Goal: Task Accomplishment & Management: Complete application form

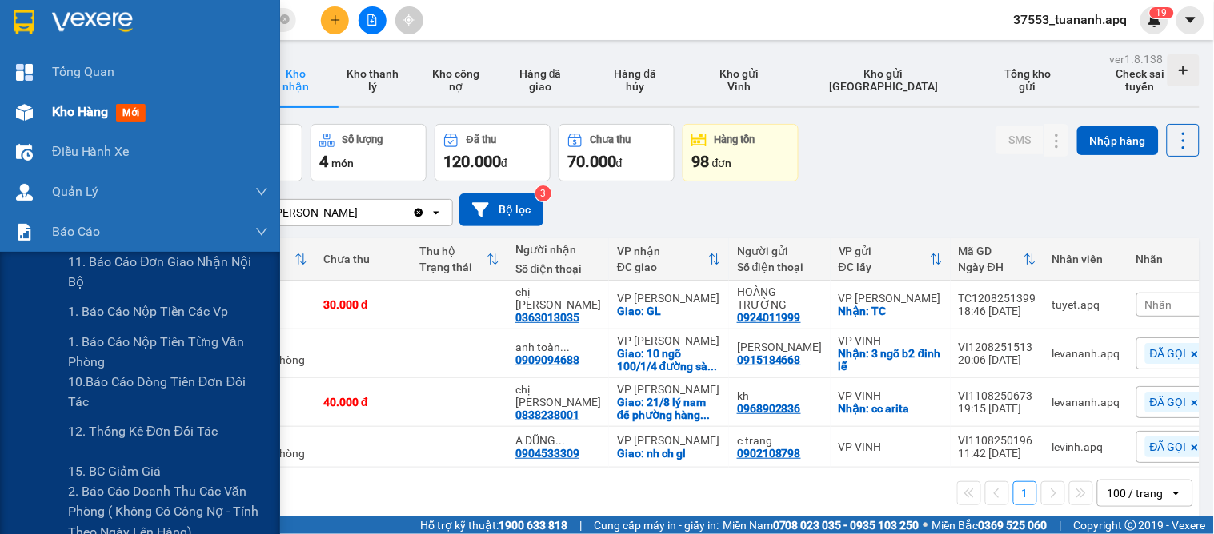
scroll to position [74, 0]
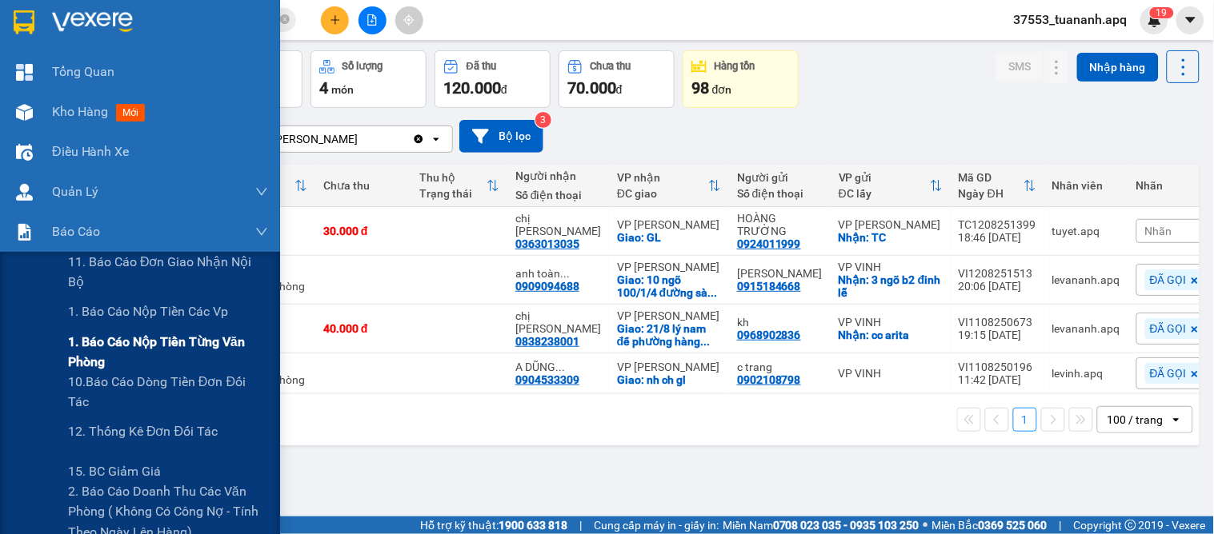
click at [160, 341] on span "1. Báo cáo nộp tiền từng văn phòng" at bounding box center [168, 352] width 200 height 40
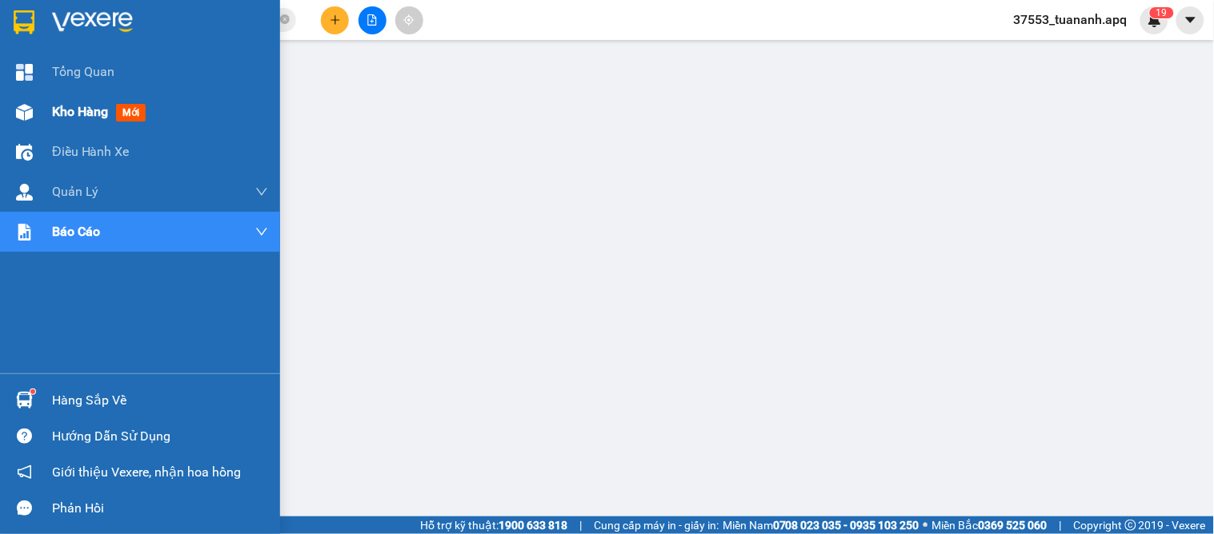
click at [16, 115] on img at bounding box center [24, 112] width 17 height 17
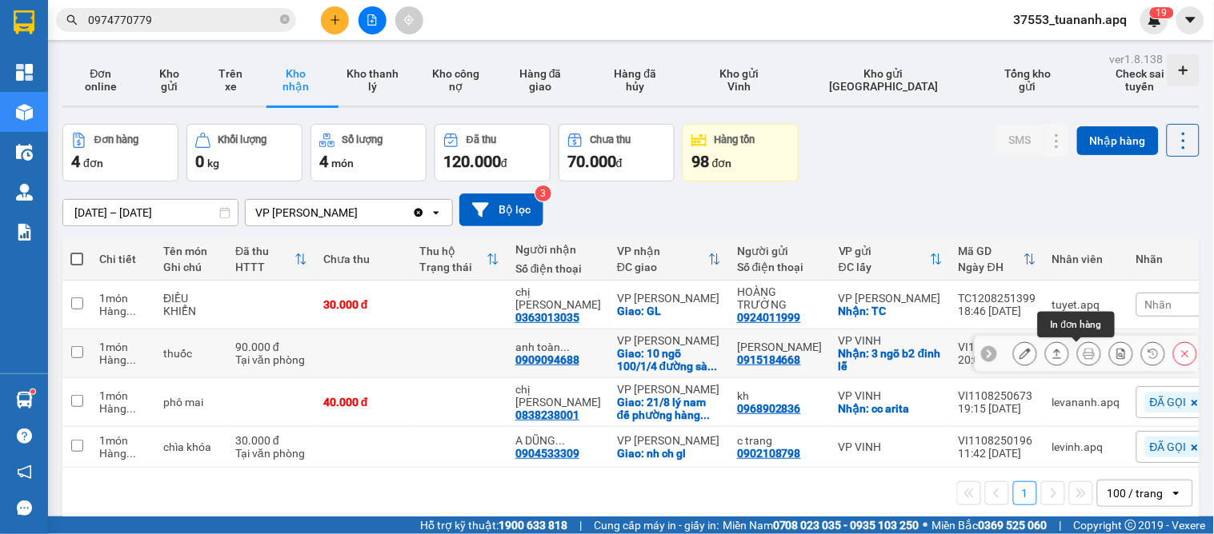
click at [1083, 355] on button at bounding box center [1089, 354] width 22 height 28
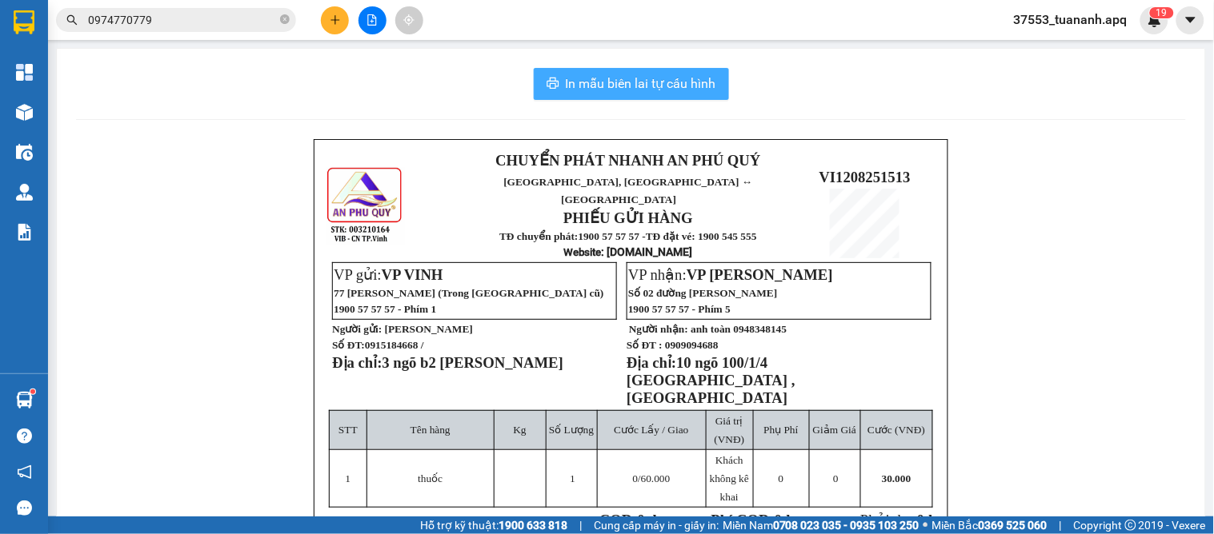
click at [600, 90] on span "In mẫu biên lai tự cấu hình" at bounding box center [641, 84] width 150 height 20
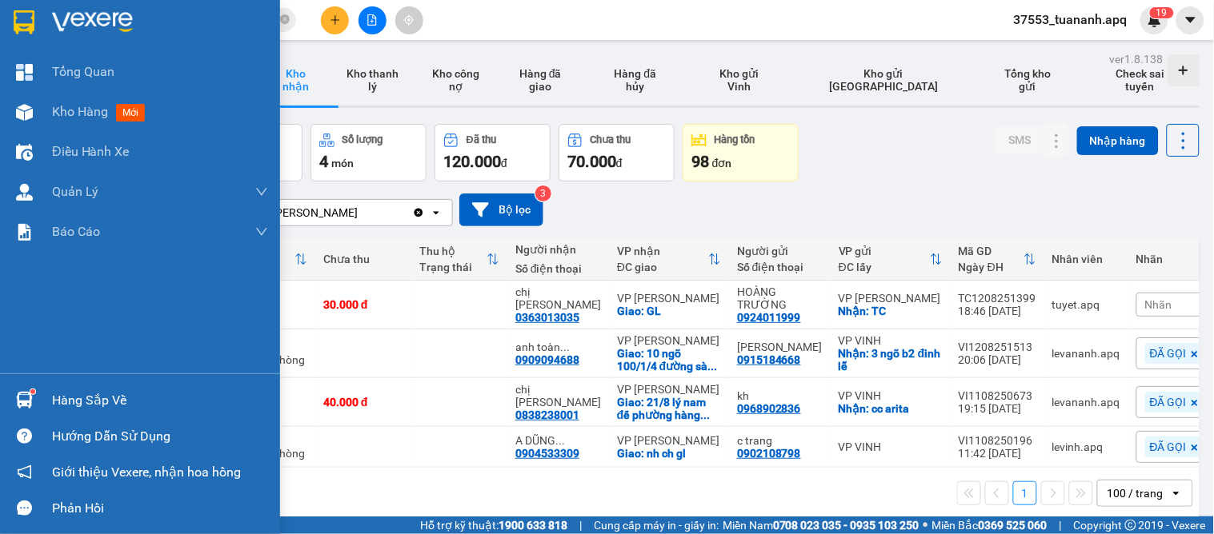
click at [32, 389] on div at bounding box center [24, 400] width 28 height 28
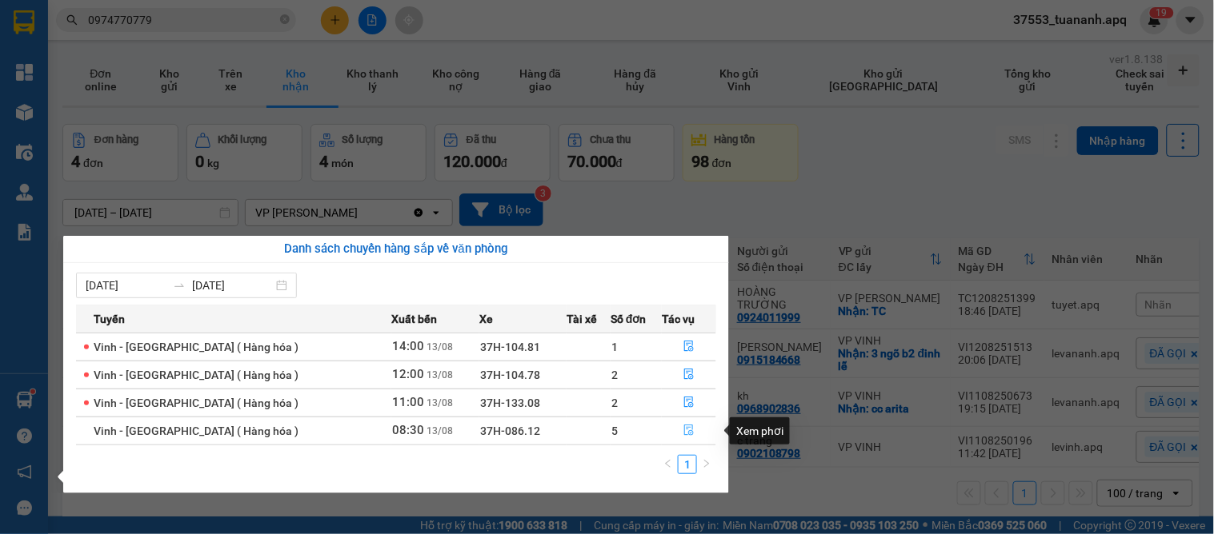
click at [667, 432] on button "button" at bounding box center [688, 431] width 53 height 26
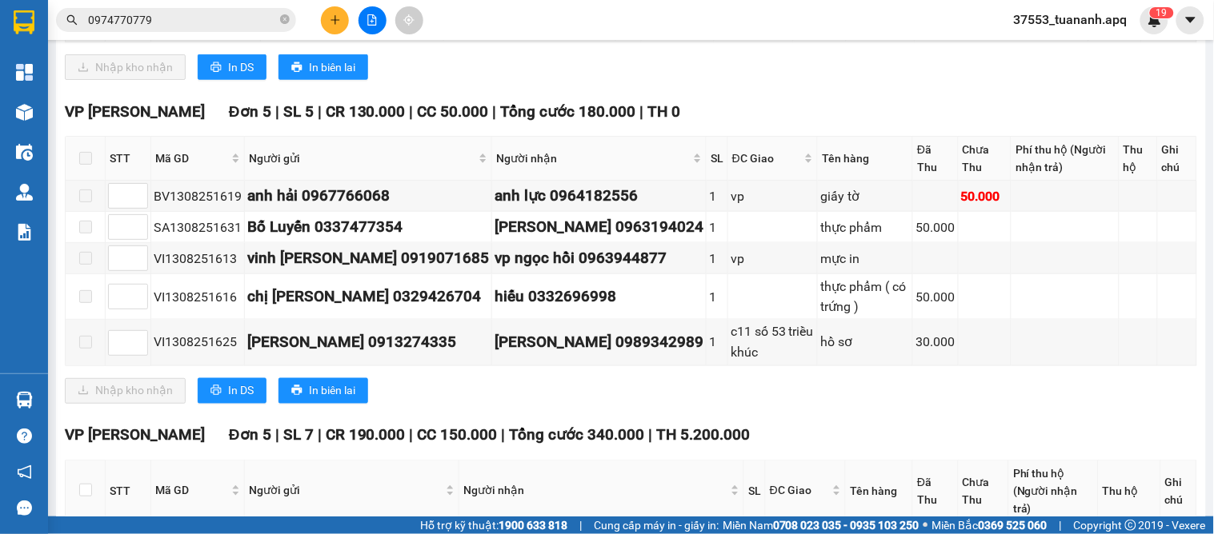
scroll to position [355, 0]
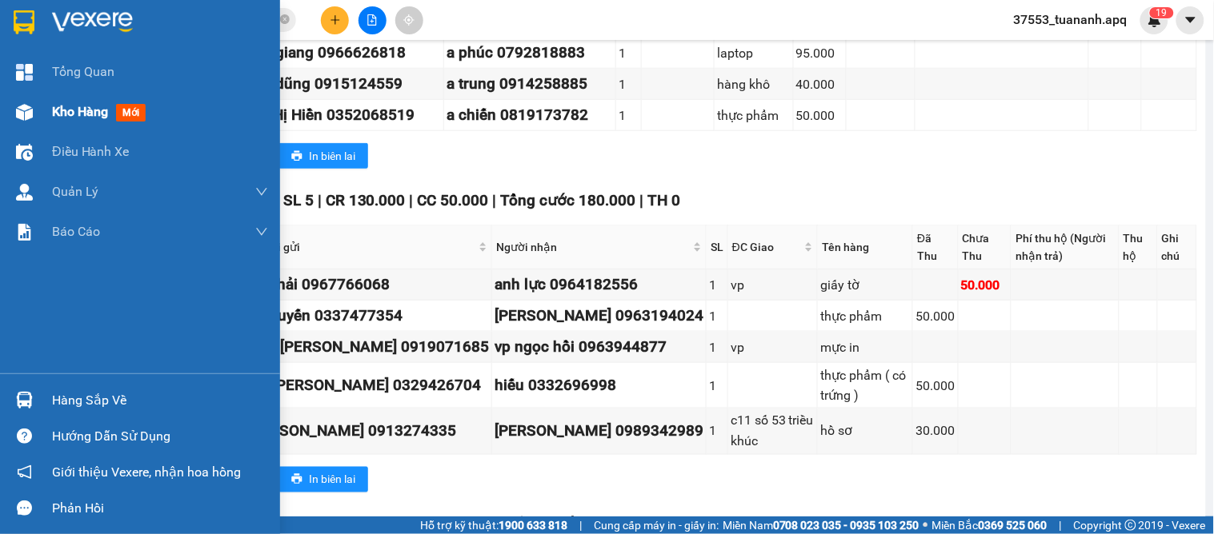
click at [32, 112] on img at bounding box center [24, 112] width 17 height 17
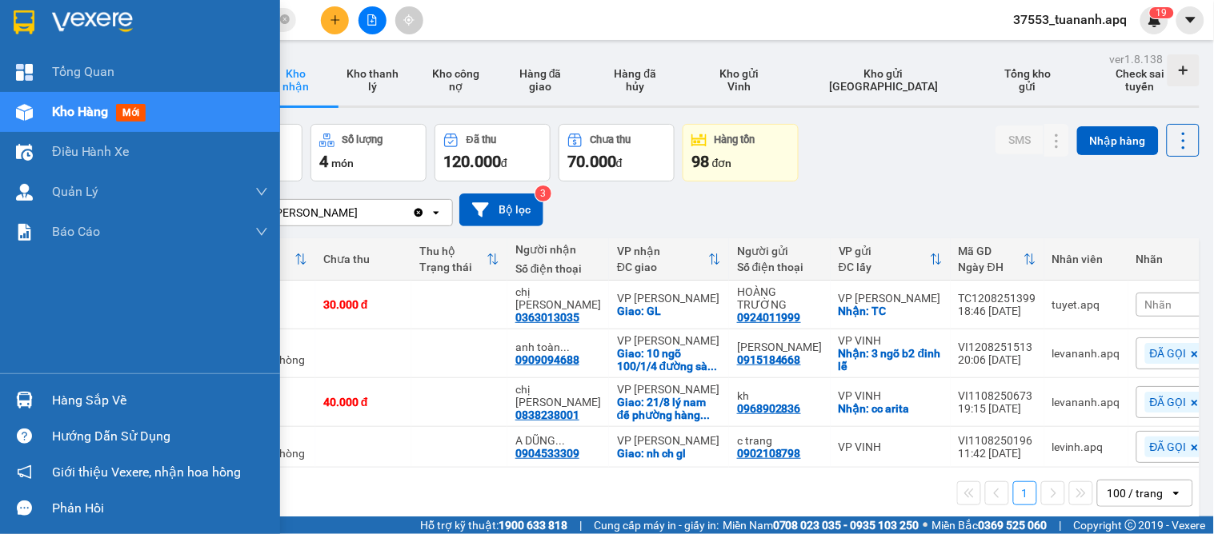
click at [27, 406] on img at bounding box center [24, 400] width 17 height 17
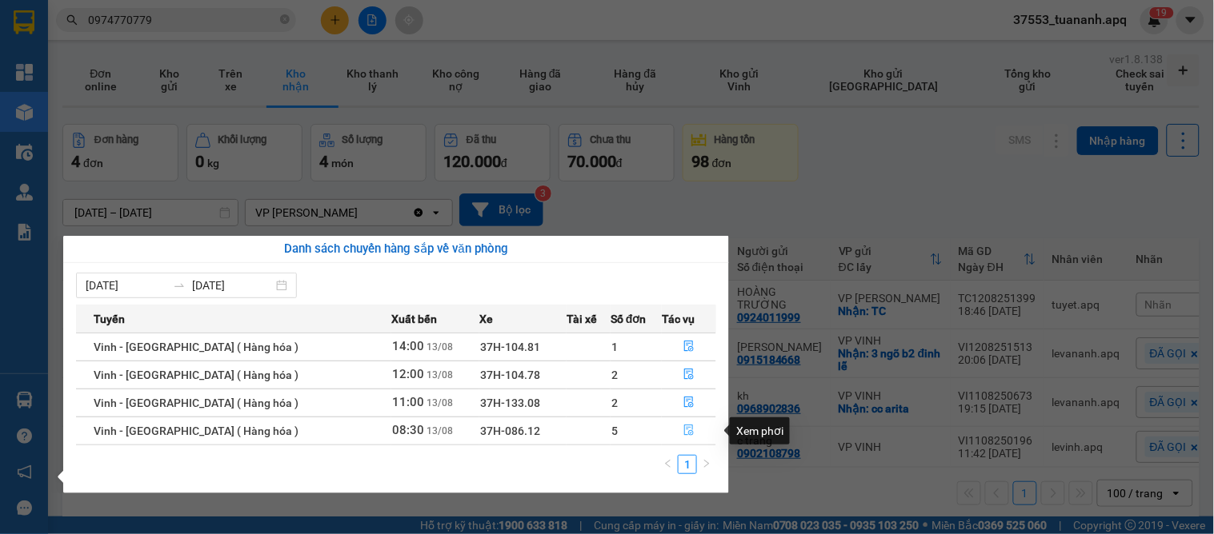
click at [683, 421] on button "button" at bounding box center [688, 431] width 53 height 26
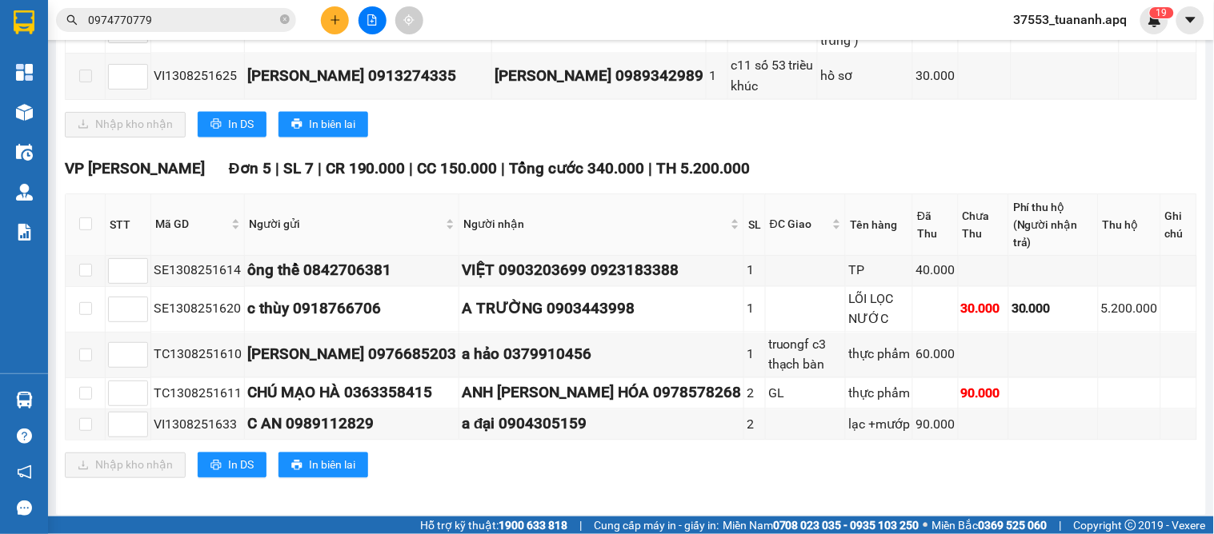
scroll to position [737, 0]
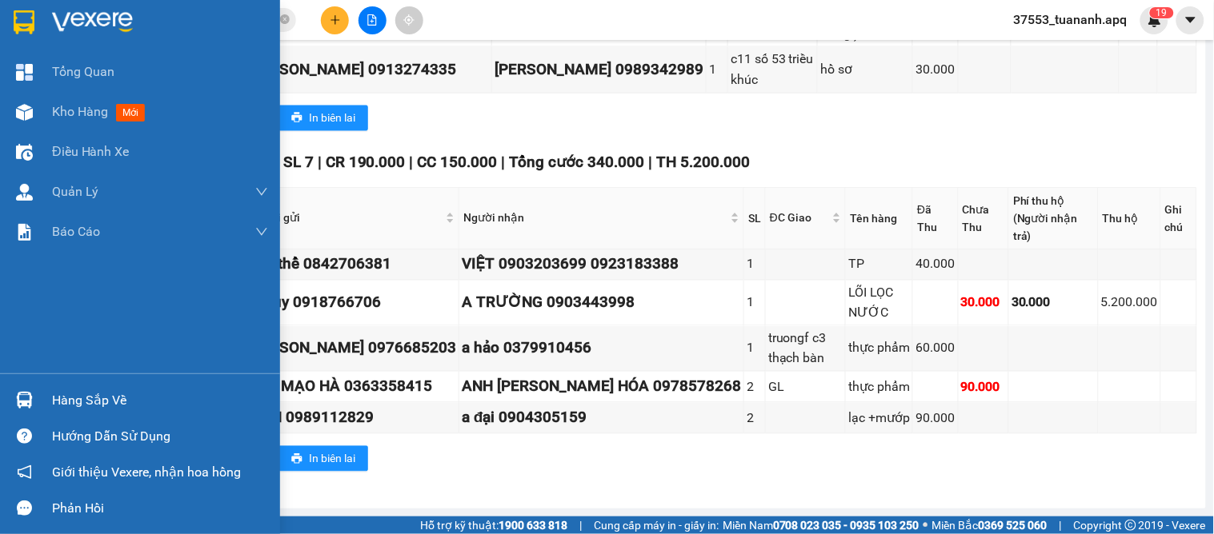
click at [88, 396] on div "Hàng sắp về" at bounding box center [160, 401] width 216 height 24
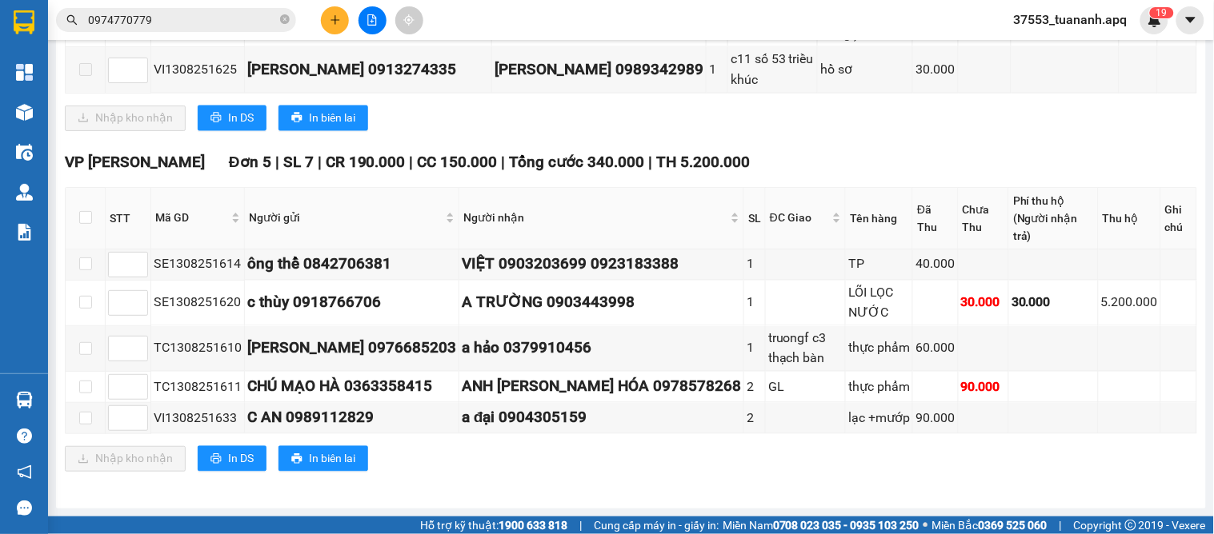
click at [1047, 497] on section "Kết quả tìm kiếm ( 18 ) Bộ lọc Mã ĐH Trạng thái Món hàng Thu hộ Tổng cước Chưa …" at bounding box center [607, 267] width 1214 height 534
click at [90, 212] on input "checkbox" at bounding box center [85, 217] width 13 height 13
checkbox input "true"
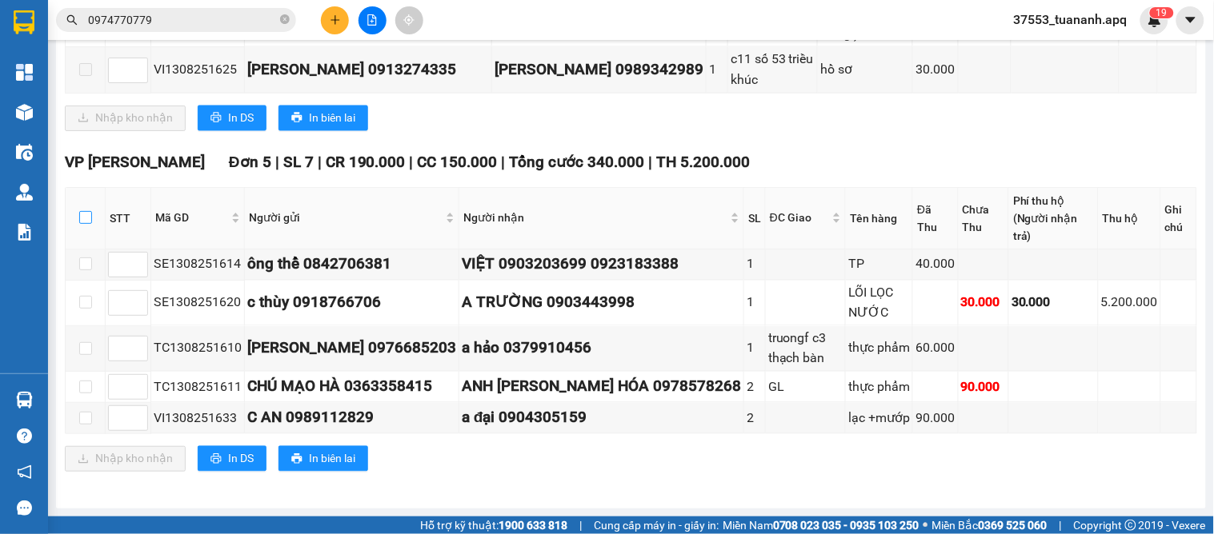
checkbox input "true"
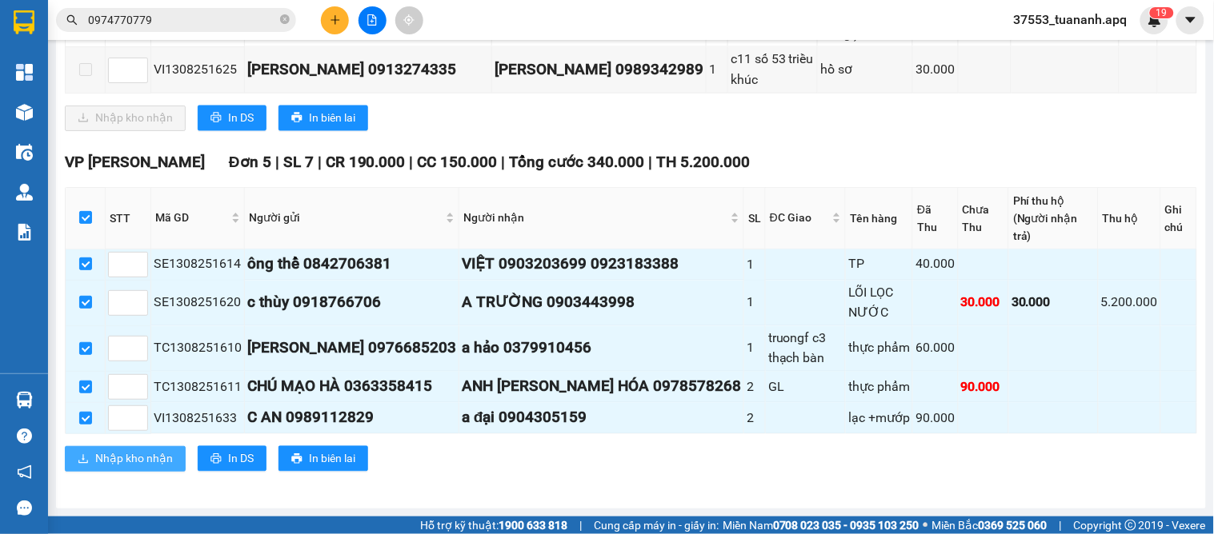
click at [110, 454] on span "Nhập kho nhận" at bounding box center [134, 459] width 78 height 18
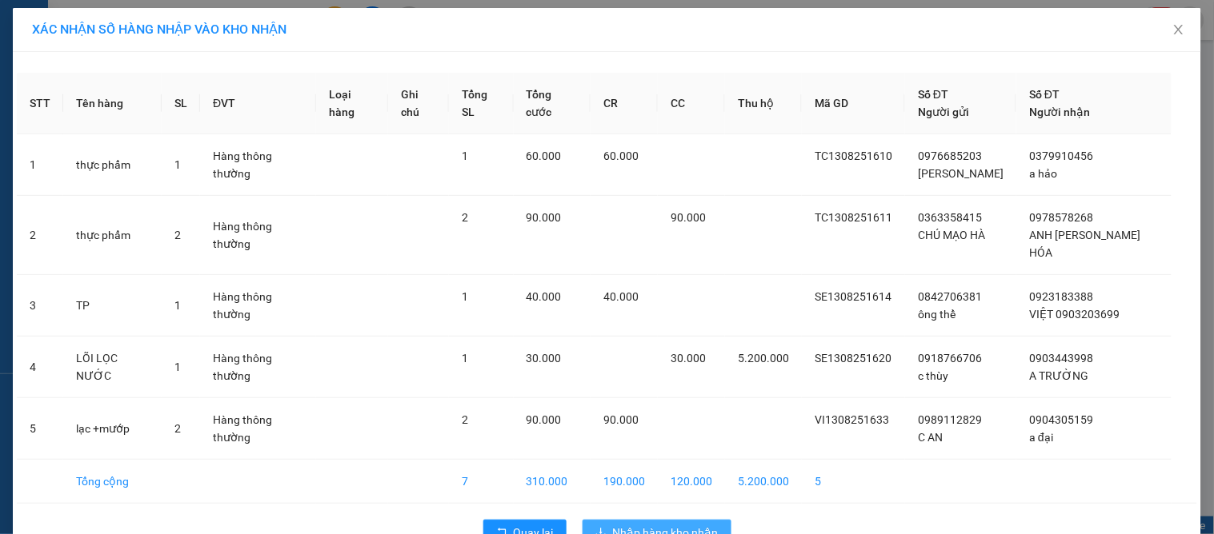
click at [650, 524] on span "Nhập hàng kho nhận" at bounding box center [666, 533] width 106 height 18
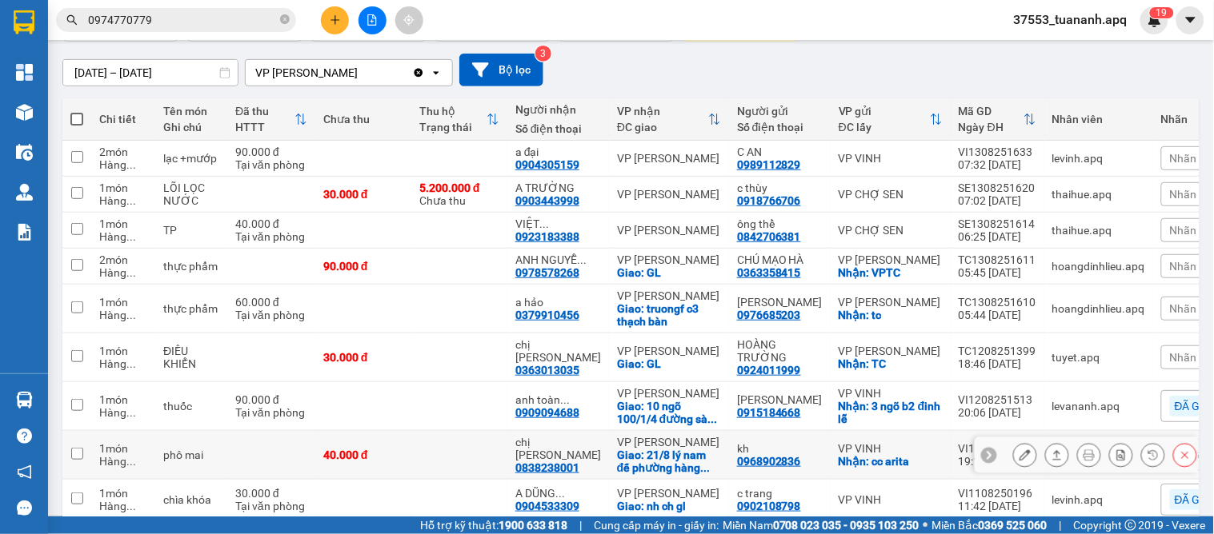
scroll to position [229, 0]
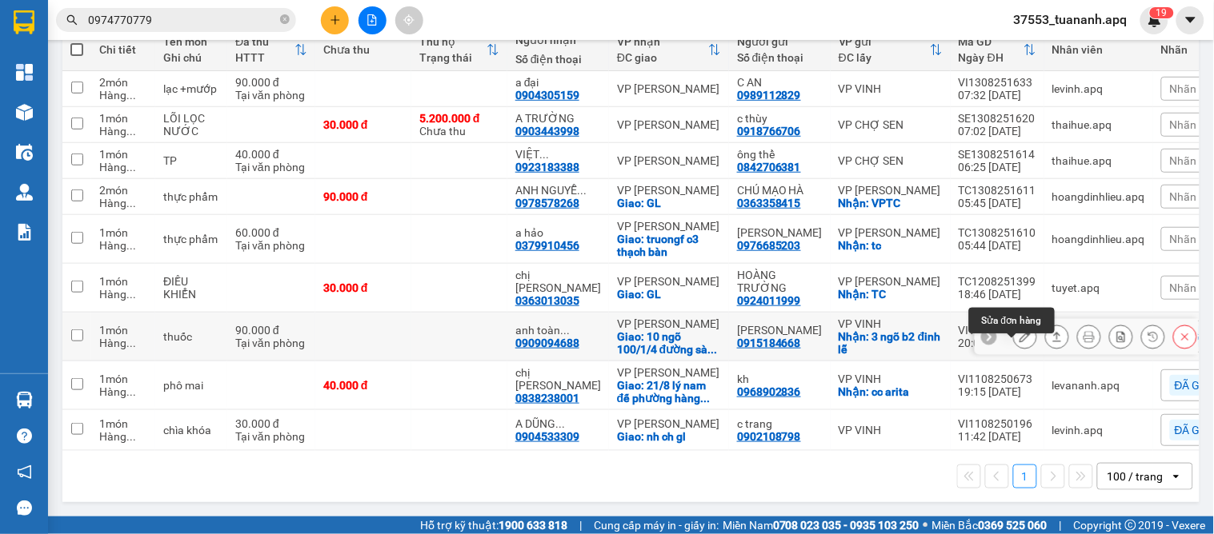
click at [1019, 331] on icon at bounding box center [1024, 336] width 11 height 11
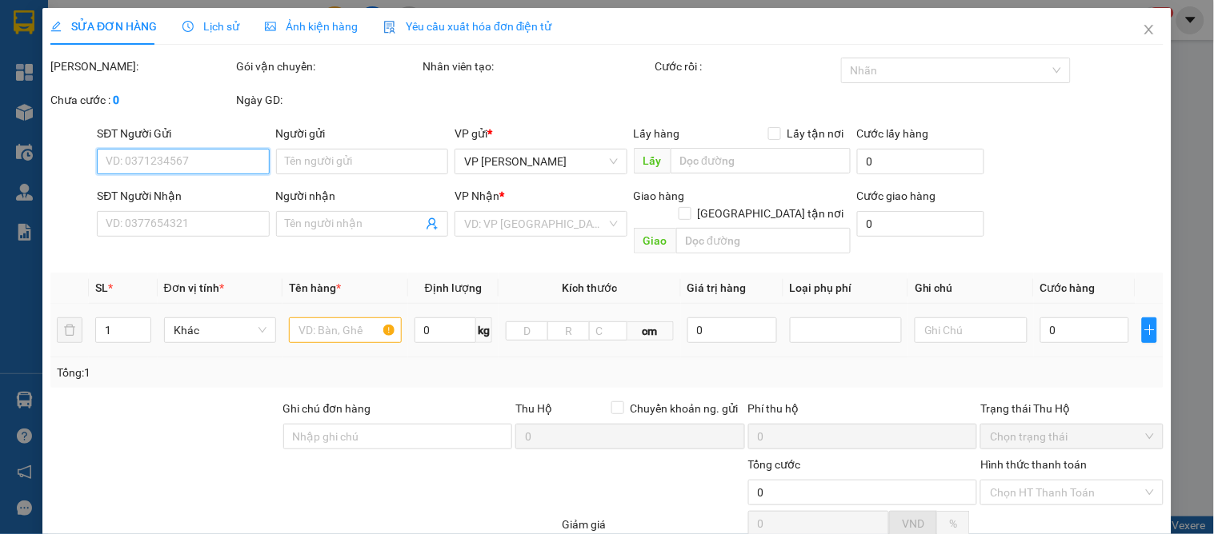
type input "0915184668"
type input "[PERSON_NAME]"
checkbox input "true"
type input "3 ngõ b2 [PERSON_NAME]"
type input "0909094688"
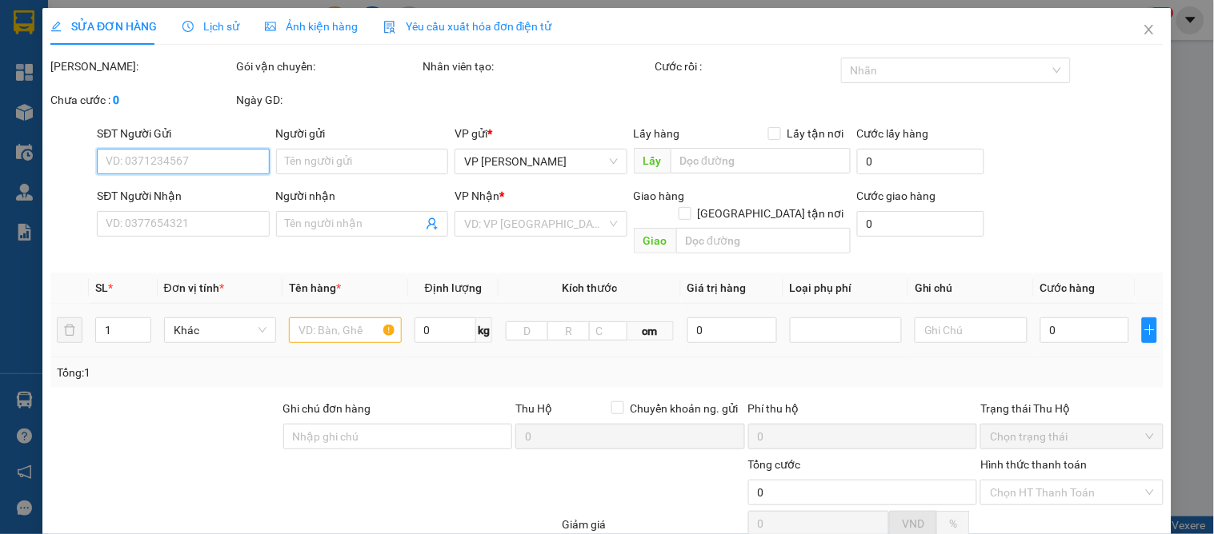
type input "anh toàn 0948348145"
checkbox input "true"
type input "10 ngõ 100/1/4 [GEOGRAPHIC_DATA] , [GEOGRAPHIC_DATA]"
type input "90.000"
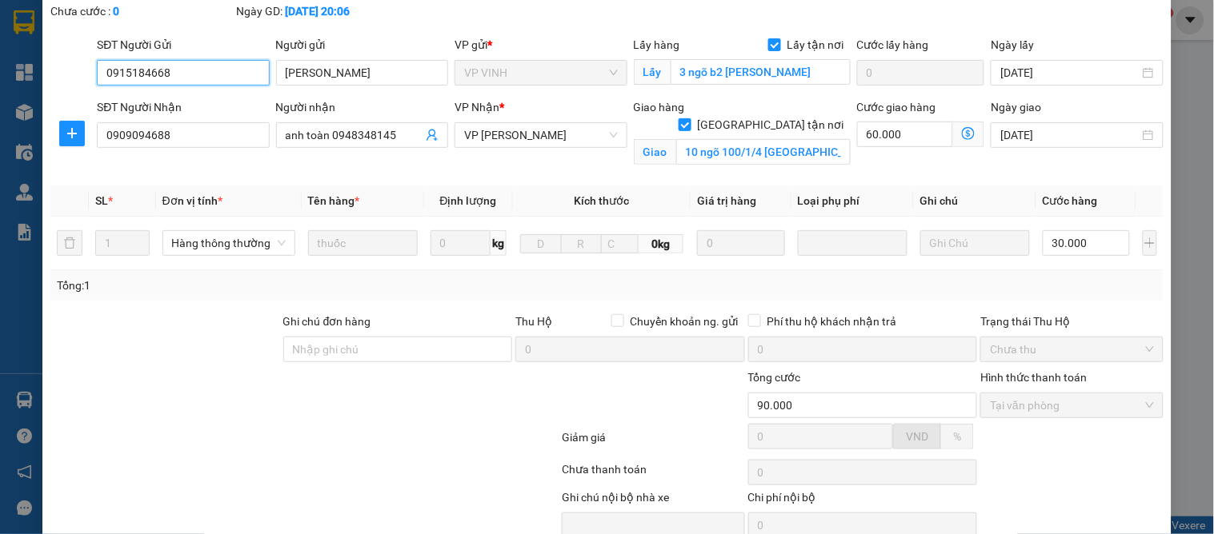
scroll to position [161, 0]
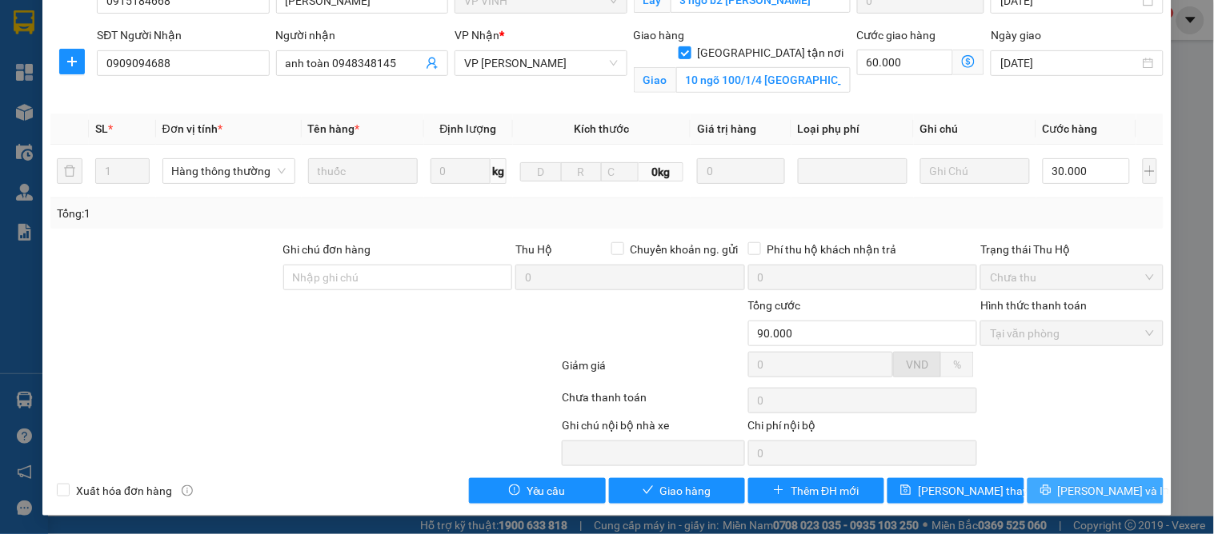
click at [1051, 490] on icon "printer" at bounding box center [1045, 490] width 11 height 11
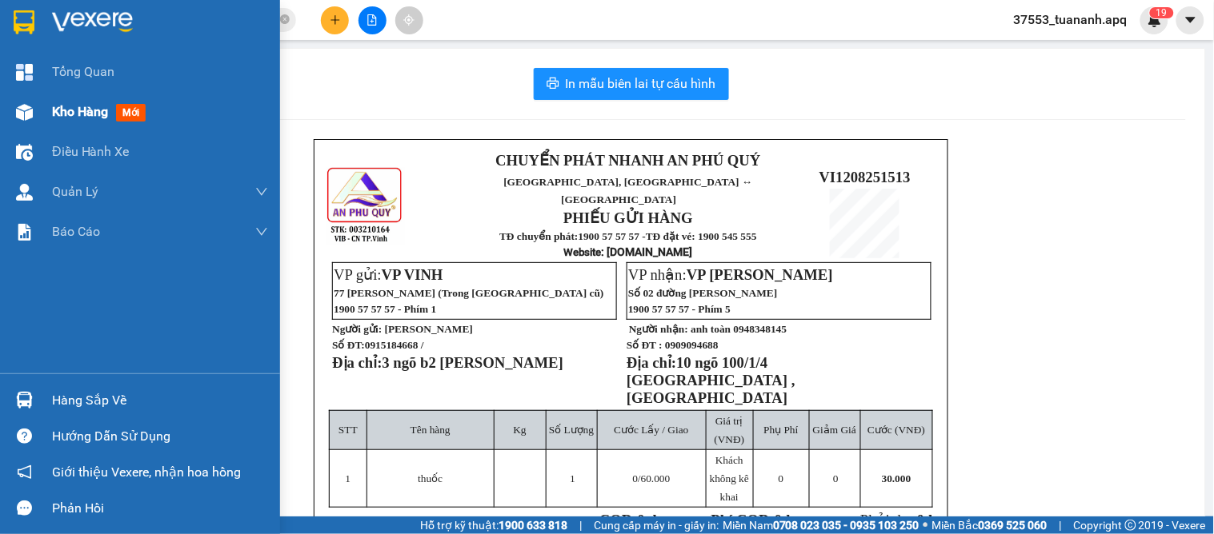
click at [65, 110] on span "Kho hàng" at bounding box center [80, 111] width 56 height 15
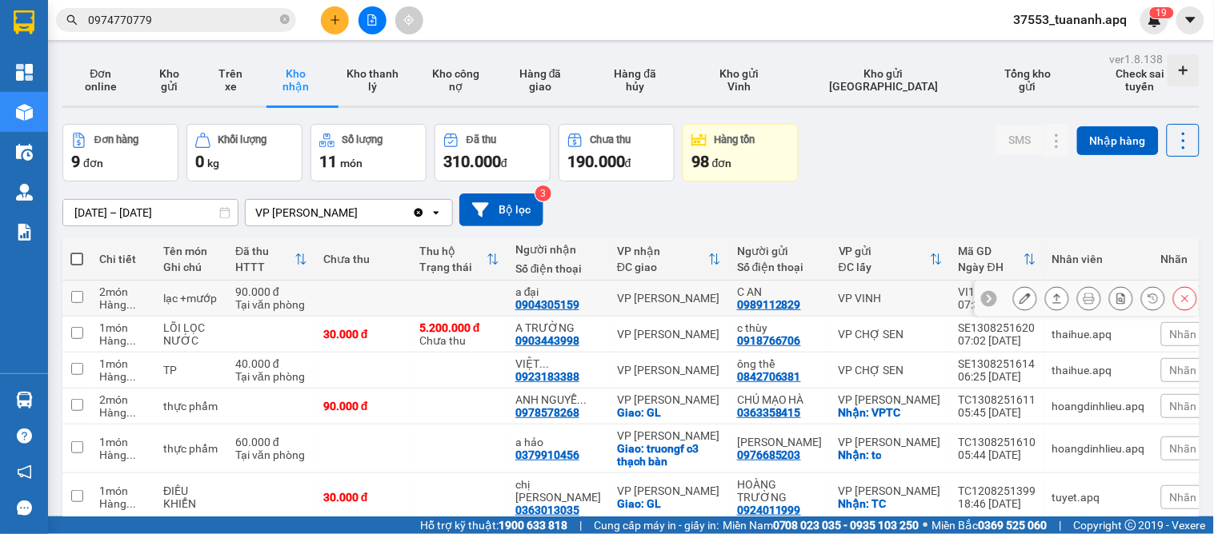
scroll to position [178, 0]
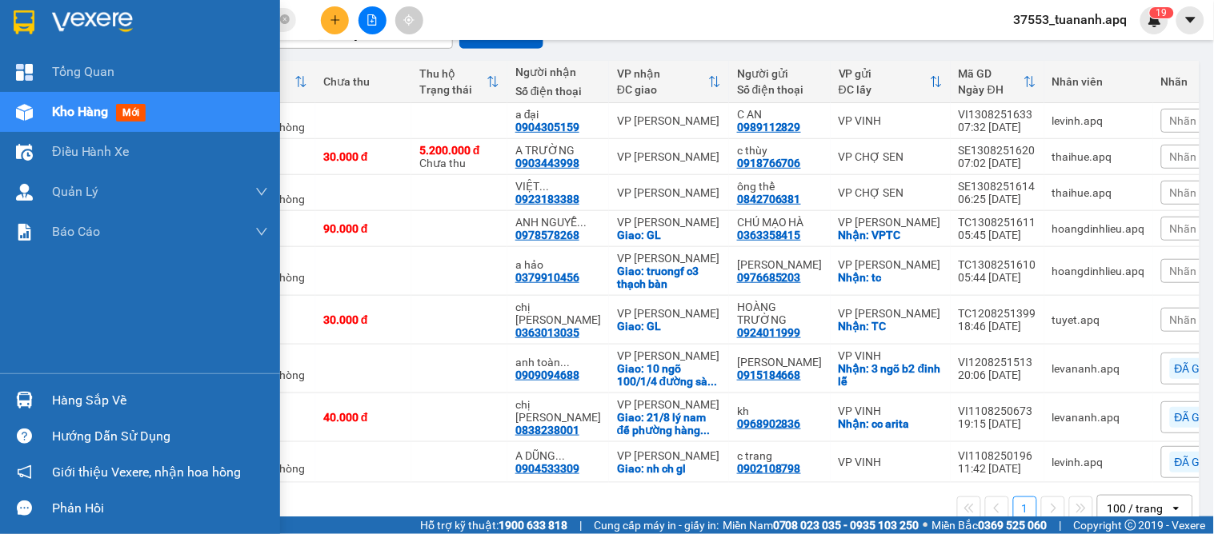
click at [100, 397] on div "Hàng sắp về" at bounding box center [160, 401] width 216 height 24
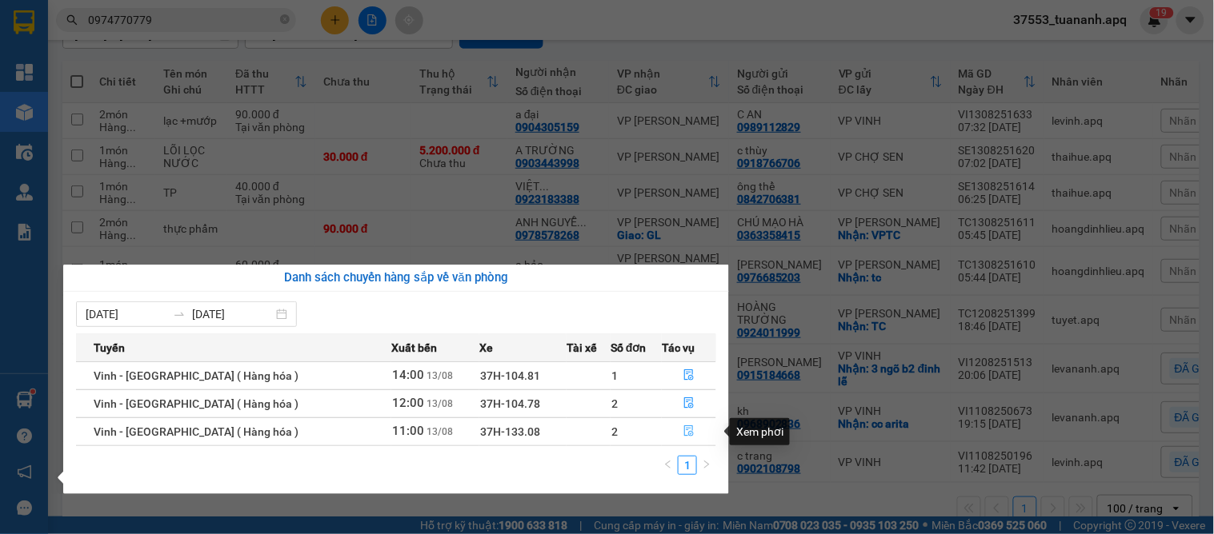
click at [685, 430] on icon "file-done" at bounding box center [690, 431] width 10 height 11
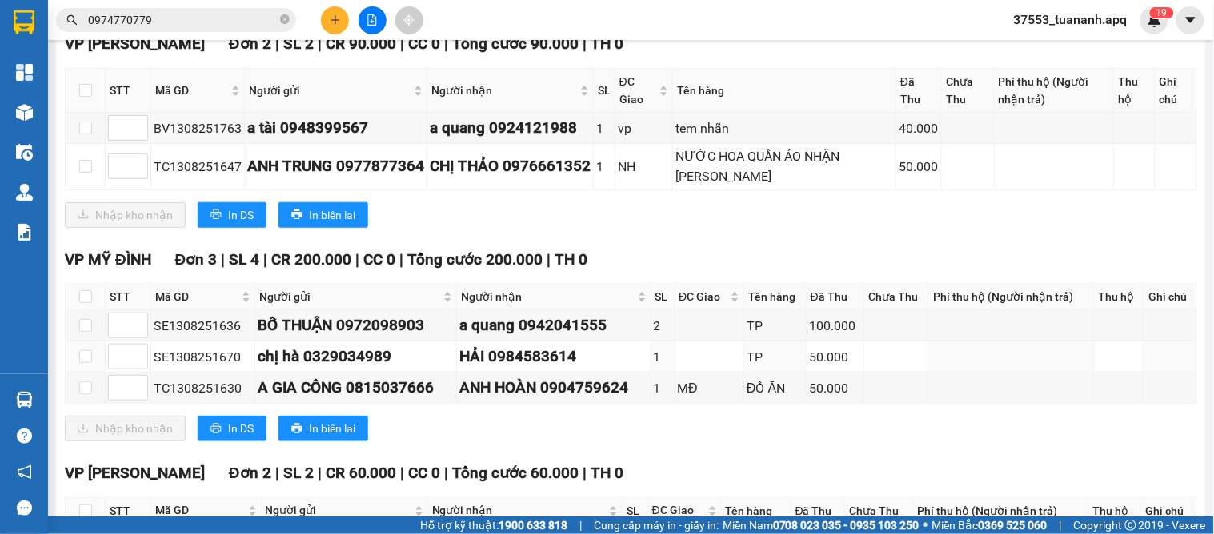
scroll to position [438, 0]
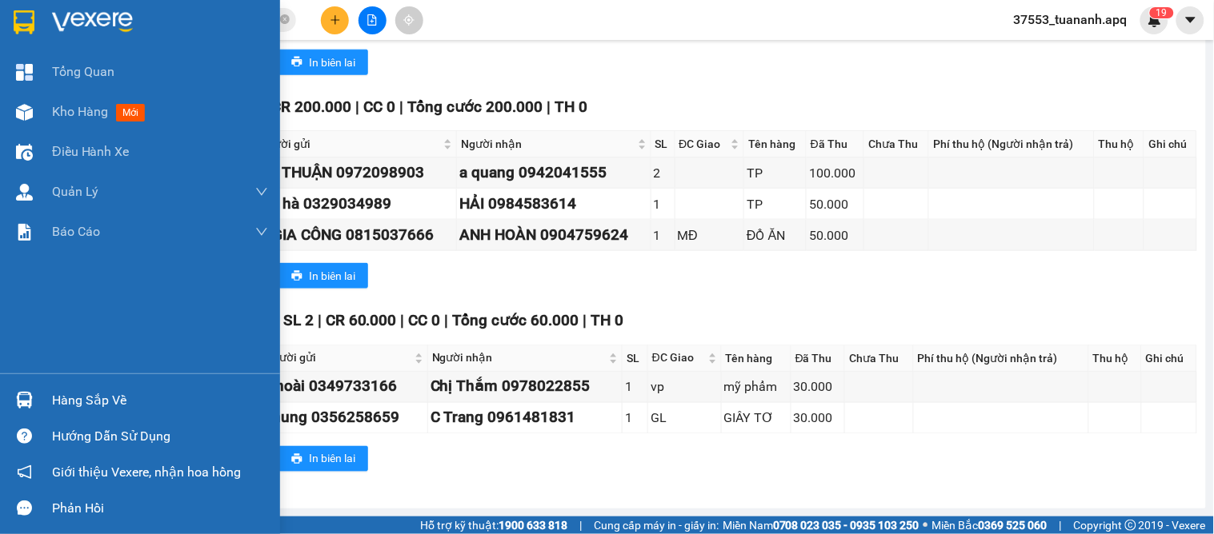
click at [28, 404] on img at bounding box center [24, 400] width 17 height 17
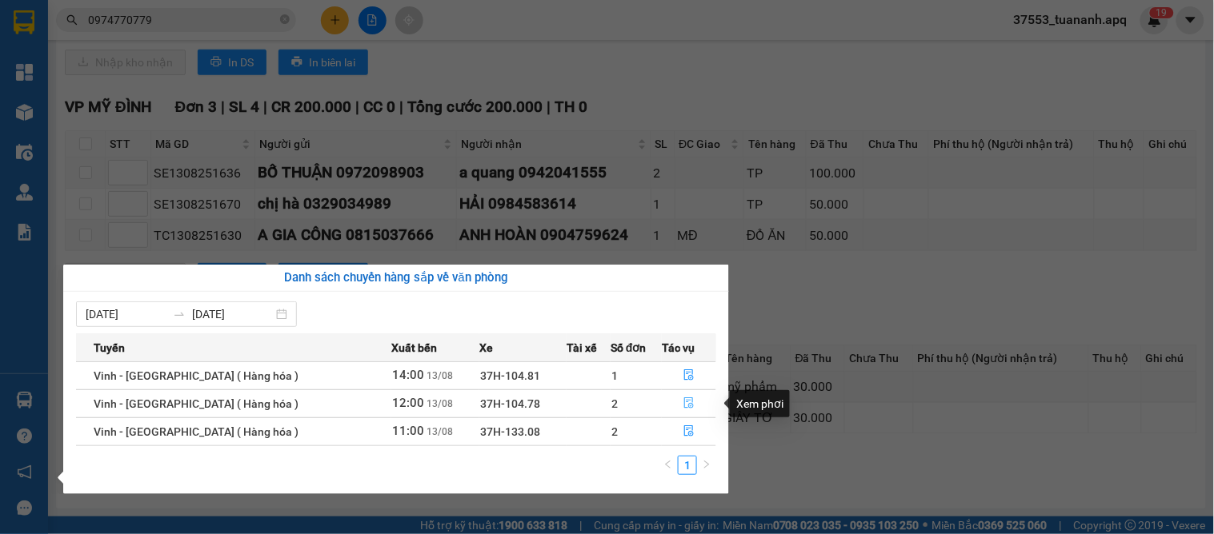
click at [685, 403] on icon "file-done" at bounding box center [690, 403] width 10 height 11
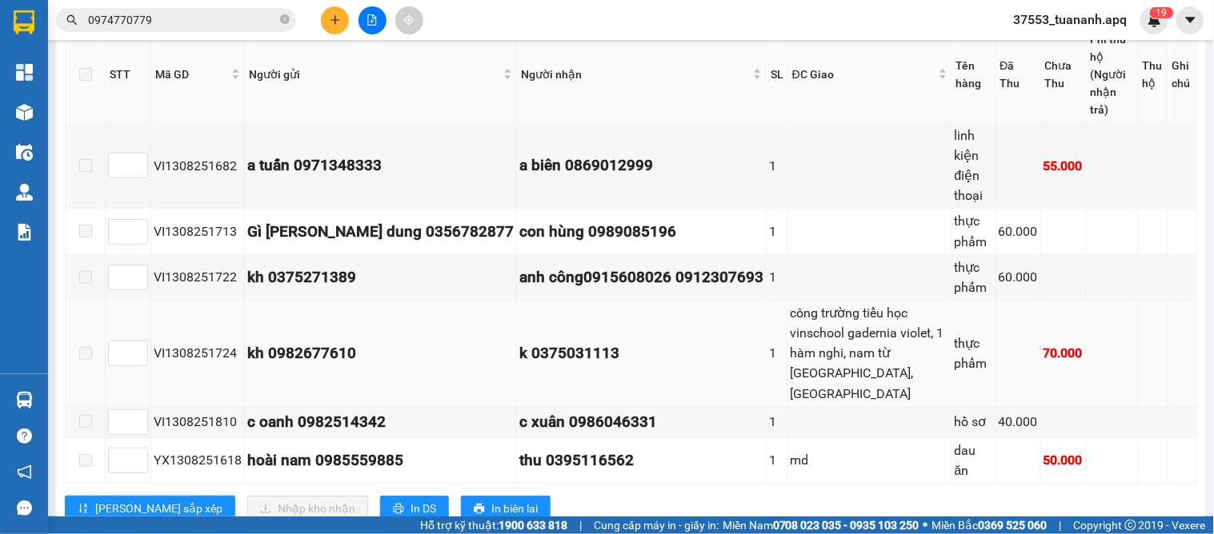
scroll to position [1021, 0]
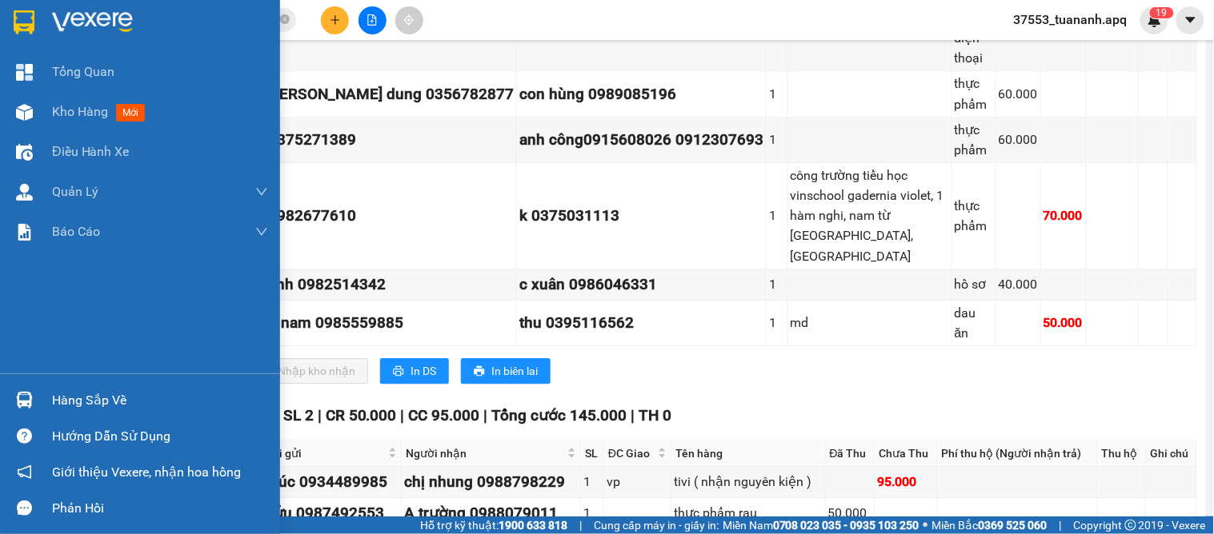
click at [22, 402] on img at bounding box center [24, 400] width 17 height 17
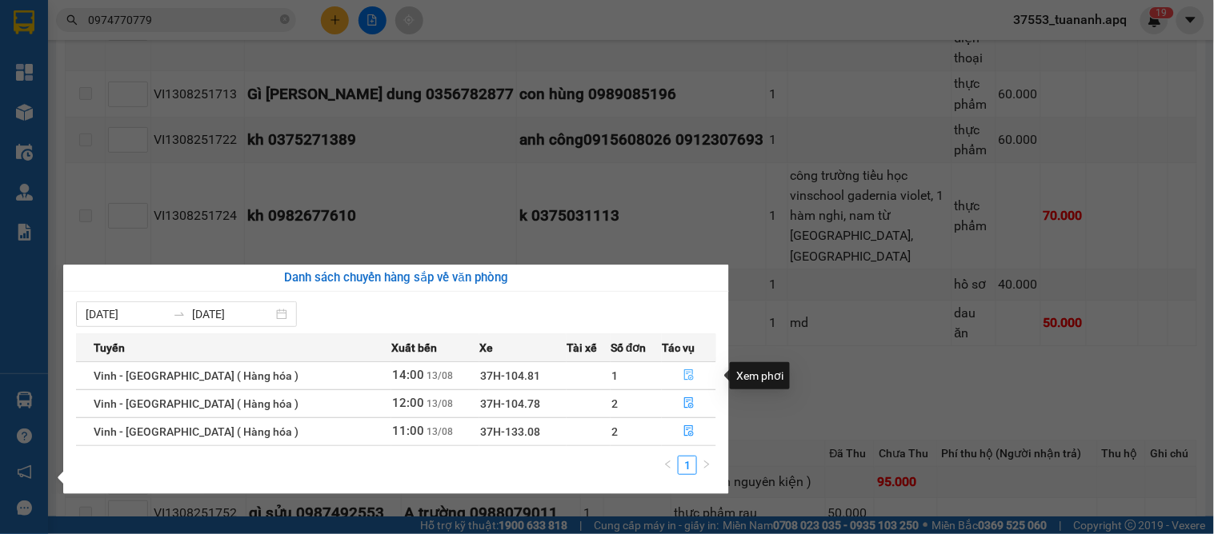
click at [683, 374] on icon "file-done" at bounding box center [688, 375] width 11 height 11
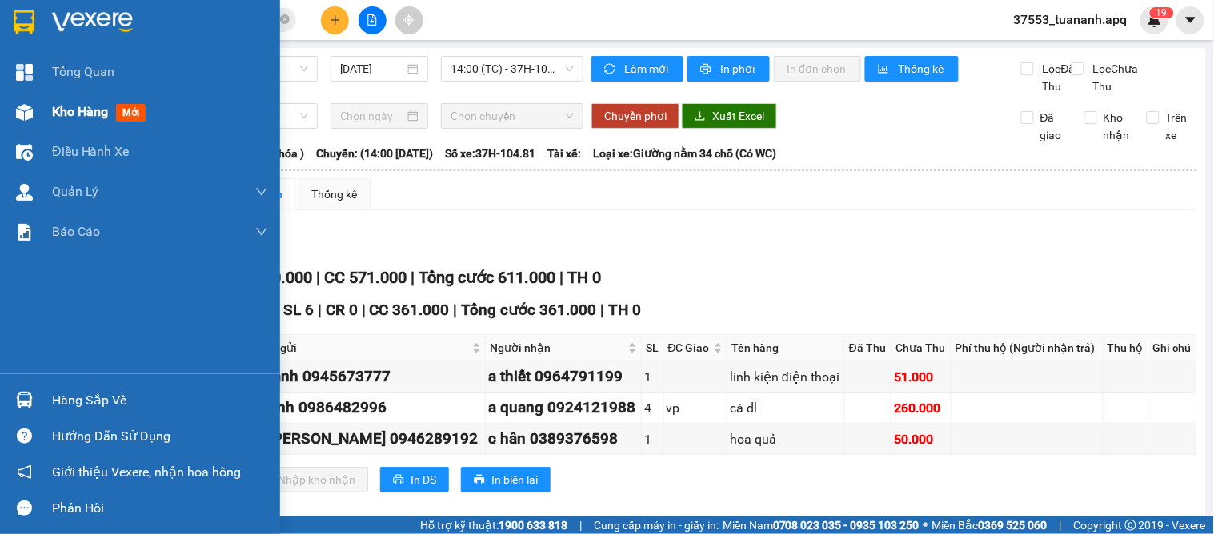
click at [59, 108] on span "Kho hàng" at bounding box center [80, 111] width 56 height 15
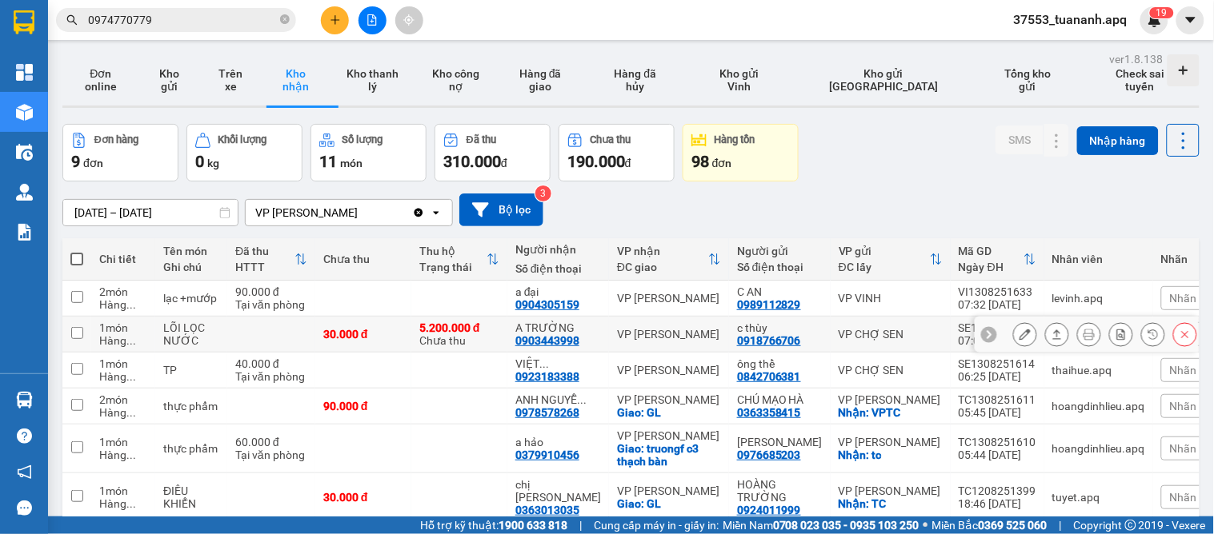
scroll to position [229, 0]
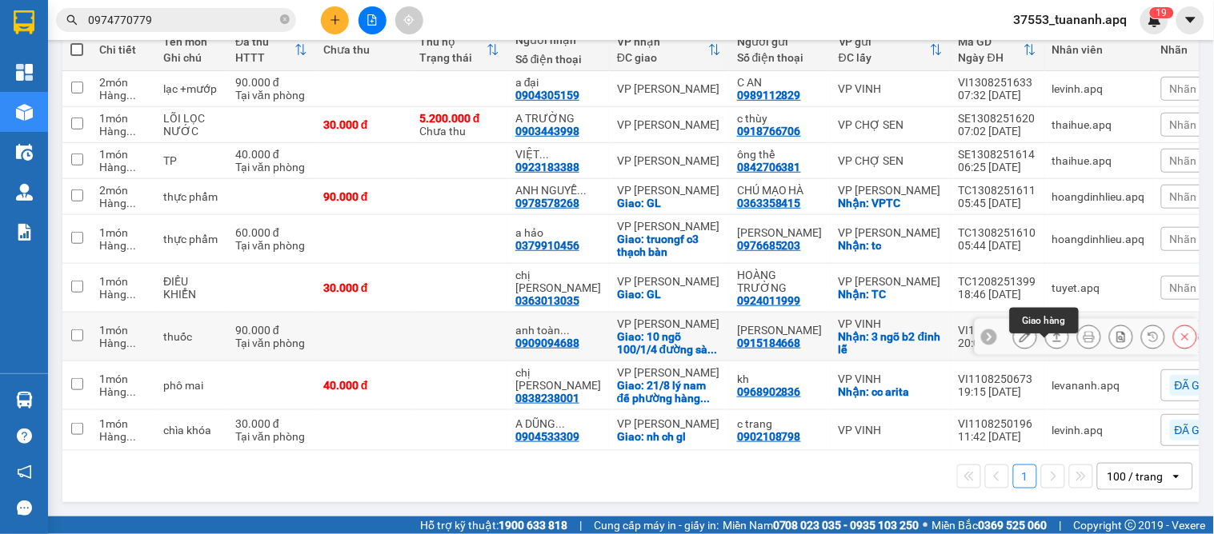
click at [1051, 331] on icon at bounding box center [1056, 336] width 11 height 11
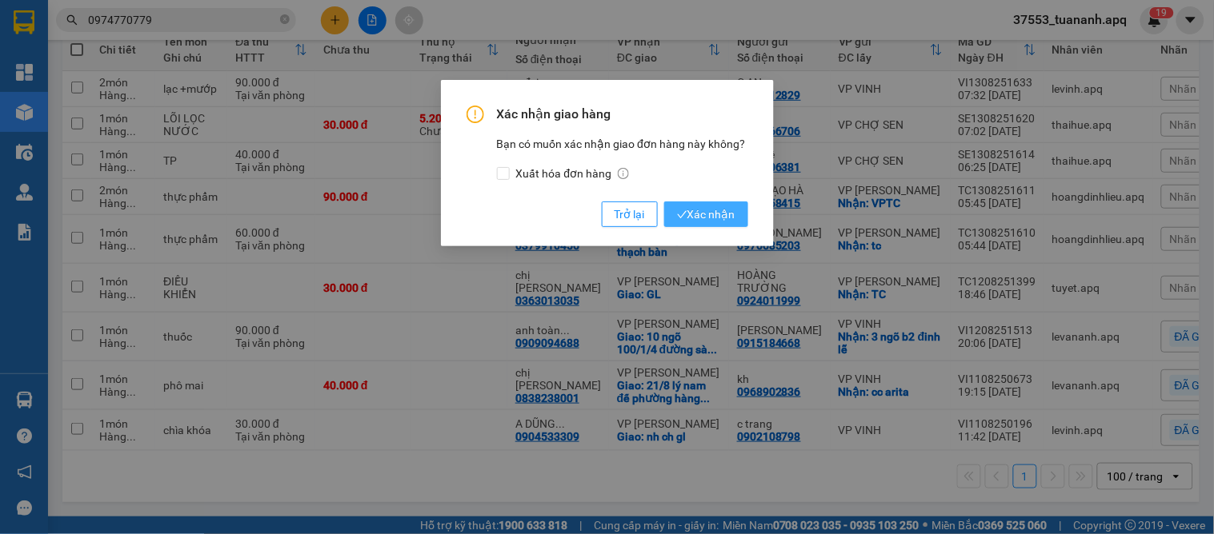
click at [712, 218] on span "Xác nhận" at bounding box center [706, 215] width 58 height 18
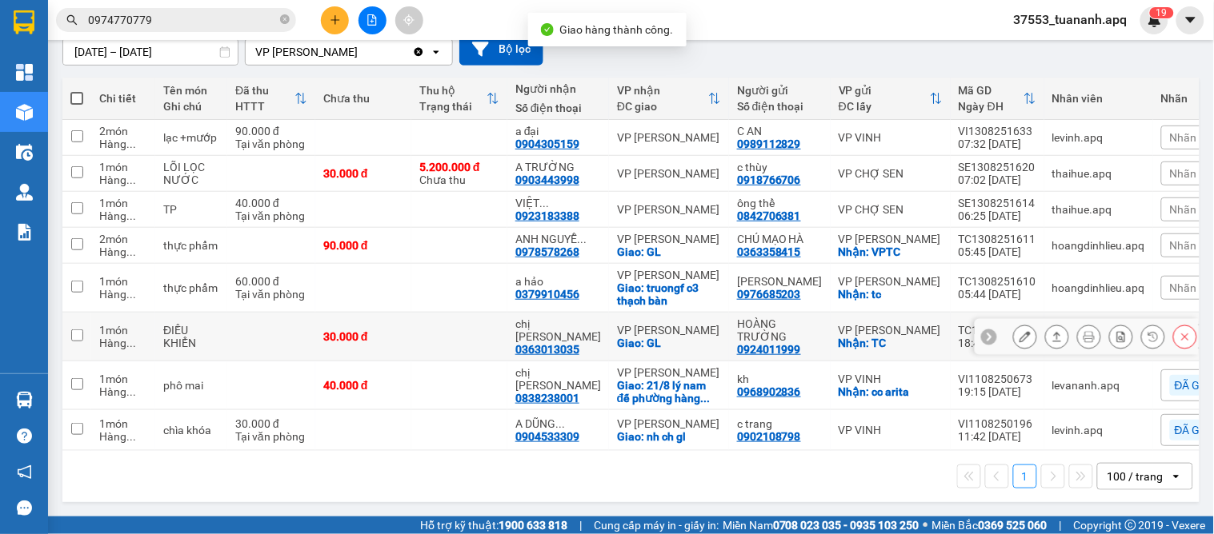
scroll to position [180, 0]
click at [614, 512] on main "ver 1.8.138 Đơn online Kho gửi Trên xe Kho nhận Kho thanh lý Kho công nợ Hàng đ…" at bounding box center [607, 258] width 1214 height 517
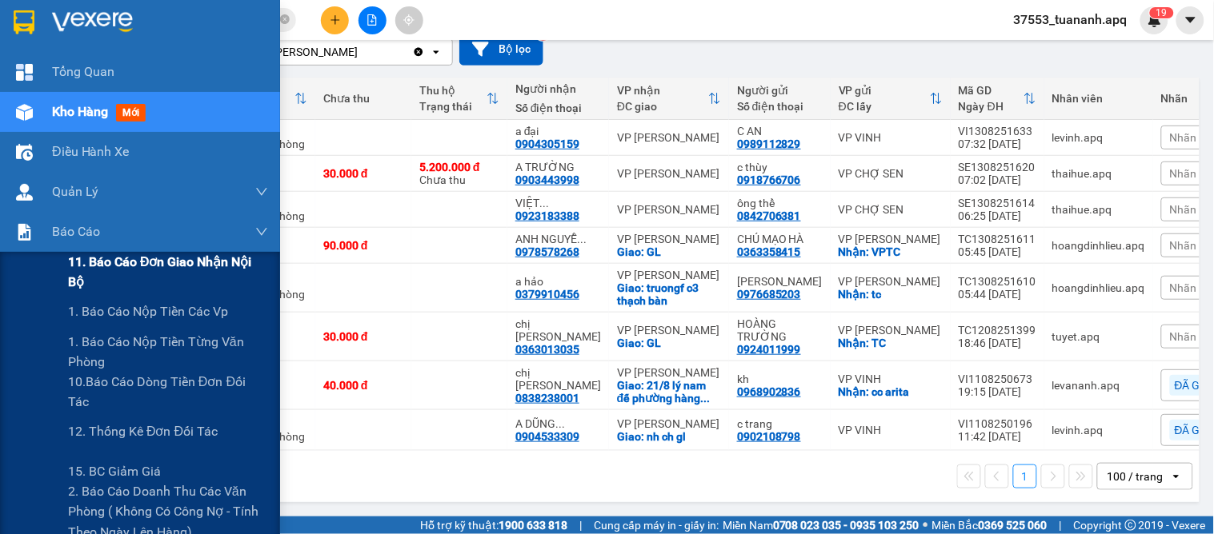
click at [100, 267] on span "11. Báo cáo đơn giao nhận nội bộ" at bounding box center [168, 272] width 200 height 40
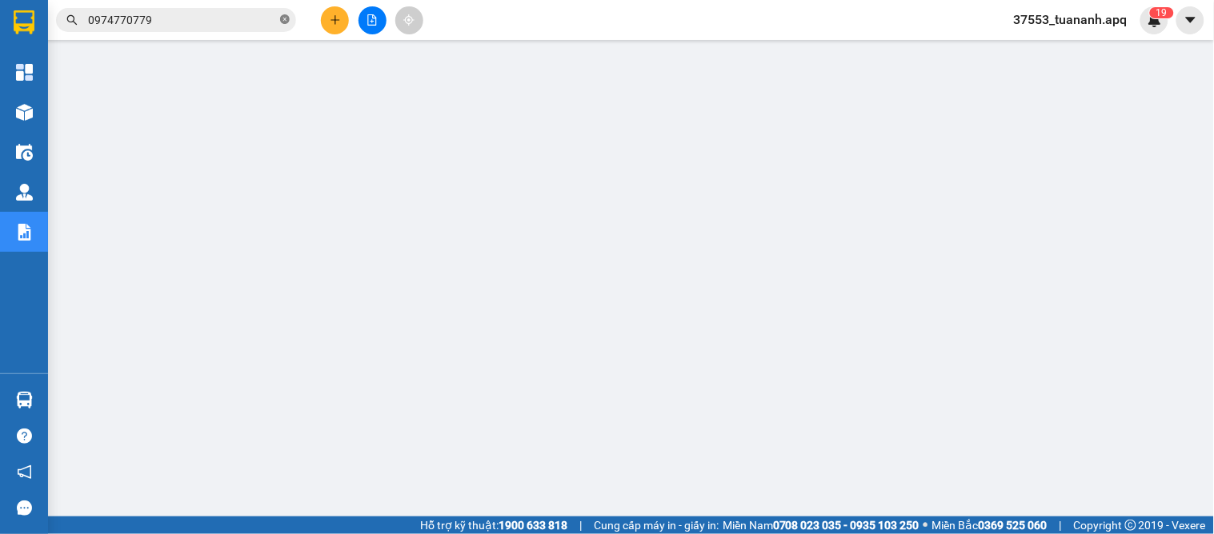
click at [284, 19] on icon "close-circle" at bounding box center [285, 19] width 10 height 10
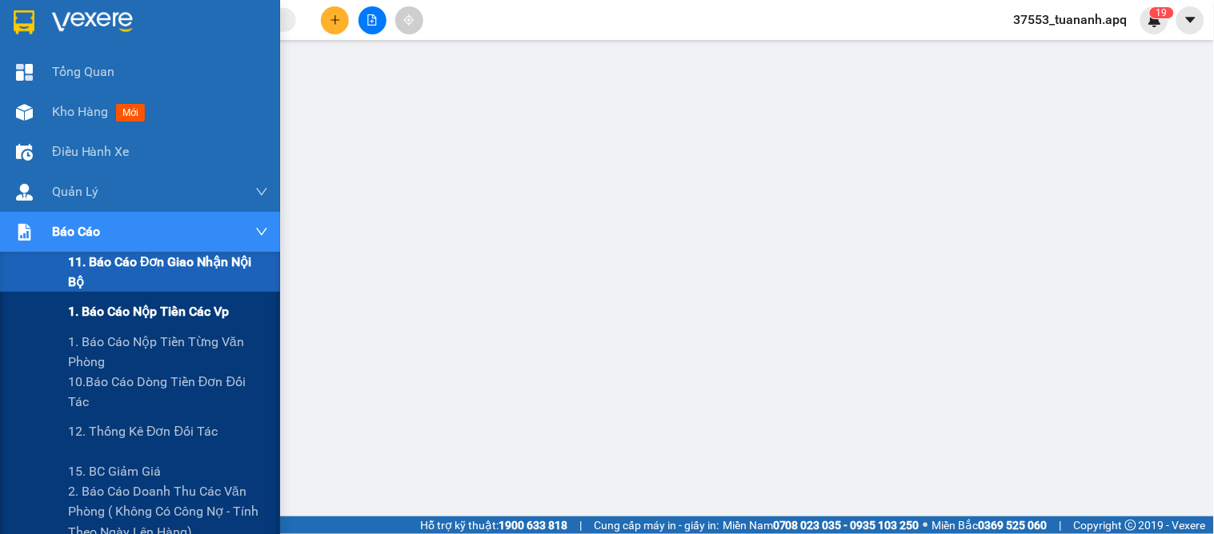
click at [106, 310] on span "1. Báo cáo nộp tiền các vp" at bounding box center [148, 312] width 161 height 20
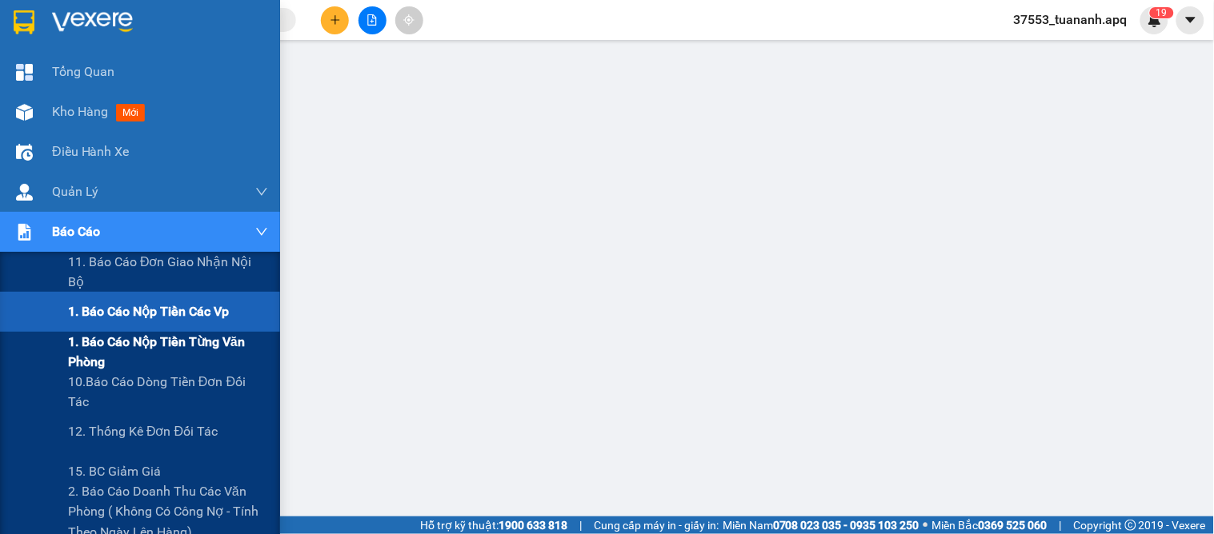
click at [139, 341] on span "1. Báo cáo nộp tiền từng văn phòng" at bounding box center [168, 352] width 200 height 40
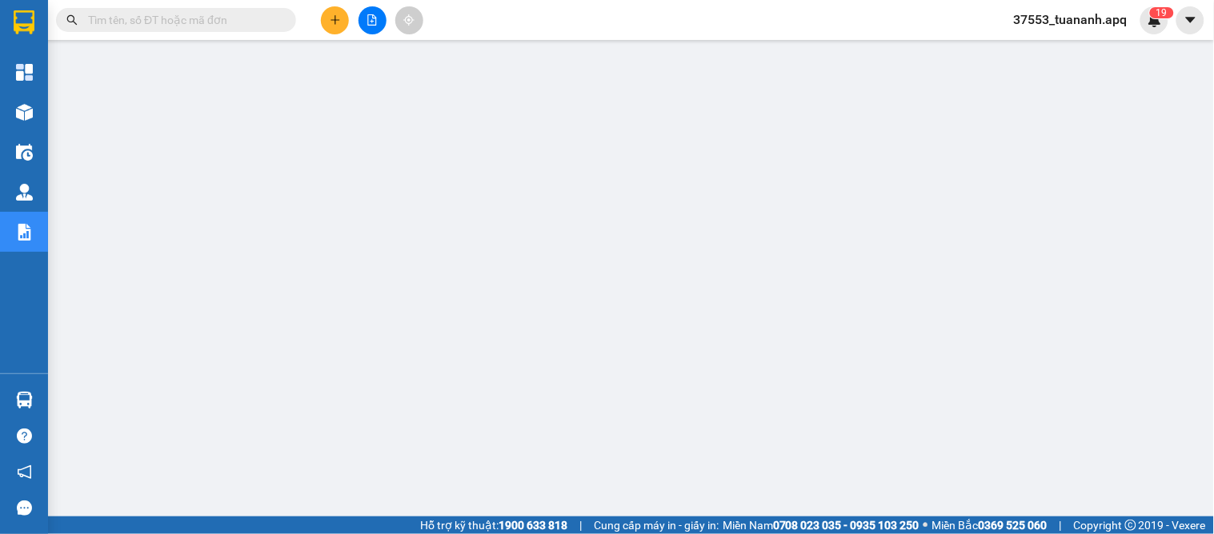
click at [1066, 14] on span "37553_tuananh.apq" at bounding box center [1070, 20] width 139 height 20
click at [334, 26] on button at bounding box center [335, 20] width 28 height 28
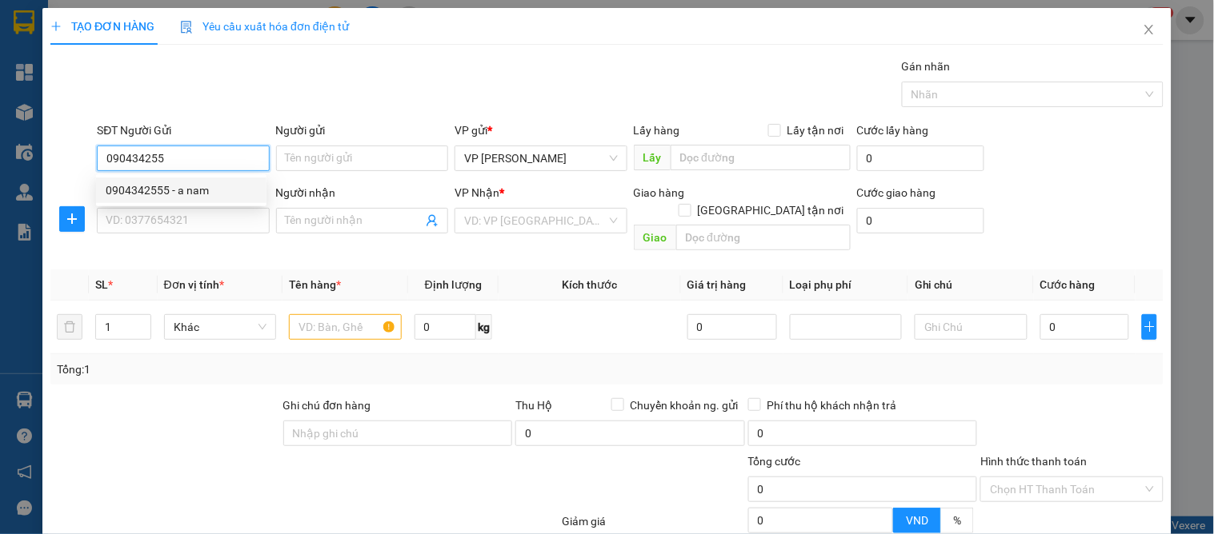
click at [154, 192] on div "0904342555 - a nam" at bounding box center [181, 191] width 151 height 18
type input "0904342555"
type input "a nam"
type input "0904342555"
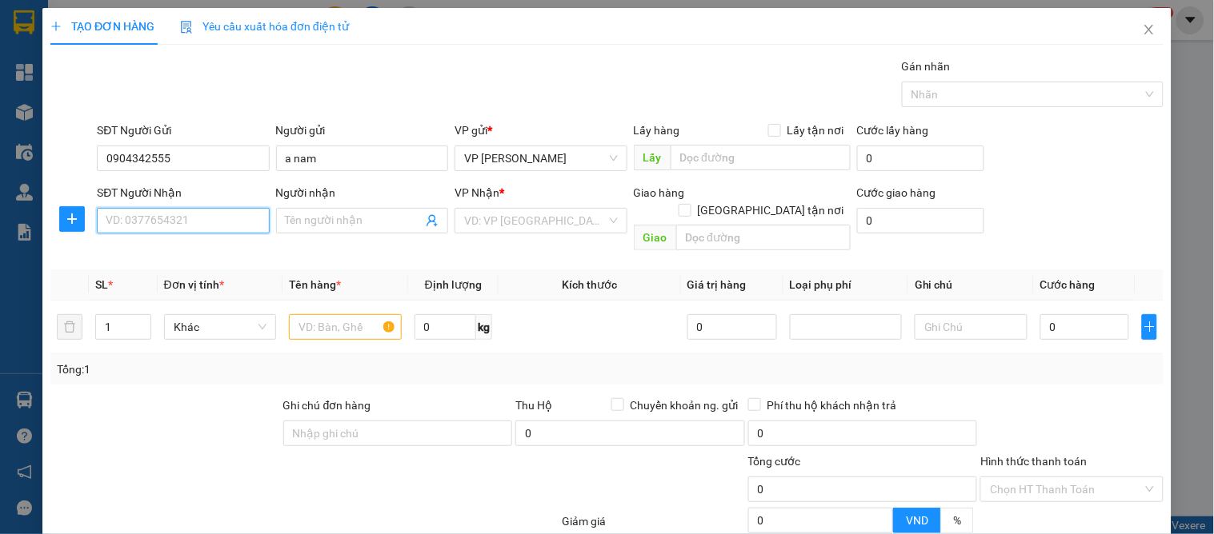
click at [158, 212] on input "SĐT Người Nhận" at bounding box center [183, 221] width 172 height 26
click at [168, 252] on div "0943328777 - c vân" at bounding box center [181, 253] width 151 height 18
type input "0943328777"
type input "c vân"
checkbox input "true"
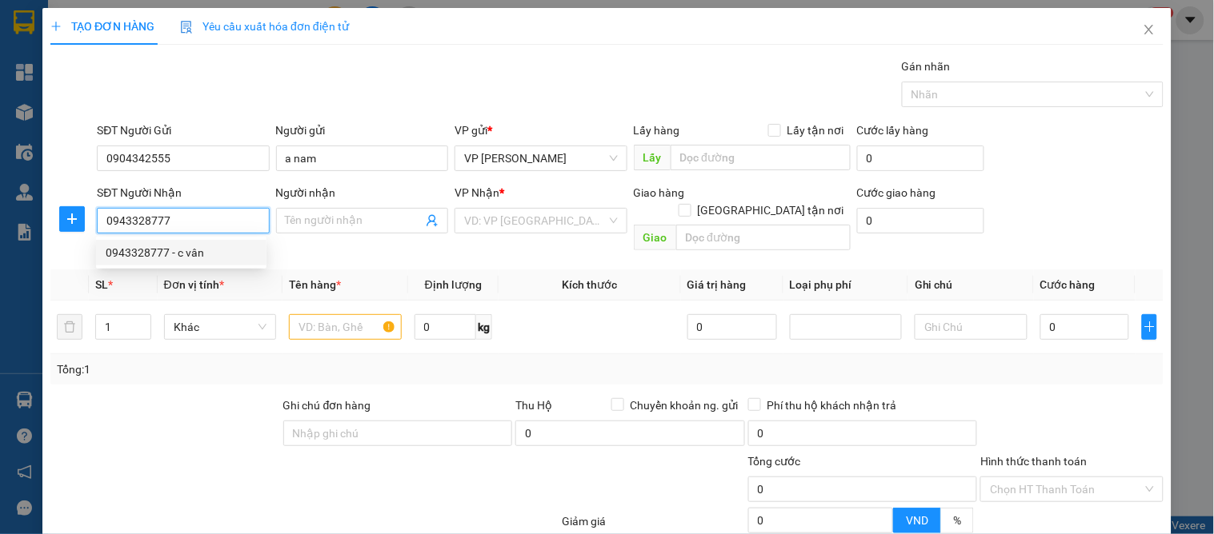
type input "31 ngõ d4 [PERSON_NAME]"
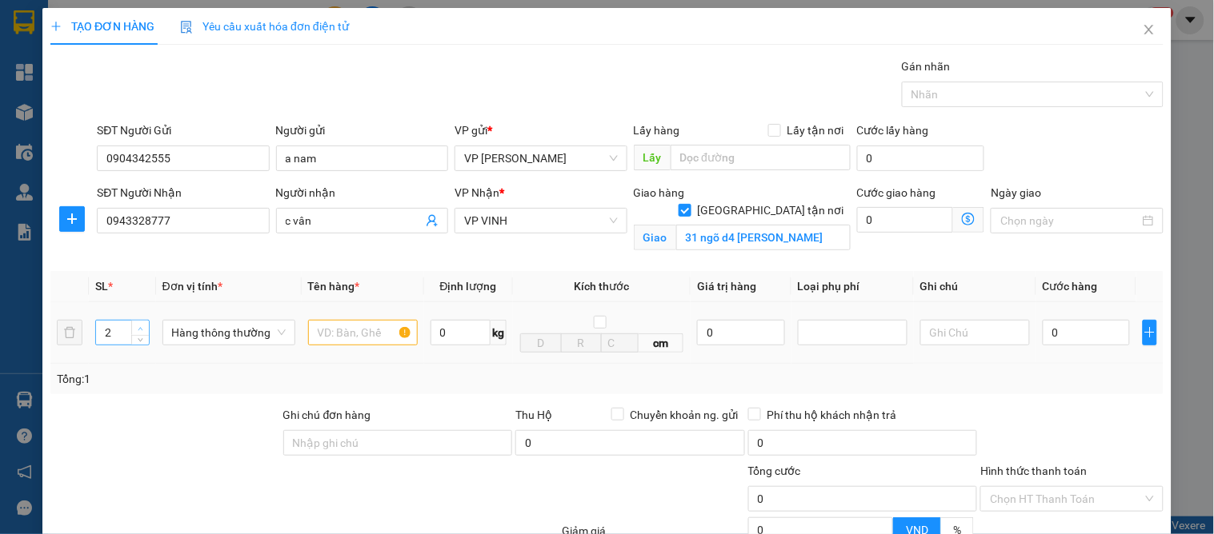
click at [138, 326] on icon "up" at bounding box center [141, 329] width 6 height 6
type input "3"
click at [138, 326] on icon "up" at bounding box center [141, 329] width 6 height 6
click at [323, 331] on input "text" at bounding box center [363, 333] width 110 height 26
type input "quân áo"
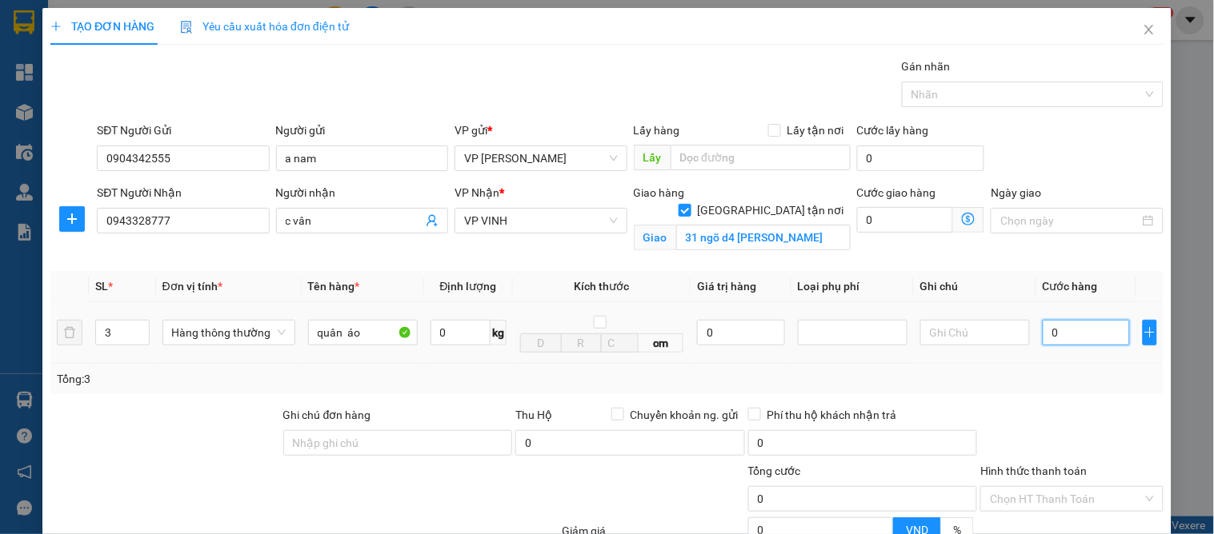
click at [1063, 342] on input "0" at bounding box center [1086, 333] width 87 height 26
type input "1"
type input "18"
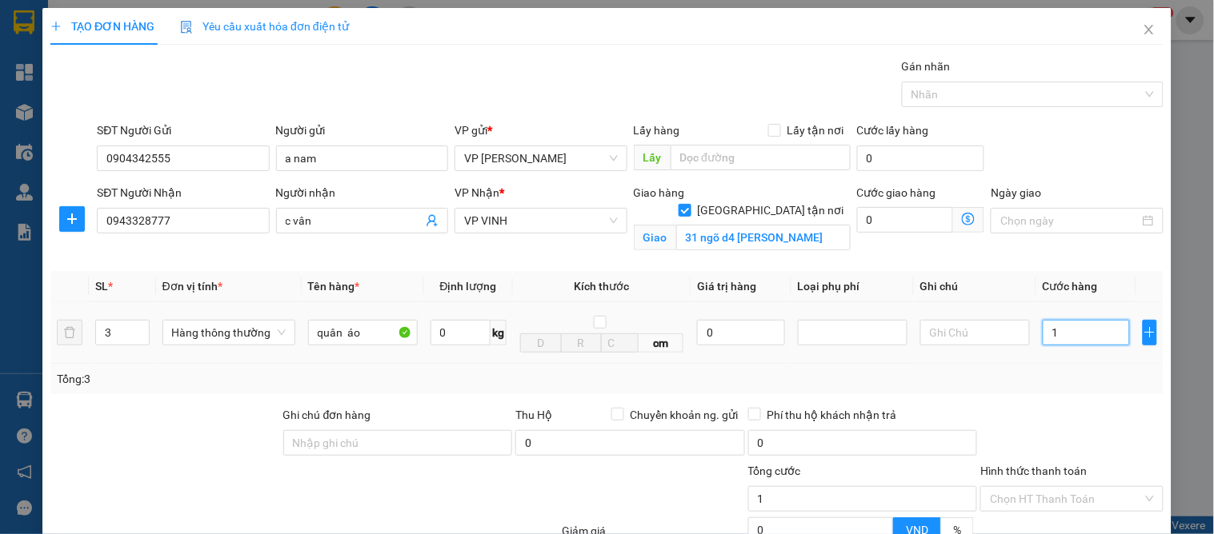
type input "18"
type input "180"
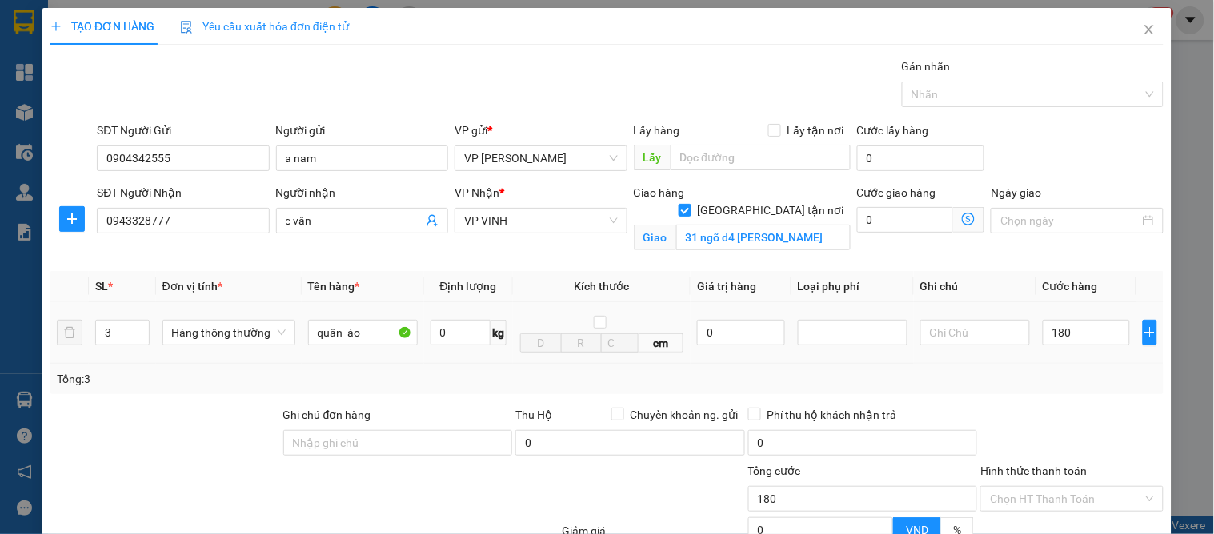
type input "180.000"
click at [1060, 394] on div "Transit Pickup Surcharge Ids Transit Deliver Surcharge Ids Transit Deliver Surc…" at bounding box center [606, 364] width 1113 height 612
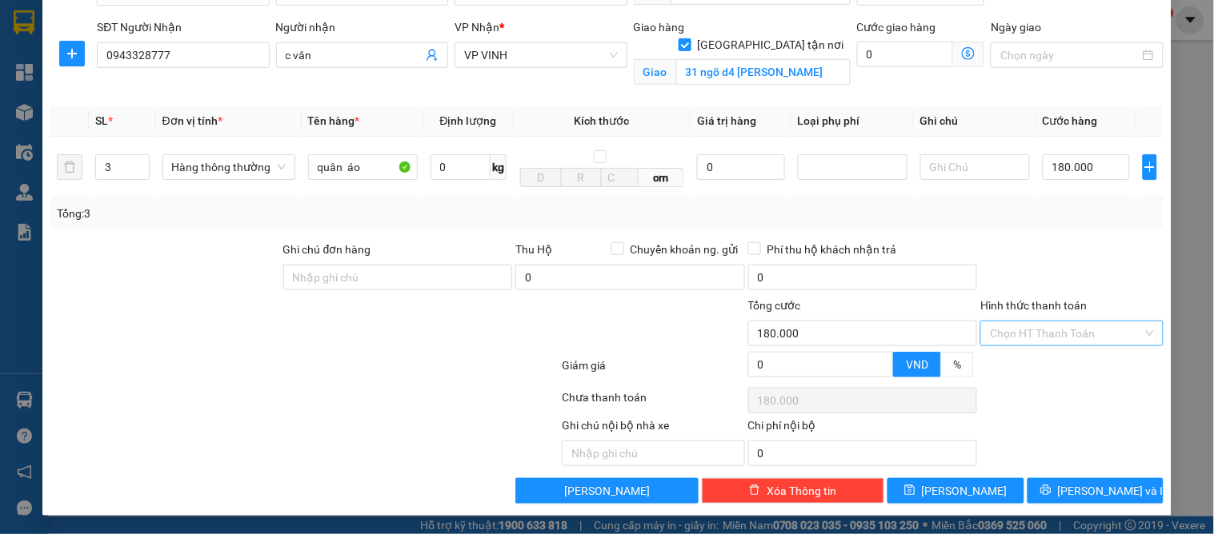
click at [1059, 338] on input "Hình thức thanh toán" at bounding box center [1066, 334] width 152 height 24
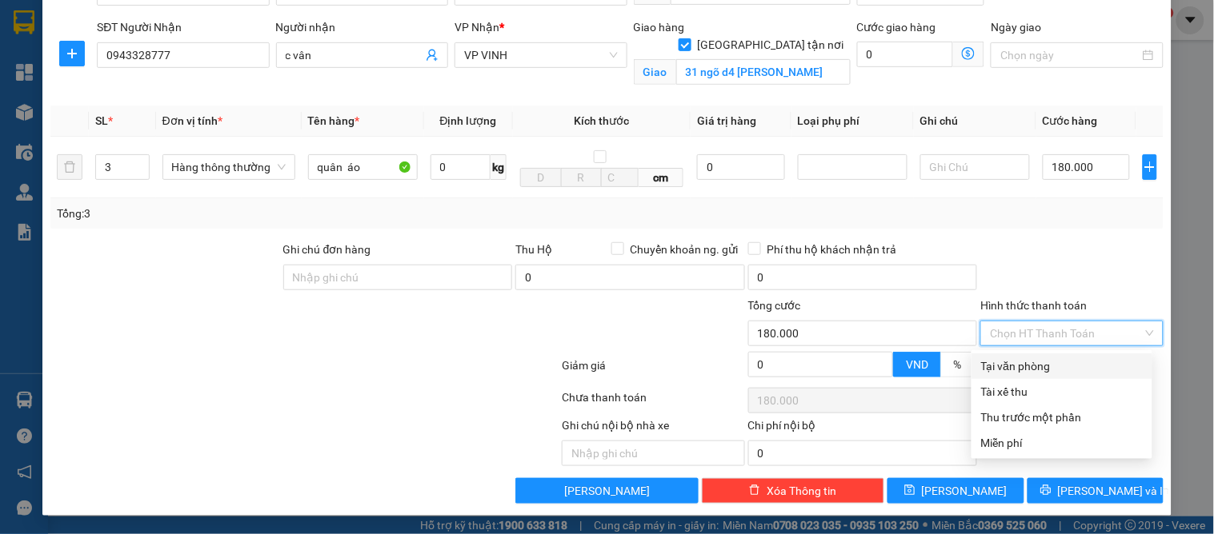
click at [1054, 369] on div "Tại văn phòng" at bounding box center [1062, 367] width 162 height 18
type input "0"
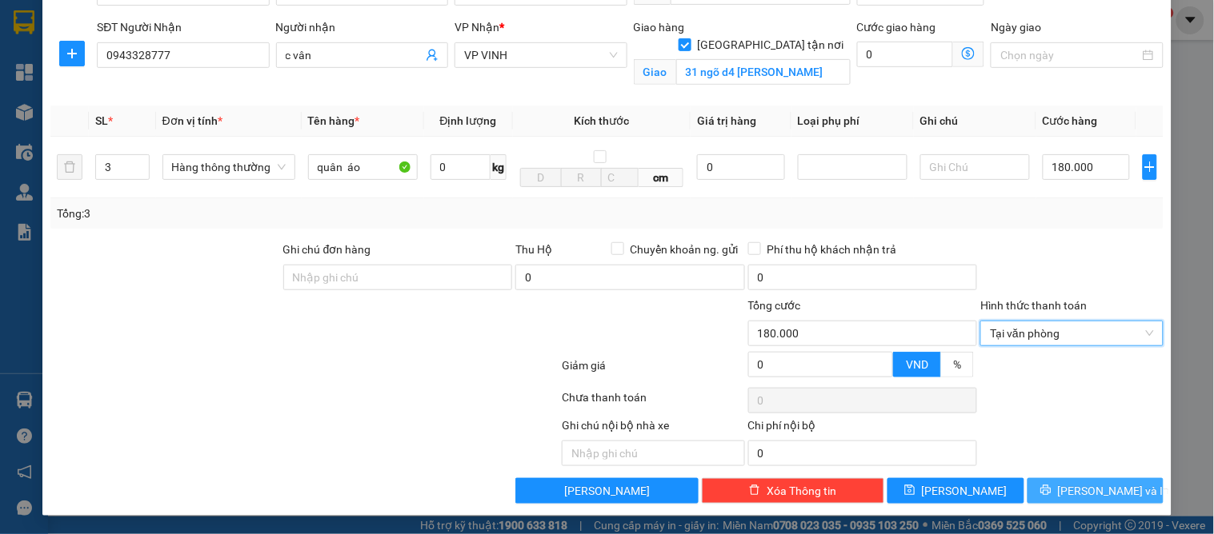
click at [1053, 480] on button "[PERSON_NAME] và In" at bounding box center [1095, 491] width 136 height 26
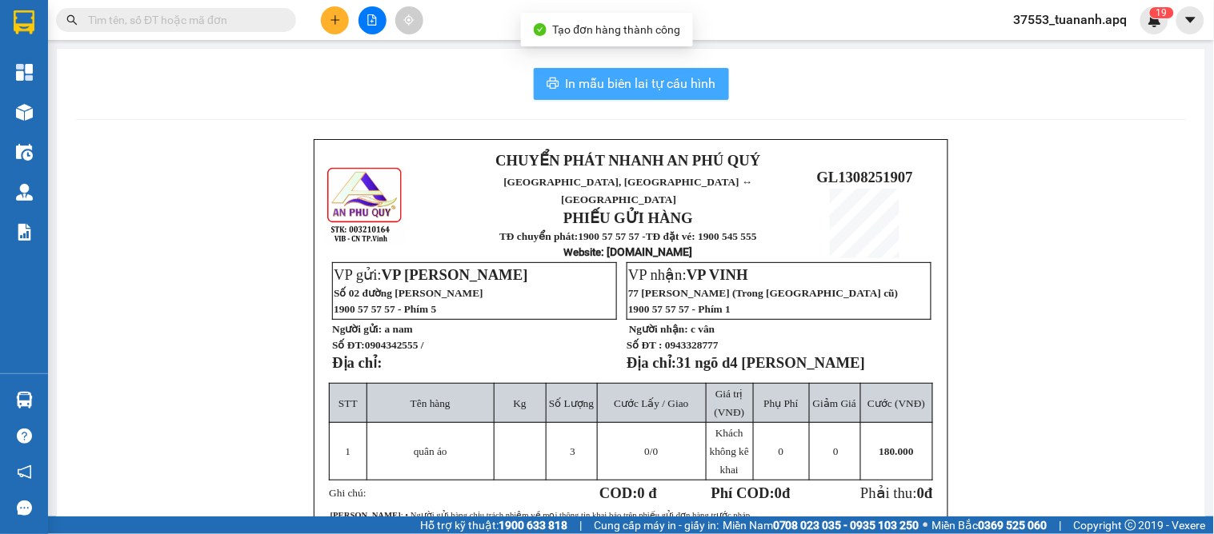
click at [653, 88] on span "In mẫu biên lai tự cấu hình" at bounding box center [641, 84] width 150 height 20
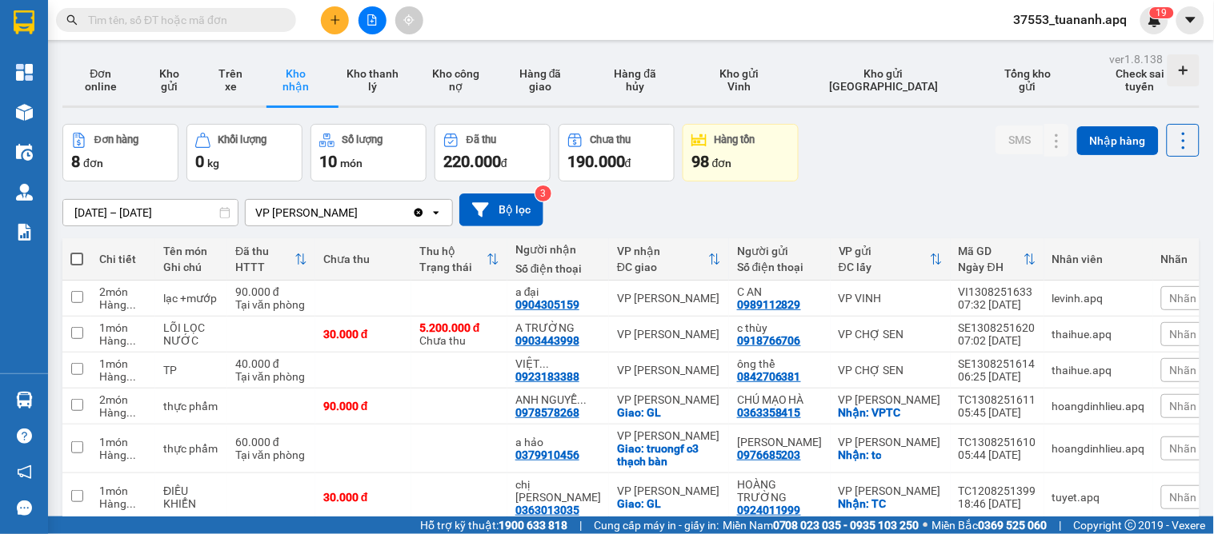
click at [1161, 306] on div "Nhãn" at bounding box center [1201, 298] width 80 height 24
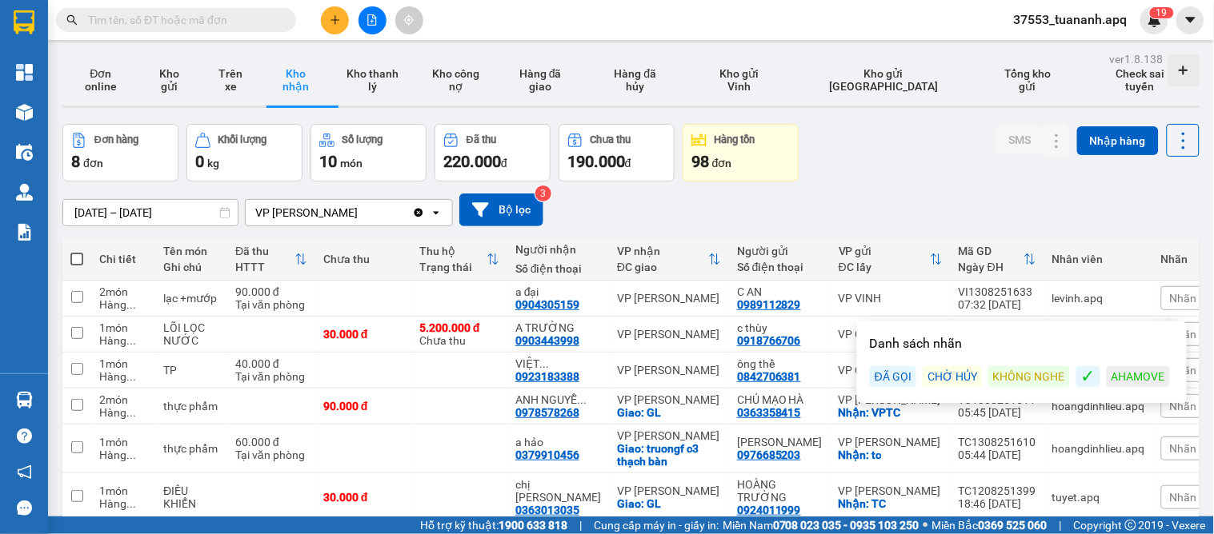
click at [896, 381] on div "ĐÃ GỌI" at bounding box center [893, 376] width 46 height 21
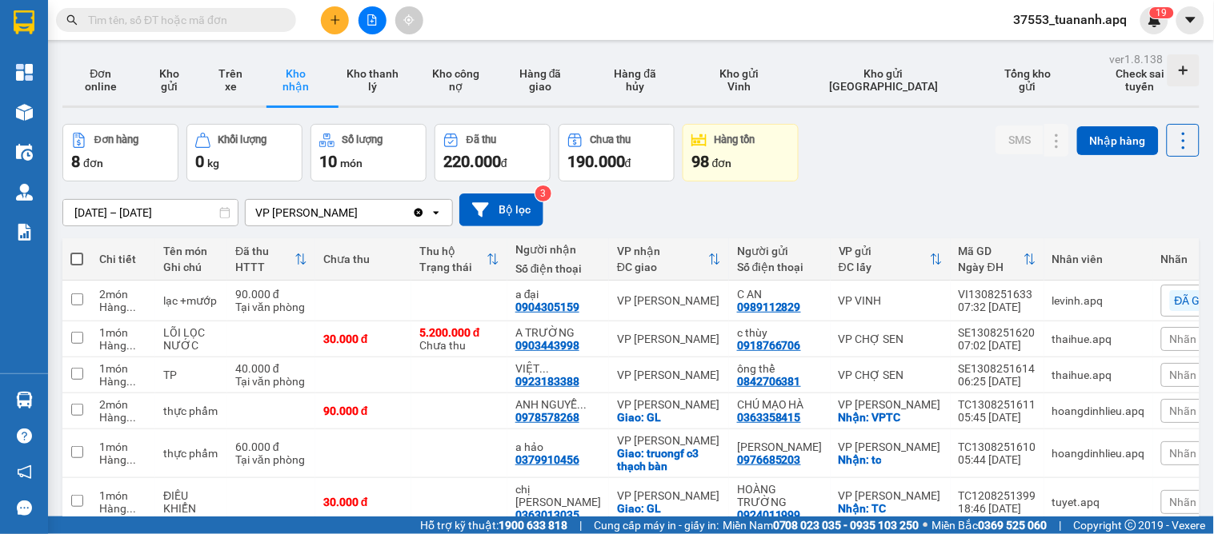
click at [939, 222] on div "[DATE] – [DATE] Press the down arrow key to interact with the calendar and sele…" at bounding box center [630, 210] width 1137 height 33
click at [1170, 496] on span "Nhãn" at bounding box center [1183, 502] width 27 height 13
drag, startPoint x: 1155, startPoint y: 333, endPoint x: 1213, endPoint y: 393, distance: 83.7
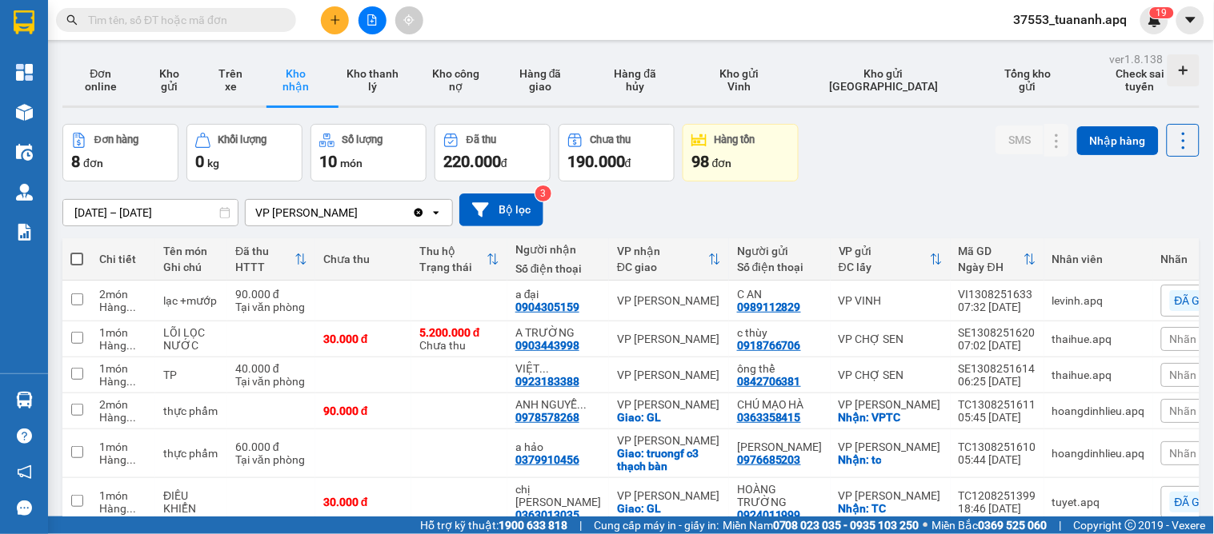
click at [1170, 334] on span "Nhãn" at bounding box center [1183, 339] width 27 height 13
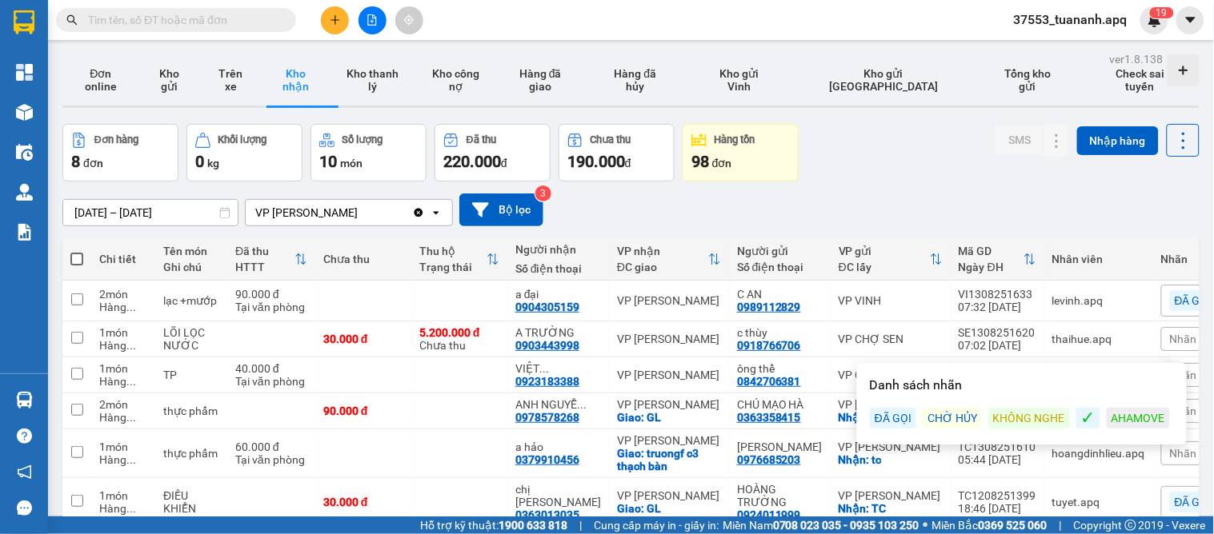
click at [885, 410] on div "ĐÃ GỌI" at bounding box center [893, 418] width 46 height 21
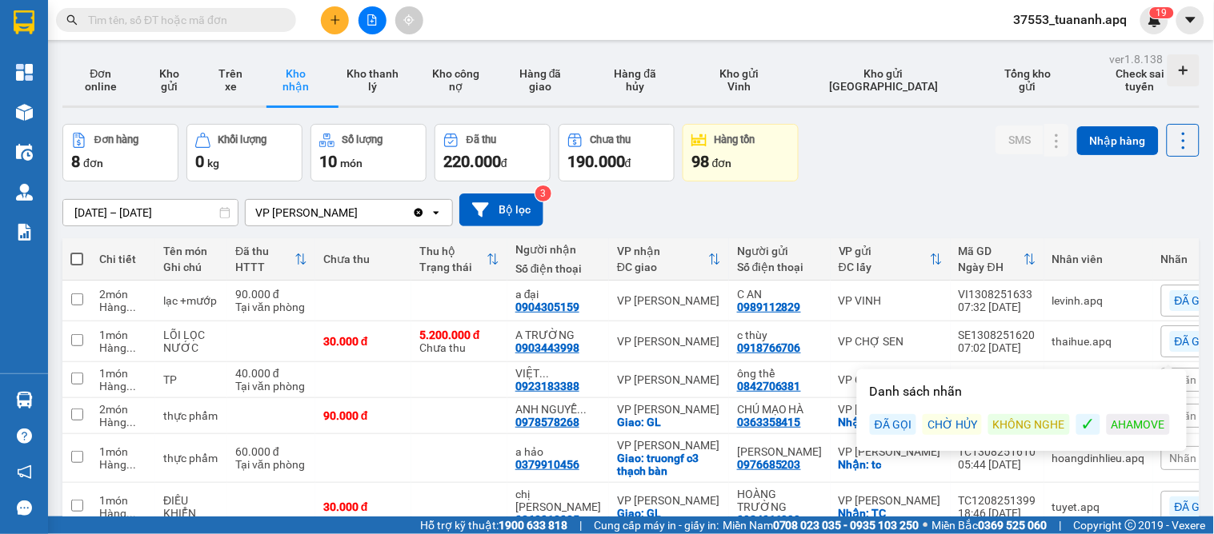
click at [939, 206] on div "[DATE] – [DATE] Press the down arrow key to interact with the calendar and sele…" at bounding box center [630, 210] width 1137 height 33
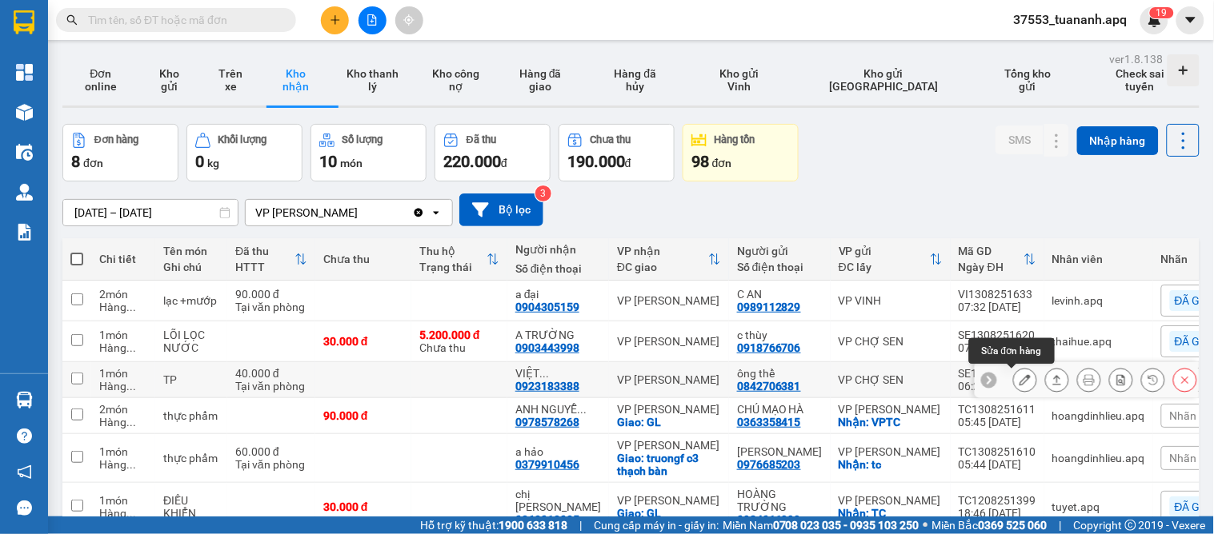
click at [1019, 386] on icon at bounding box center [1024, 379] width 11 height 11
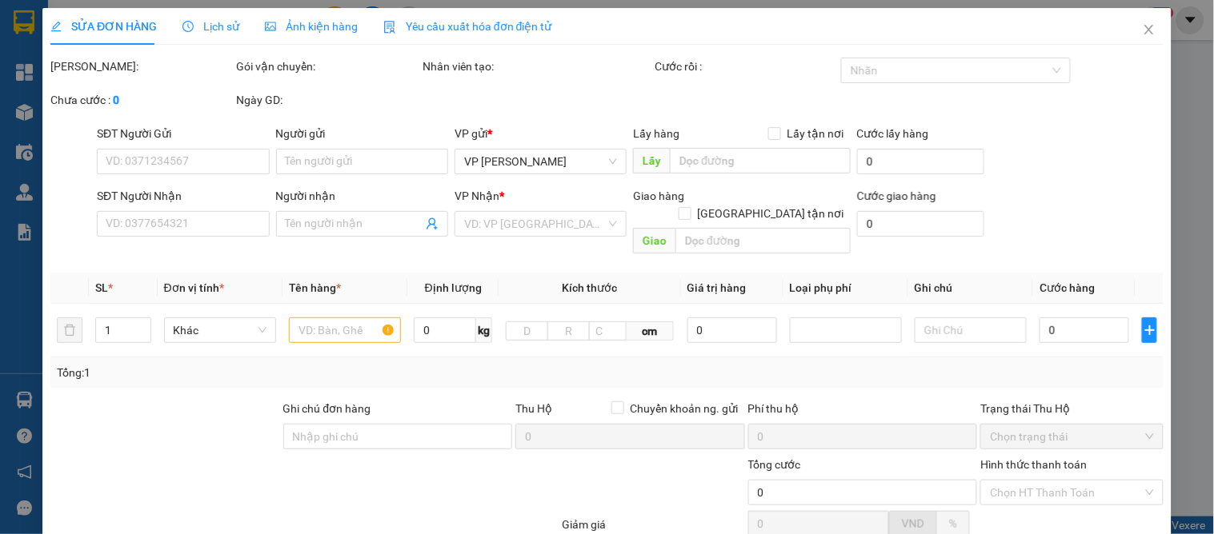
type input "0842706381"
type input "ông thể"
type input "0923183388"
type input "VIỆT 0903203699"
type input "40.000"
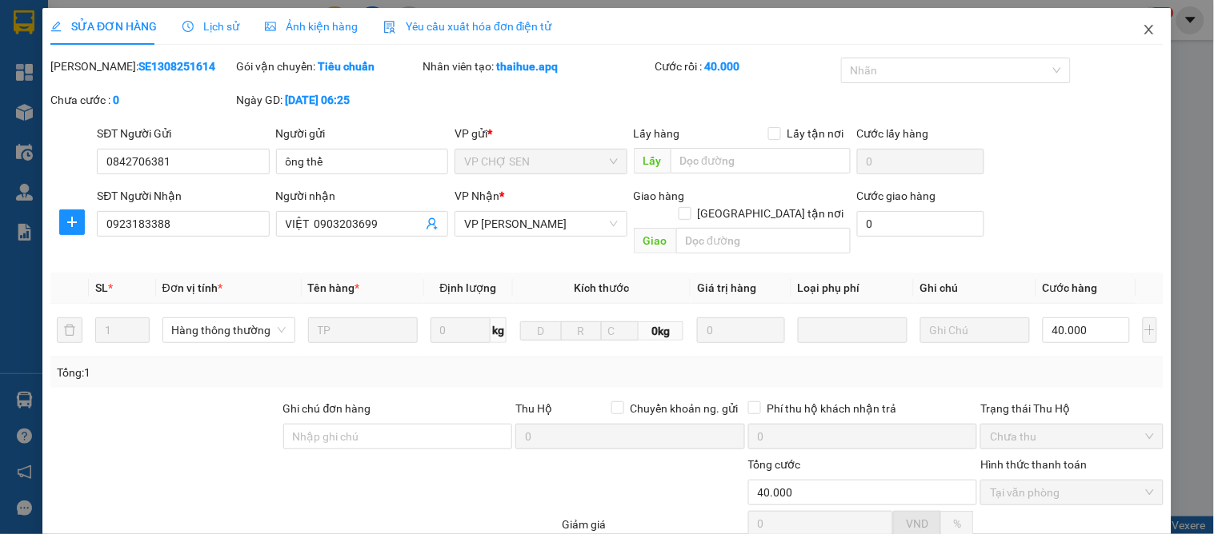
click at [1143, 26] on icon "close" at bounding box center [1149, 29] width 13 height 13
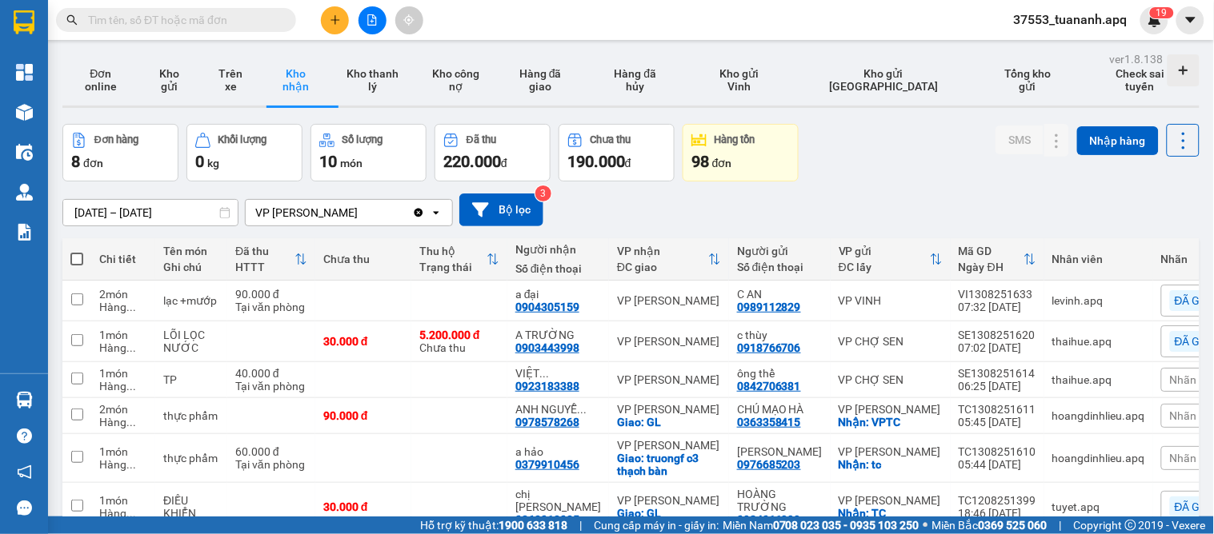
click at [1170, 374] on span "Nhãn" at bounding box center [1183, 380] width 27 height 13
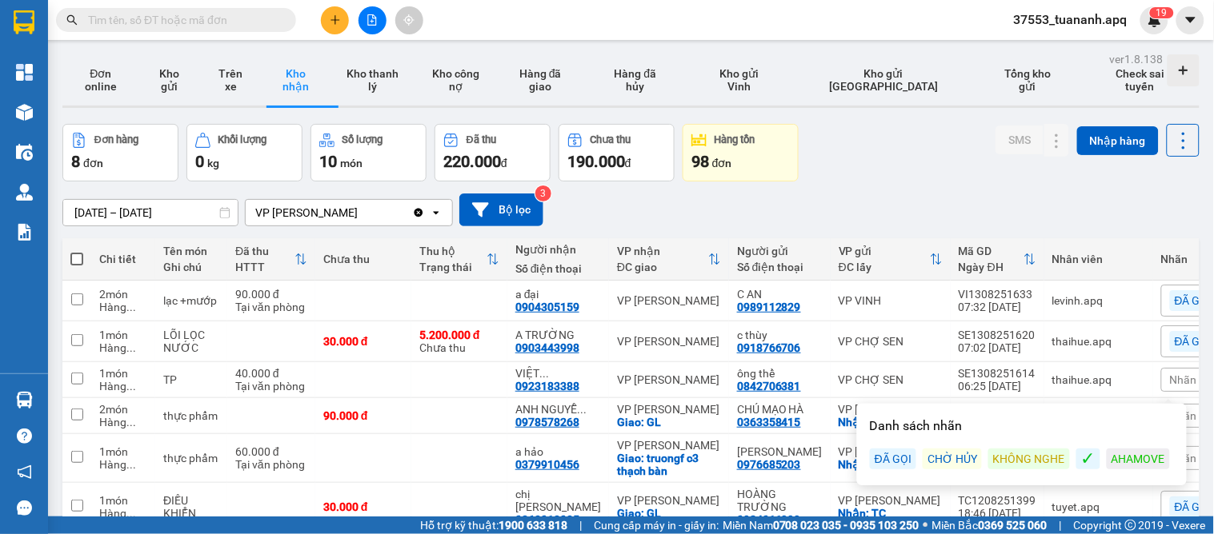
click at [899, 449] on div "ĐÃ GỌI" at bounding box center [893, 459] width 46 height 21
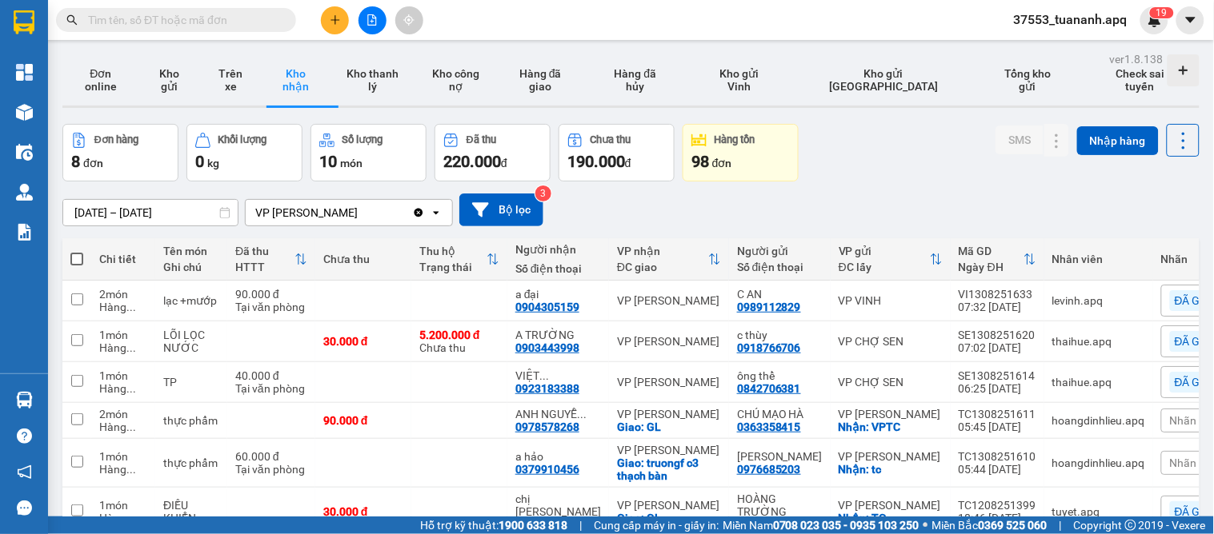
click at [1170, 414] on span "Nhãn" at bounding box center [1183, 420] width 27 height 13
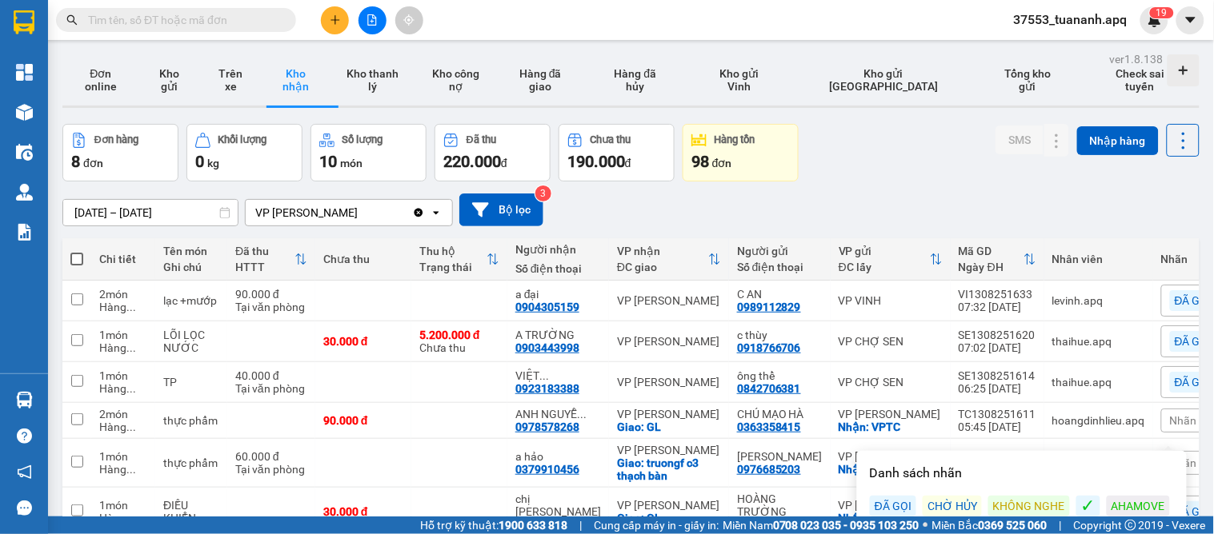
click at [891, 496] on div "ĐÃ GỌI" at bounding box center [893, 506] width 46 height 21
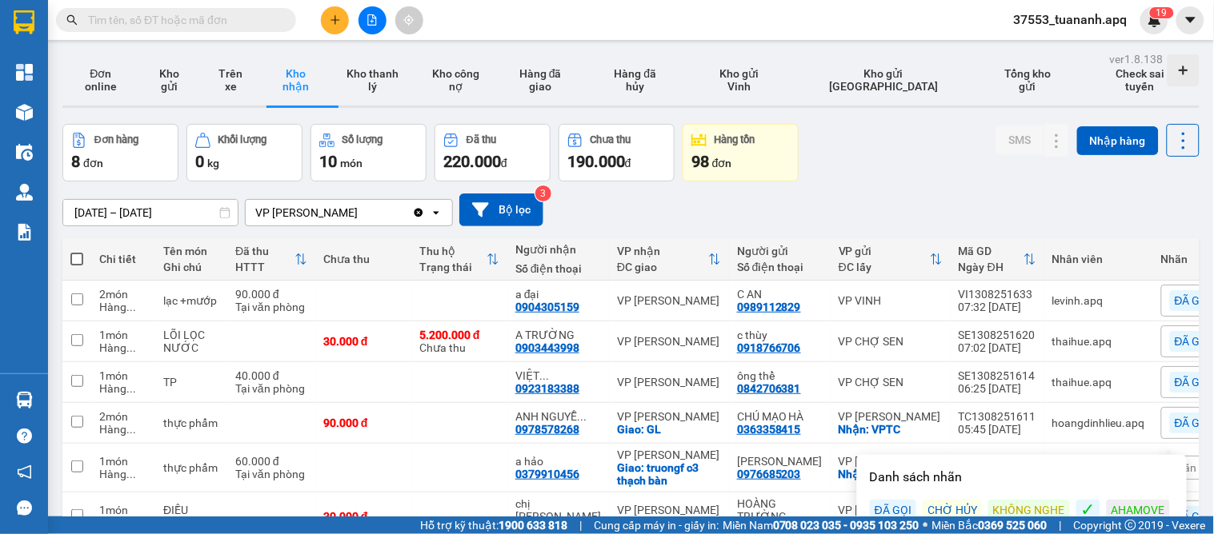
drag, startPoint x: 854, startPoint y: 478, endPoint x: 859, endPoint y: 468, distance: 10.7
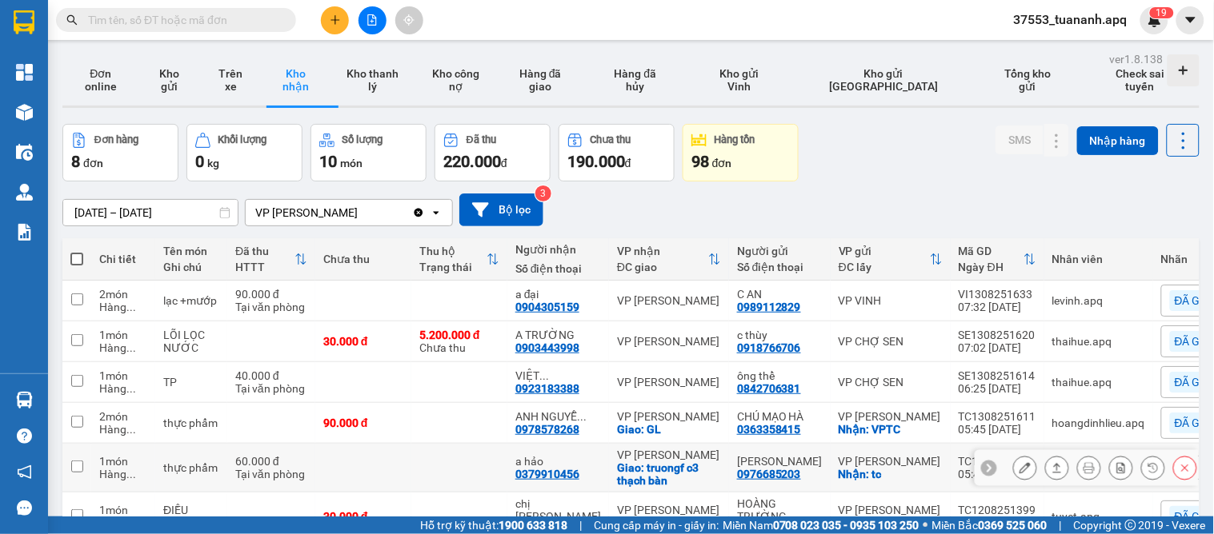
click at [1019, 462] on icon at bounding box center [1024, 467] width 11 height 11
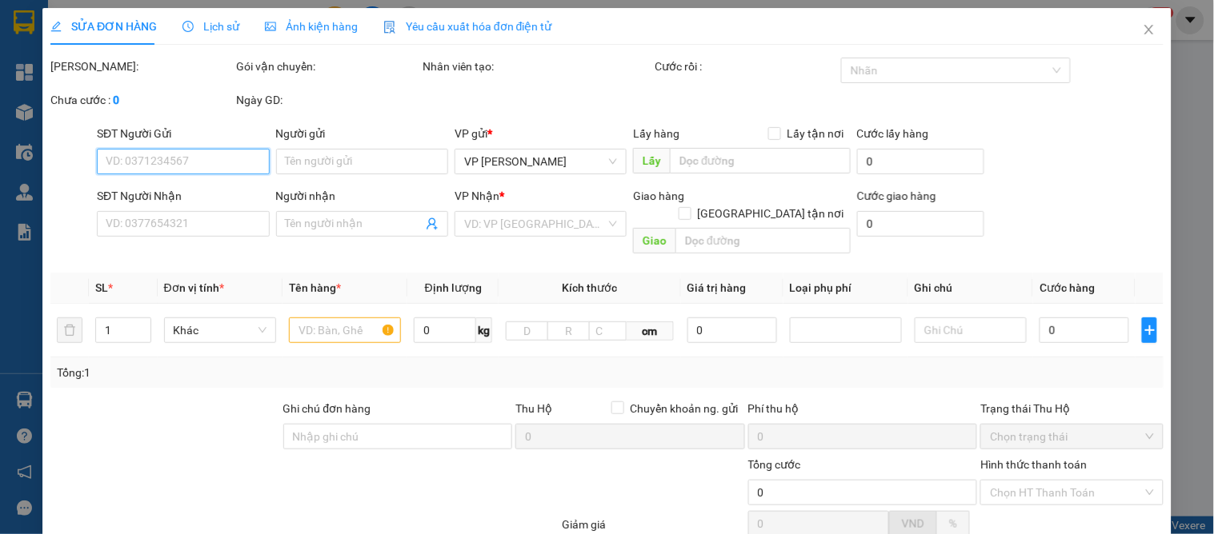
type input "0976685203"
type input "[PERSON_NAME]"
checkbox input "true"
type input "tc"
type input "0379910456"
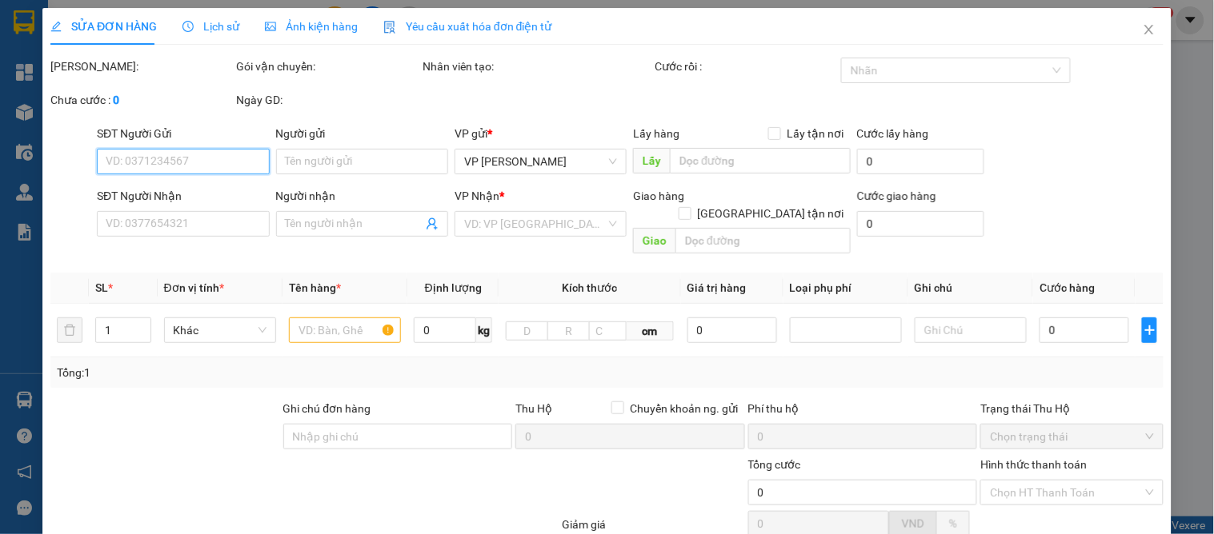
type input "a hảo"
checkbox input "true"
type input "truongf c3 thạch bàn"
type input "60.000"
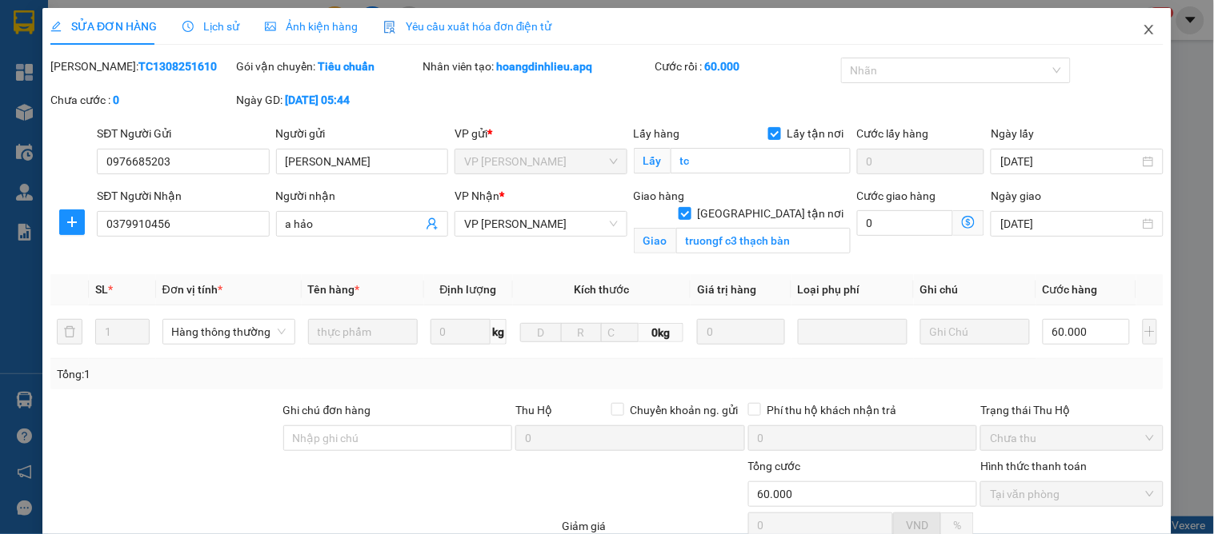
click at [1143, 26] on icon "close" at bounding box center [1149, 29] width 13 height 13
click at [1138, 26] on span "37553_tuananh.apq" at bounding box center [1070, 20] width 139 height 20
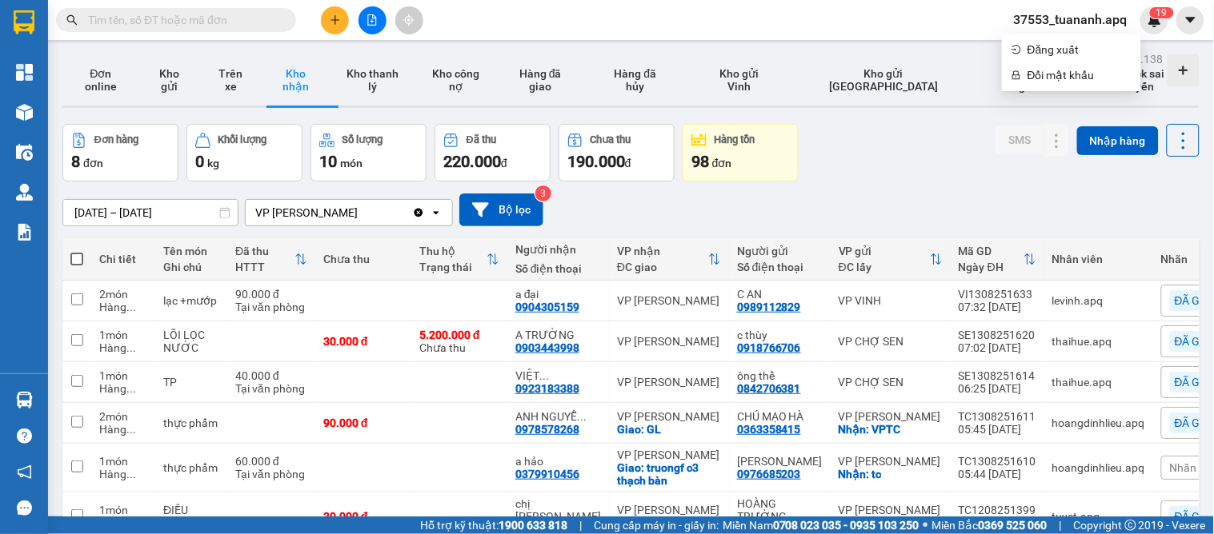
drag, startPoint x: 1151, startPoint y: 283, endPoint x: 1161, endPoint y: 282, distance: 10.4
click at [1170, 462] on span "Nhãn" at bounding box center [1183, 468] width 27 height 13
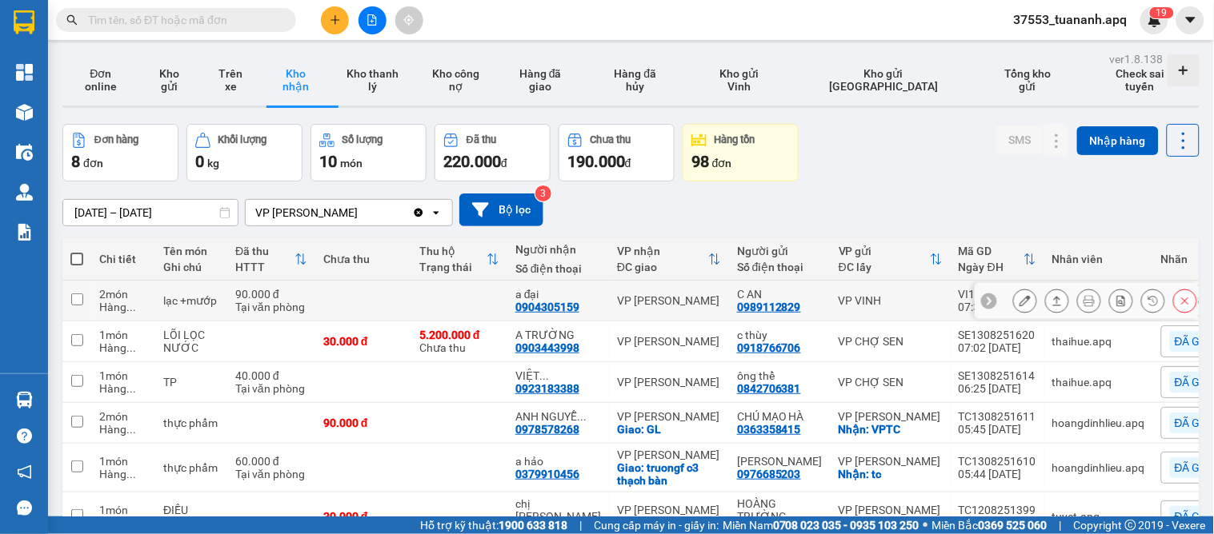
click at [1046, 287] on button at bounding box center [1057, 301] width 22 height 28
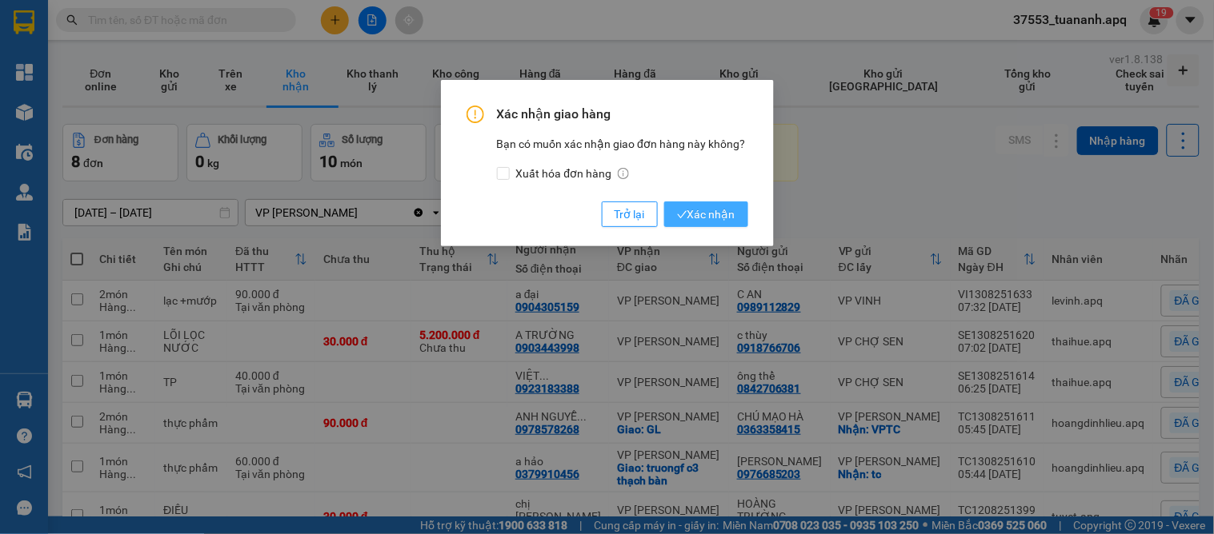
click at [713, 212] on span "Xác nhận" at bounding box center [706, 215] width 58 height 18
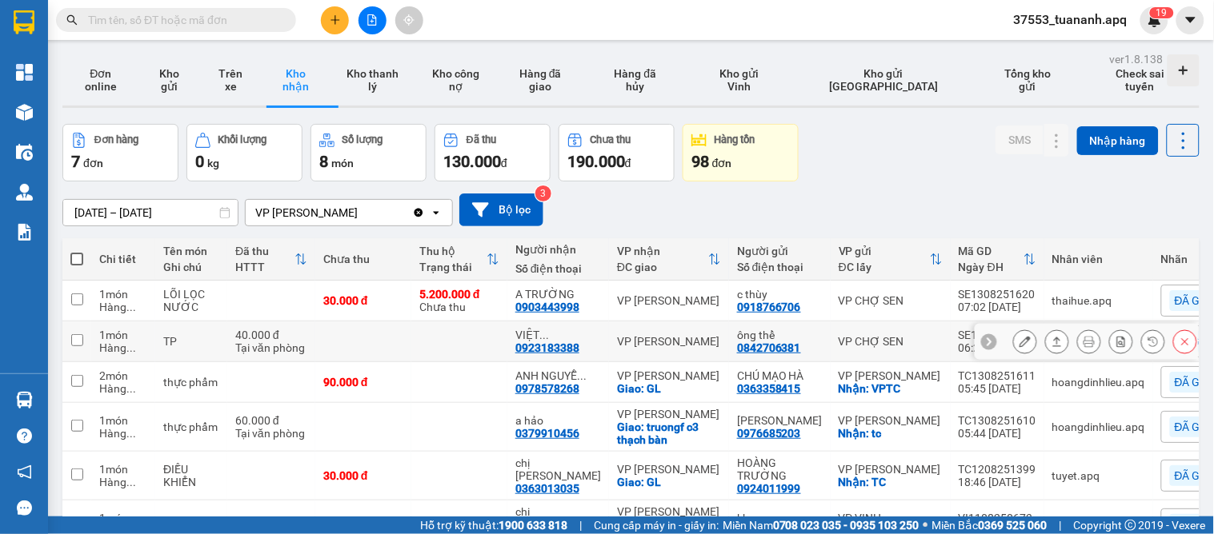
click at [1019, 336] on icon at bounding box center [1024, 341] width 11 height 11
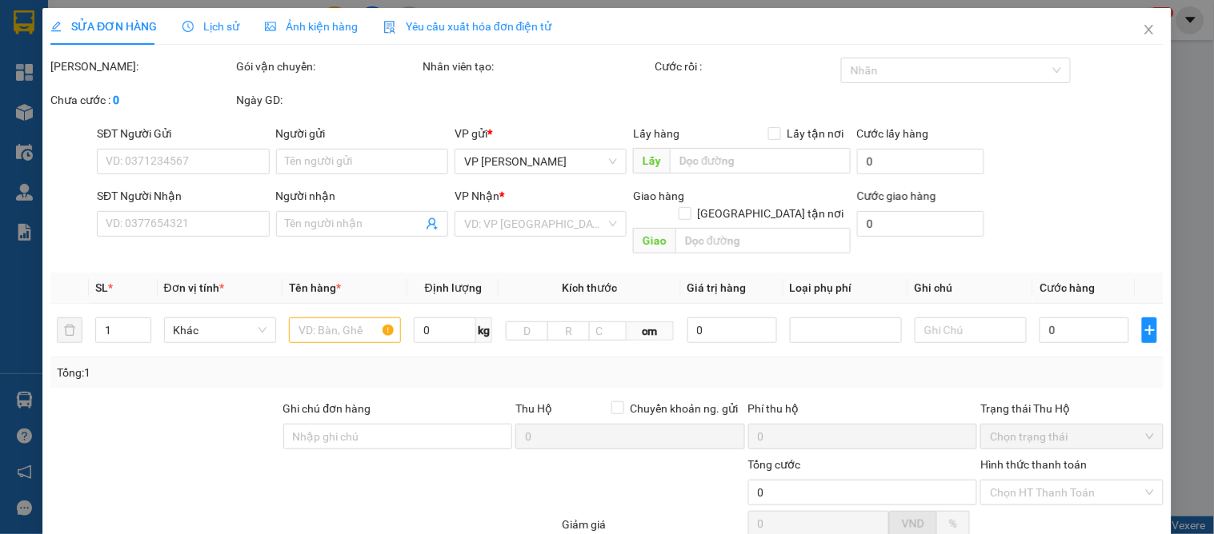
type input "0842706381"
type input "ông thể"
type input "0923183388"
type input "VIỆT 0903203699"
type input "40.000"
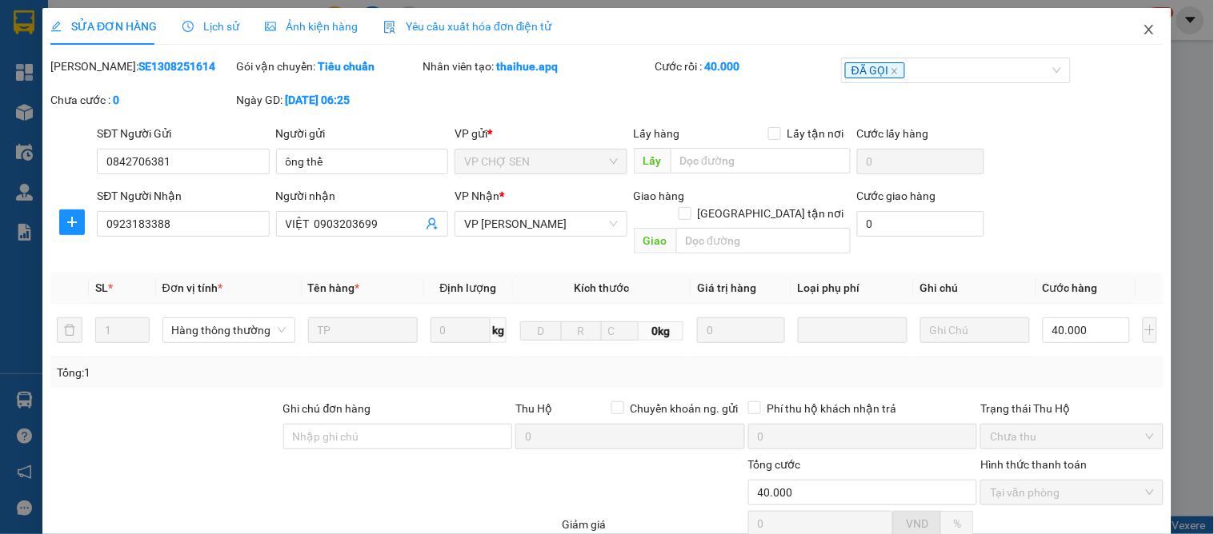
click at [1144, 28] on icon "close" at bounding box center [1148, 30] width 9 height 10
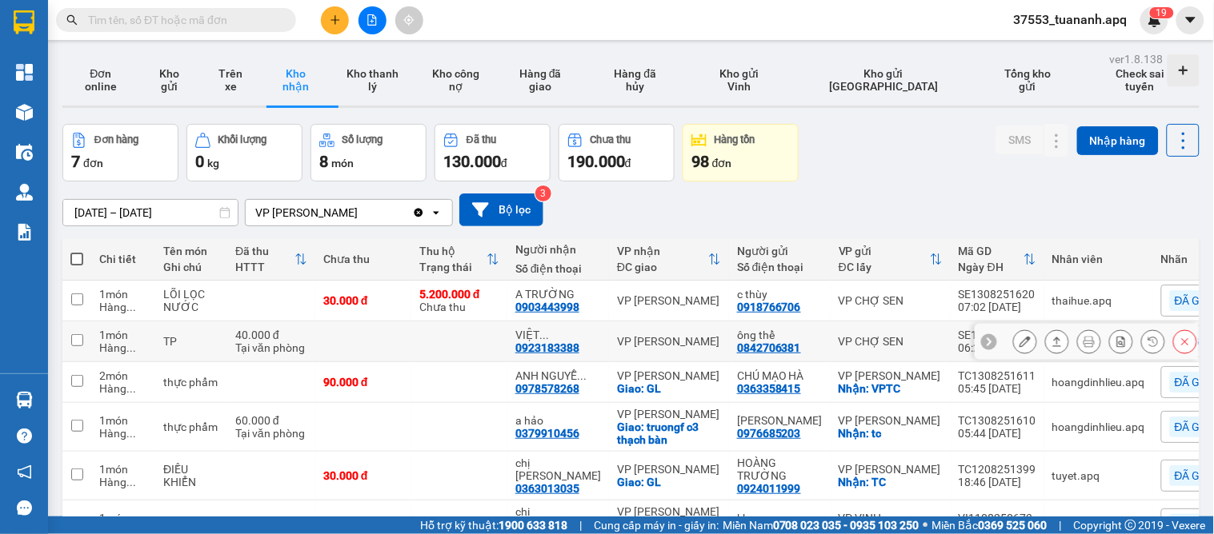
click at [1051, 339] on icon at bounding box center [1056, 341] width 11 height 11
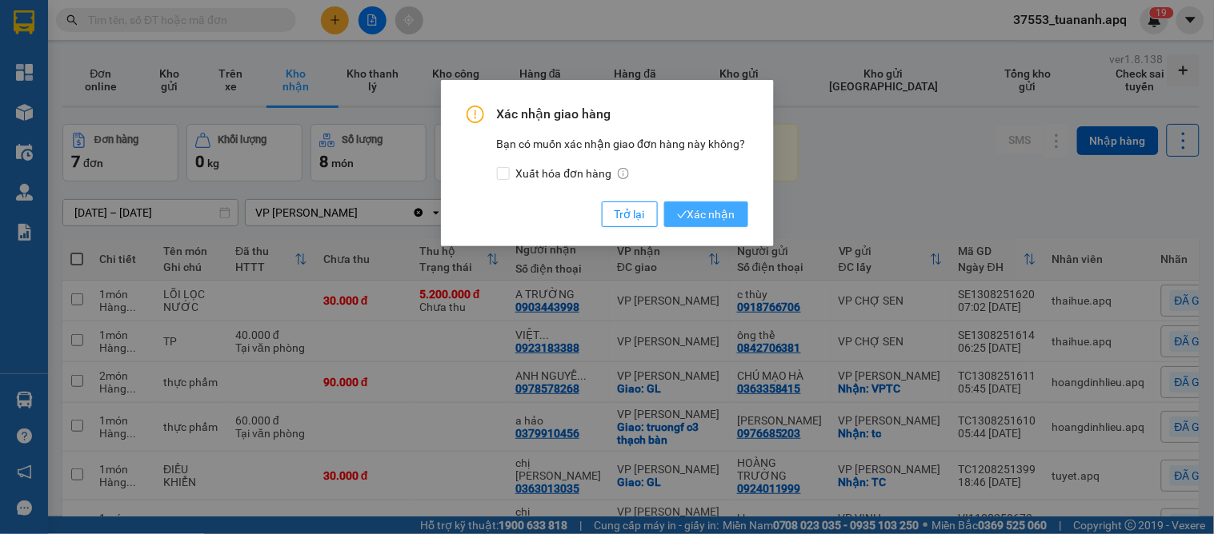
click at [701, 203] on button "Xác nhận" at bounding box center [706, 215] width 84 height 26
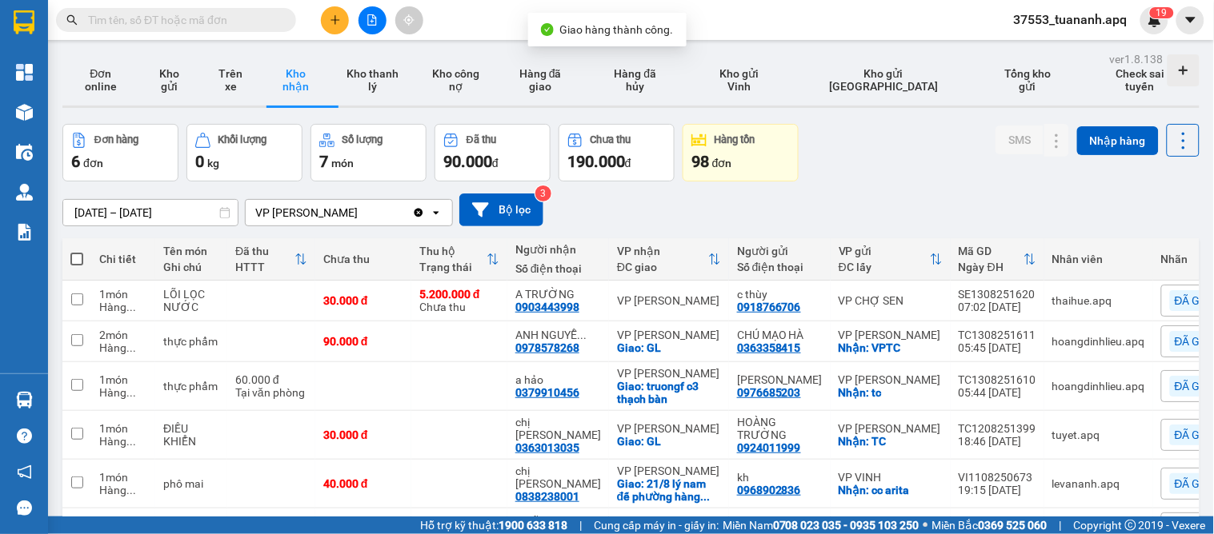
click at [338, 22] on icon "plus" at bounding box center [335, 19] width 11 height 11
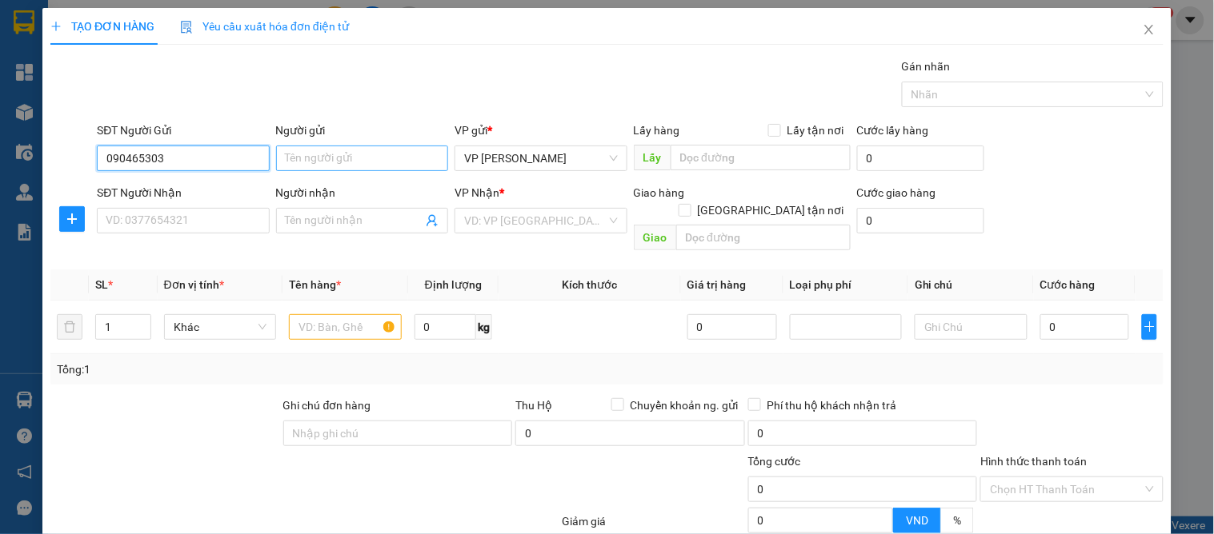
type input "0904653036"
click at [176, 186] on div "0904653036 - khách" at bounding box center [181, 191] width 151 height 18
type input "khách"
type input "0904653036"
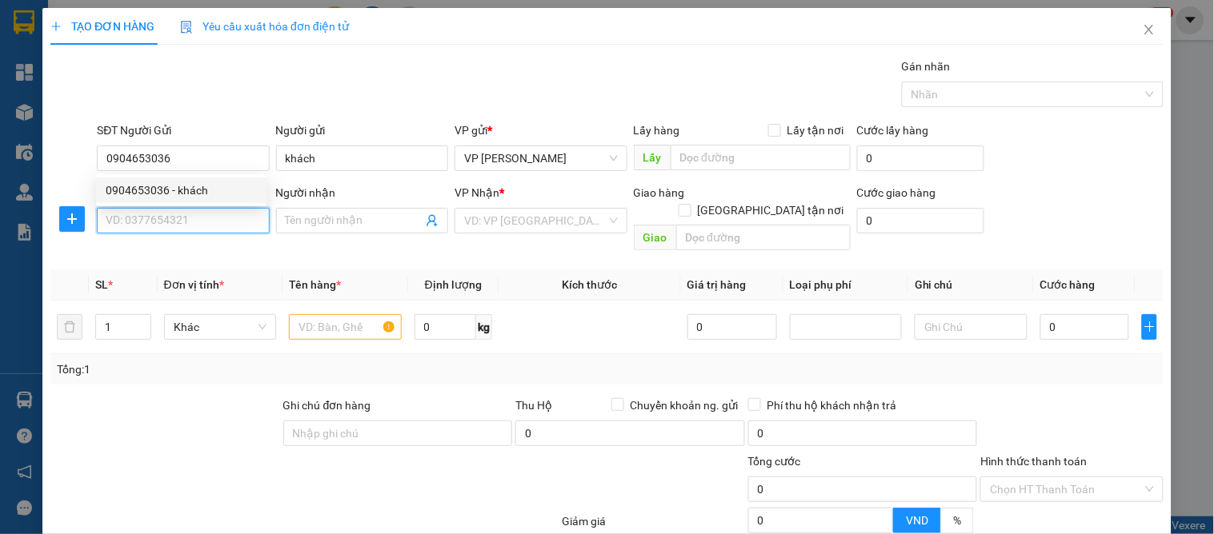
drag, startPoint x: 174, startPoint y: 217, endPoint x: 197, endPoint y: 222, distance: 23.1
click at [174, 218] on input "SĐT Người Nhận" at bounding box center [183, 221] width 172 height 26
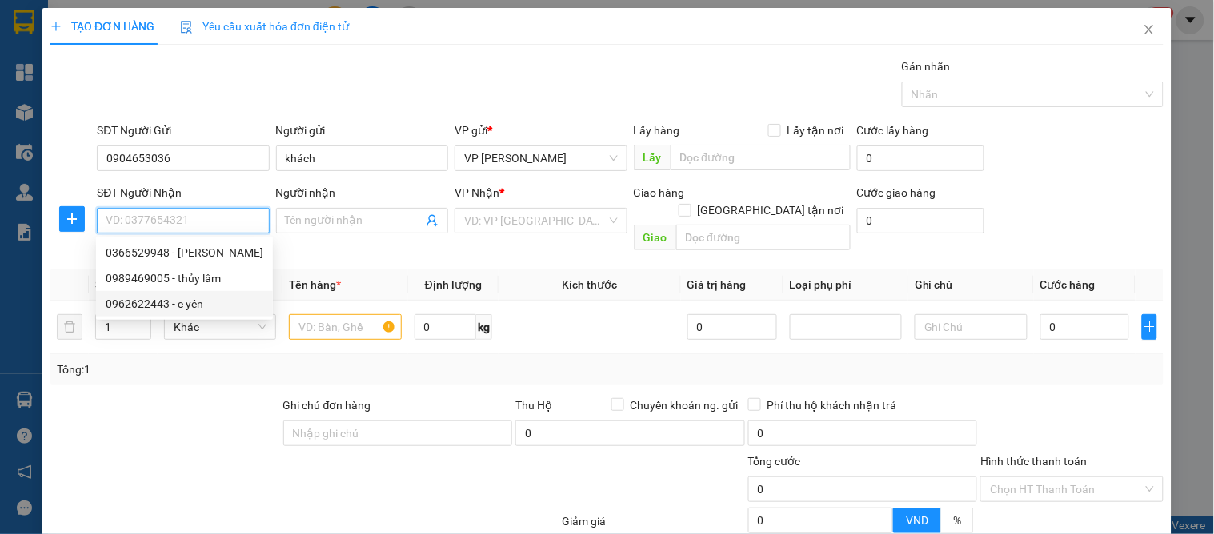
drag, startPoint x: 176, startPoint y: 304, endPoint x: 221, endPoint y: 290, distance: 46.8
click at [181, 302] on div "0962622443 - c yến" at bounding box center [185, 304] width 158 height 18
type input "0962622443"
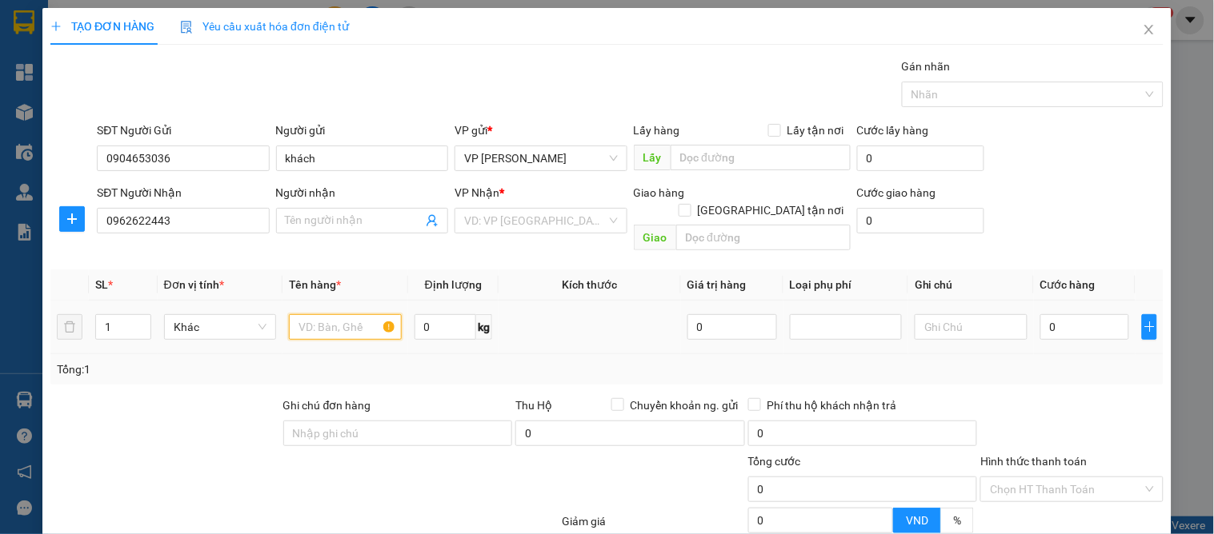
type input "c yến"
checkbox input "true"
type input "b2.16 nhà lk đường dương văn nga 160 nvc"
click at [338, 317] on input "text" at bounding box center [345, 327] width 112 height 26
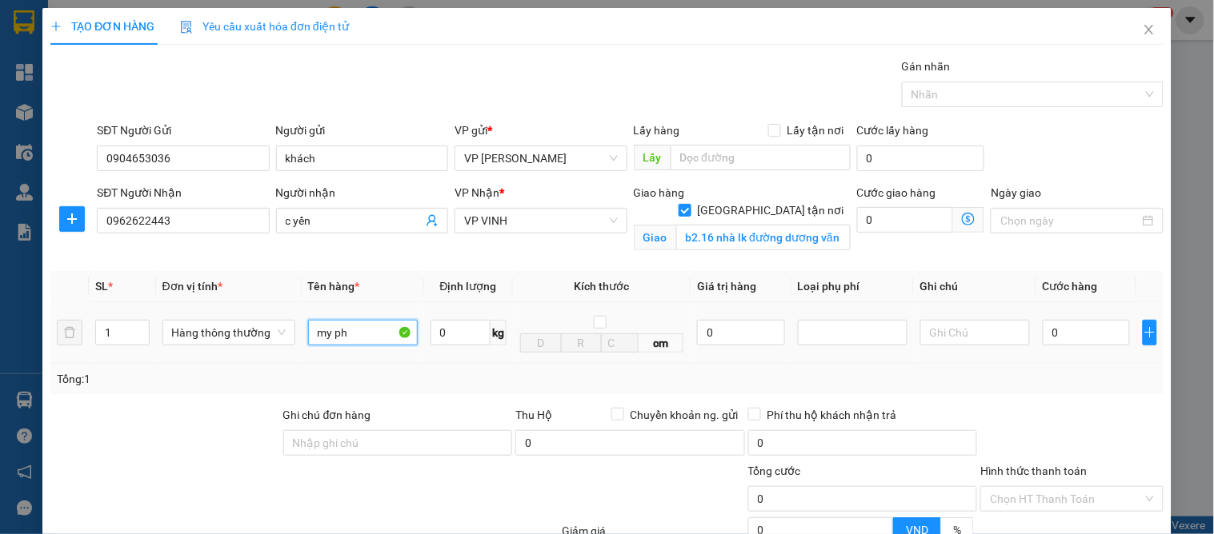
type input "my pha"
click at [1059, 334] on input "0" at bounding box center [1086, 333] width 87 height 26
click at [1056, 406] on div at bounding box center [1072, 434] width 186 height 56
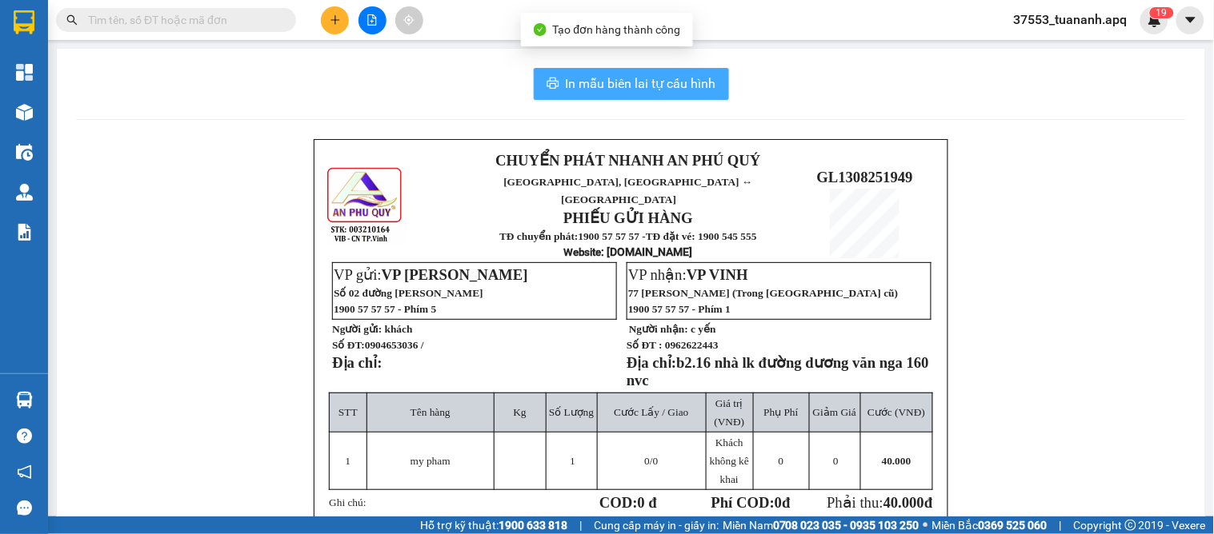
click at [633, 93] on button "In mẫu biên lai tự cấu hình" at bounding box center [631, 84] width 195 height 32
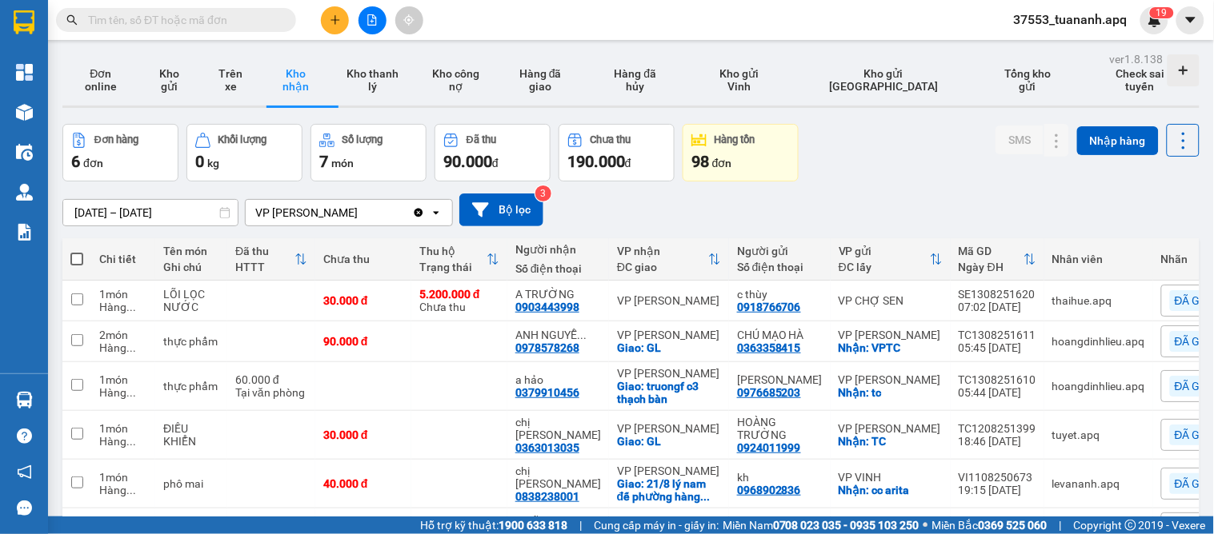
click at [340, 22] on icon "plus" at bounding box center [335, 19] width 11 height 11
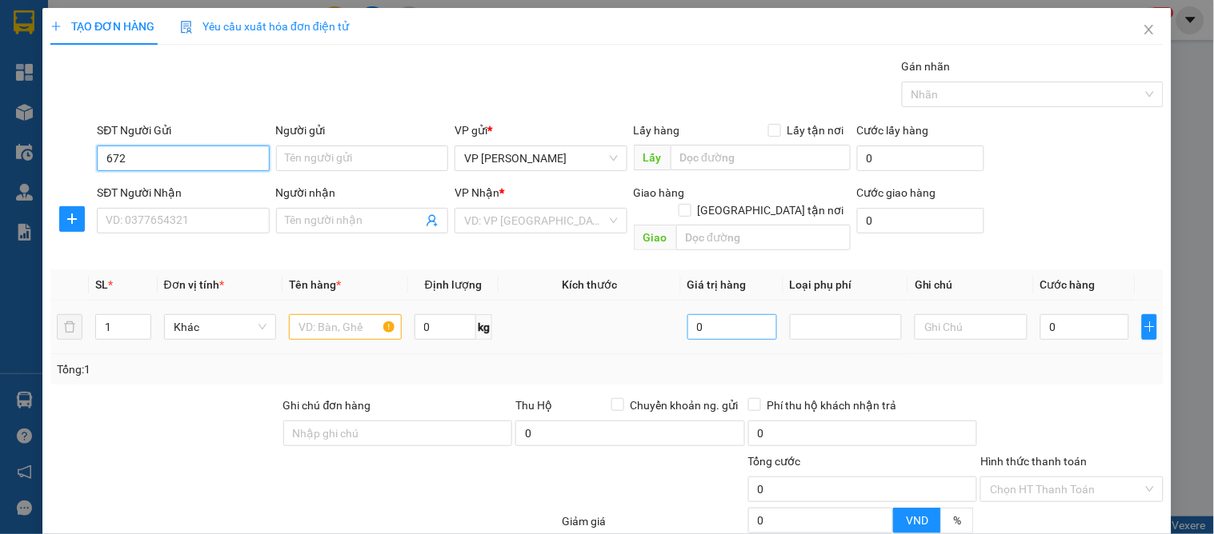
type input "6726"
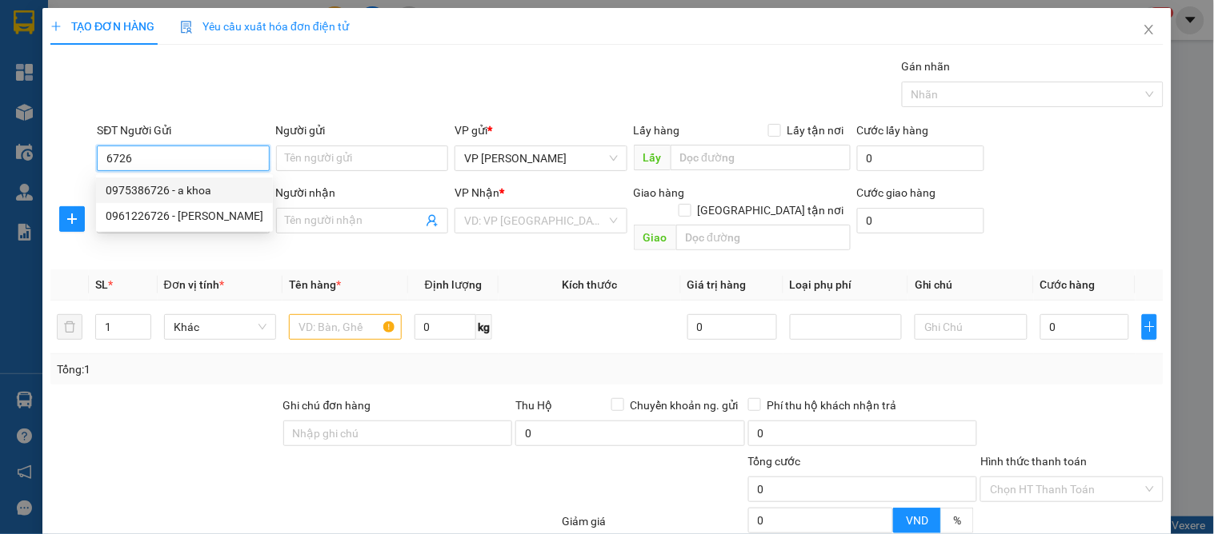
drag, startPoint x: 162, startPoint y: 150, endPoint x: 44, endPoint y: 146, distance: 117.7
click at [44, 146] on div "TẠO ĐƠN HÀNG Yêu cầu xuất hóa đơn điện tử Transit Pickup Surcharge Ids Transit …" at bounding box center [606, 340] width 1129 height 664
click at [123, 182] on div "0961069472 - c trang" at bounding box center [181, 191] width 151 height 18
type input "0961069472"
type input "c trang"
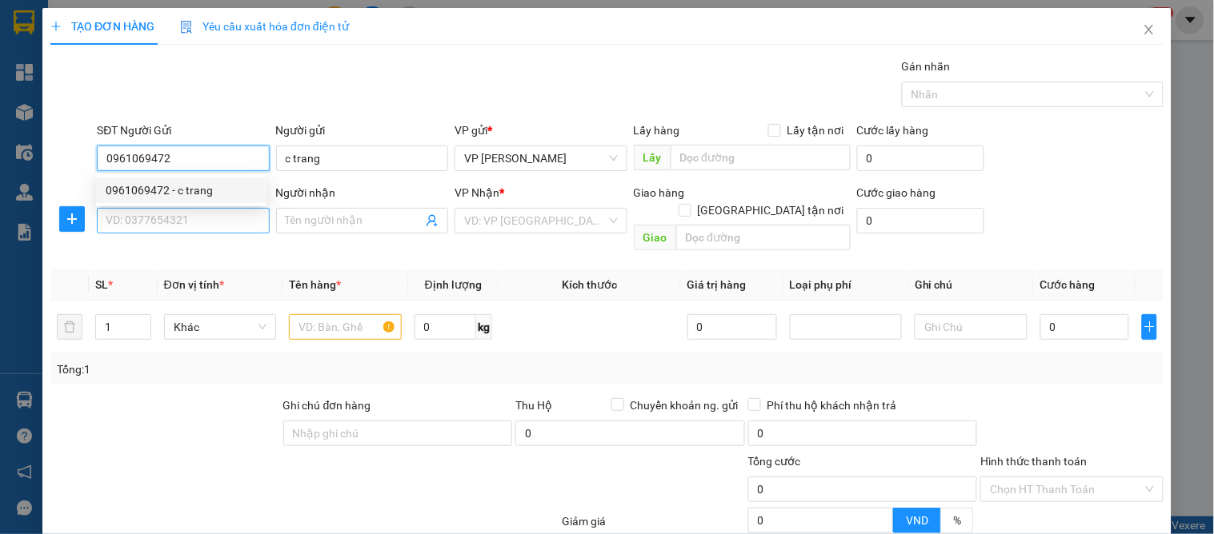
type input "0961069472"
drag, startPoint x: 114, startPoint y: 226, endPoint x: 187, endPoint y: 260, distance: 81.3
click at [114, 229] on input "SĐT Người Nhận" at bounding box center [183, 221] width 172 height 26
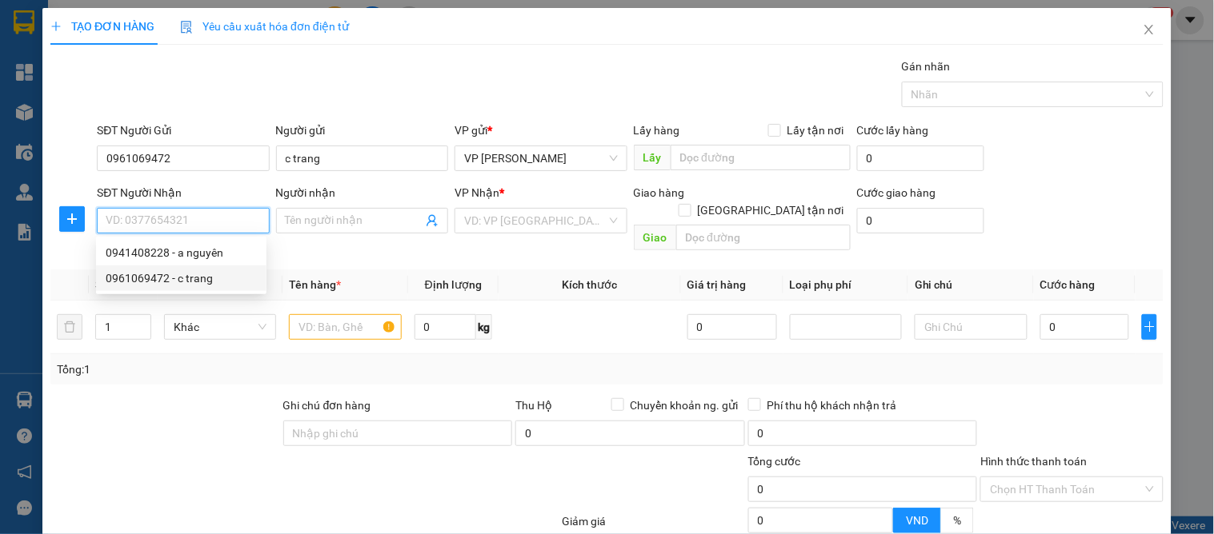
click at [184, 251] on div "0941408228 - a nguyên" at bounding box center [181, 253] width 151 height 18
type input "0941408228"
type input "a nguyên"
checkbox input "true"
type input "Visip hưng tây(wosin)"
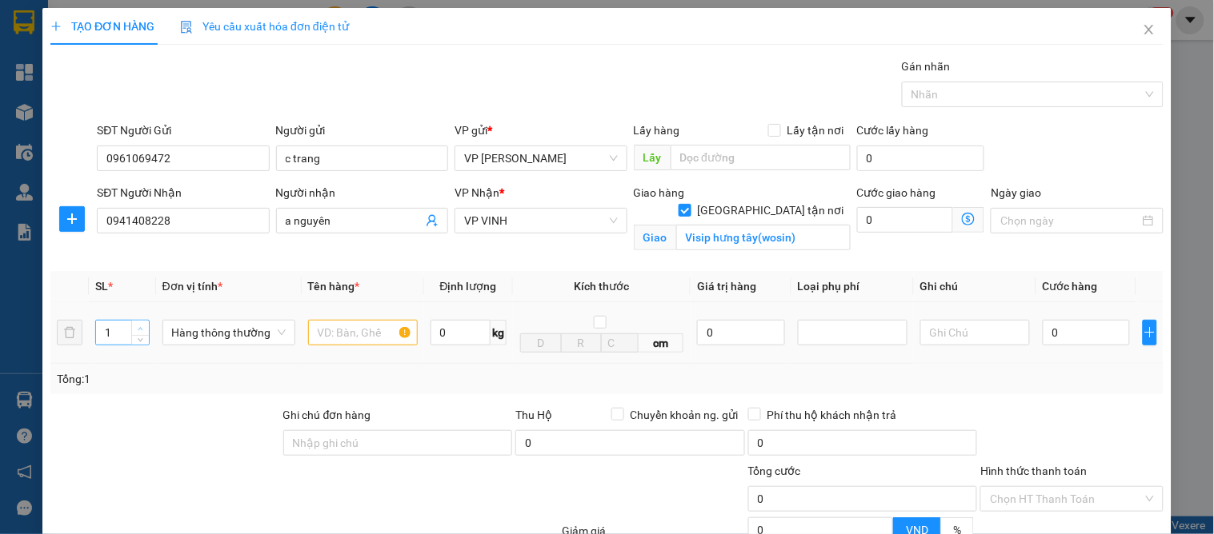
click at [144, 328] on span "Increase Value" at bounding box center [140, 328] width 18 height 14
type input "3"
click at [144, 328] on span "Increase Value" at bounding box center [140, 328] width 18 height 14
click at [357, 328] on input "text" at bounding box center [363, 333] width 110 height 26
type input "phụ tung"
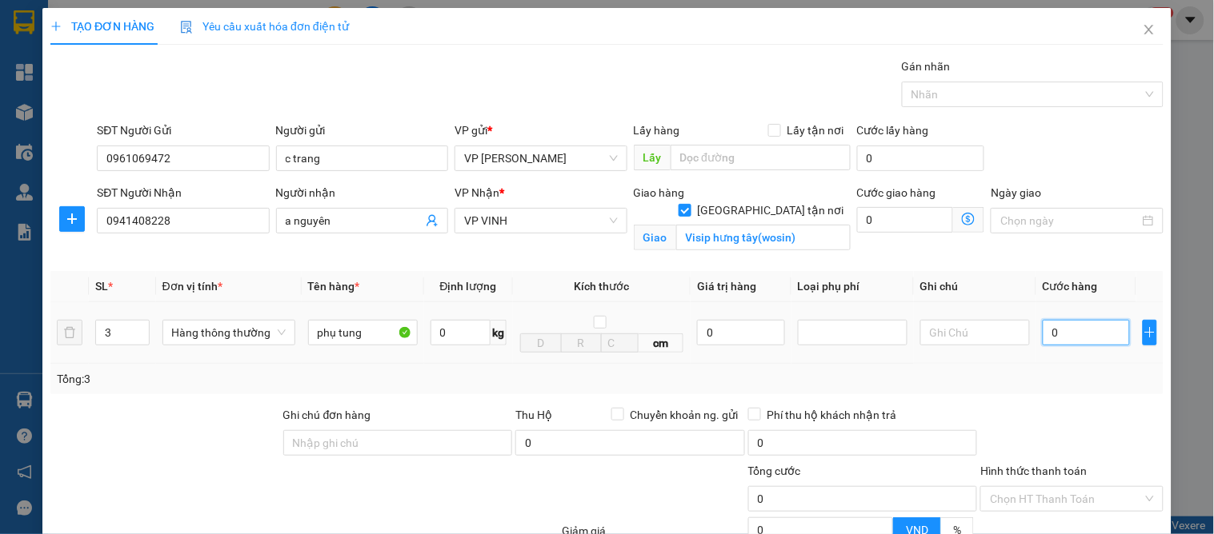
click at [1062, 328] on input "0" at bounding box center [1086, 333] width 87 height 26
type input "1"
type input "12"
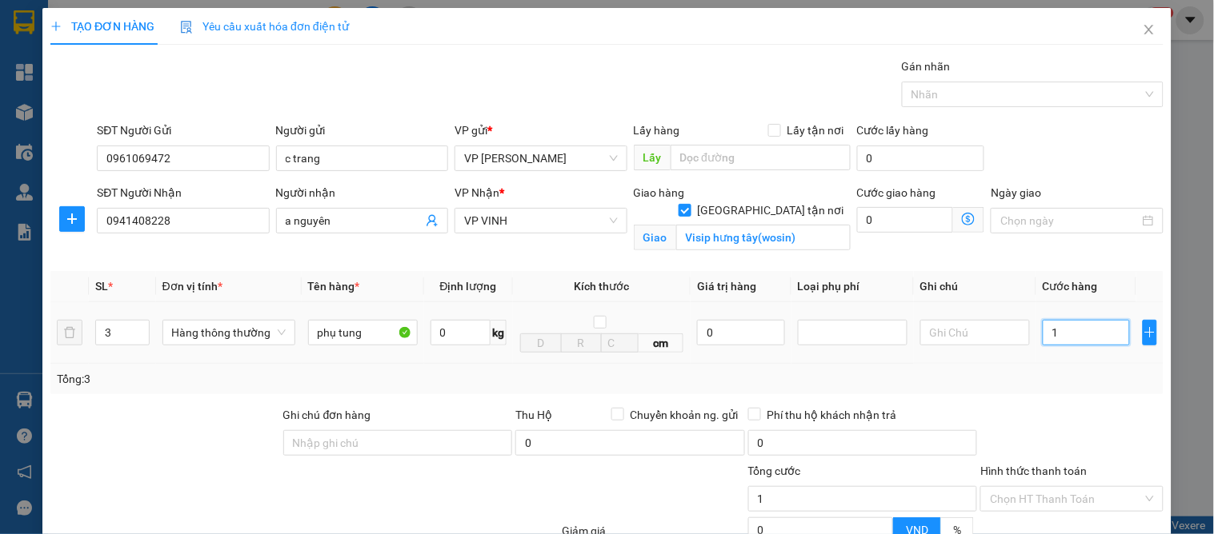
type input "12"
type input "120"
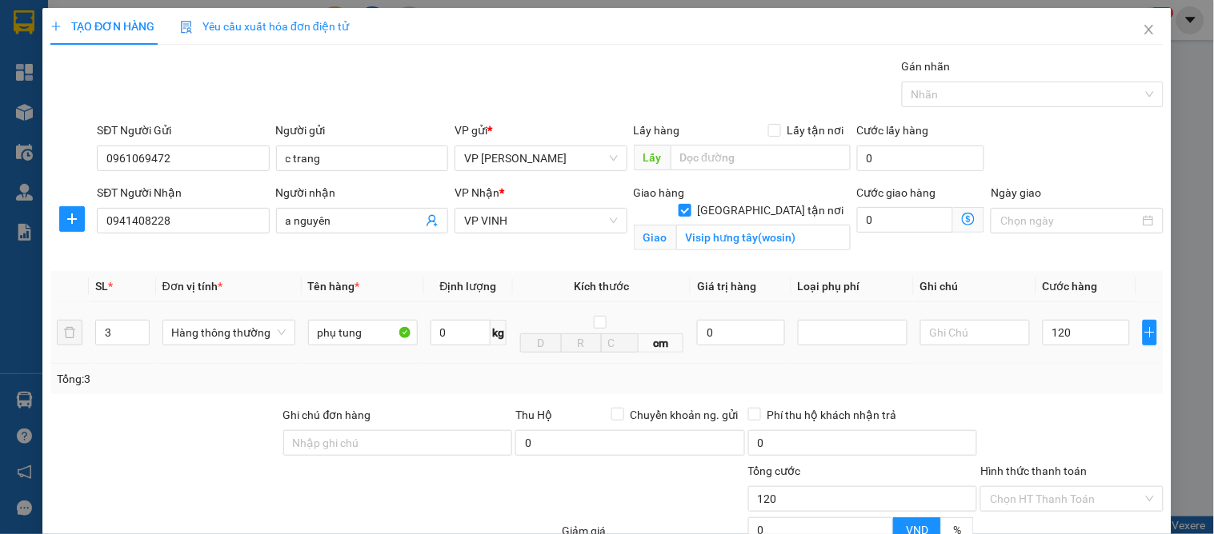
type input "120.000"
click at [1086, 412] on div at bounding box center [1072, 434] width 186 height 56
click at [1055, 487] on input "Hình thức thanh toán" at bounding box center [1066, 499] width 152 height 24
drag, startPoint x: 1054, startPoint y: 358, endPoint x: 1061, endPoint y: 398, distance: 41.4
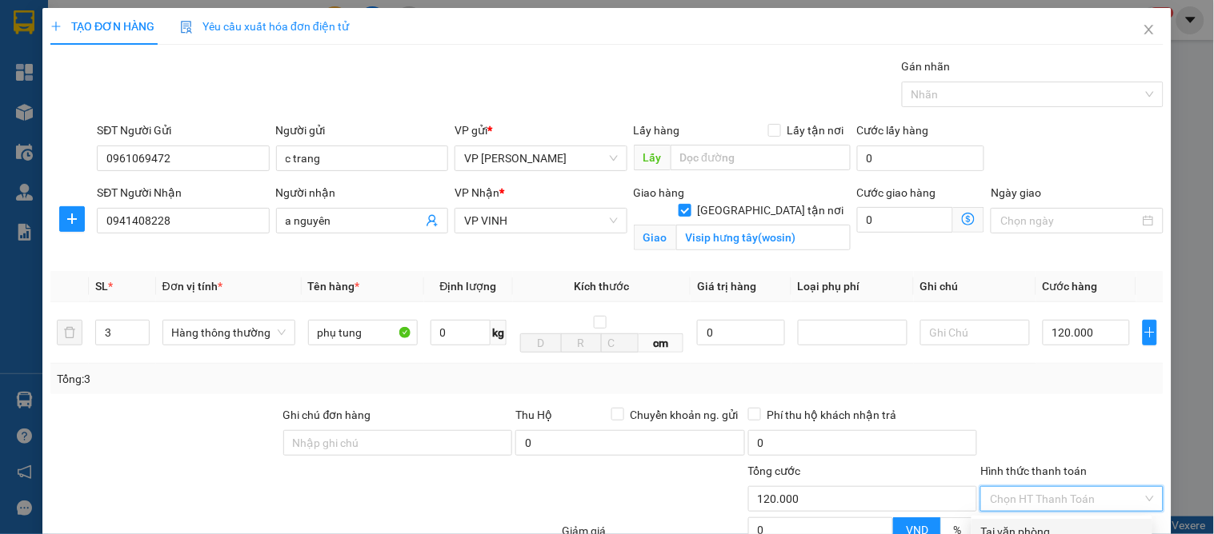
click at [1054, 523] on div "Tại văn phòng" at bounding box center [1062, 532] width 162 height 18
type input "0"
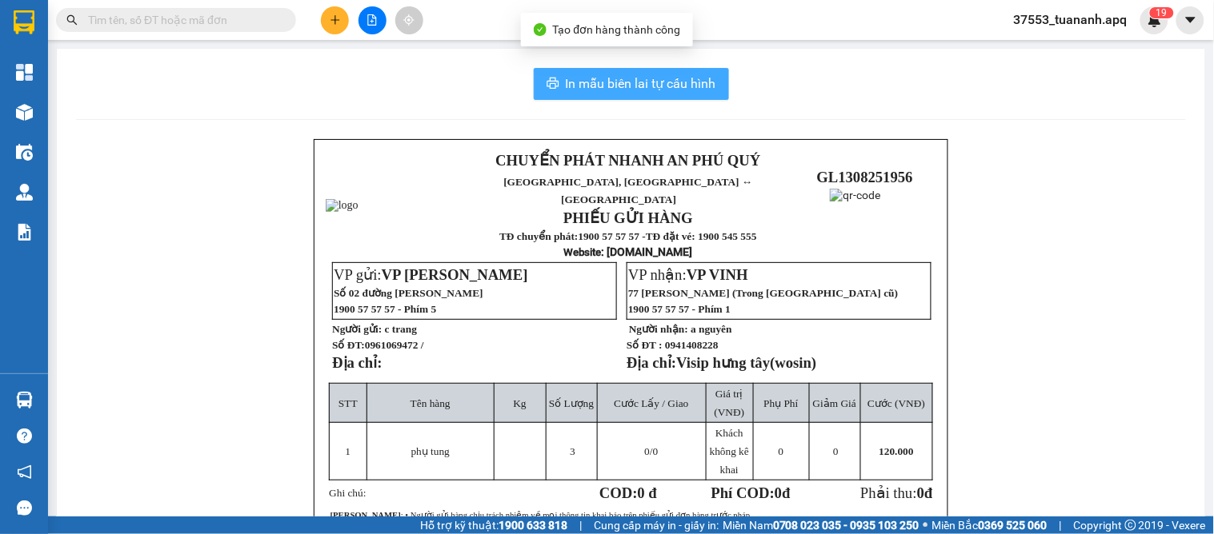
click at [606, 77] on span "In mẫu biên lai tự cấu hình" at bounding box center [641, 84] width 150 height 20
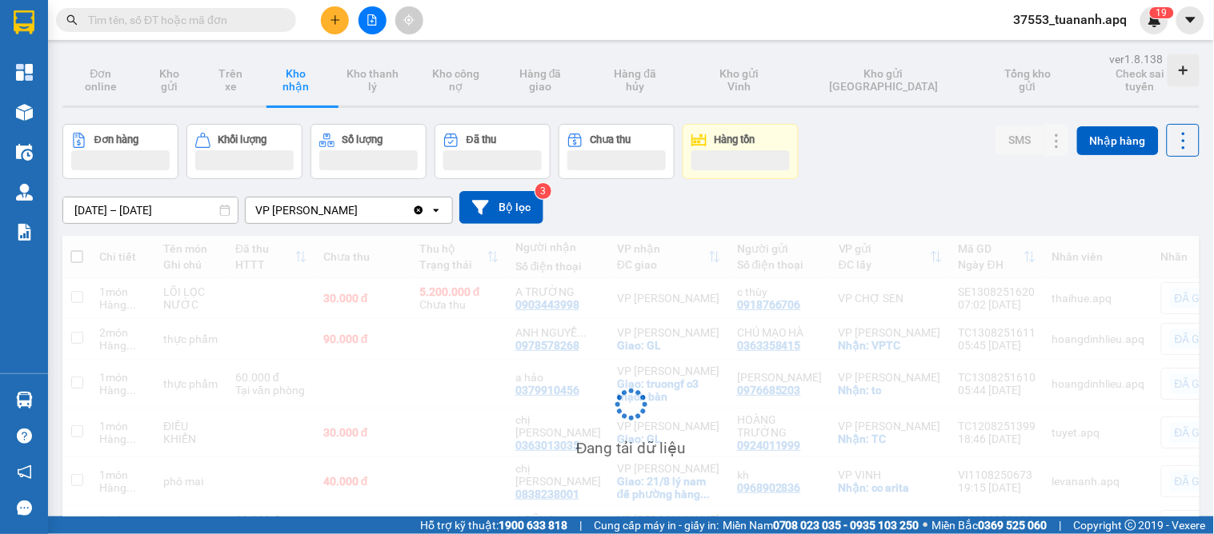
click at [332, 21] on icon "plus" at bounding box center [335, 19] width 11 height 11
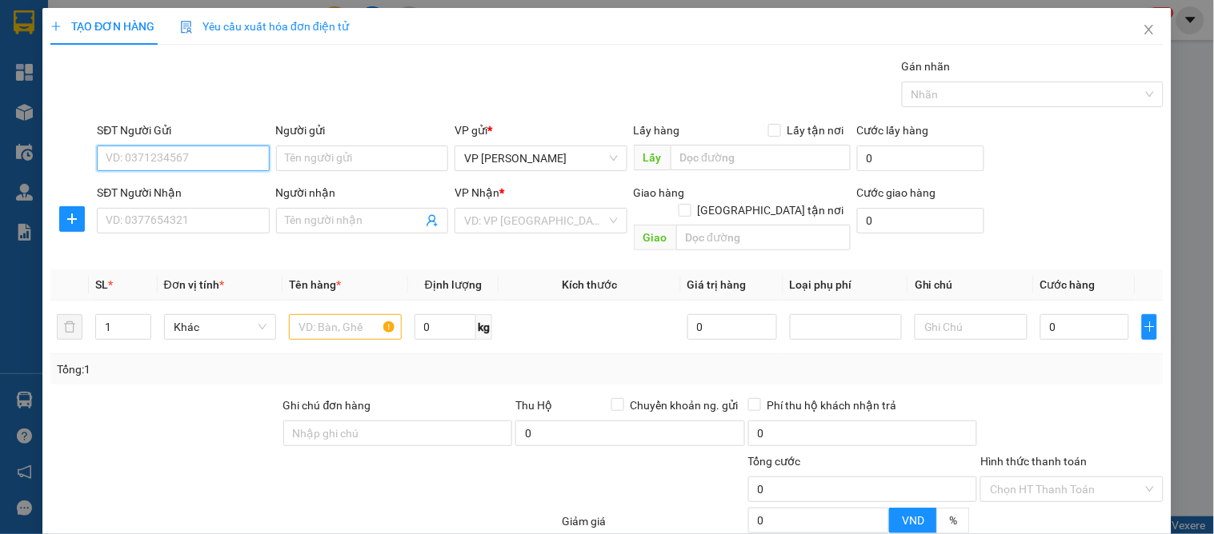
click at [142, 156] on input "SĐT Người Gửi" at bounding box center [183, 159] width 172 height 26
drag, startPoint x: 193, startPoint y: 189, endPoint x: 176, endPoint y: 209, distance: 26.1
click at [186, 197] on div "0975386726 - a khoa" at bounding box center [181, 191] width 151 height 18
type input "0975386726"
type input "a khoa"
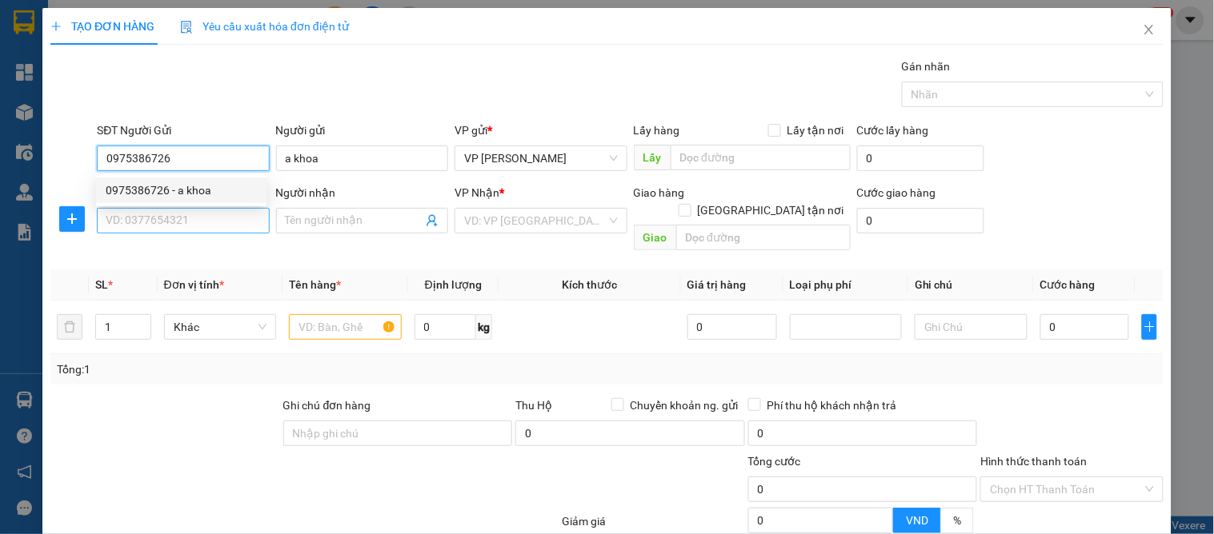
type input "0975386726"
click at [174, 209] on input "SĐT Người Nhận" at bounding box center [183, 221] width 172 height 26
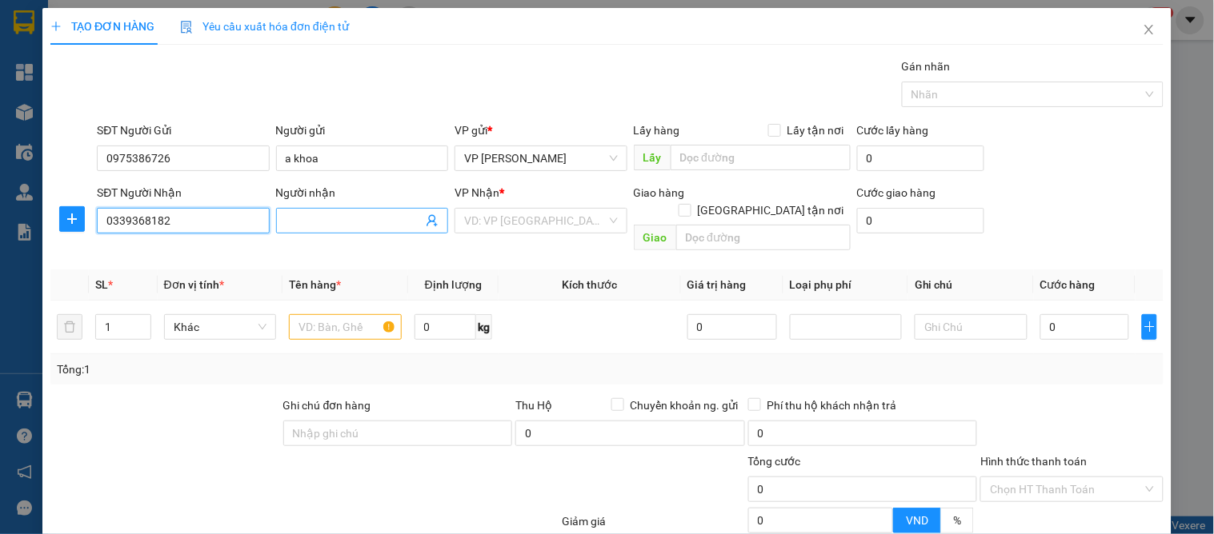
type input "0339368182"
click at [326, 220] on input "Người nhận" at bounding box center [354, 221] width 137 height 18
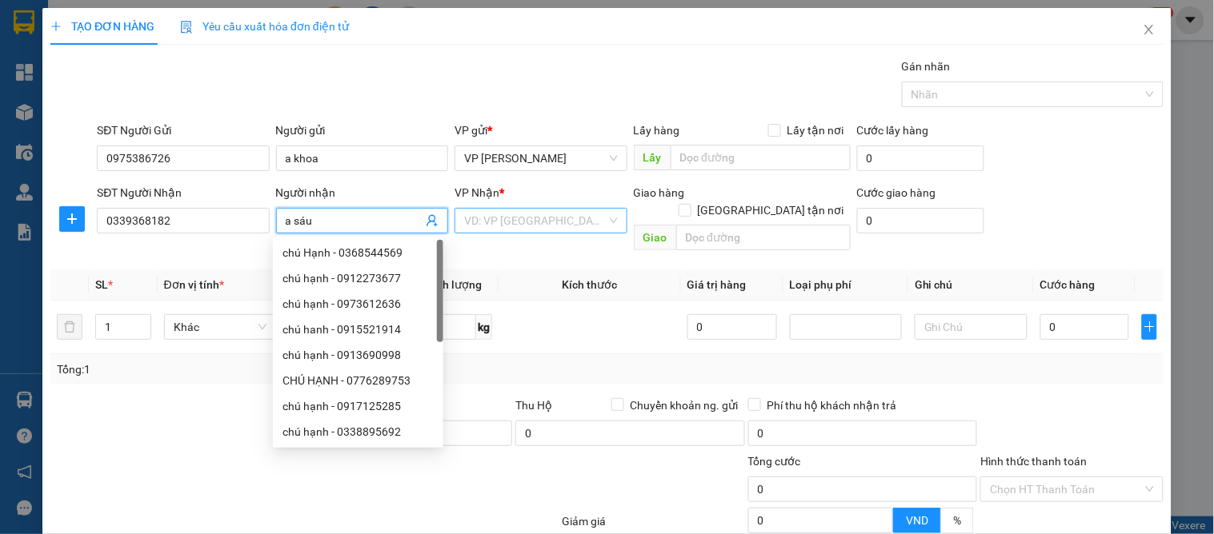
type input "a sáu"
click at [497, 222] on input "search" at bounding box center [535, 221] width 142 height 24
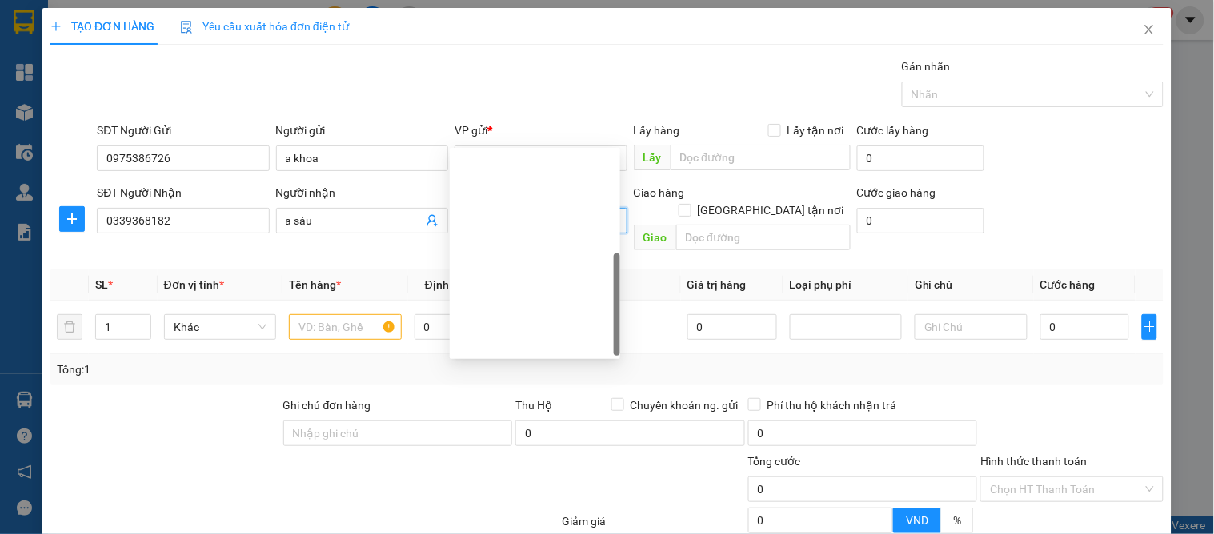
click at [497, 433] on div "VP VINH" at bounding box center [535, 446] width 170 height 26
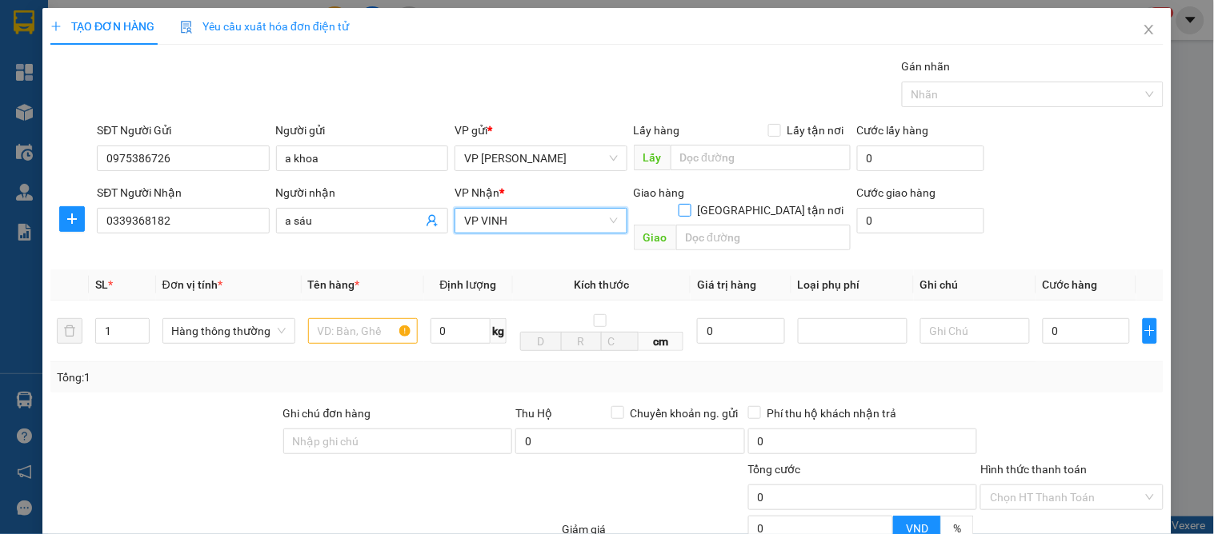
click at [690, 204] on input "[GEOGRAPHIC_DATA] tận nơi" at bounding box center [683, 209] width 11 height 11
checkbox input "true"
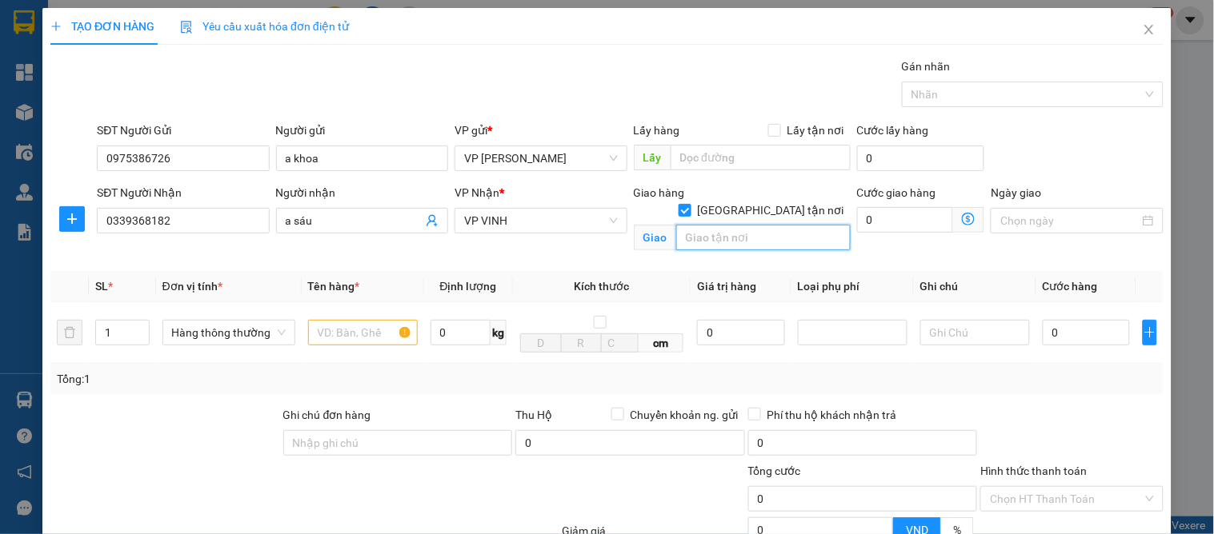
click at [742, 225] on input "text" at bounding box center [763, 238] width 174 height 26
type input "vp"
click at [350, 320] on input "text" at bounding box center [363, 333] width 110 height 26
type input "l"
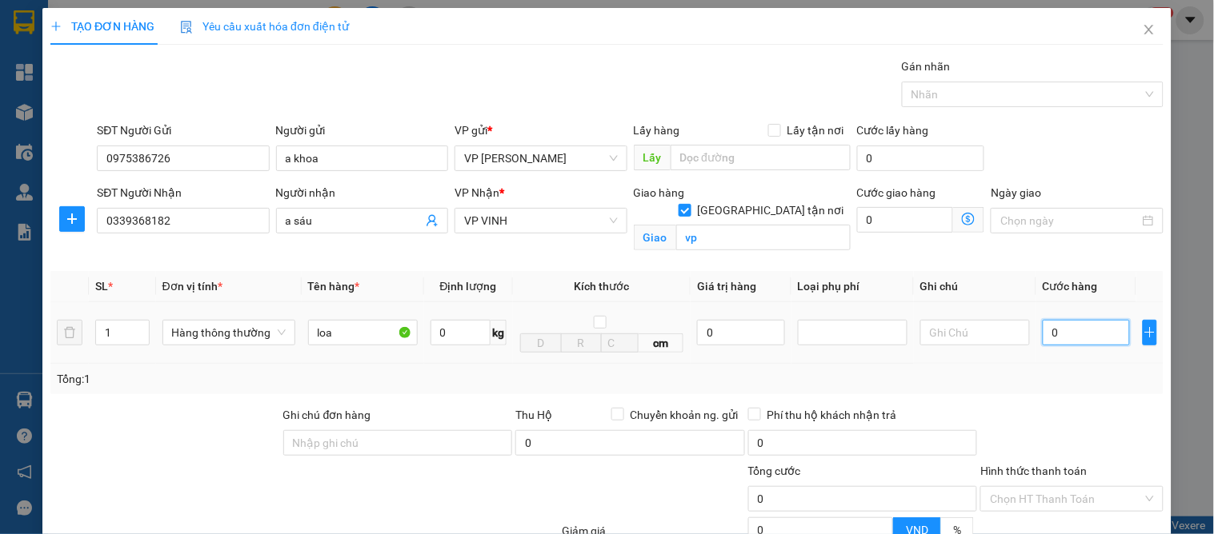
click at [1057, 320] on input "0" at bounding box center [1086, 333] width 87 height 26
click at [1083, 370] on div "Tổng: 1" at bounding box center [607, 379] width 1100 height 18
drag, startPoint x: 1078, startPoint y: 490, endPoint x: 1067, endPoint y: 486, distance: 12.2
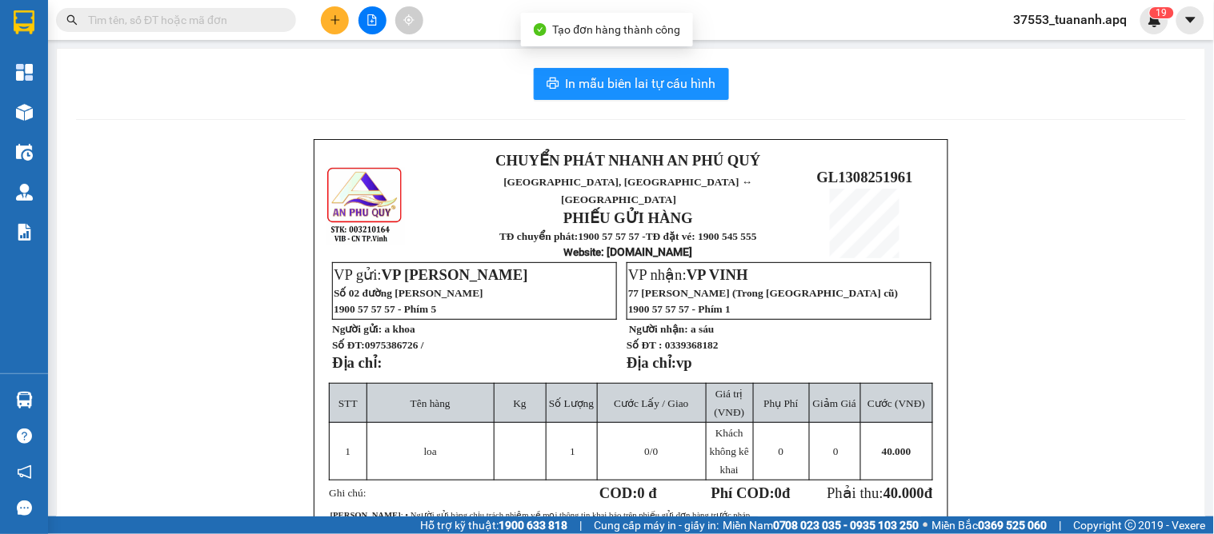
click at [600, 105] on div "In mẫu biên lai tự cấu hình CHUYỂN PHÁT NHANH AN [GEOGRAPHIC_DATA], [GEOGRAPHIC…" at bounding box center [631, 394] width 1148 height 690
click at [609, 99] on button "In mẫu biên lai tự cấu hình" at bounding box center [631, 84] width 195 height 32
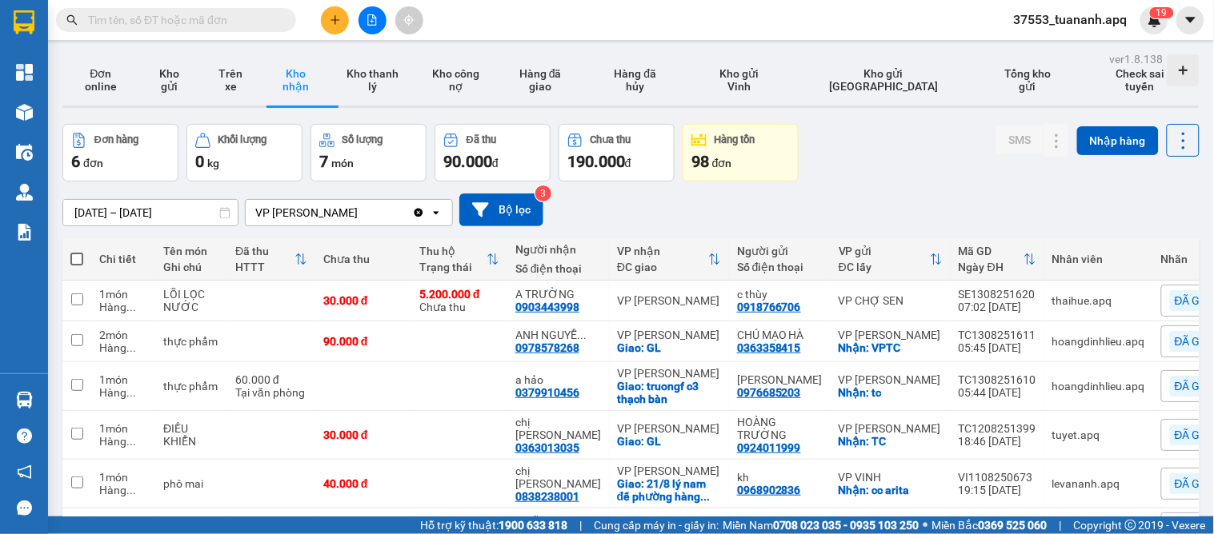
click at [658, 198] on div "[DATE] – [DATE] Press the down arrow key to interact with the calendar and sele…" at bounding box center [630, 210] width 1137 height 33
click at [323, 18] on button at bounding box center [335, 20] width 28 height 28
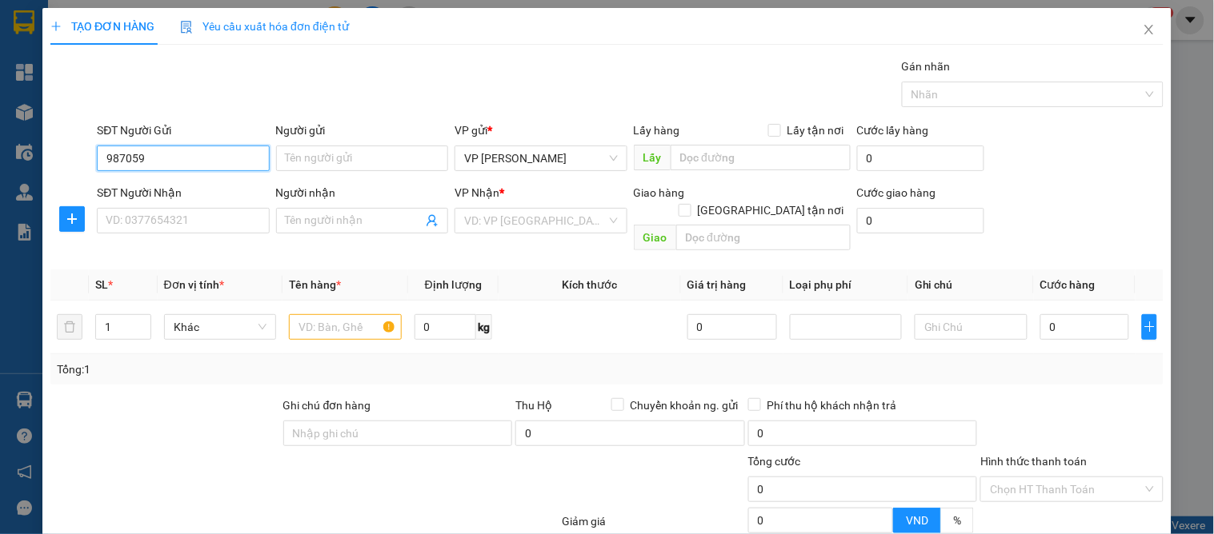
click at [105, 154] on input "987059" at bounding box center [183, 159] width 172 height 26
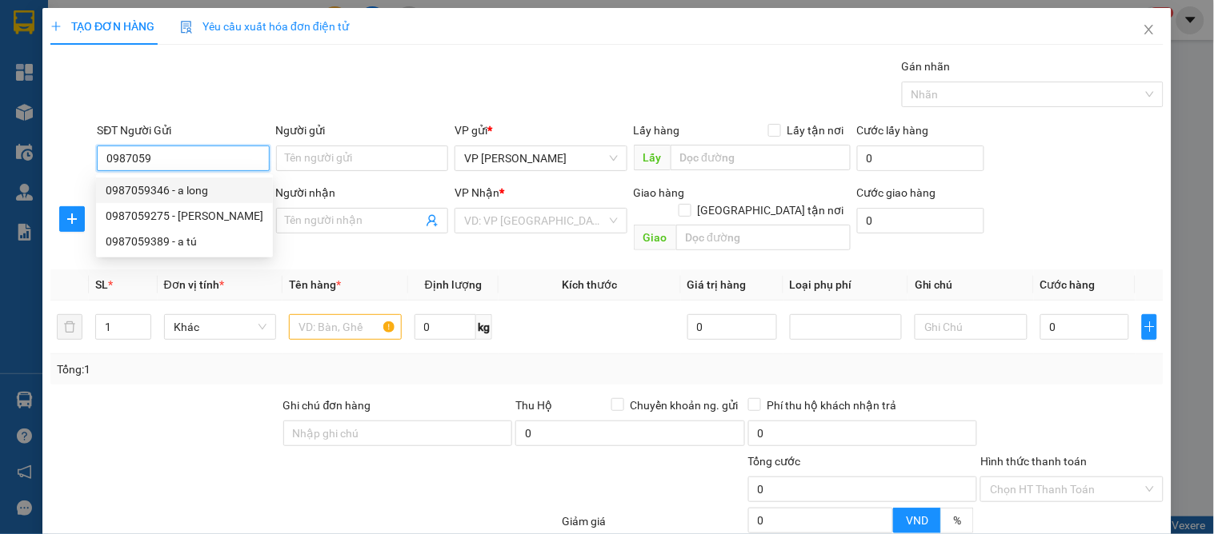
click at [168, 194] on div "0987059346 - a long" at bounding box center [185, 191] width 158 height 18
type input "0987059346"
type input "a long"
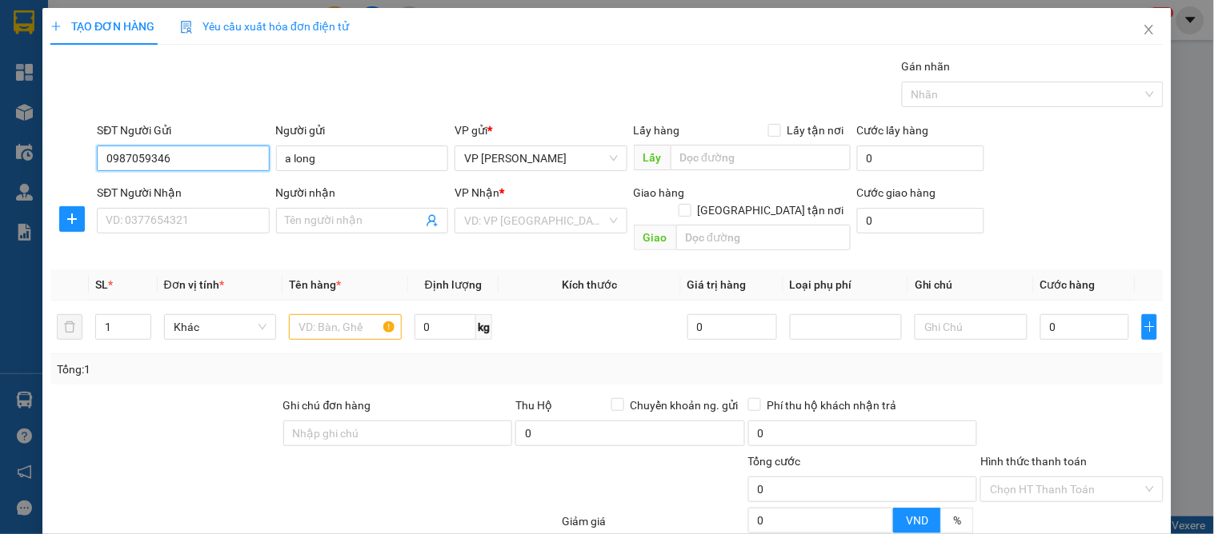
type input "0987059346"
click at [162, 235] on div "SĐT Người Nhận VD: 0377654321" at bounding box center [183, 212] width 172 height 56
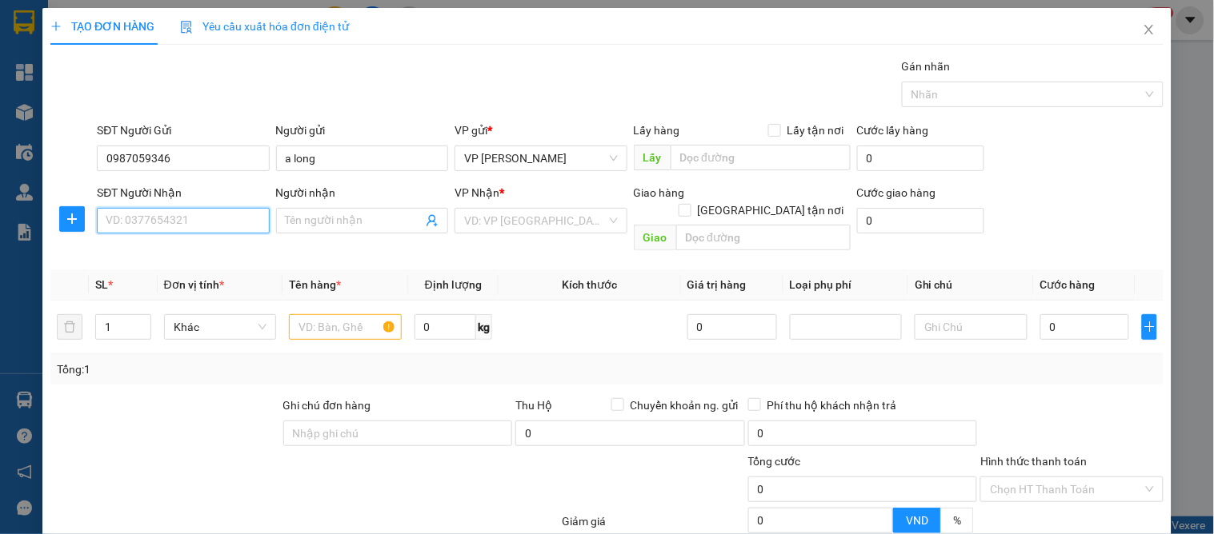
click at [162, 230] on input "SĐT Người Nhận" at bounding box center [183, 221] width 172 height 26
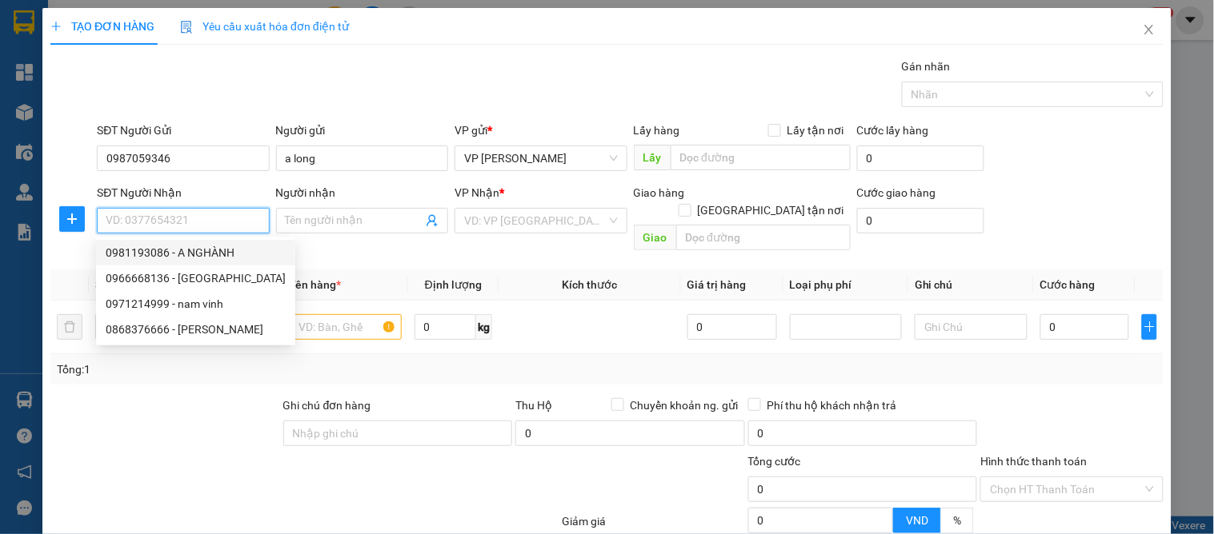
click at [168, 251] on div "0981193086 - A NGHÀNH" at bounding box center [196, 253] width 180 height 18
type input "0981193086"
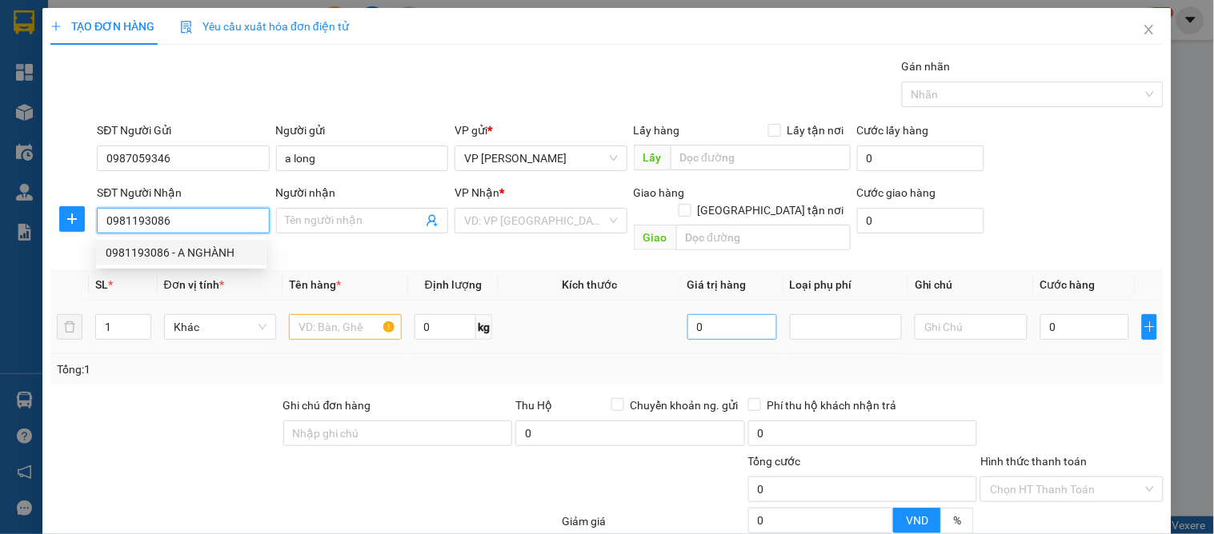
type input "A NGHÀNH"
checkbox input "true"
type input "vp"
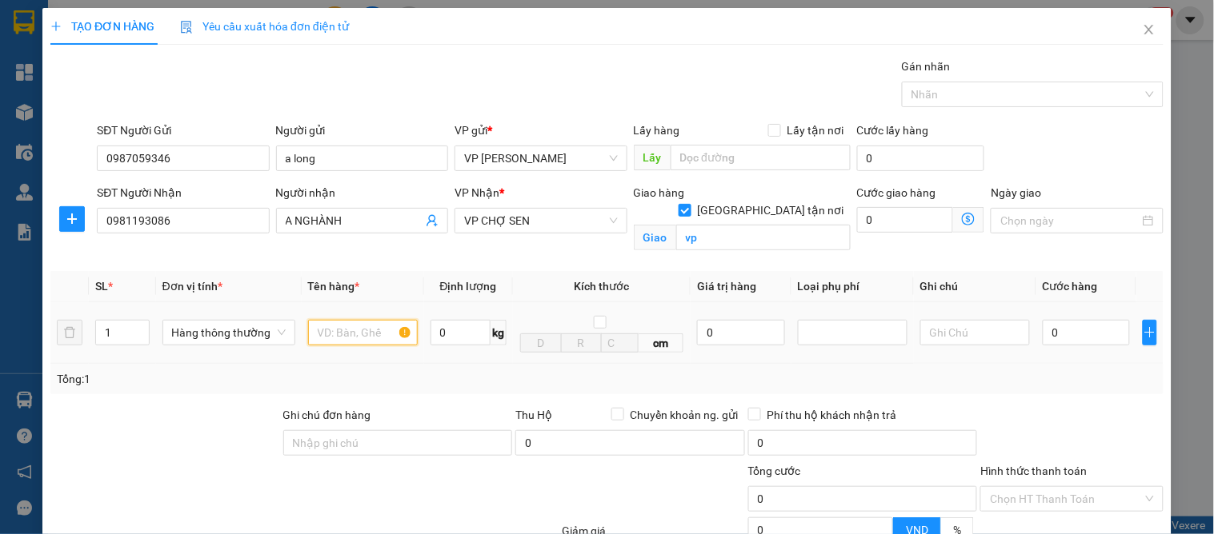
click at [363, 322] on input "text" at bounding box center [363, 333] width 110 height 26
type input "máy tính"
click at [701, 331] on input "0" at bounding box center [740, 333] width 87 height 26
type input "500"
click at [1083, 345] on input "0" at bounding box center [1086, 333] width 87 height 26
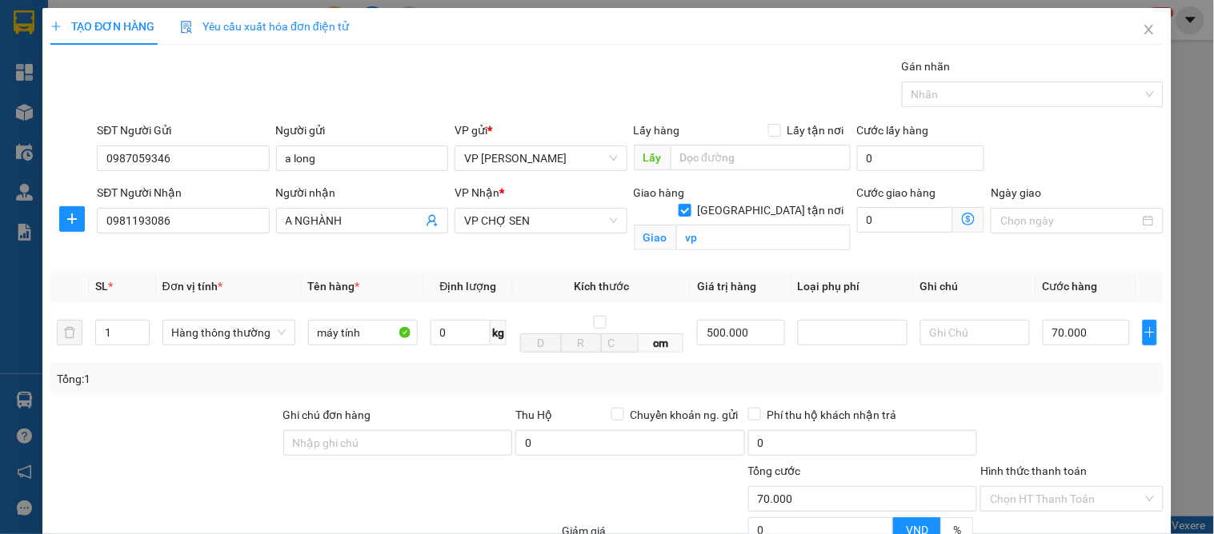
click at [1125, 445] on div at bounding box center [1072, 434] width 186 height 56
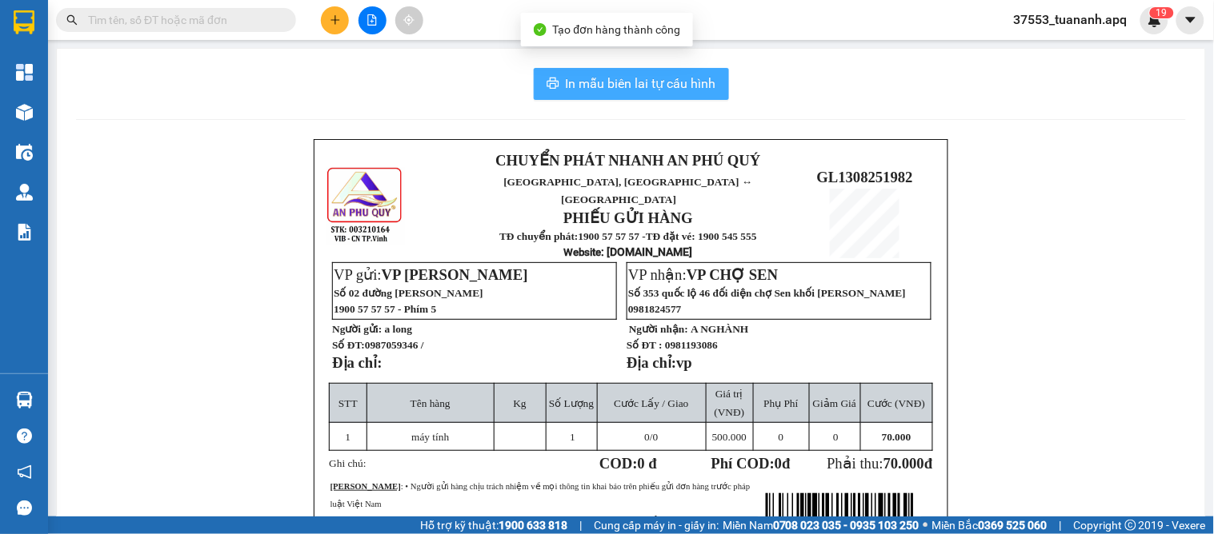
click at [627, 78] on span "In mẫu biên lai tự cấu hình" at bounding box center [641, 84] width 150 height 20
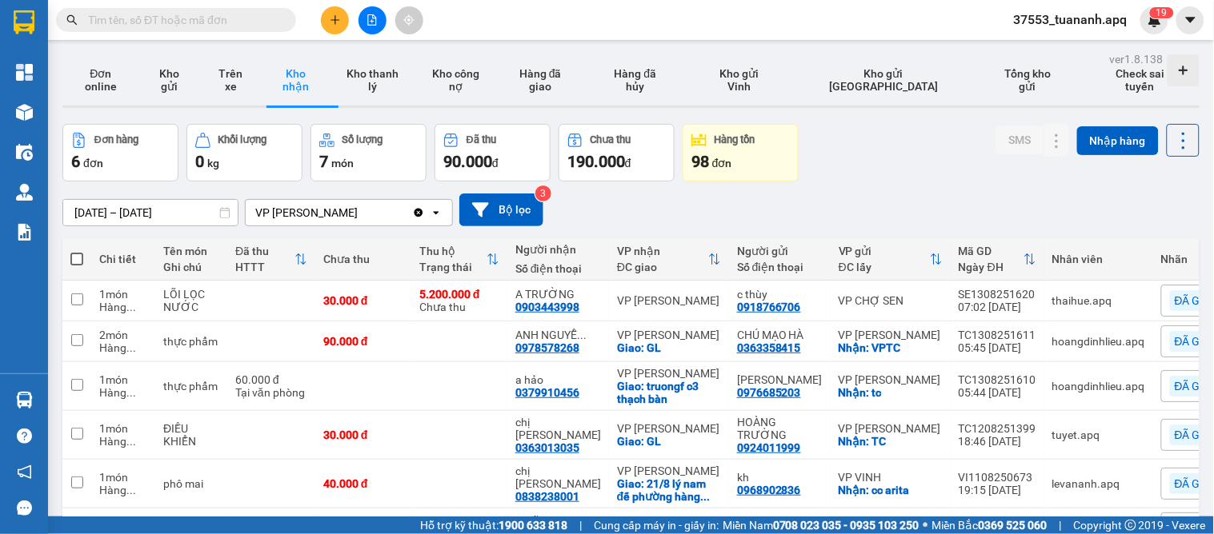
click at [315, 22] on div at bounding box center [372, 20] width 120 height 28
click at [339, 26] on button at bounding box center [335, 20] width 28 height 28
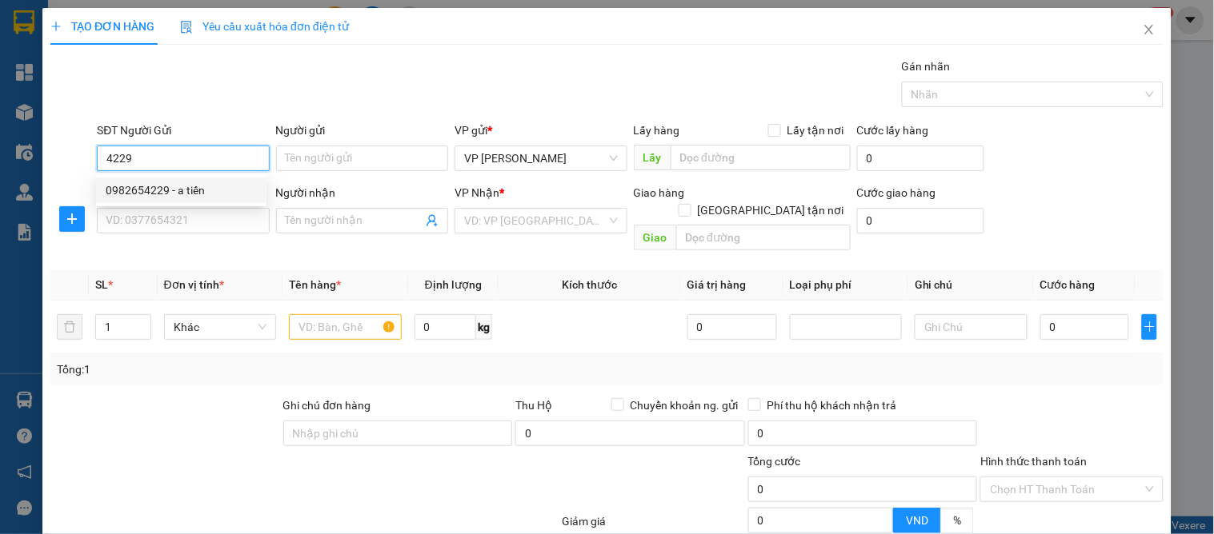
drag, startPoint x: 142, startPoint y: 190, endPoint x: 144, endPoint y: 234, distance: 44.1
click at [142, 194] on div "0982654229 - a tiến" at bounding box center [181, 191] width 151 height 18
type input "0982654229"
type input "a tiến"
type input "0982654229"
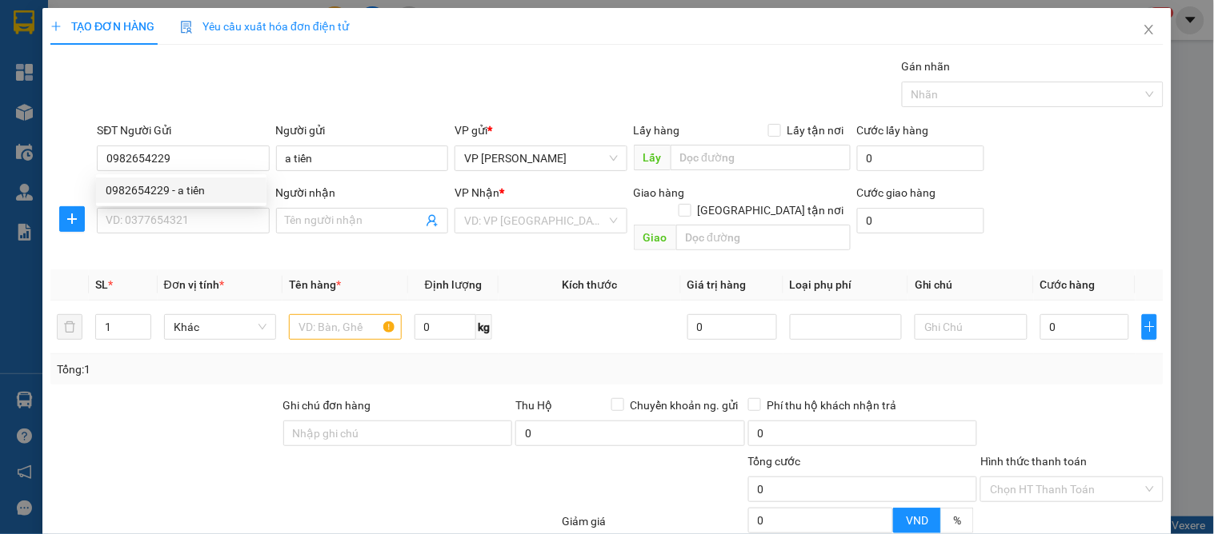
click at [150, 242] on div "Transit Pickup Surcharge Ids Transit Deliver Surcharge Ids Transit Deliver Surc…" at bounding box center [606, 359] width 1113 height 602
click at [184, 227] on input "SĐT Người Nhận" at bounding box center [183, 221] width 172 height 26
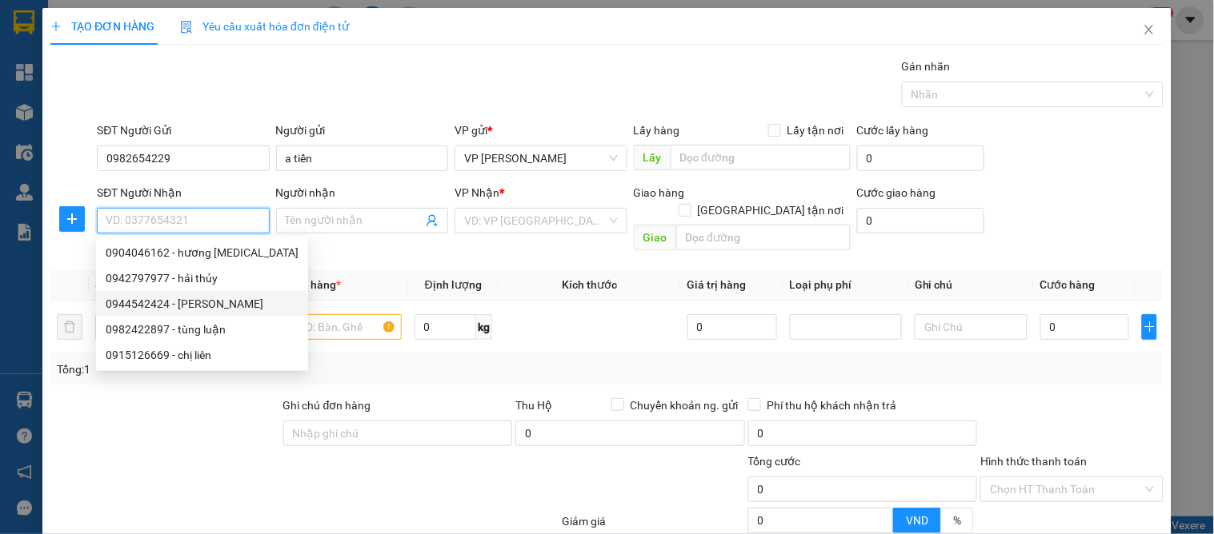
click at [194, 302] on div "0944542424 - [PERSON_NAME]" at bounding box center [202, 304] width 193 height 18
type input "0944542424"
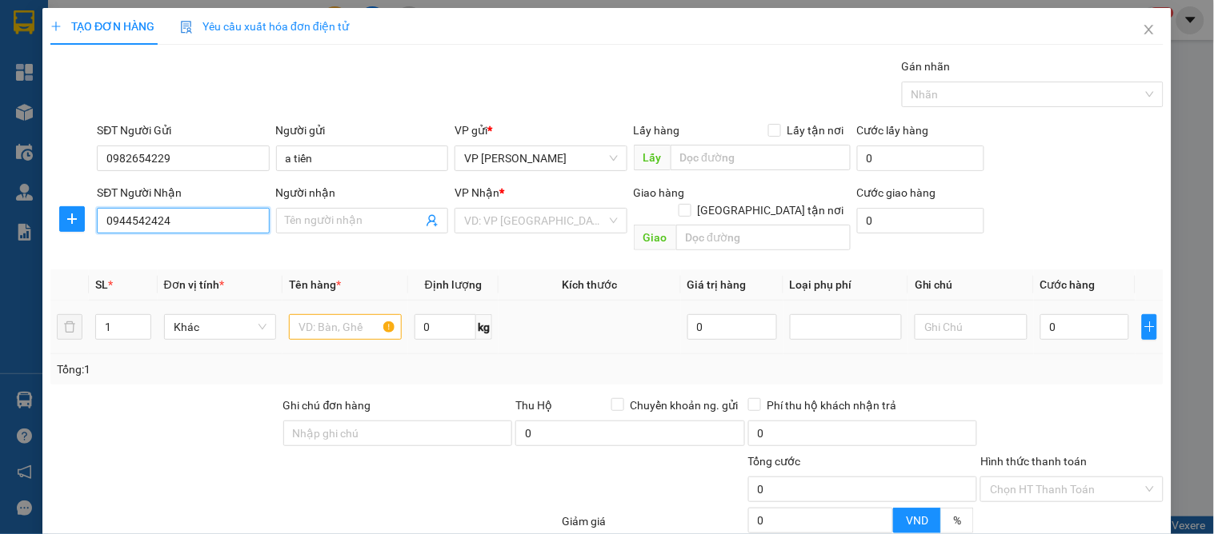
type input "tiến hải"
checkbox input "true"
type input "43 [PERSON_NAME]"
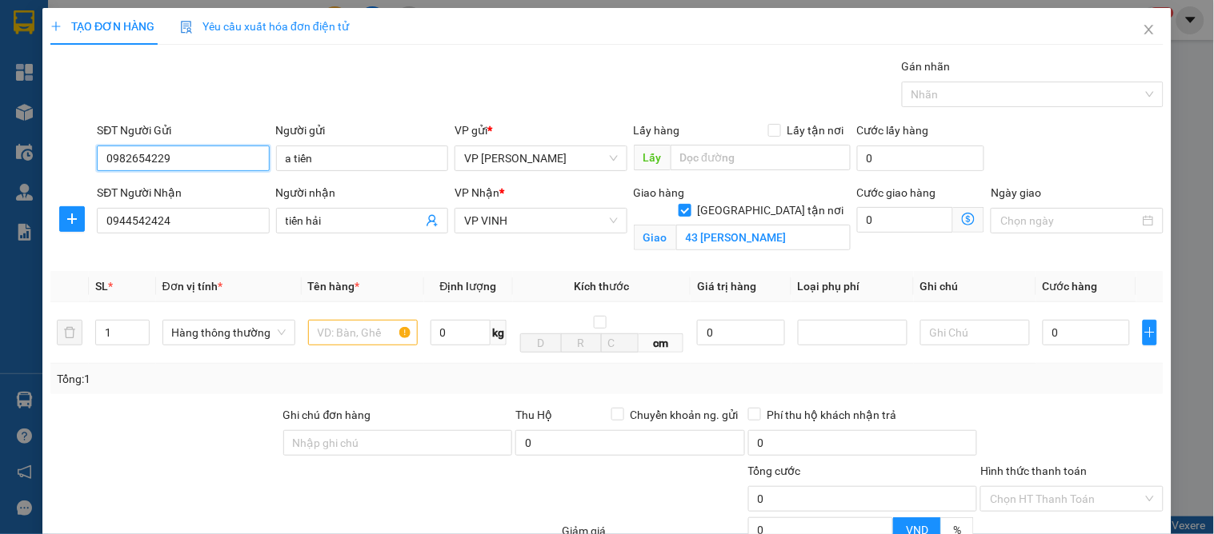
drag, startPoint x: 192, startPoint y: 160, endPoint x: 178, endPoint y: 154, distance: 15.8
click at [21, 152] on div "TẠO ĐƠN HÀNG Yêu cầu xuất hóa đơn điện tử Transit Pickup Surcharge Ids Transit …" at bounding box center [607, 267] width 1214 height 534
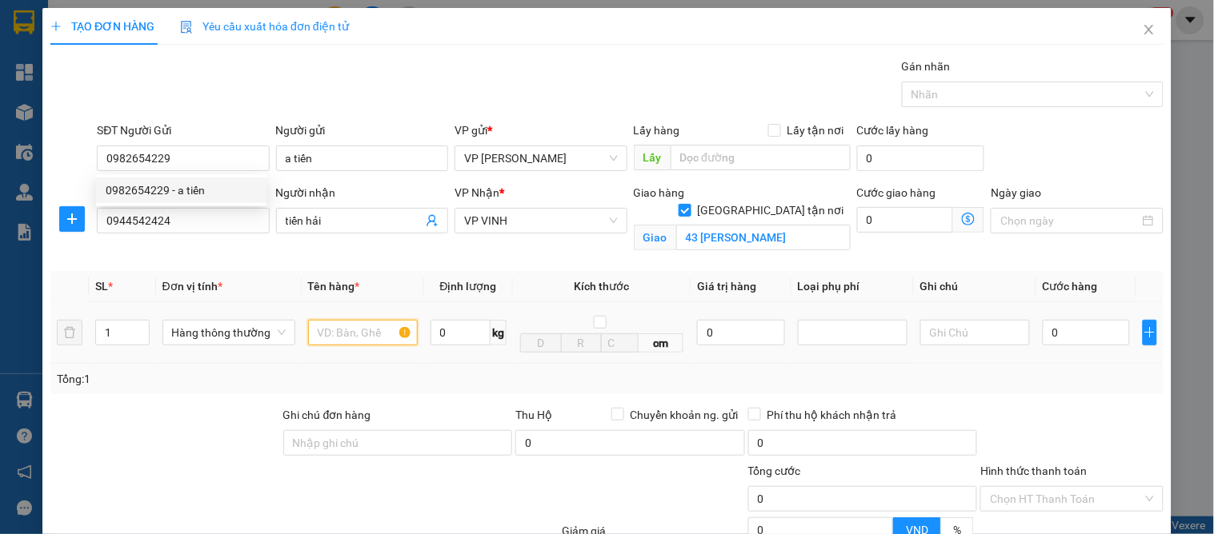
click at [349, 334] on input "text" at bounding box center [363, 333] width 110 height 26
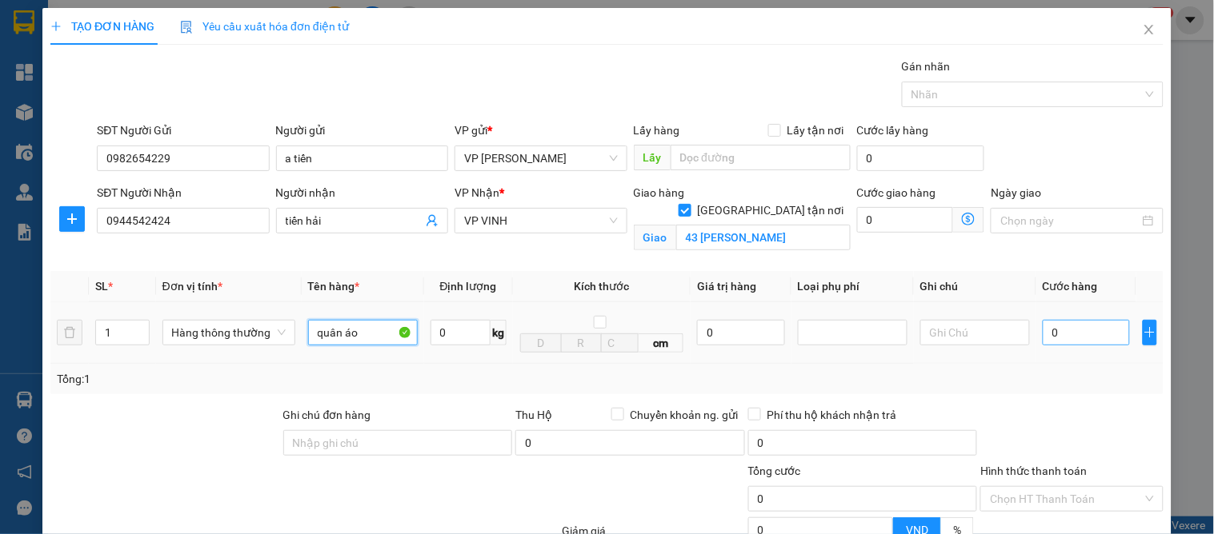
type input "quân áo"
click at [1061, 338] on input "0" at bounding box center [1086, 333] width 87 height 26
type input "4"
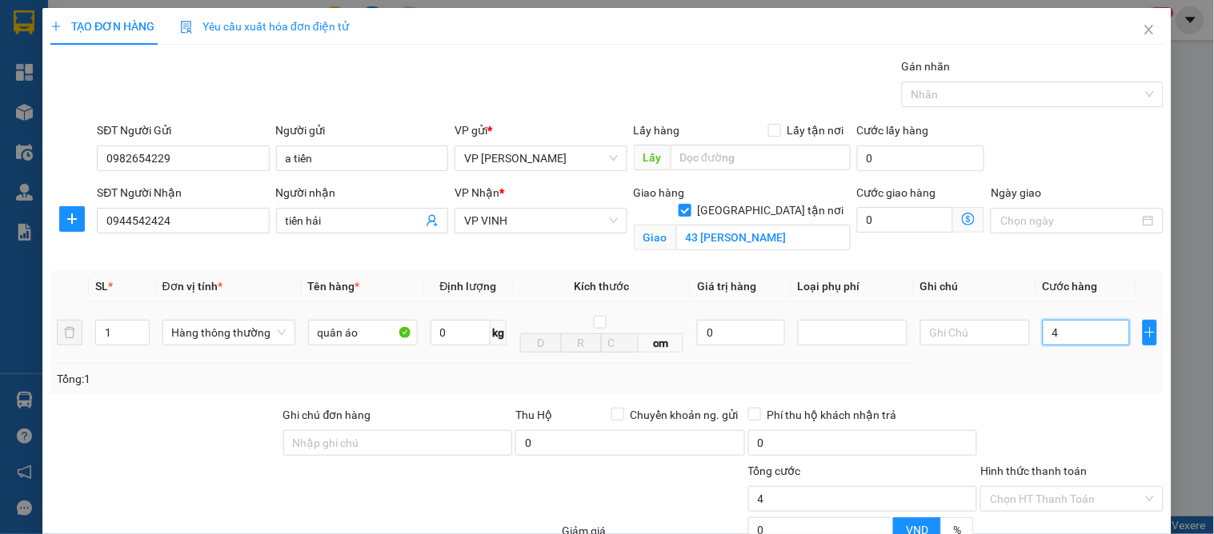
type input "40"
type input "40.000"
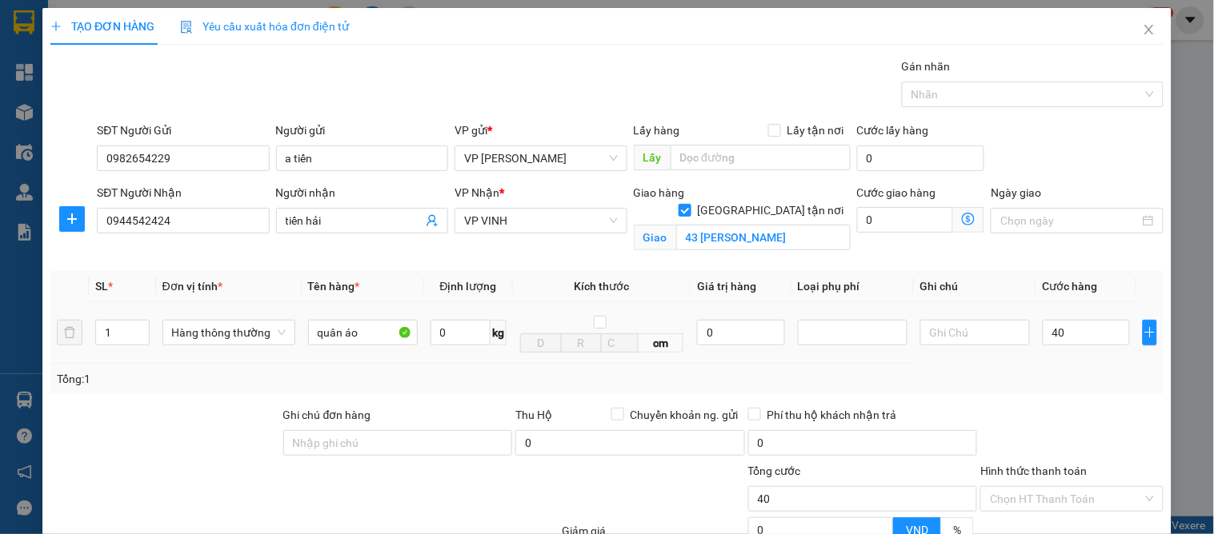
type input "40.000"
click at [1061, 361] on td "40.000" at bounding box center [1086, 333] width 100 height 62
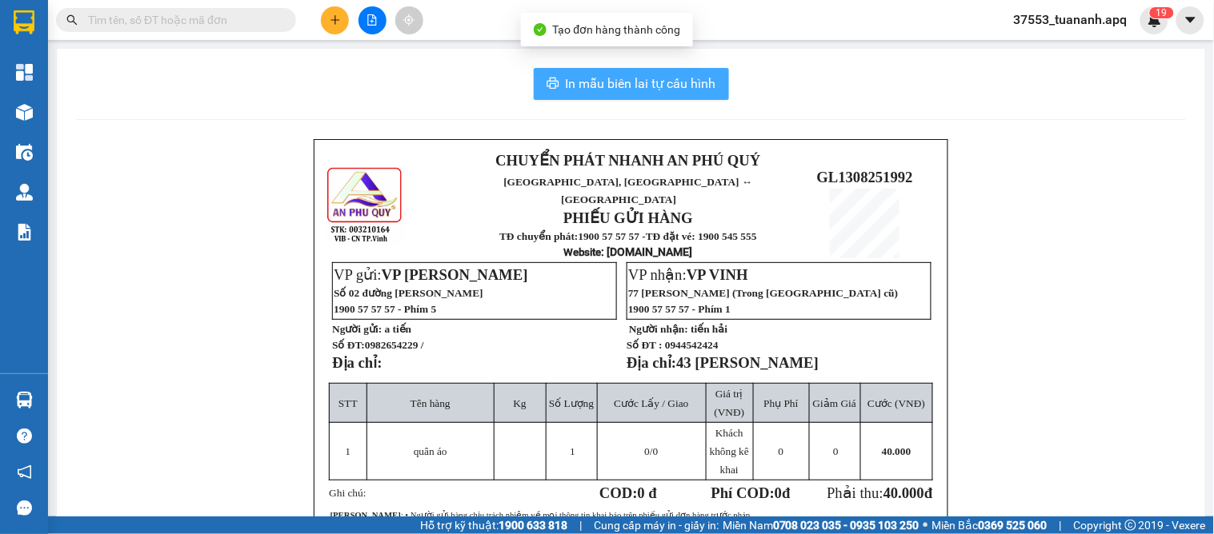
click at [604, 85] on span "In mẫu biên lai tự cấu hình" at bounding box center [641, 84] width 150 height 20
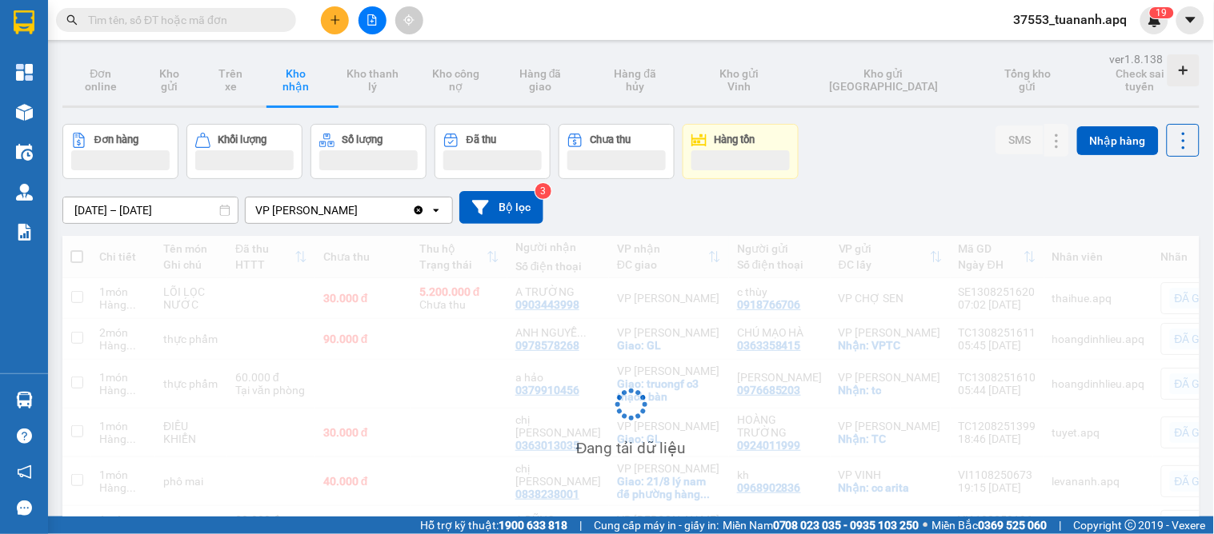
click at [325, 24] on button at bounding box center [335, 20] width 28 height 28
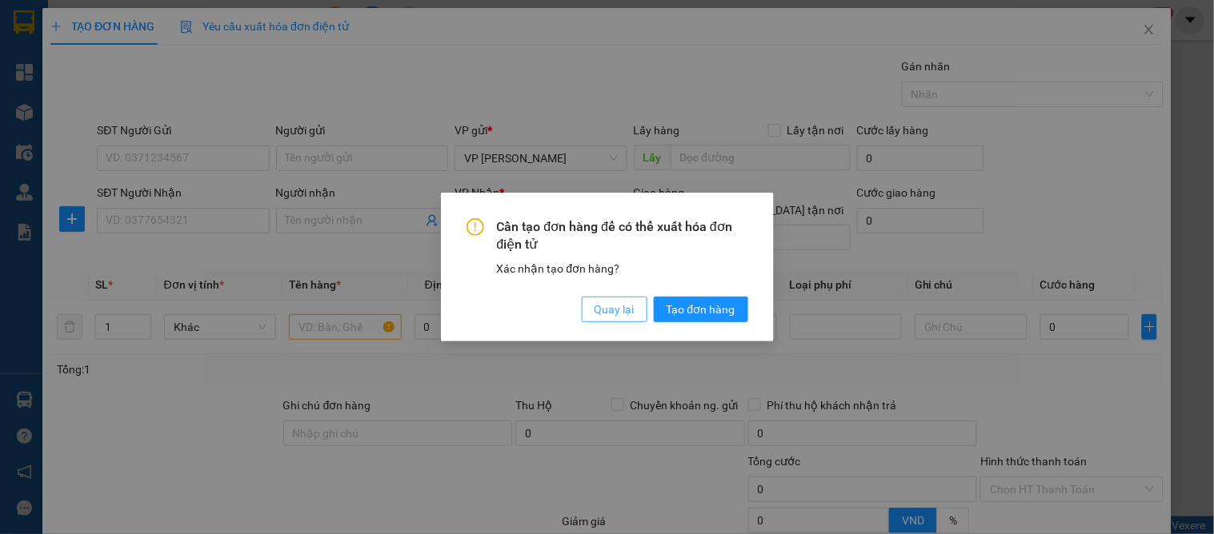
click at [594, 310] on span "Quay lại" at bounding box center [614, 310] width 40 height 18
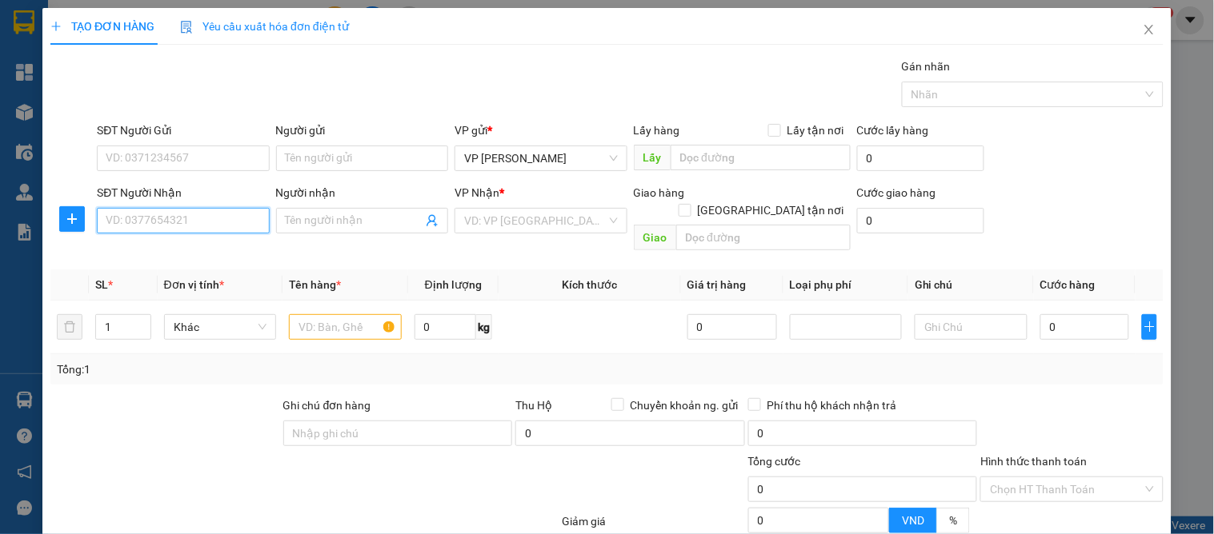
click at [115, 230] on input "SĐT Người Nhận" at bounding box center [183, 221] width 172 height 26
type input "0913323430"
click at [178, 258] on div "0913323430 - tiệp lịch" at bounding box center [181, 253] width 151 height 18
type input "tiệp lịch"
checkbox input "true"
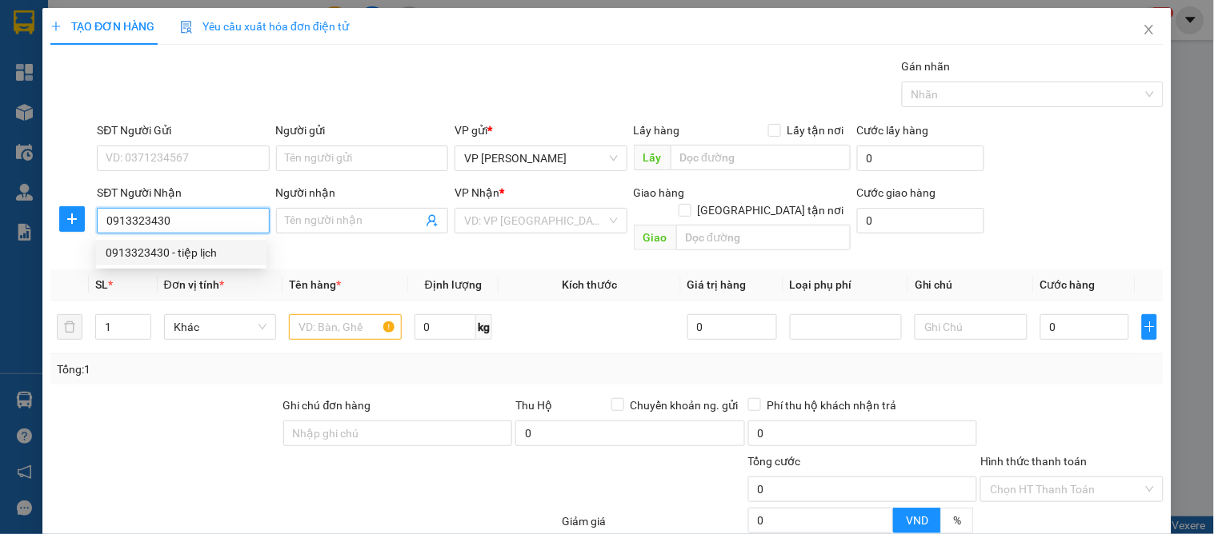
type input "số 58 ngõ 60 đào tấn"
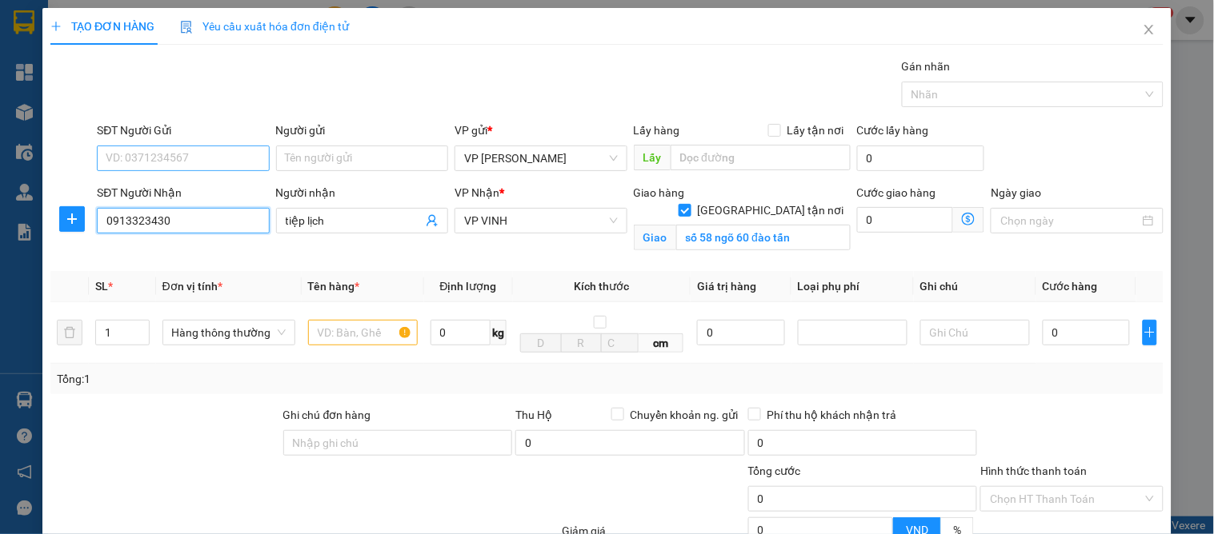
type input "0913323430"
click at [178, 166] on input "SĐT Người Gửi" at bounding box center [183, 159] width 172 height 26
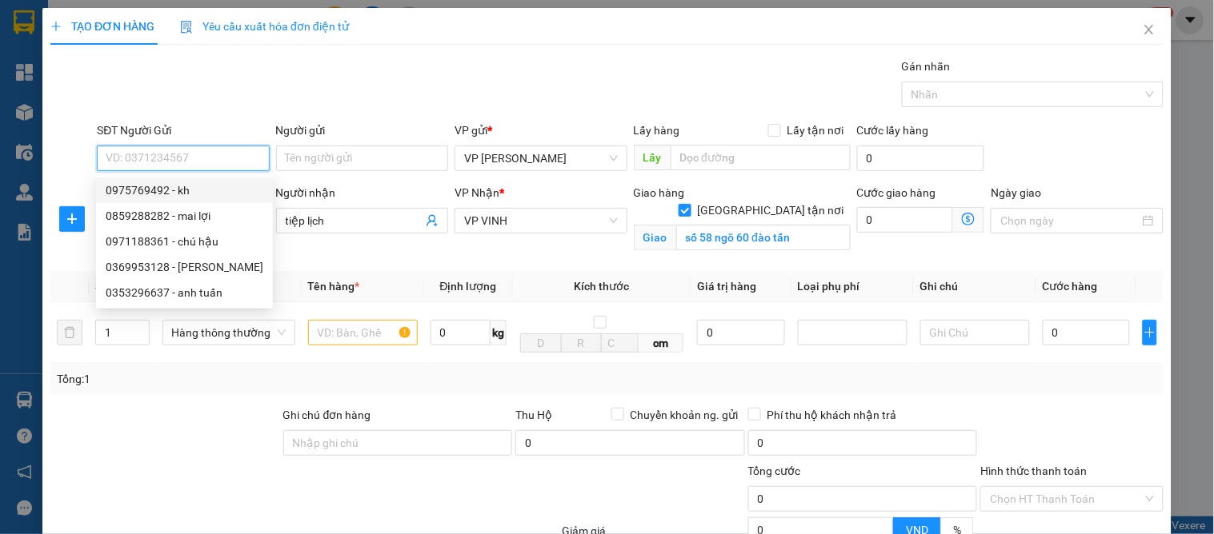
paste input "0982654229"
type input "0982654229"
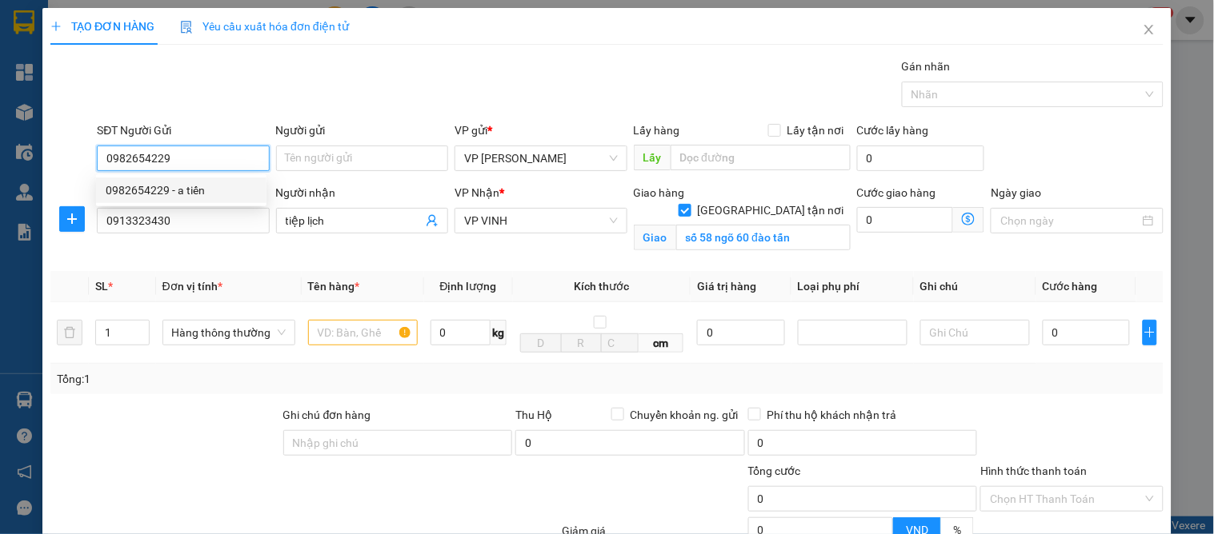
drag, startPoint x: 190, startPoint y: 185, endPoint x: 272, endPoint y: 284, distance: 128.5
click at [190, 186] on div "0982654229 - a tiến" at bounding box center [181, 191] width 151 height 18
type input "a tiến"
type input "0982654229"
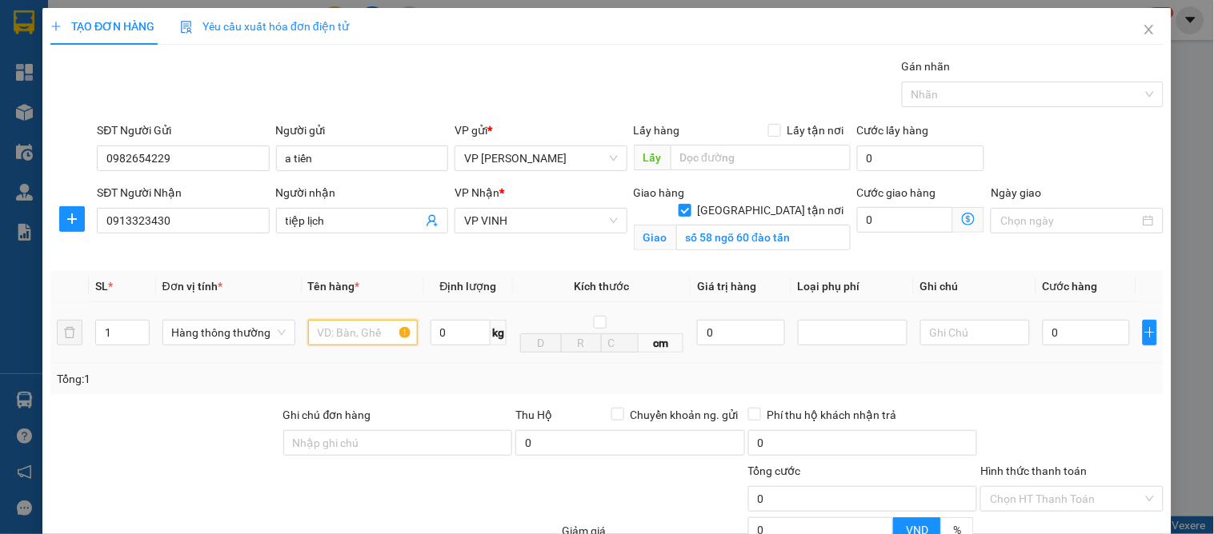
click at [346, 342] on input "text" at bounding box center [363, 333] width 110 height 26
type input "quân áo"
click at [1069, 334] on input "0" at bounding box center [1086, 333] width 87 height 26
type input "4"
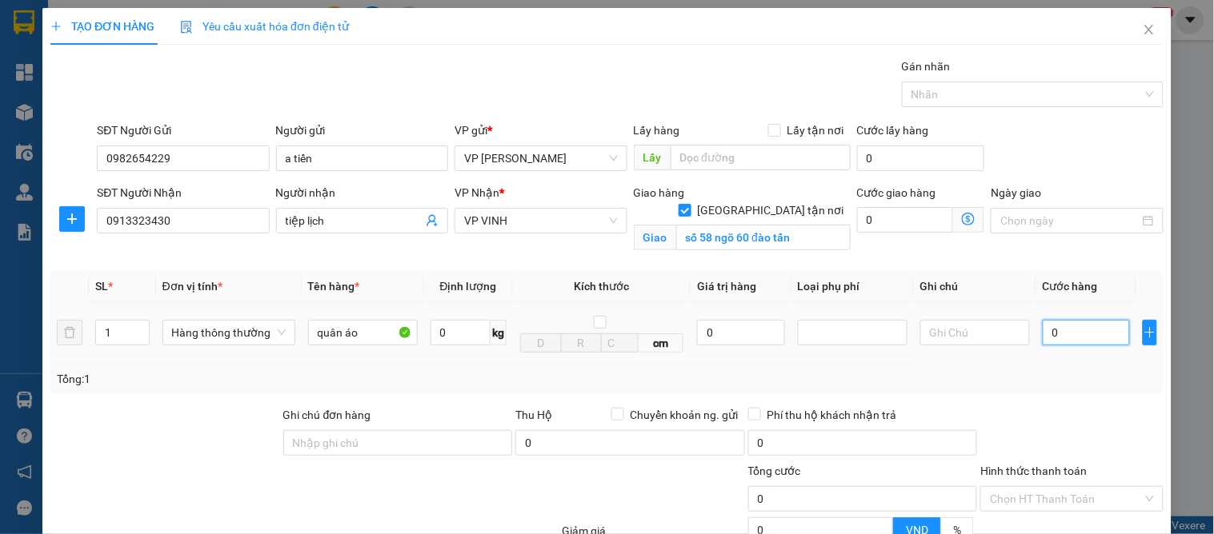
type input "4"
type input "40"
drag, startPoint x: 1080, startPoint y: 346, endPoint x: 1081, endPoint y: 366, distance: 20.8
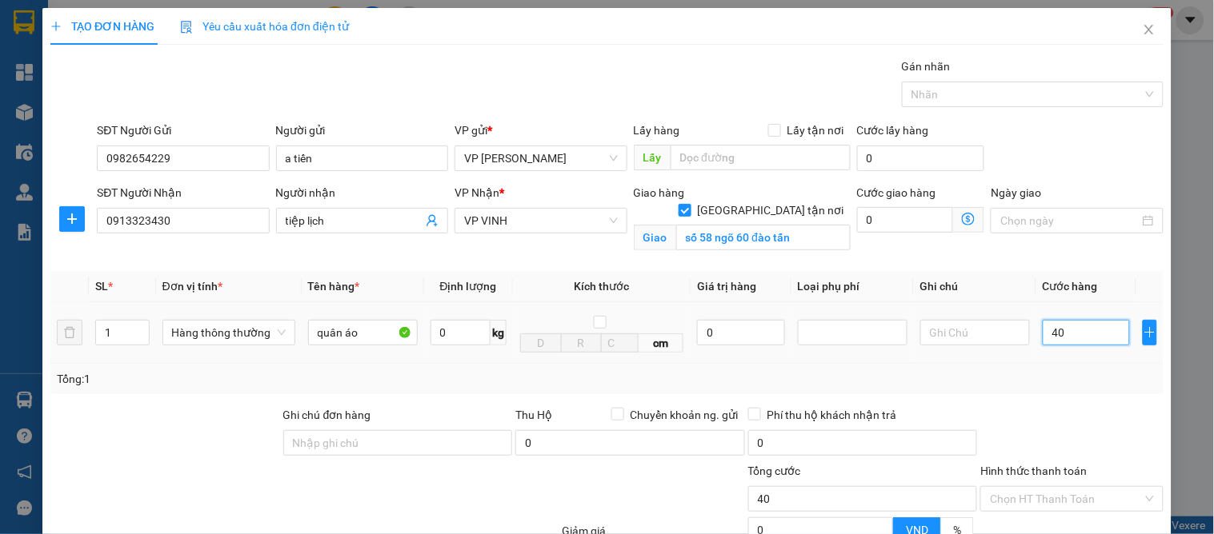
click at [1080, 346] on div "40" at bounding box center [1086, 333] width 87 height 32
click at [1081, 373] on div "Tổng: 1" at bounding box center [607, 379] width 1100 height 18
drag, startPoint x: 1091, startPoint y: 492, endPoint x: 983, endPoint y: 484, distance: 108.3
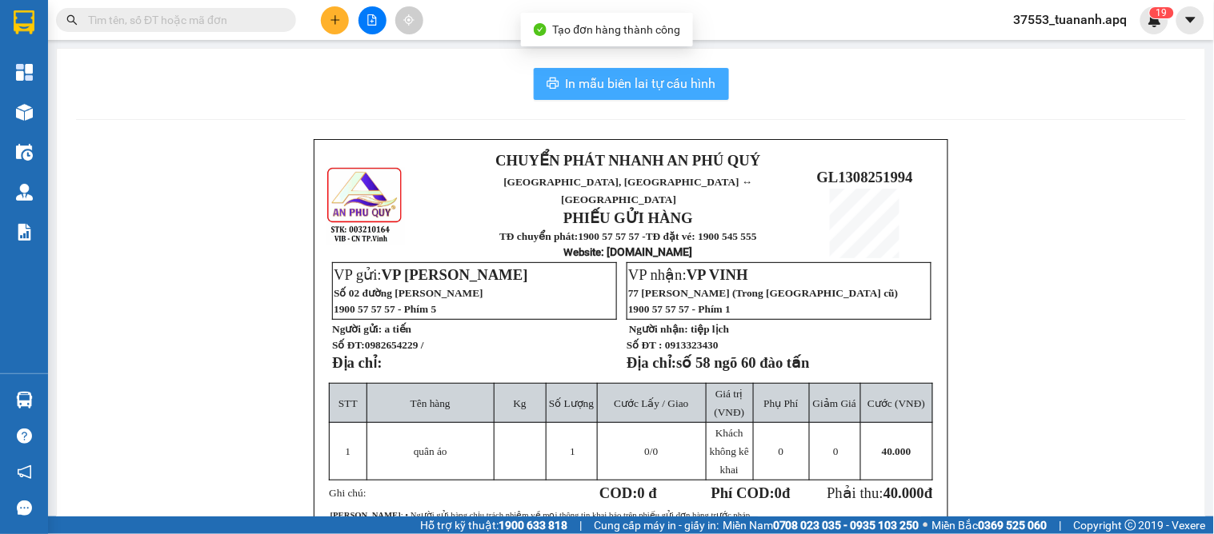
click at [666, 82] on span "In mẫu biên lai tự cấu hình" at bounding box center [641, 84] width 150 height 20
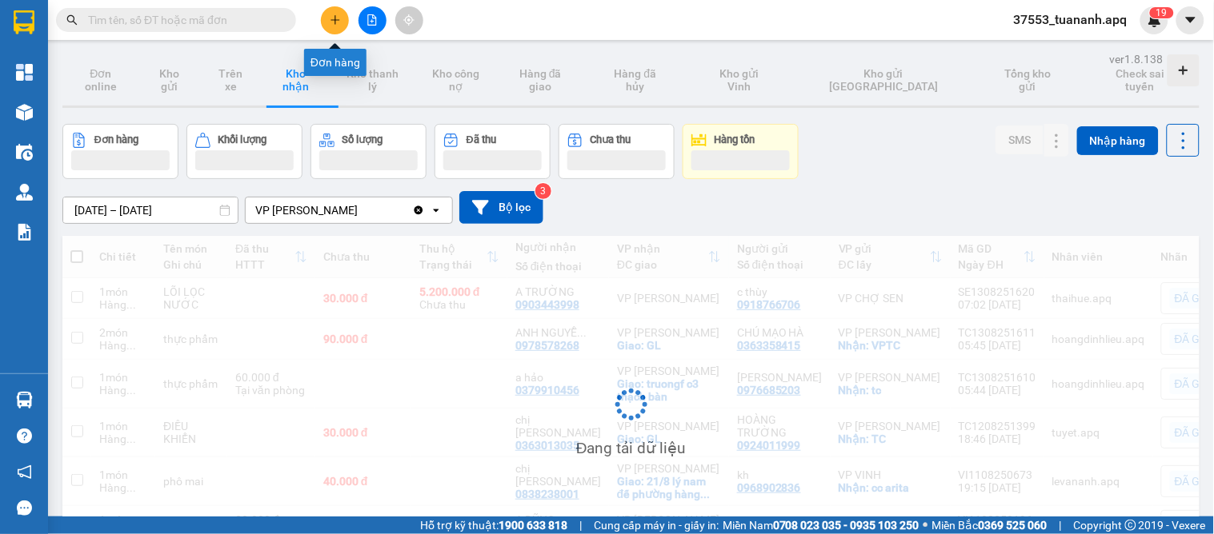
click at [334, 26] on button at bounding box center [335, 20] width 28 height 28
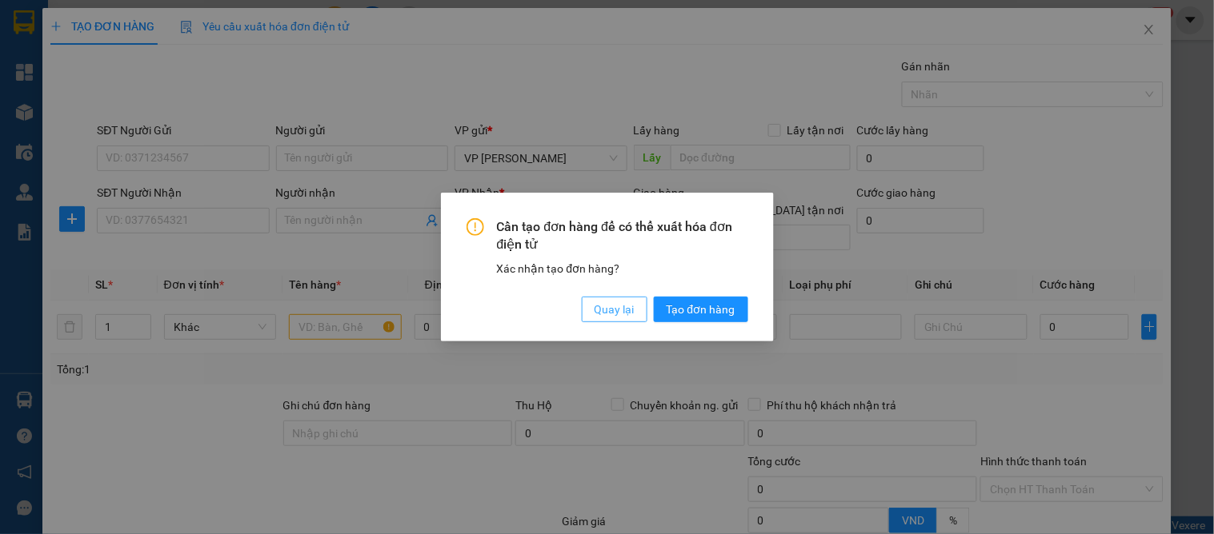
drag, startPoint x: 606, startPoint y: 306, endPoint x: 598, endPoint y: 307, distance: 8.8
click at [606, 307] on span "Quay lại" at bounding box center [614, 310] width 40 height 18
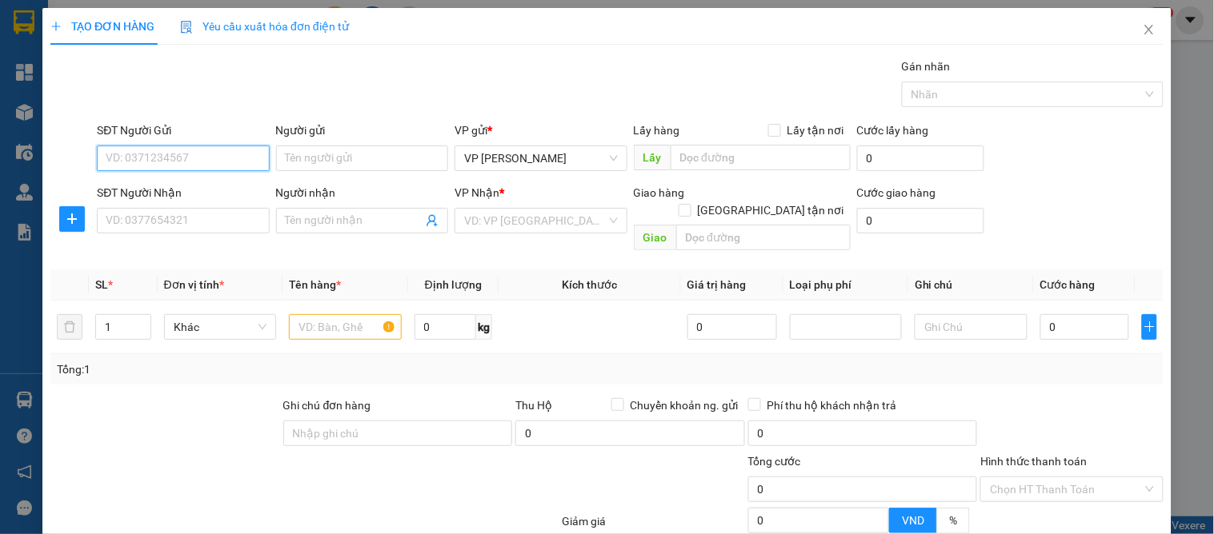
paste input "0982654229"
type input "0982654229"
click at [160, 194] on div "0982654229 - a tiến" at bounding box center [181, 191] width 151 height 18
type input "a tiến"
type input "0982654229"
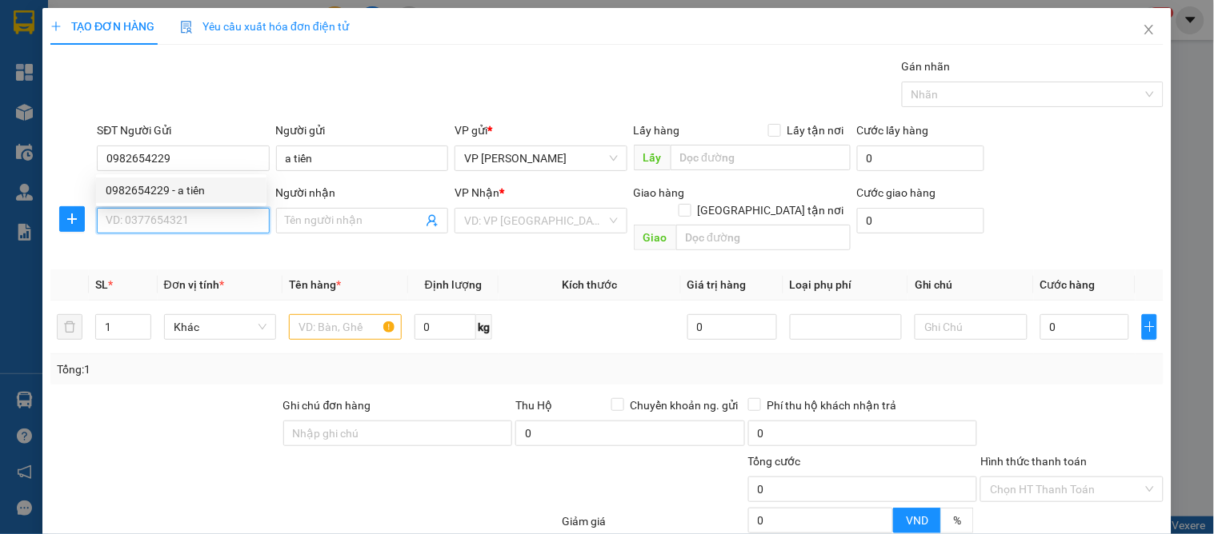
click at [149, 226] on input "SĐT Người Nhận" at bounding box center [183, 221] width 172 height 26
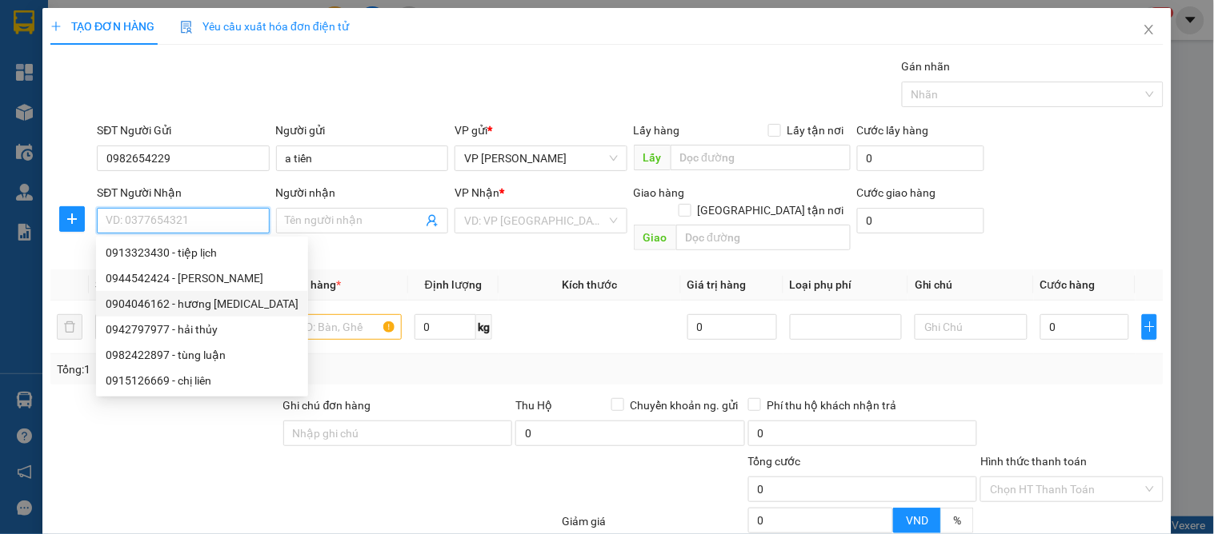
click at [204, 302] on div "0904046162 - hương [MEDICAL_DATA]" at bounding box center [202, 304] width 193 height 18
type input "0904046162"
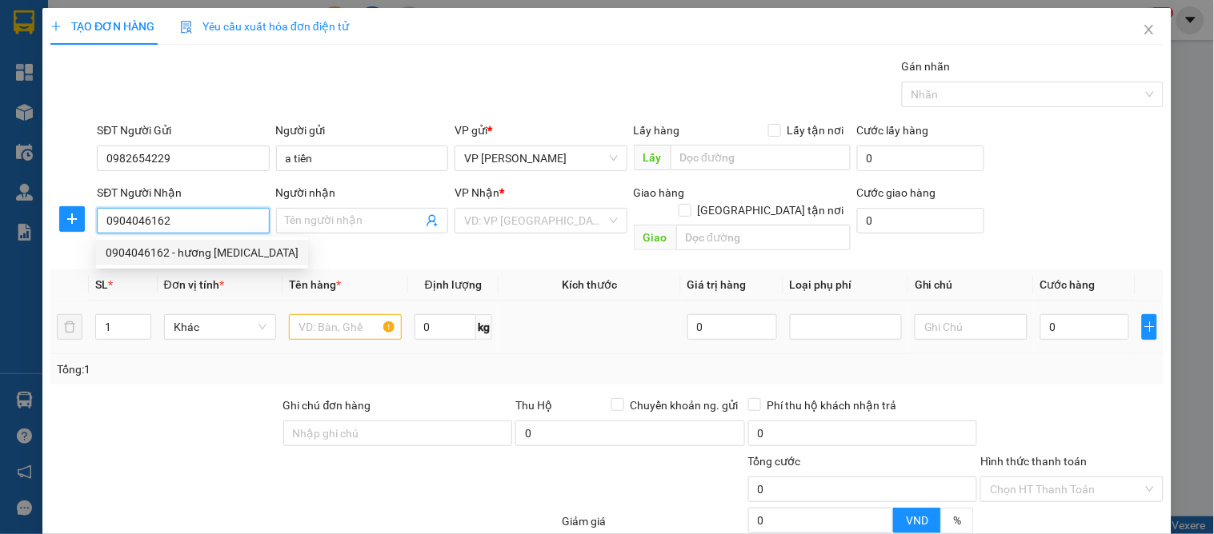
type input "hương [MEDICAL_DATA]"
checkbox input "true"
type input "59 [PERSON_NAME]"
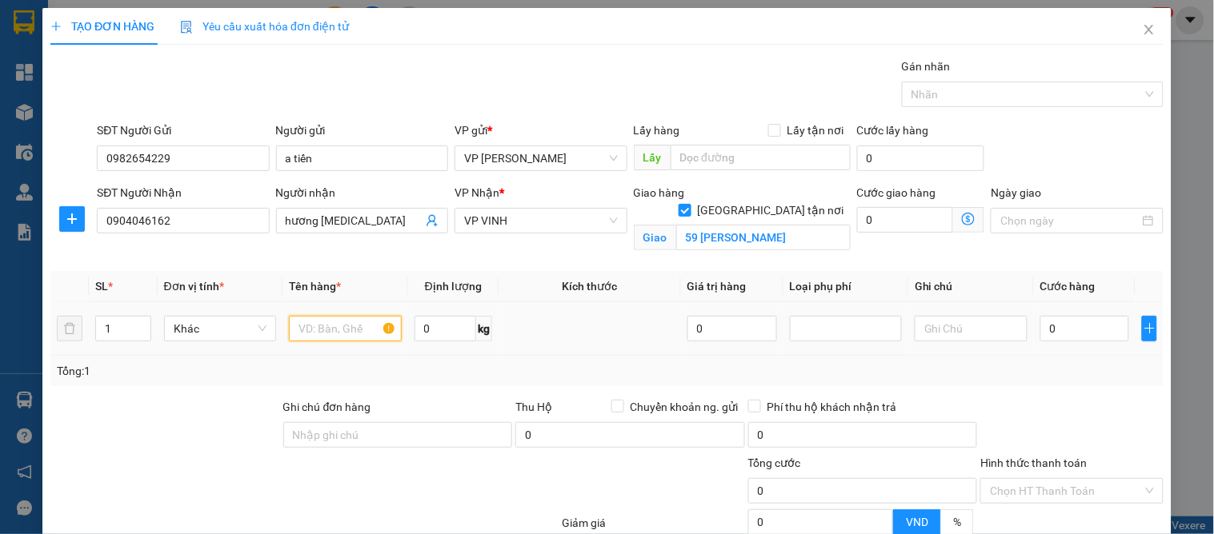
click at [345, 333] on input "text" at bounding box center [345, 329] width 112 height 26
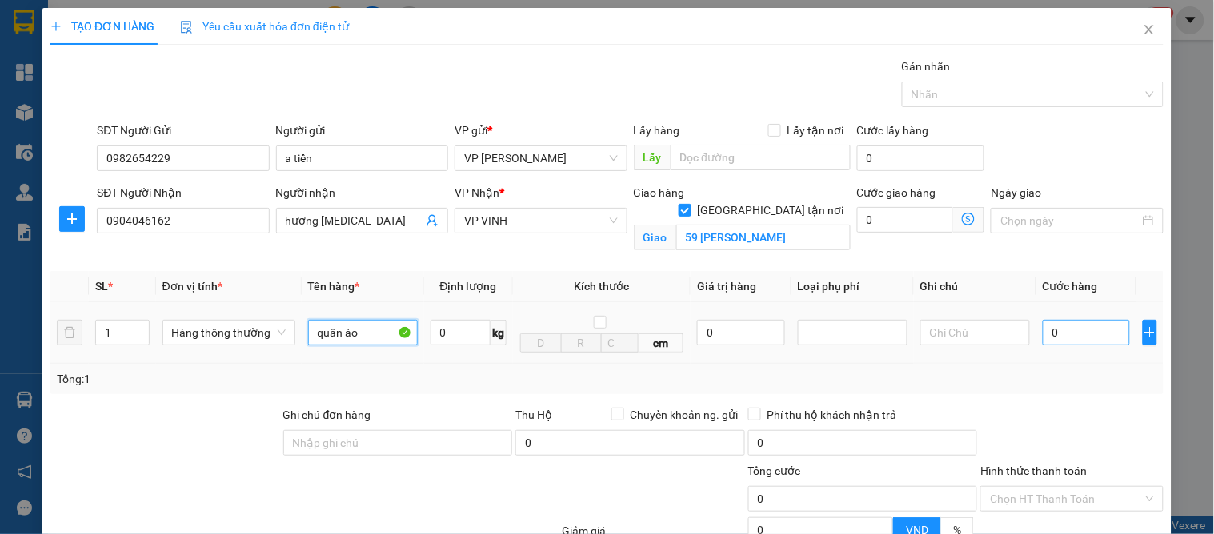
type input "quân áo"
click at [1092, 322] on input "0" at bounding box center [1086, 333] width 87 height 26
type input "4"
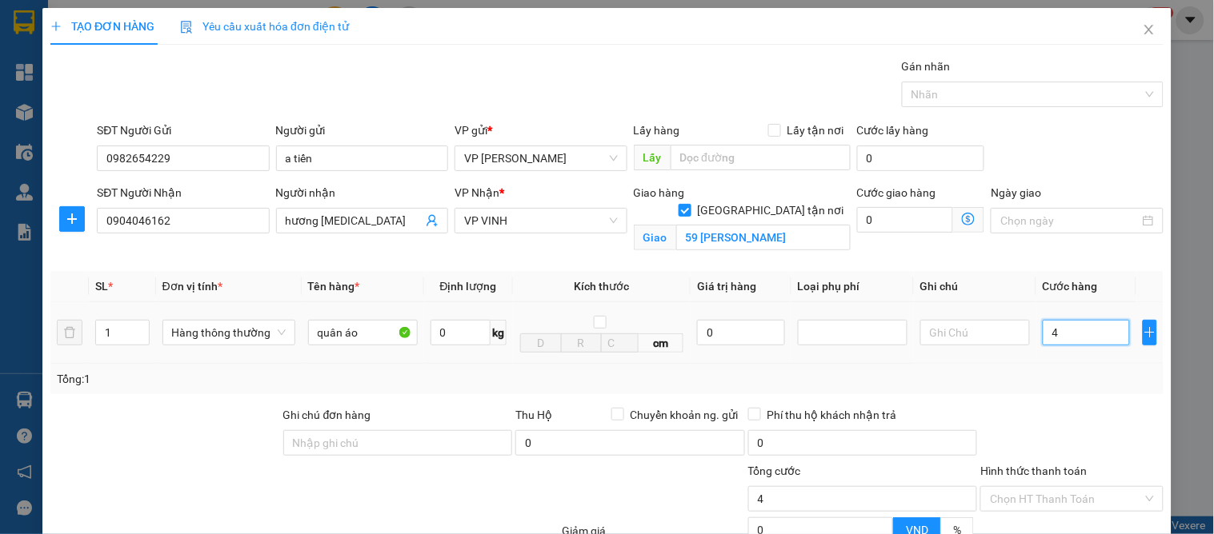
type input "40"
type input "40.000"
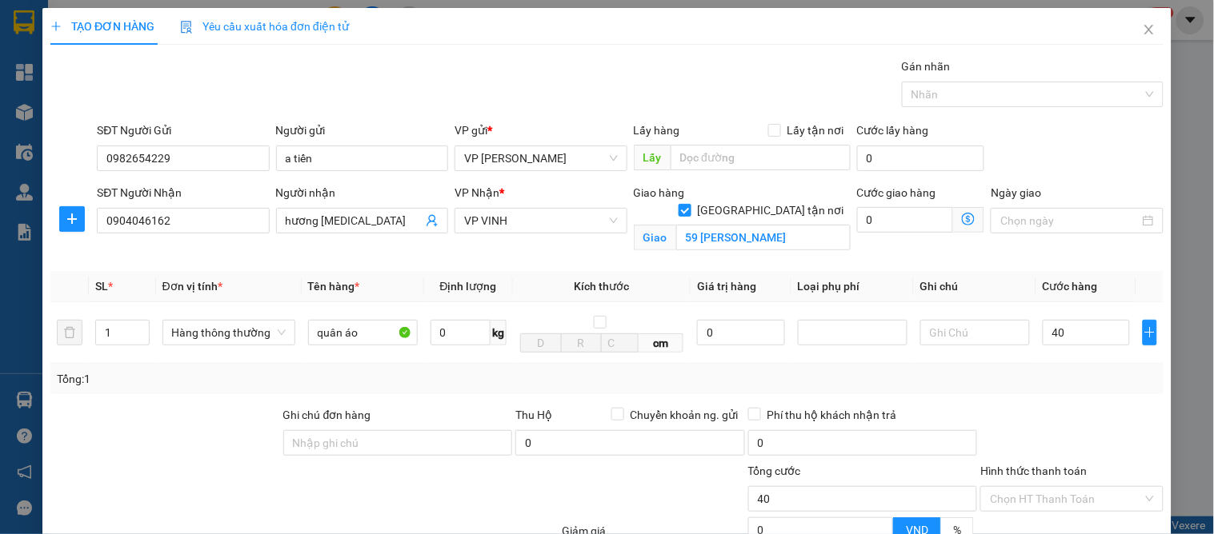
type input "40.000"
click at [1090, 402] on div "Transit Pickup Surcharge Ids Transit Deliver Surcharge Ids Transit Deliver Surc…" at bounding box center [606, 364] width 1113 height 612
click at [1067, 487] on input "Hình thức thanh toán" at bounding box center [1066, 499] width 152 height 24
drag, startPoint x: 1067, startPoint y: 358, endPoint x: 1080, endPoint y: 442, distance: 84.3
click at [1067, 523] on div "Tại văn phòng" at bounding box center [1062, 532] width 162 height 18
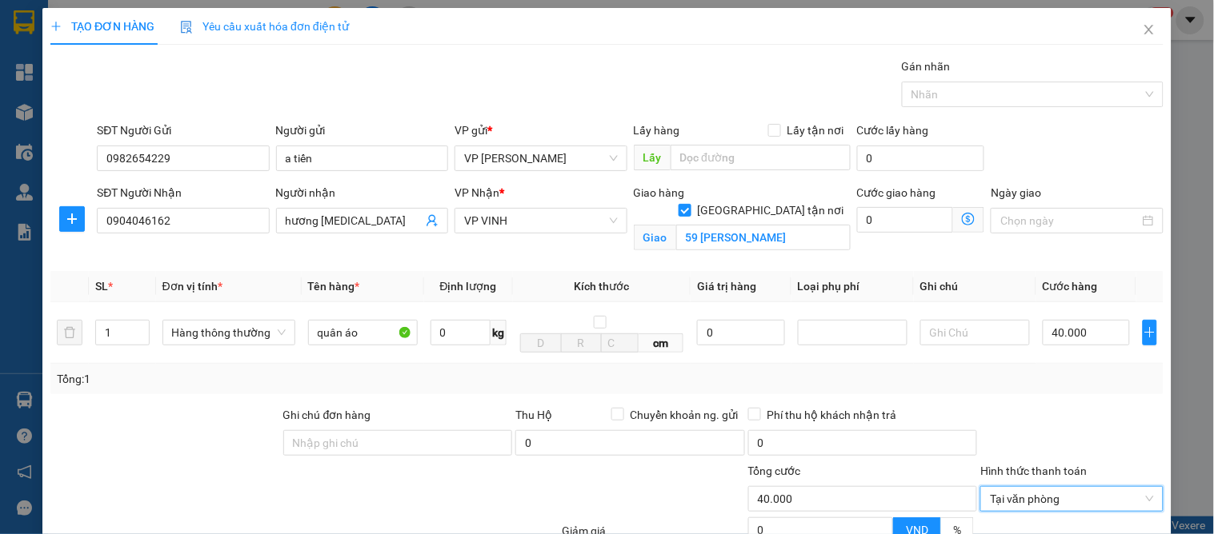
drag, startPoint x: 1033, startPoint y: 490, endPoint x: 1051, endPoint y: 490, distance: 17.6
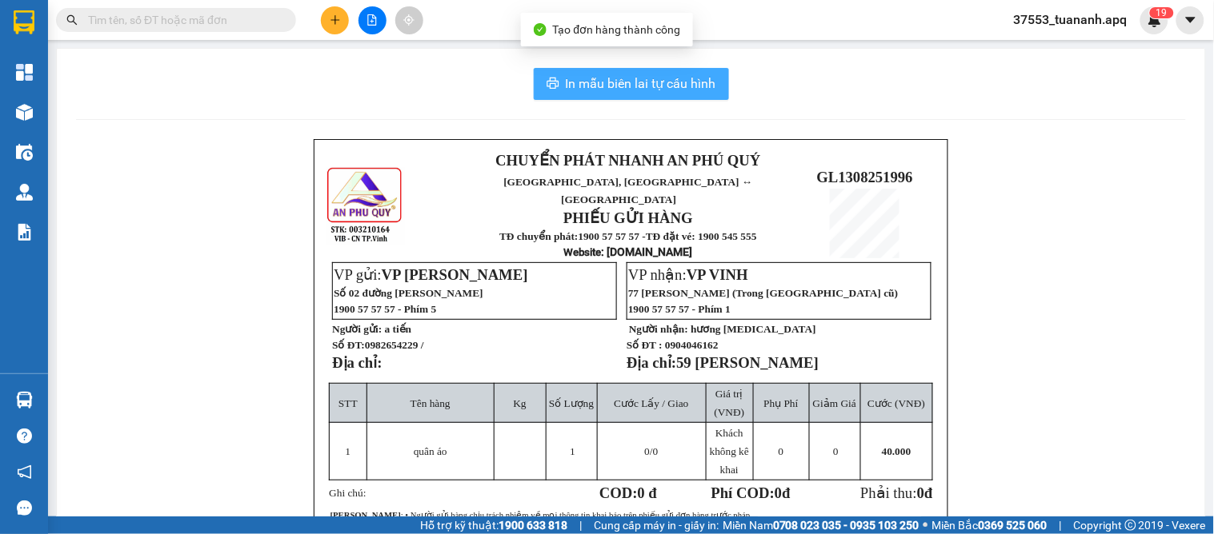
click at [645, 90] on span "In mẫu biên lai tự cấu hình" at bounding box center [641, 84] width 150 height 20
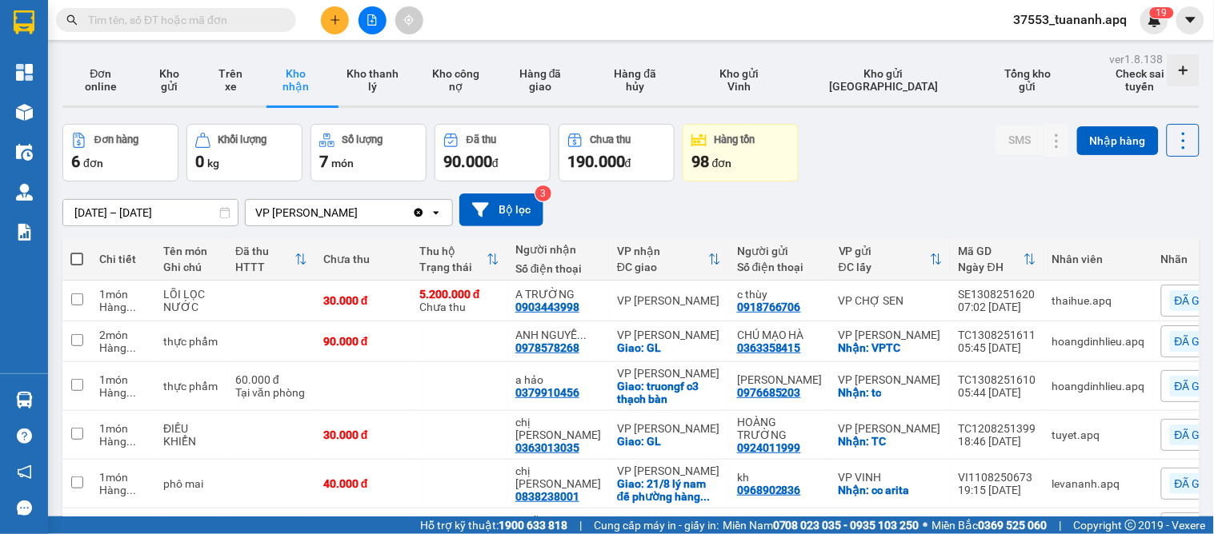
click at [330, 22] on icon "plus" at bounding box center [335, 19] width 11 height 11
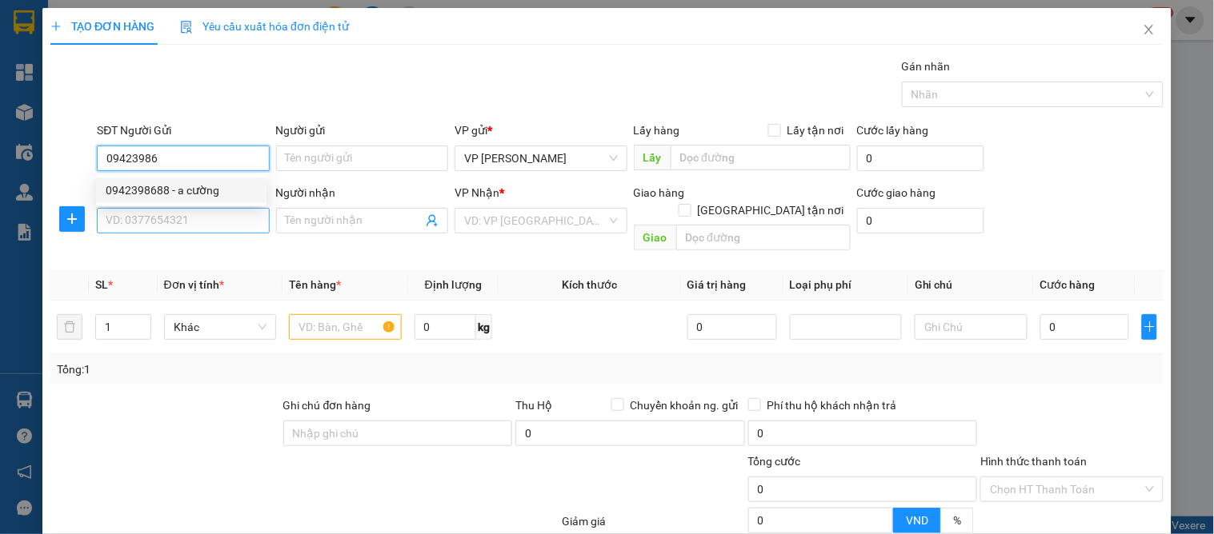
drag, startPoint x: 150, startPoint y: 188, endPoint x: 144, endPoint y: 228, distance: 40.5
click at [152, 190] on div "0942398688 - a cường" at bounding box center [181, 191] width 151 height 18
type input "0942398688"
type input "a cường"
type input "0942398688"
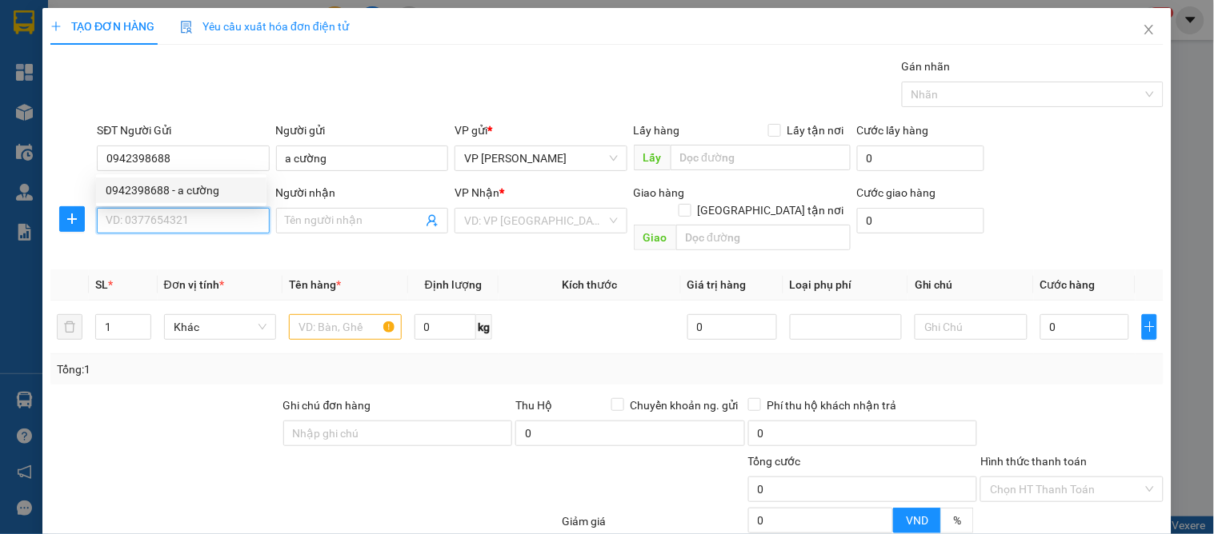
click at [146, 225] on input "SĐT Người Nhận" at bounding box center [183, 221] width 172 height 26
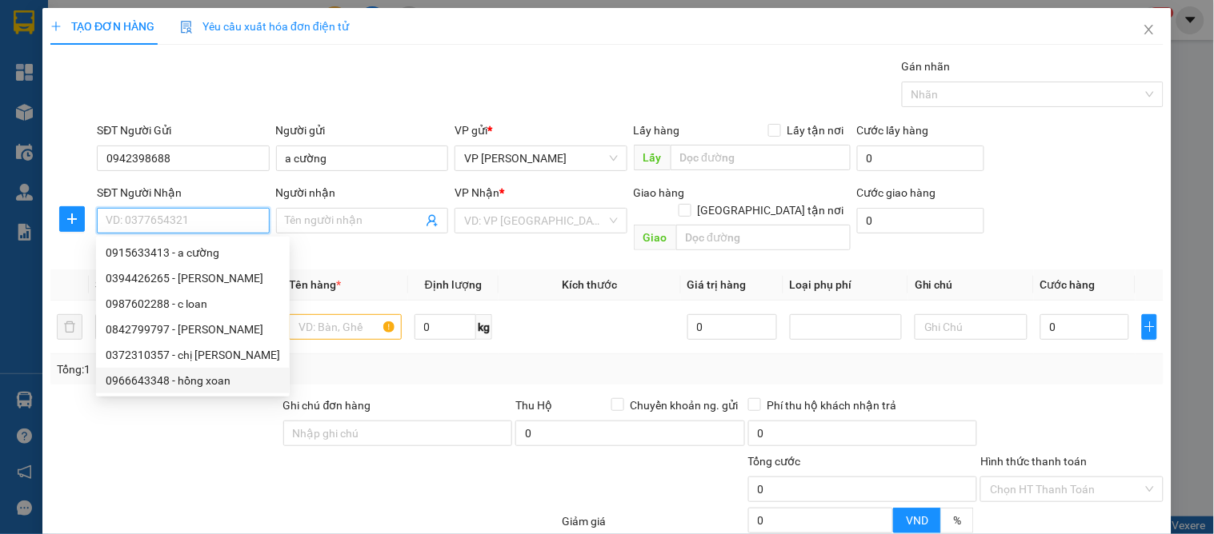
click at [173, 382] on div "0966643348 - hồng xoan" at bounding box center [193, 381] width 174 height 18
type input "0966643348"
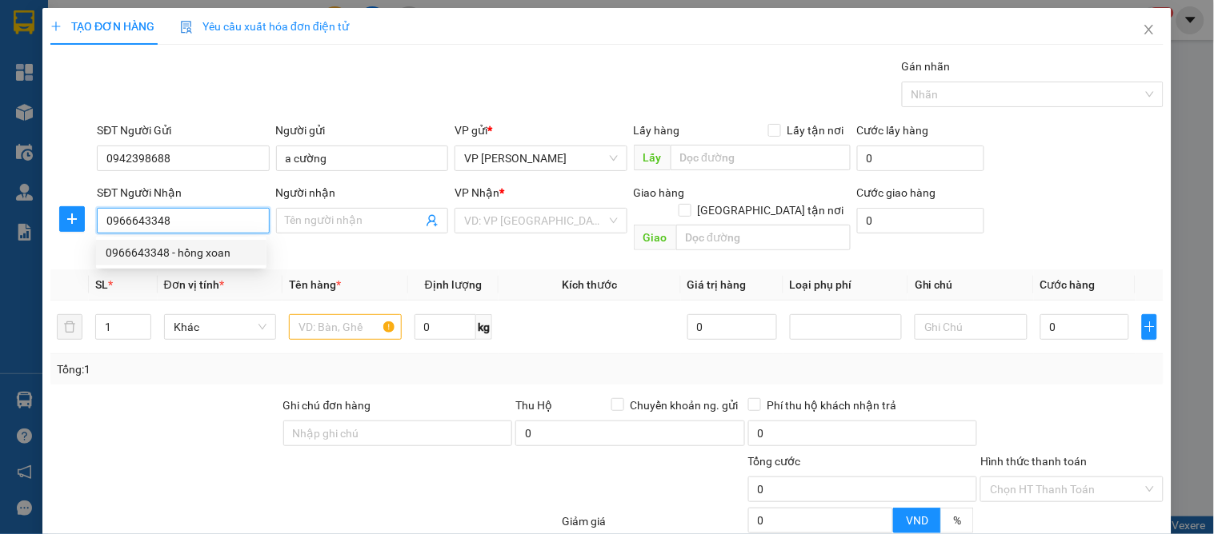
type input "hồng xoan"
checkbox input "true"
type input "vp"
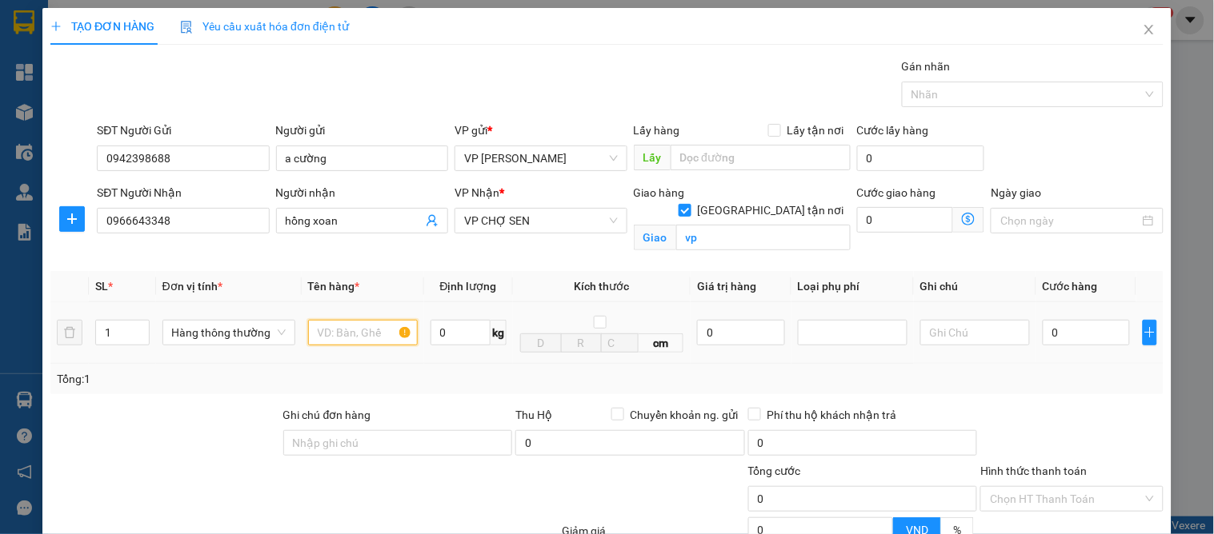
click at [341, 330] on input "text" at bounding box center [363, 333] width 110 height 26
type input "d"
type input "đông lạnh"
click at [1070, 326] on input "0" at bounding box center [1086, 333] width 87 height 26
click at [1075, 388] on div "Tổng: 1" at bounding box center [606, 379] width 1113 height 30
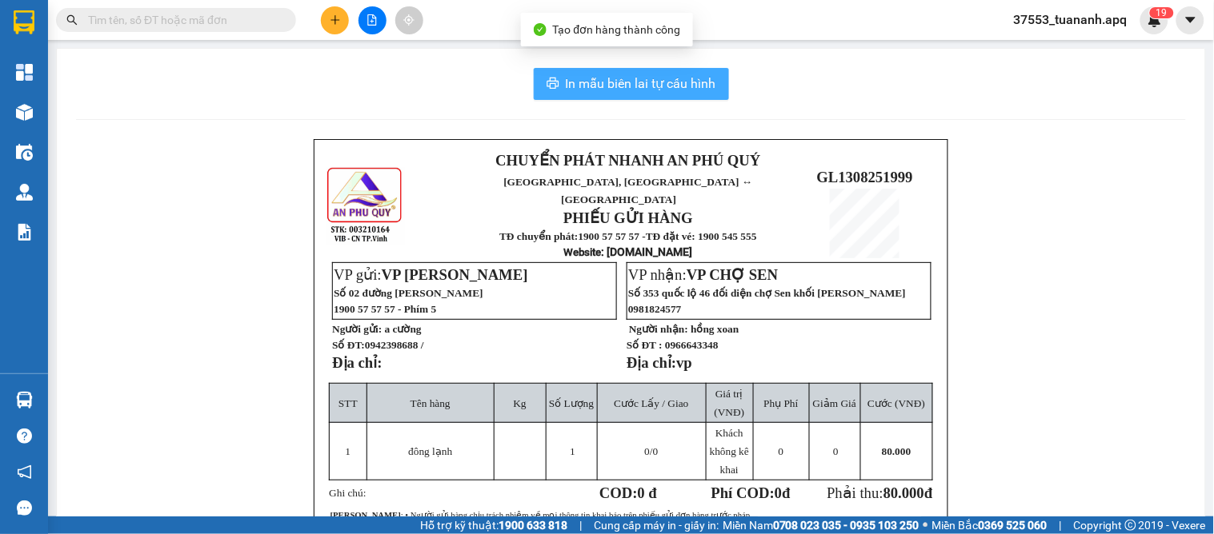
click at [574, 91] on span "In mẫu biên lai tự cấu hình" at bounding box center [641, 84] width 150 height 20
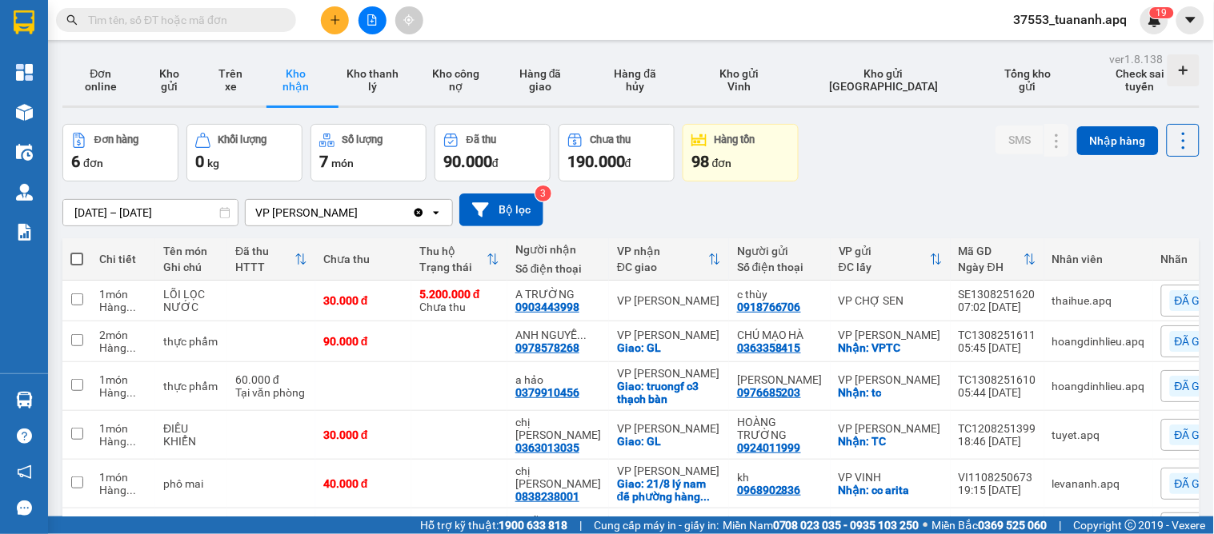
click at [635, 213] on div "[DATE] – [DATE] Press the down arrow key to interact with the calendar and sele…" at bounding box center [630, 210] width 1137 height 33
click at [936, 195] on div "[DATE] – [DATE] Press the down arrow key to interact with the calendar and sele…" at bounding box center [630, 210] width 1137 height 33
click at [1051, 478] on icon at bounding box center [1056, 483] width 11 height 11
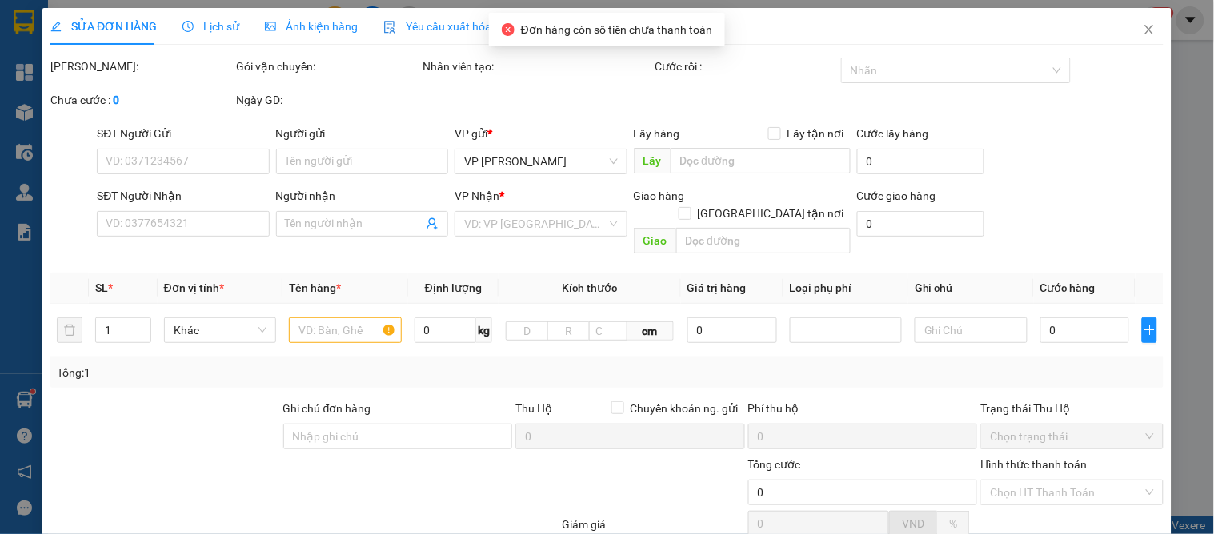
type input "0968902836"
type input "kh"
checkbox input "true"
type input "cc arita"
type input "0838238001"
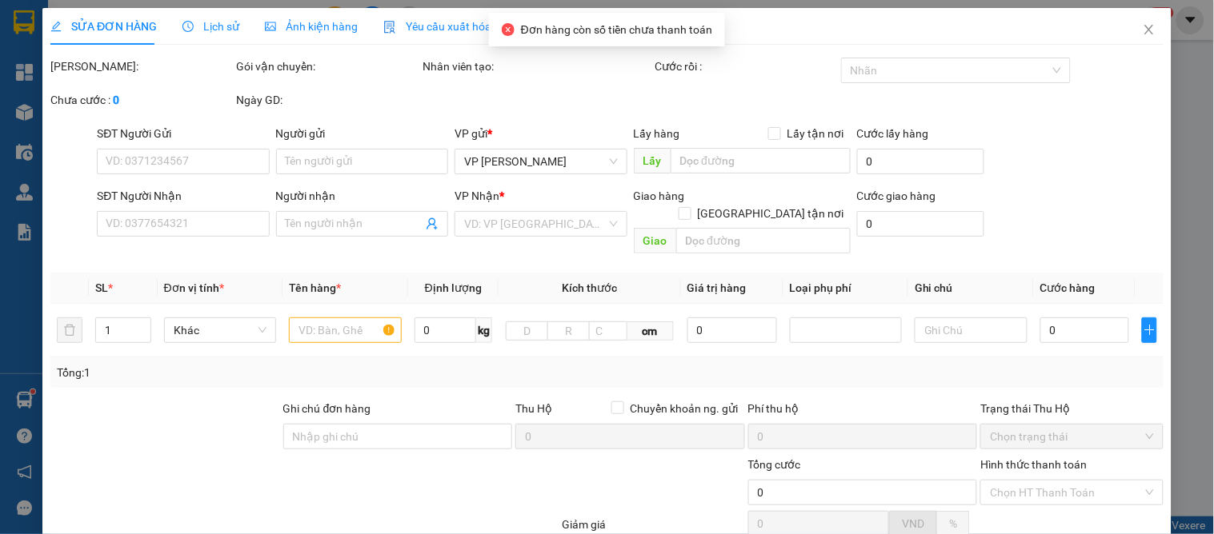
type input "chị [PERSON_NAME]"
checkbox input "true"
type input "21/8 lý nam đế phường [GEOGRAPHIC_DATA]"
type input "40.000"
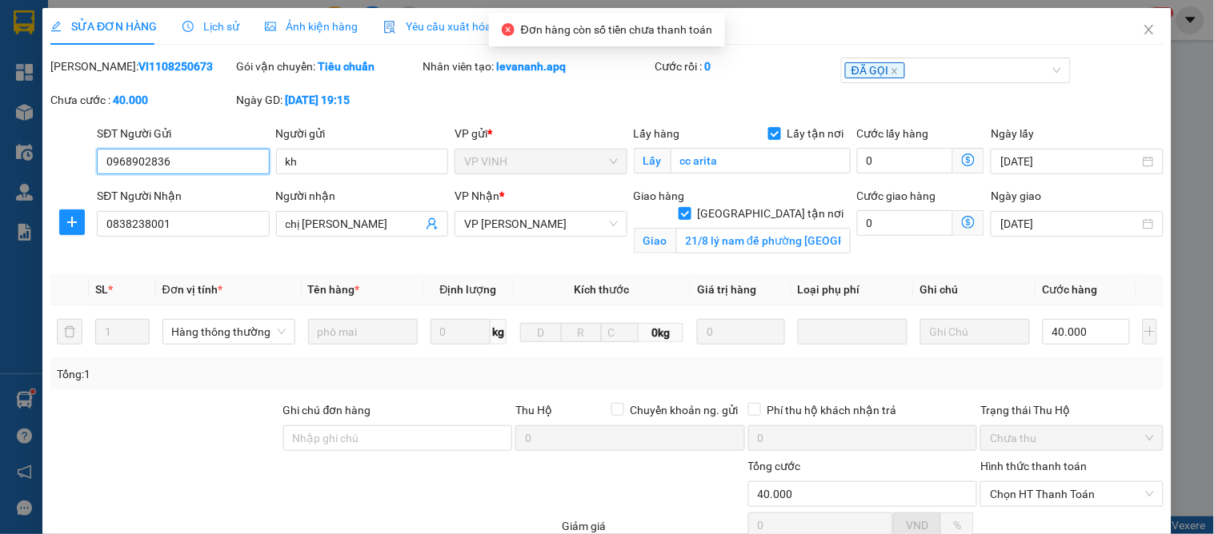
click at [1043, 482] on span "Chọn HT Thanh Toán" at bounding box center [1071, 494] width 163 height 24
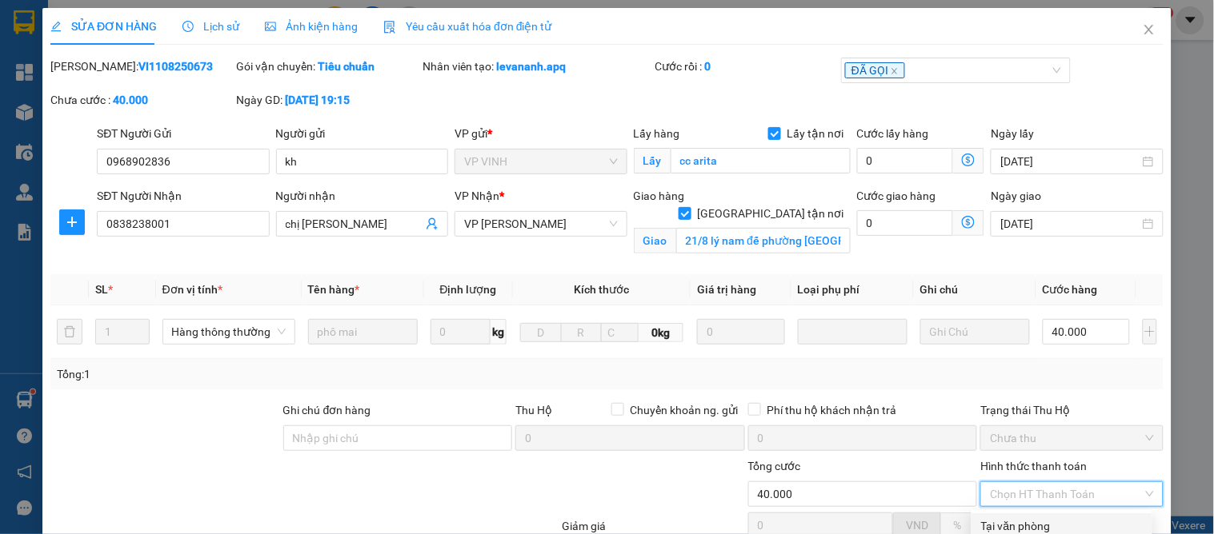
click at [1042, 518] on div "Tại văn phòng" at bounding box center [1062, 527] width 162 height 18
type input "0"
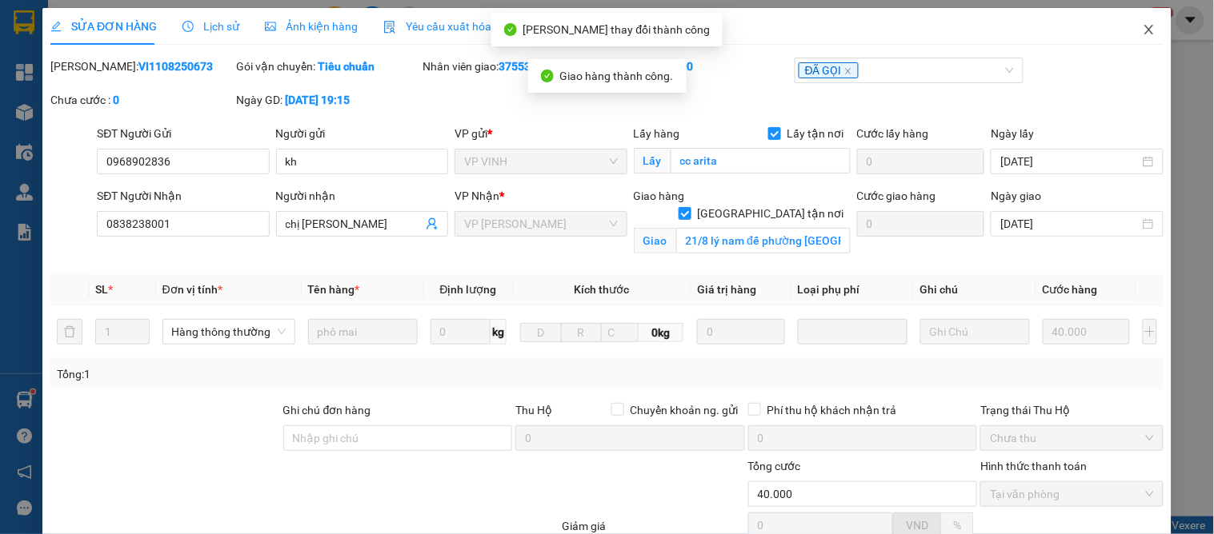
click at [1143, 32] on icon "close" at bounding box center [1149, 29] width 13 height 13
click at [1132, 32] on div "37553_tuananh.apq 1 9" at bounding box center [1084, 20] width 167 height 28
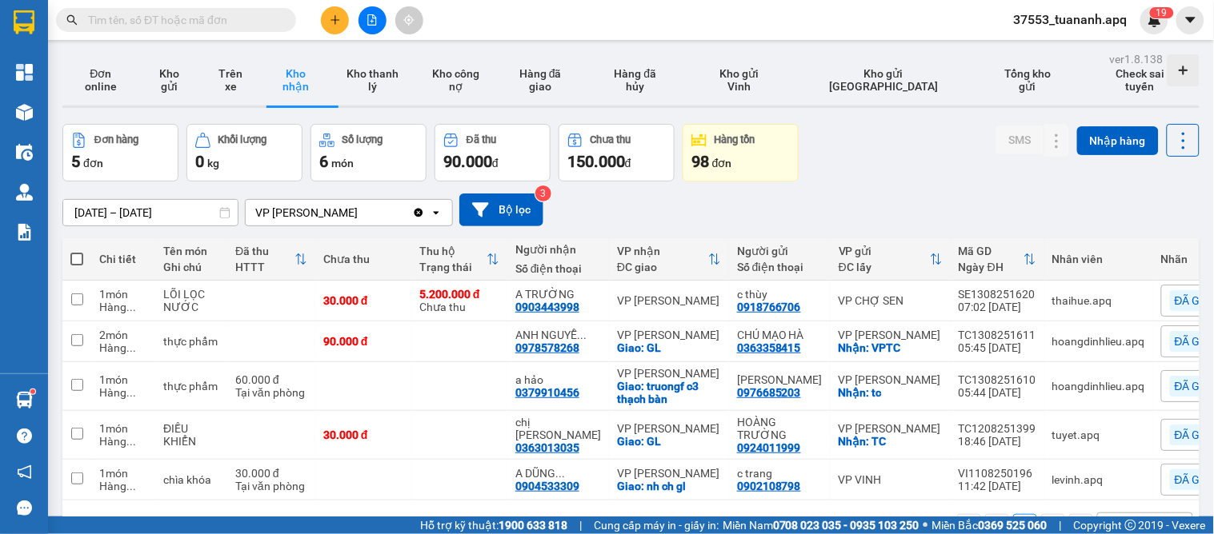
click at [934, 178] on div "Đơn hàng 5 đơn Khối lượng 0 kg Số lượng 6 món Đã thu 90.000 đ Chưa thu 150.000 …" at bounding box center [630, 153] width 1137 height 58
click at [1051, 381] on icon at bounding box center [1056, 386] width 11 height 11
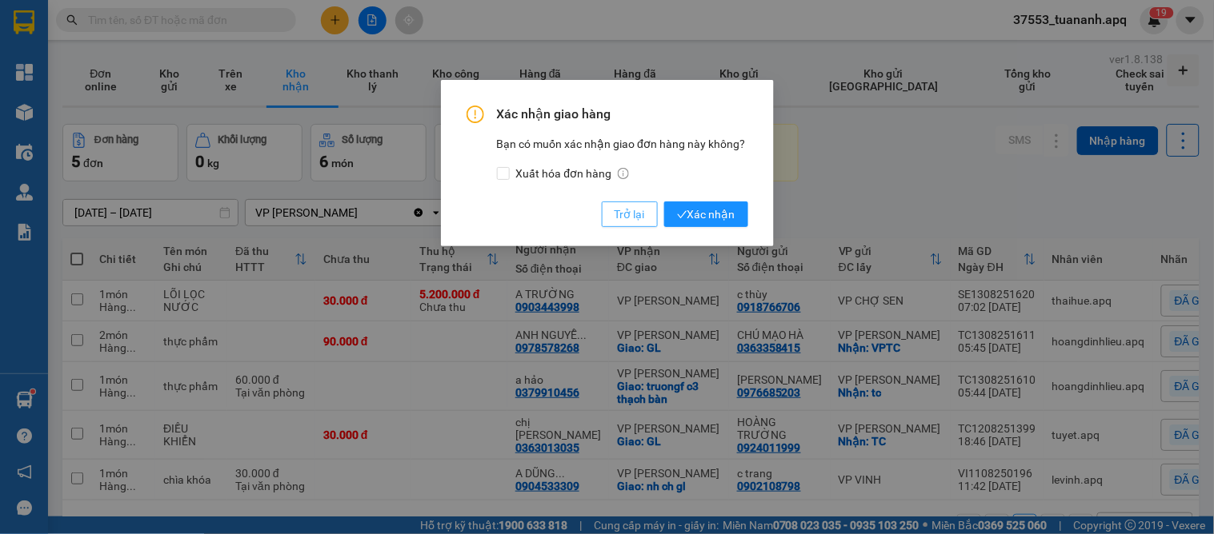
click at [617, 217] on span "Trở lại" at bounding box center [629, 215] width 30 height 18
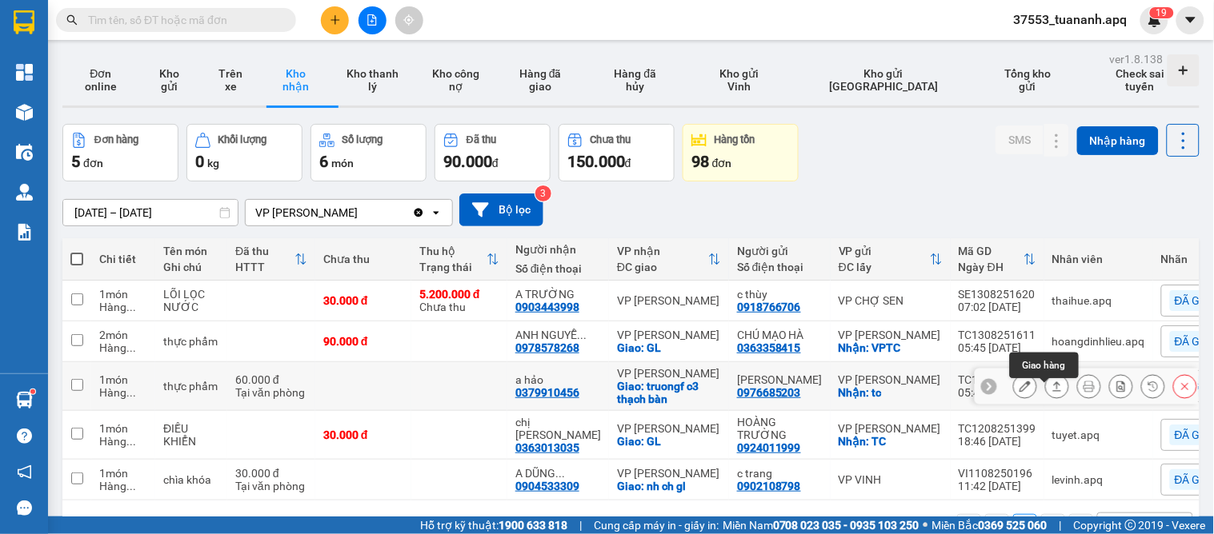
click at [1051, 381] on icon at bounding box center [1056, 386] width 11 height 11
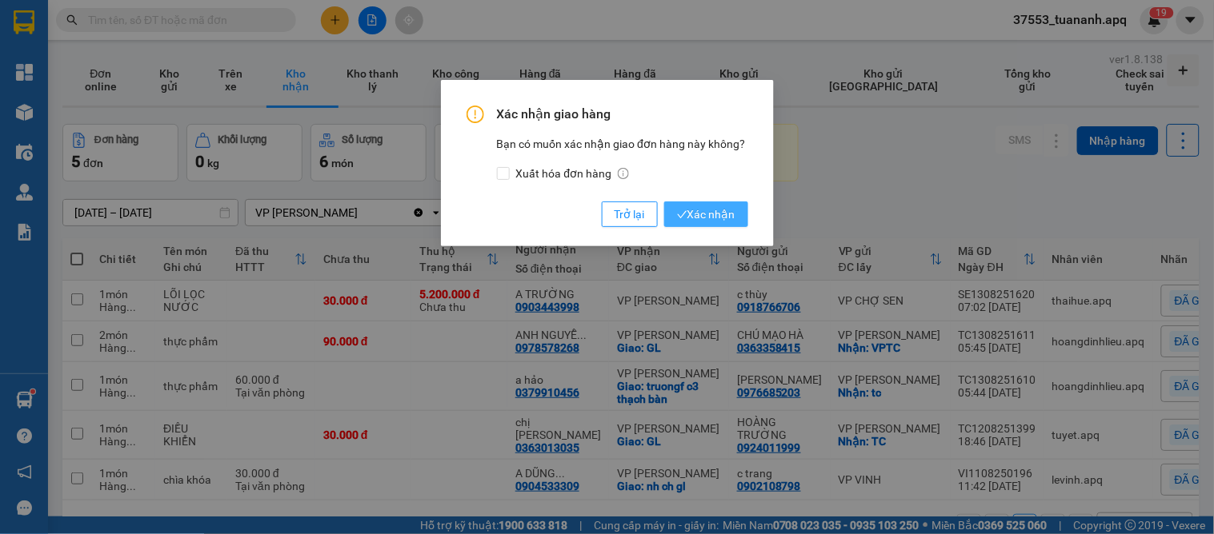
click at [721, 222] on span "Xác nhận" at bounding box center [706, 215] width 58 height 18
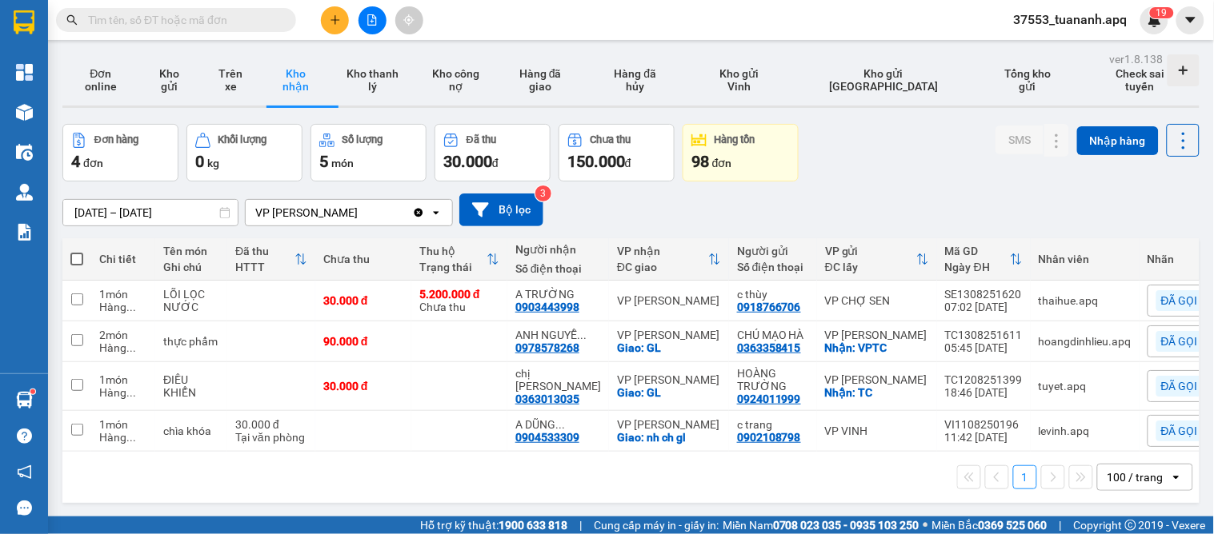
click at [338, 22] on icon "plus" at bounding box center [335, 19] width 11 height 11
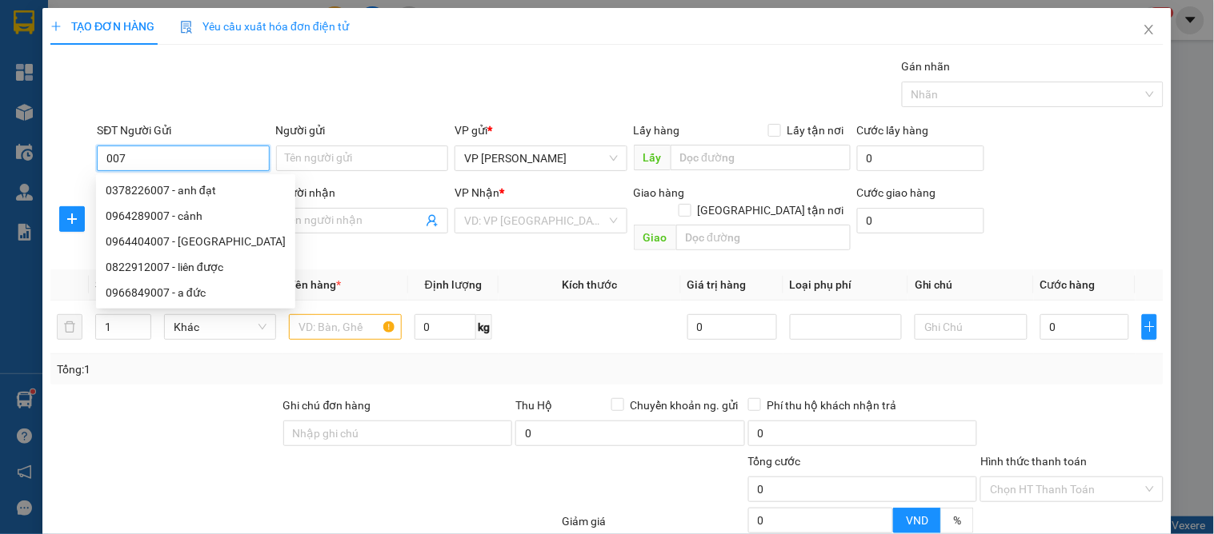
click at [97, 156] on input "007" at bounding box center [183, 159] width 172 height 26
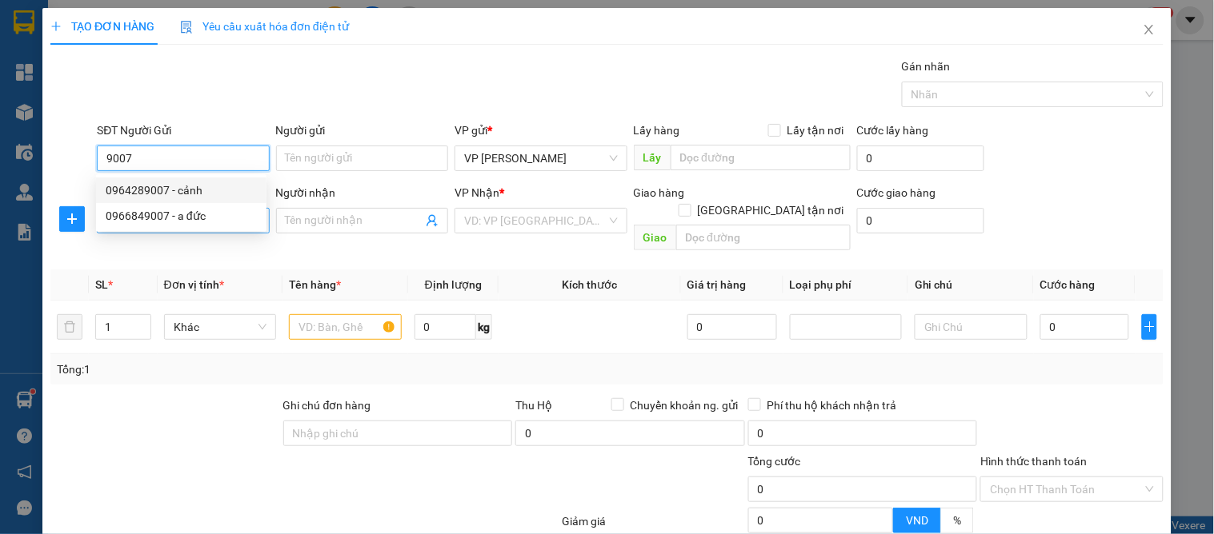
drag, startPoint x: 154, startPoint y: 188, endPoint x: 146, endPoint y: 230, distance: 43.3
click at [154, 190] on div "0964289007 - cảnh" at bounding box center [181, 191] width 151 height 18
type input "0964289007"
type input "cảnh"
type input "0964289007"
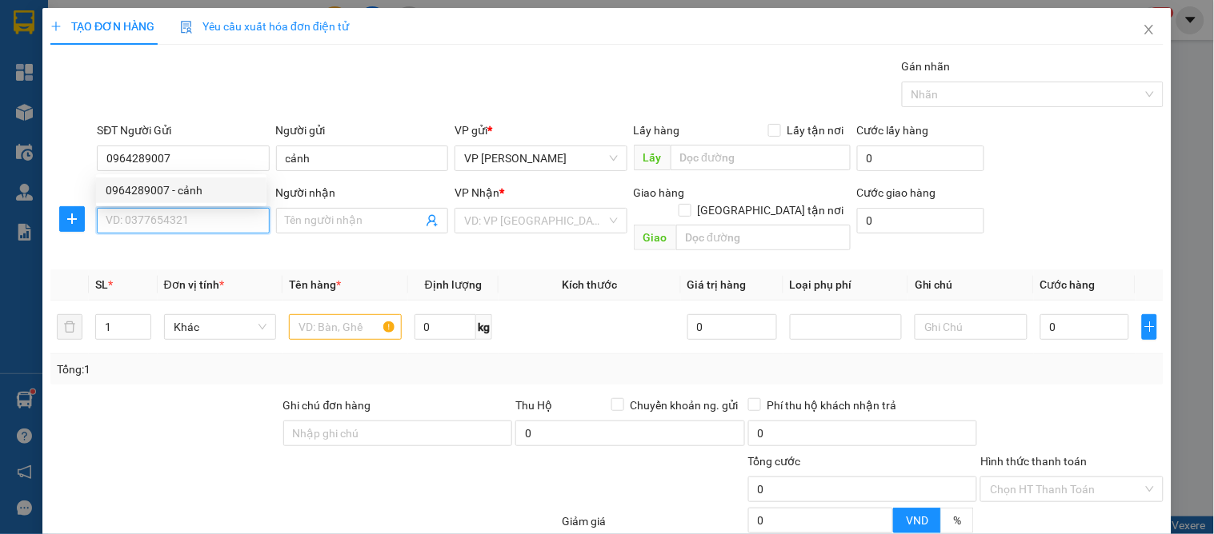
click at [145, 230] on input "SĐT Người Nhận" at bounding box center [183, 221] width 172 height 26
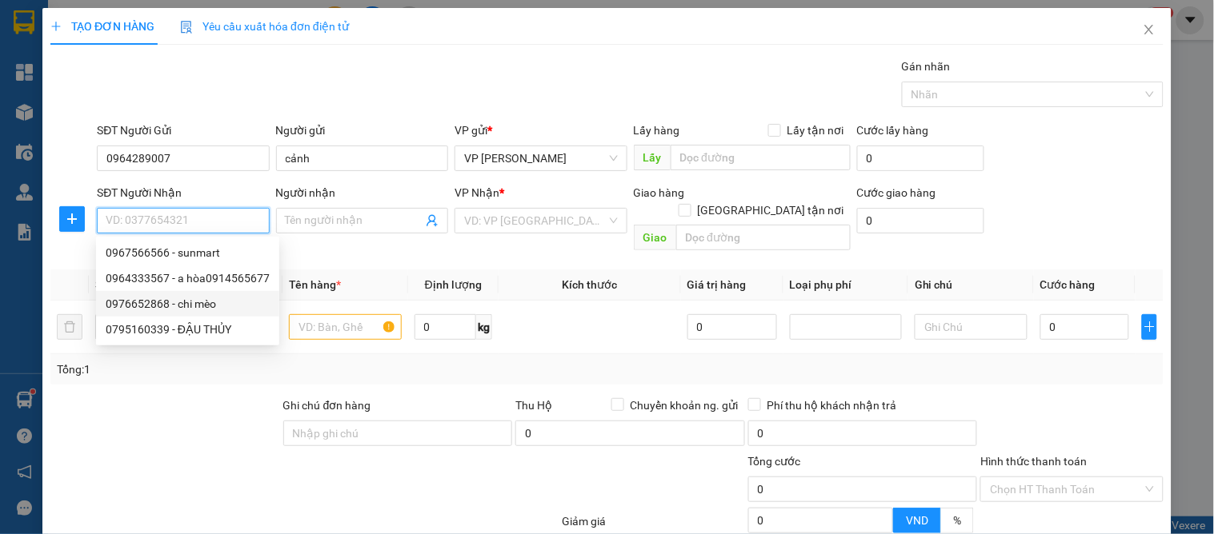
click at [186, 302] on div "0976652868 - chi mèo" at bounding box center [188, 304] width 164 height 18
type input "0976652868"
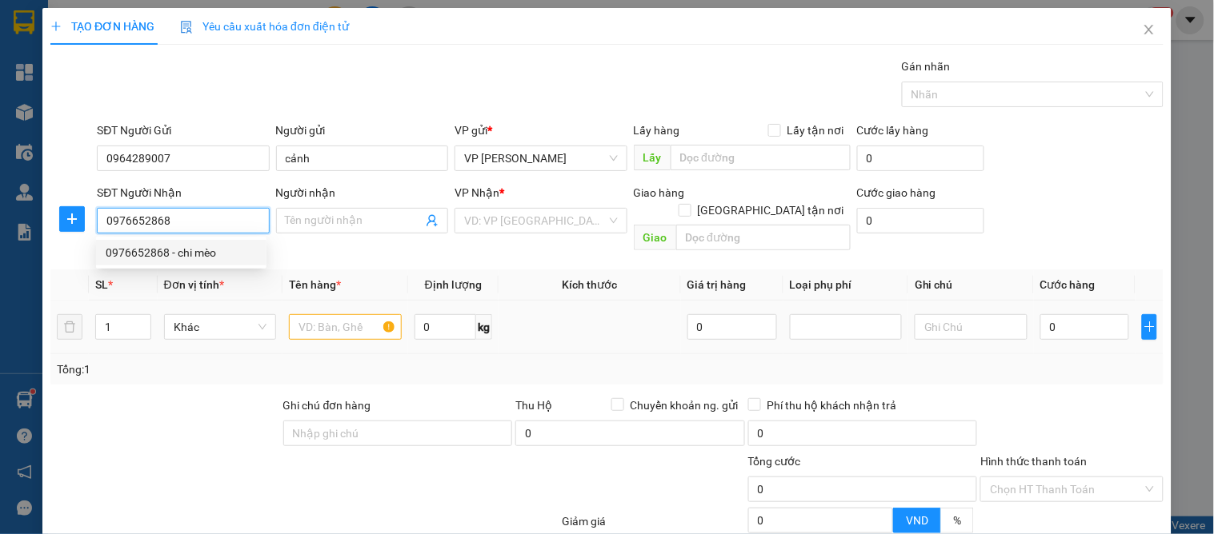
type input "chi mèo"
checkbox input "true"
type input "105 [PERSON_NAME]"
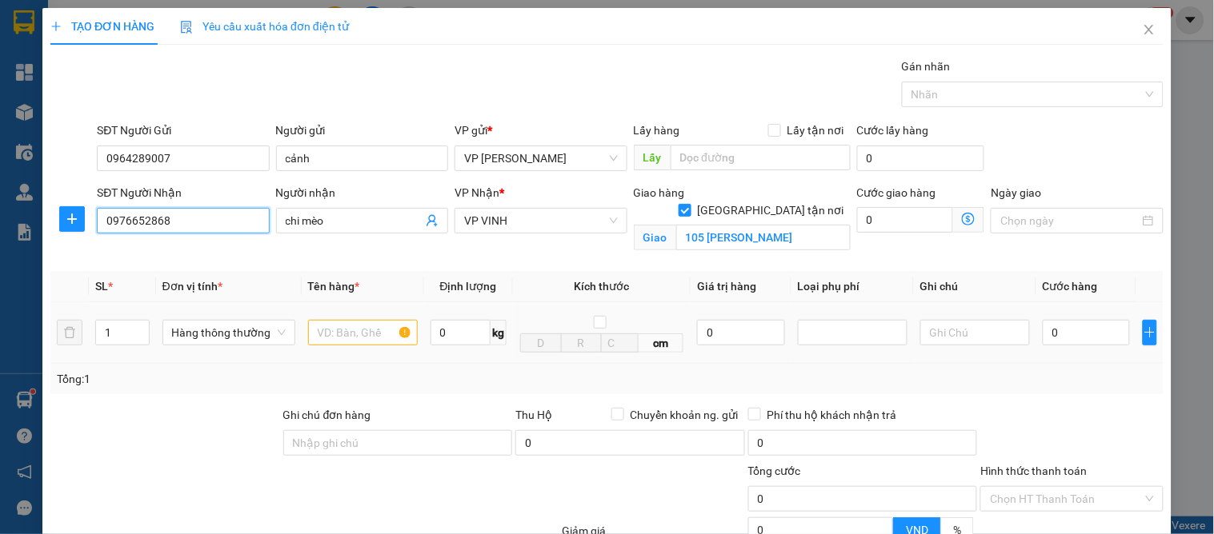
type input "10"
click at [342, 346] on input "text" at bounding box center [363, 333] width 110 height 26
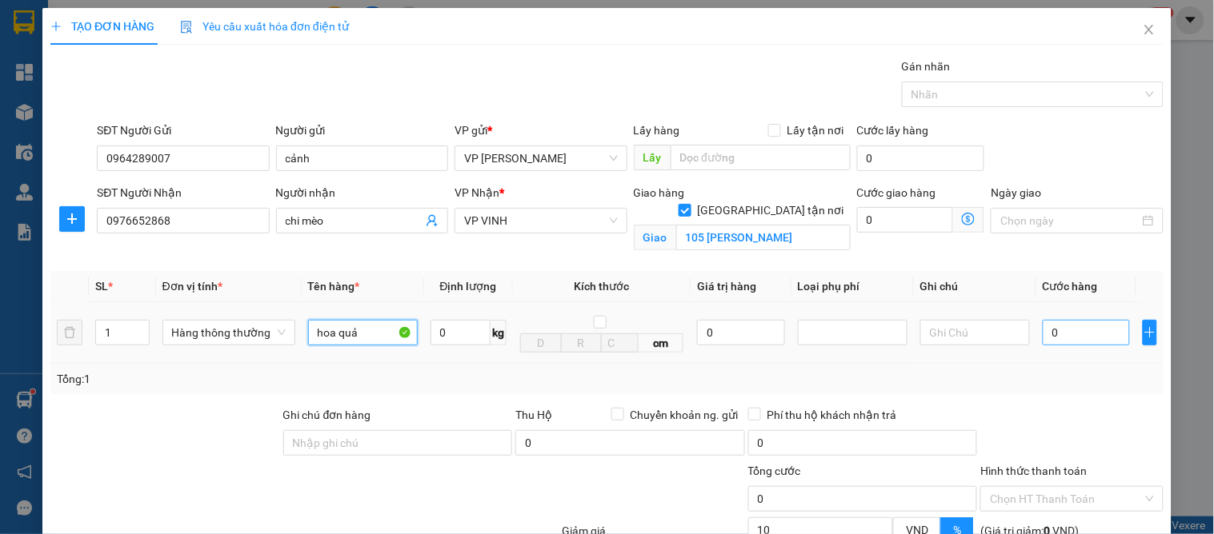
type input "hoa quả"
click at [1071, 325] on input "0" at bounding box center [1086, 333] width 87 height 26
type input "4"
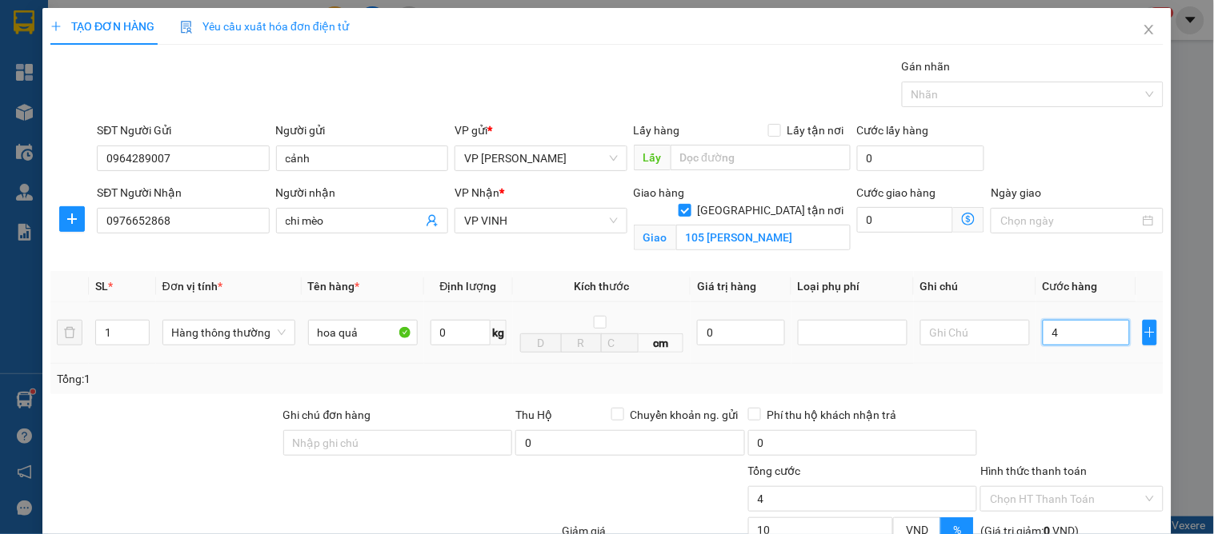
type input "40"
click at [1056, 350] on td "40" at bounding box center [1086, 333] width 100 height 62
type input "40.000"
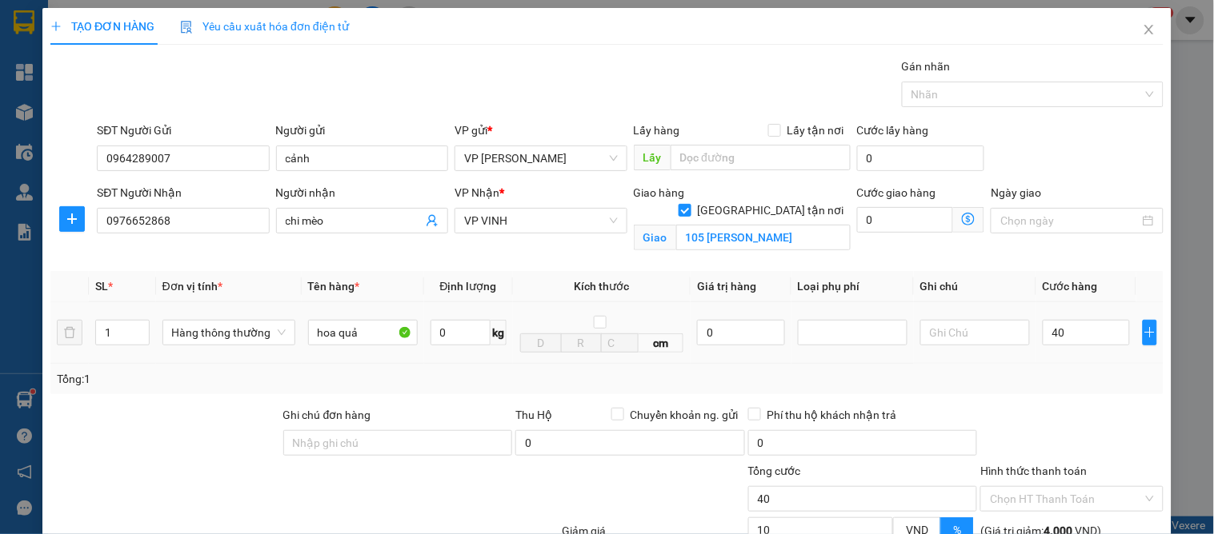
type input "36.000"
click at [1056, 352] on td "40.000" at bounding box center [1086, 333] width 100 height 62
click at [1091, 505] on div "TẠO ĐƠN HÀNG Yêu cầu xuất hóa đơn điện tử Transit Pickup Surcharge Ids Transit …" at bounding box center [606, 345] width 1129 height 674
drag, startPoint x: 1097, startPoint y: 490, endPoint x: 912, endPoint y: 446, distance: 190.0
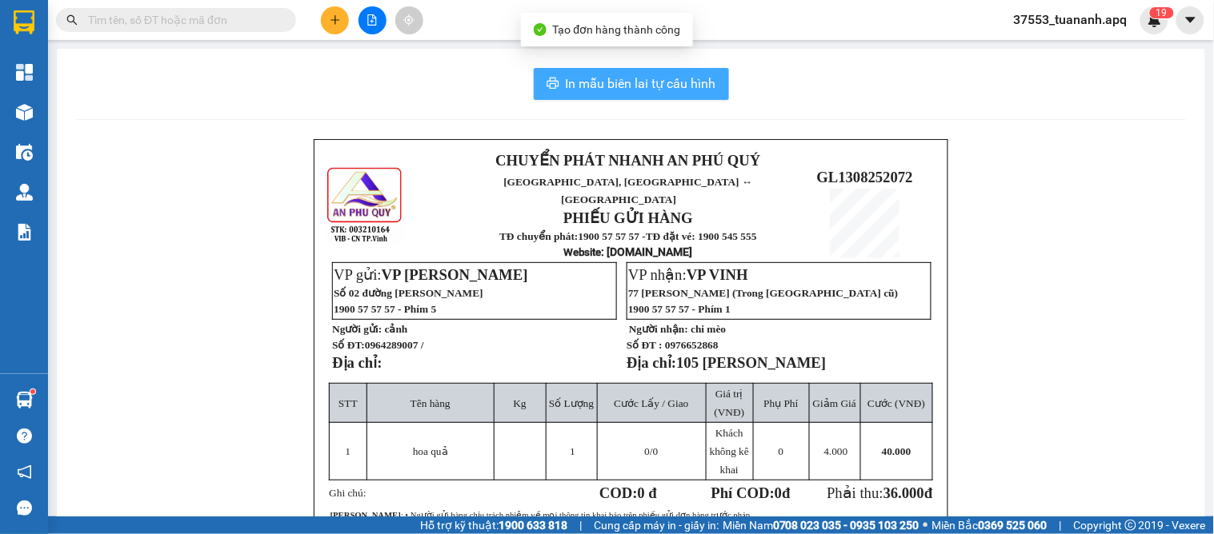
click at [638, 81] on span "In mẫu biên lai tự cấu hình" at bounding box center [641, 84] width 150 height 20
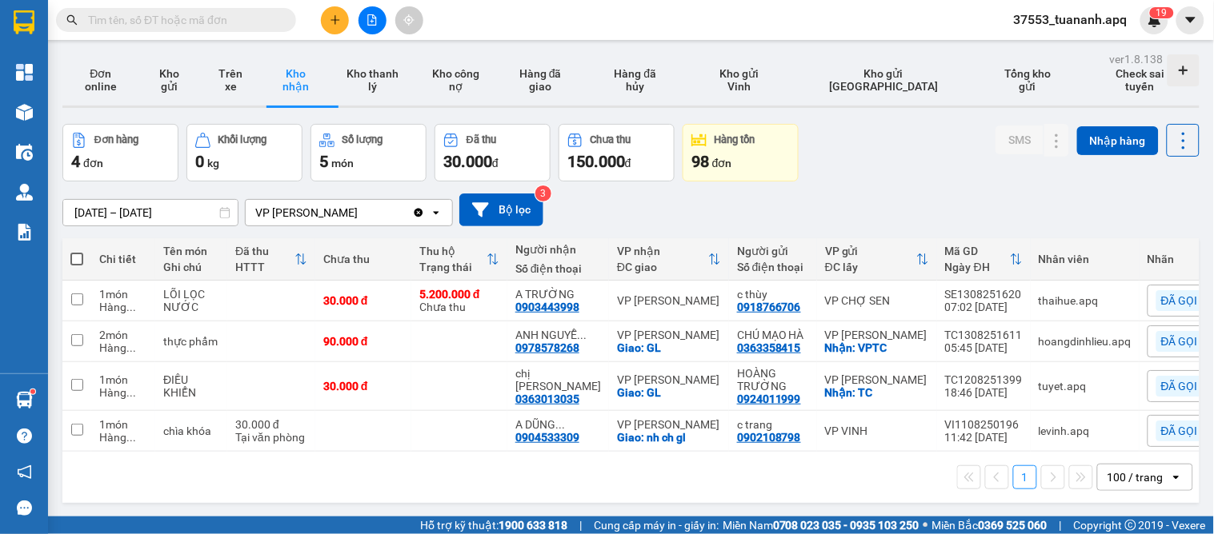
click at [618, 226] on div "[DATE] – [DATE] Press the down arrow key to interact with the calendar and sele…" at bounding box center [630, 210] width 1137 height 33
click at [342, 22] on button at bounding box center [335, 20] width 28 height 28
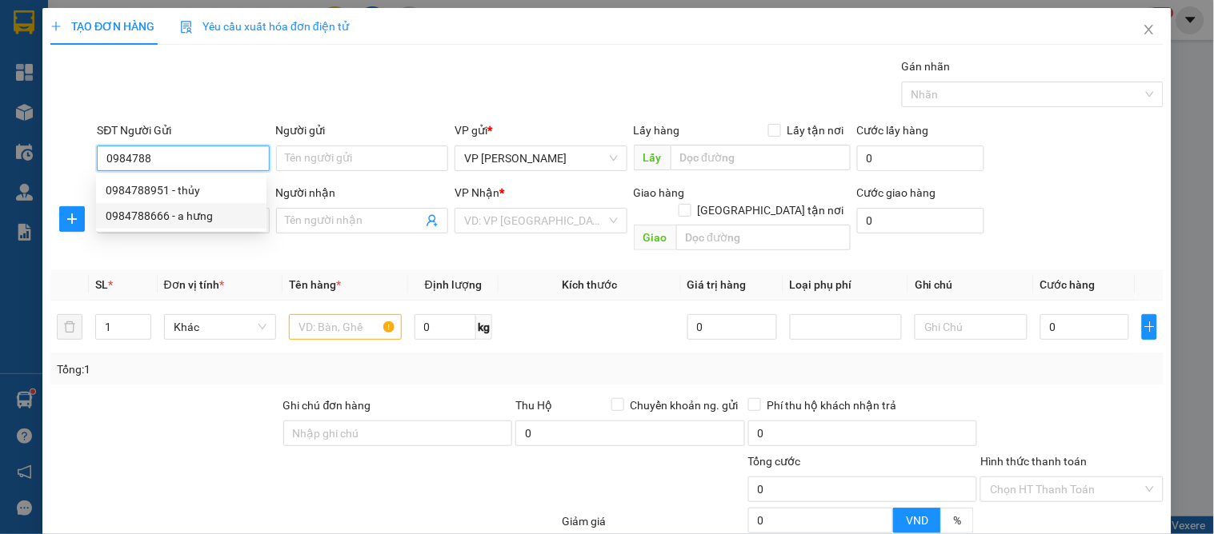
click at [173, 217] on div "0984788666 - a hưng" at bounding box center [181, 216] width 151 height 18
type input "0984788666"
type input "a hưng"
type input "0984788666"
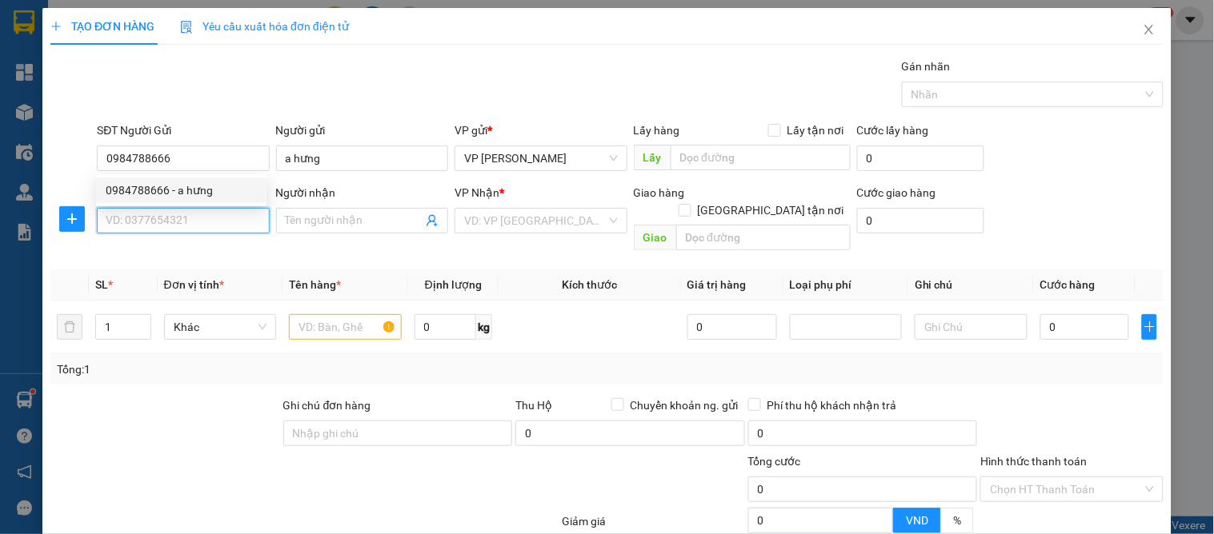
click at [166, 228] on input "SĐT Người Nhận" at bounding box center [183, 221] width 172 height 26
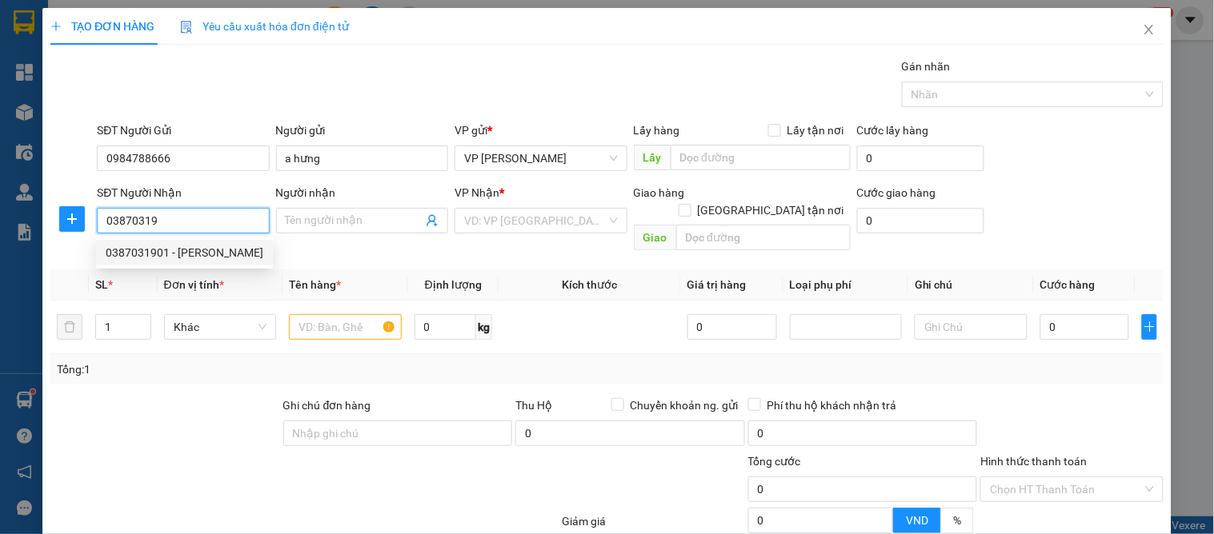
click at [214, 254] on div "0387031901 - [PERSON_NAME]" at bounding box center [185, 253] width 158 height 18
type input "0387031901"
type input "[PERSON_NAME]"
checkbox input "true"
type input "2a [PERSON_NAME] ( cố định )"
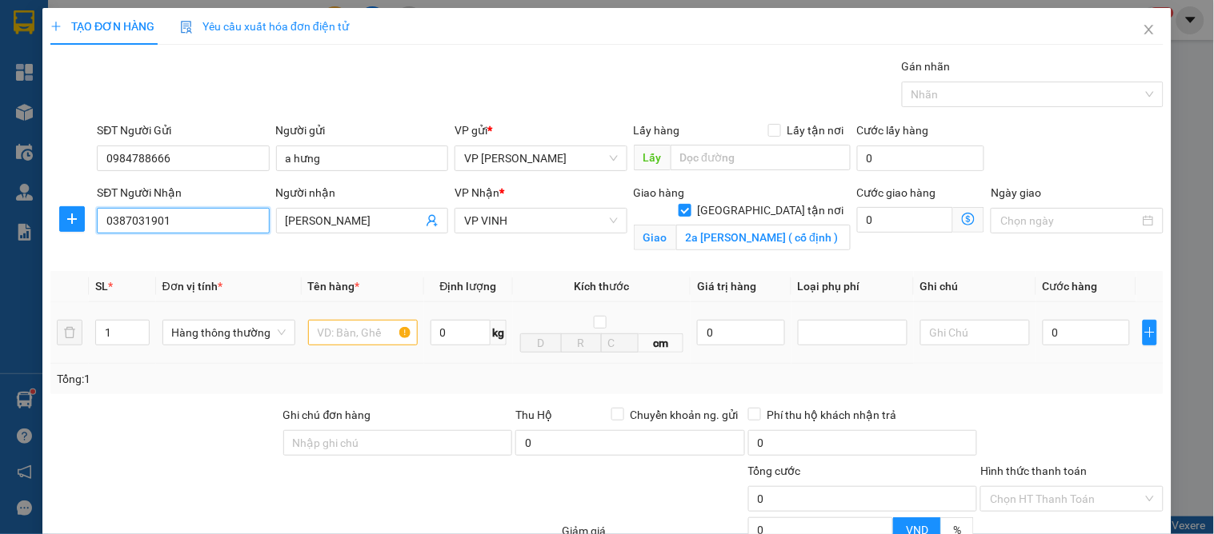
type input "0387031901"
click at [323, 324] on input "text" at bounding box center [363, 333] width 110 height 26
type input "d"
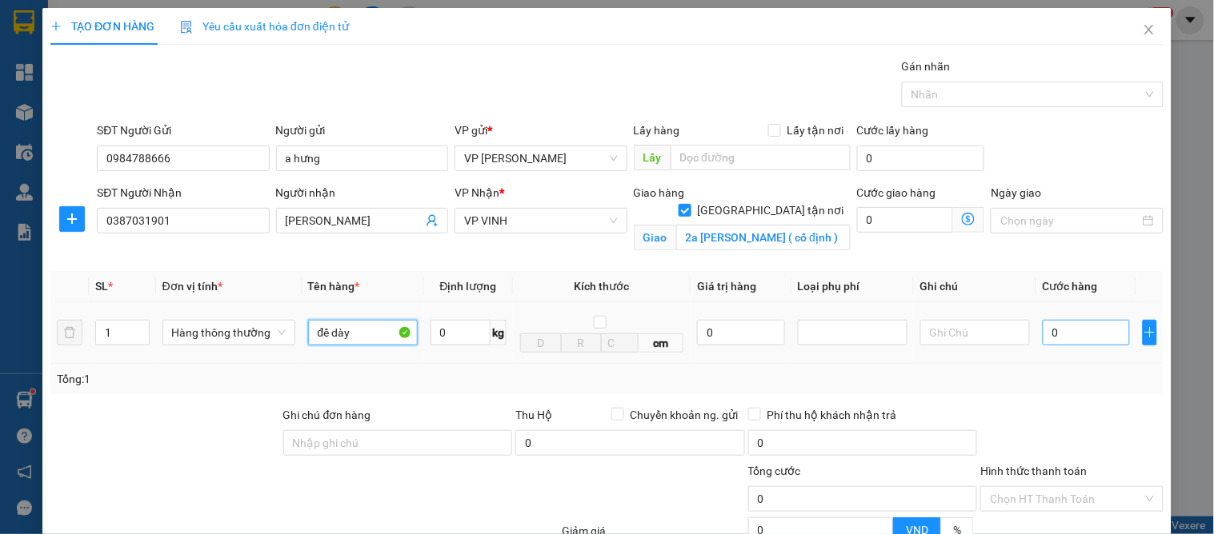
type input "đế dày"
click at [1074, 340] on input "0" at bounding box center [1086, 333] width 87 height 26
type input "5"
click at [1067, 349] on td "50.000" at bounding box center [1086, 333] width 100 height 62
drag, startPoint x: 1055, startPoint y: 494, endPoint x: 854, endPoint y: 485, distance: 201.0
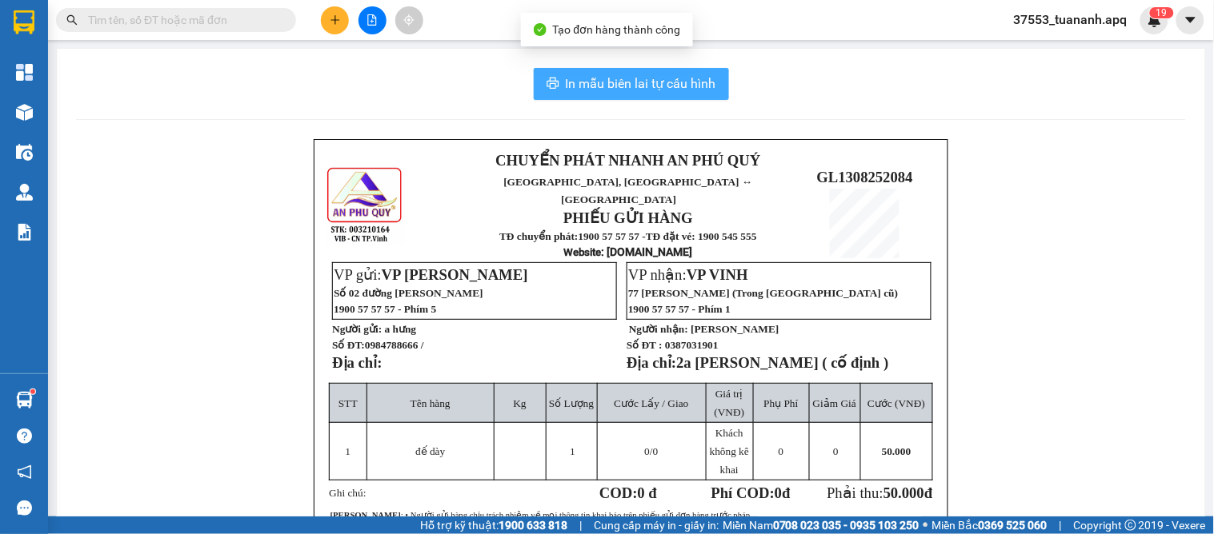
click at [597, 70] on button "In mẫu biên lai tự cấu hình" at bounding box center [631, 84] width 195 height 32
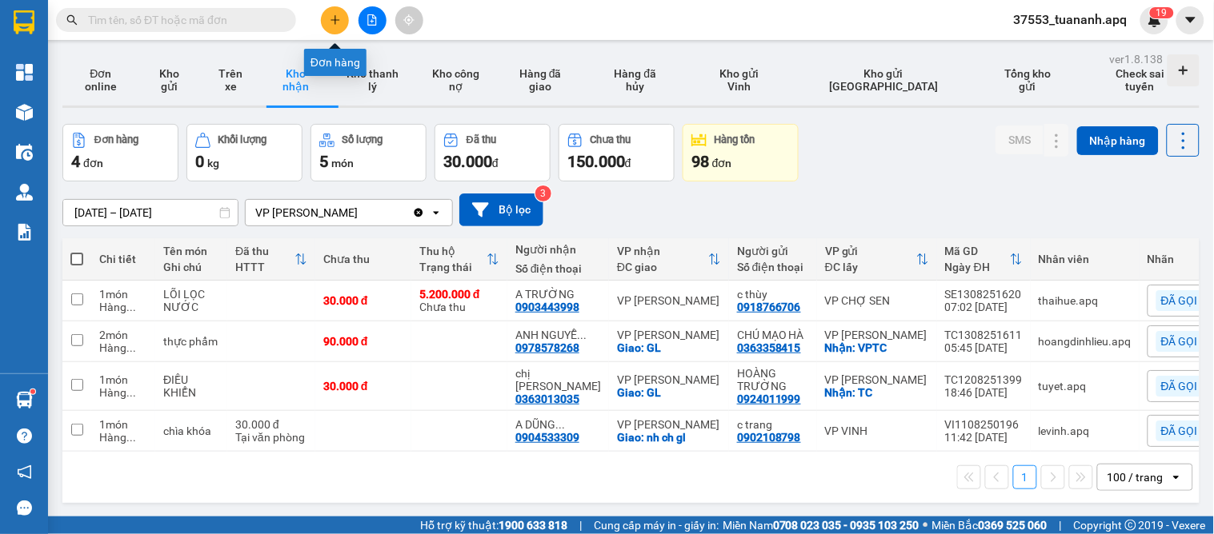
drag, startPoint x: 322, startPoint y: 26, endPoint x: 338, endPoint y: 22, distance: 15.7
click at [338, 22] on button at bounding box center [335, 20] width 28 height 28
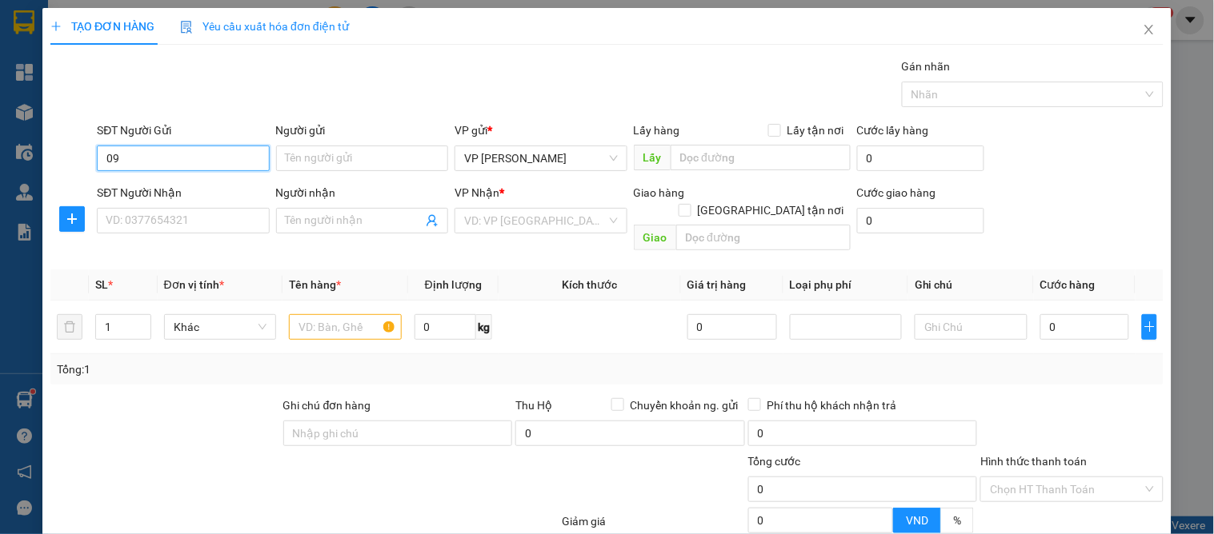
type input "0"
drag, startPoint x: 153, startPoint y: 188, endPoint x: 150, endPoint y: 209, distance: 21.0
click at [154, 190] on div "0567891228 - a phước" at bounding box center [181, 191] width 151 height 18
type input "0567891228"
type input "a phước"
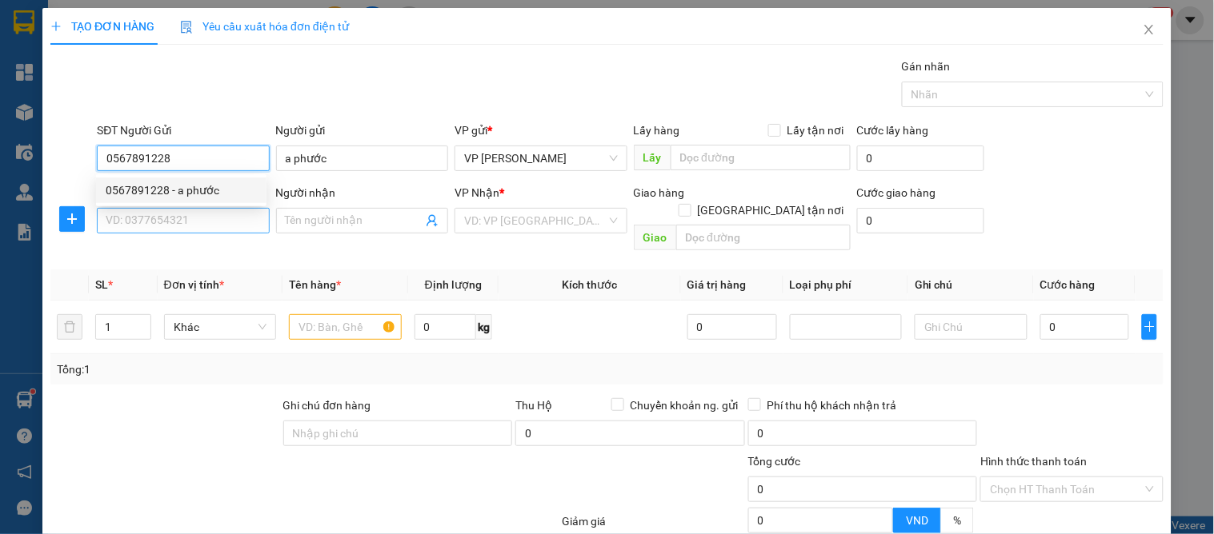
type input "0567891228"
click at [150, 209] on input "SĐT Người Nhận" at bounding box center [183, 221] width 172 height 26
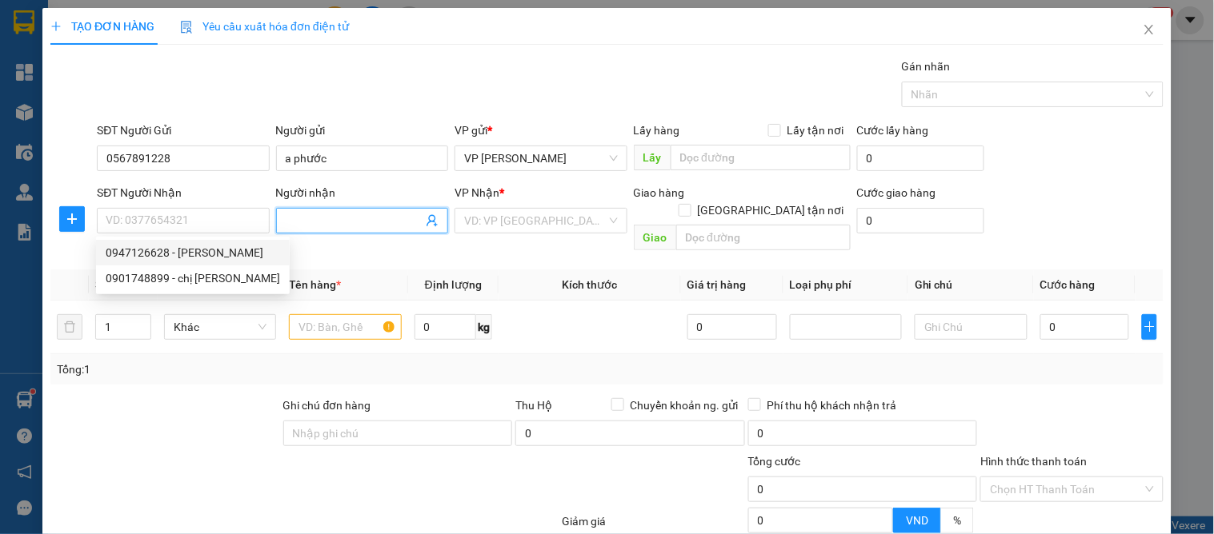
click at [426, 219] on icon "user-add" at bounding box center [431, 221] width 10 height 12
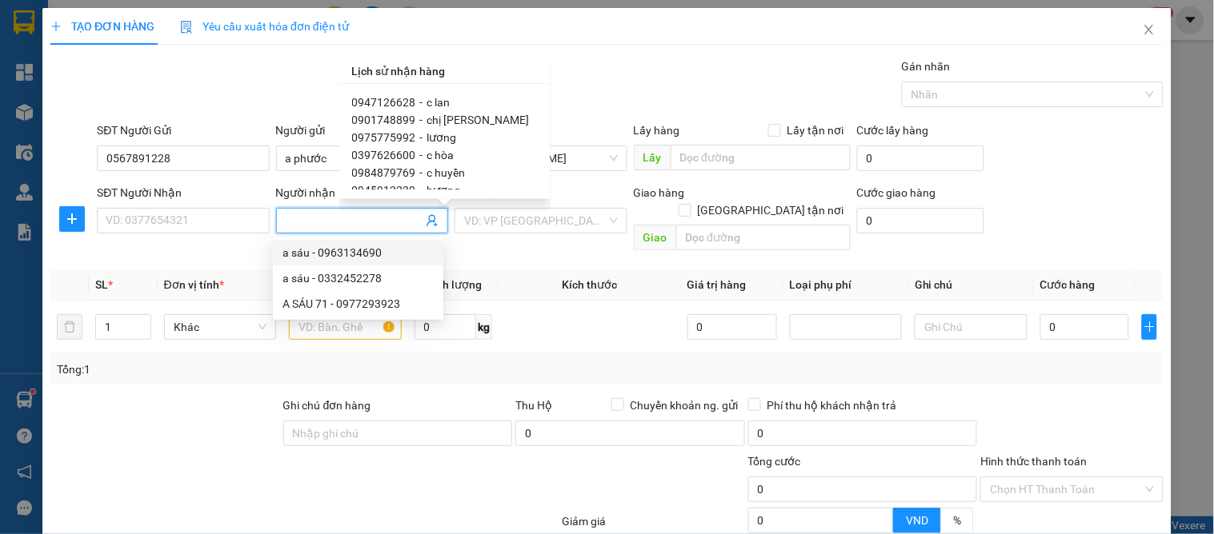
click at [442, 136] on span "lương" at bounding box center [442, 137] width 30 height 13
type input "0975775992"
type input "lương"
type input "vp"
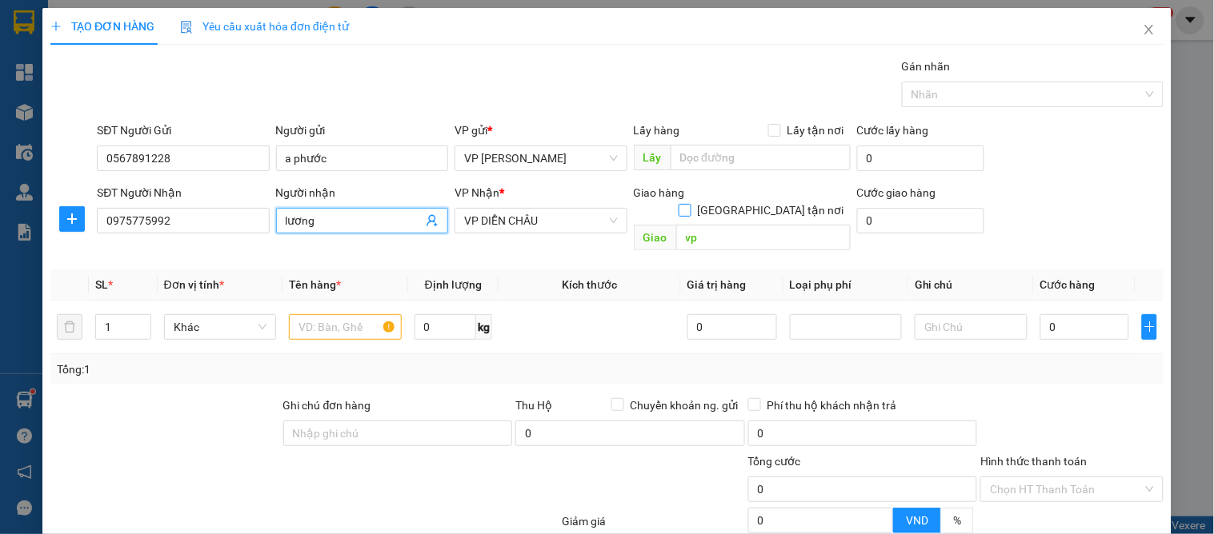
click at [690, 204] on input "[GEOGRAPHIC_DATA] tận nơi" at bounding box center [683, 209] width 11 height 11
checkbox input "true"
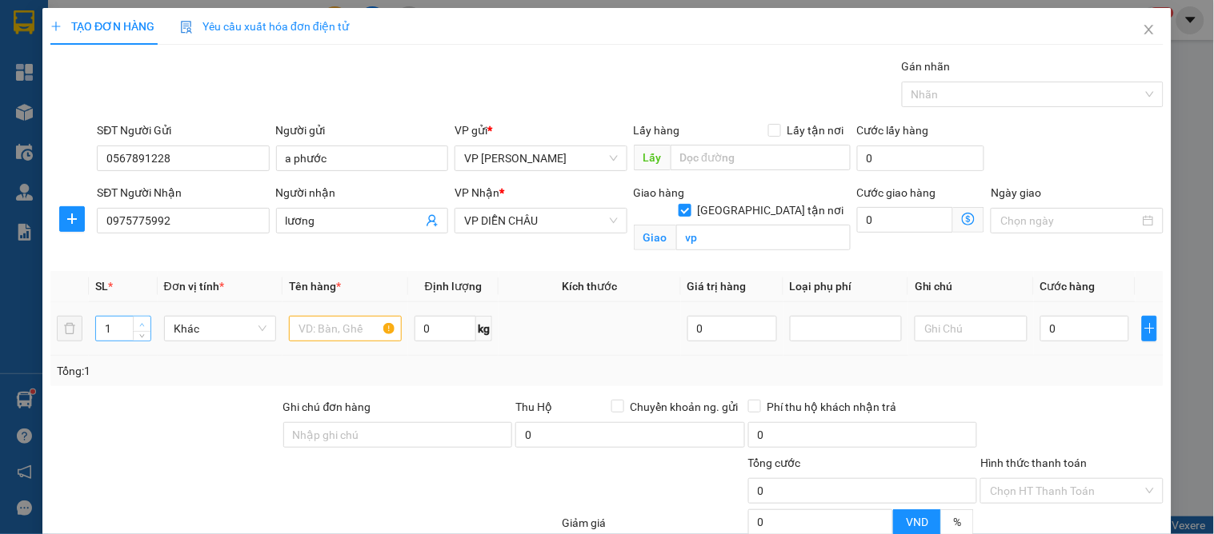
click at [142, 322] on icon "up" at bounding box center [142, 325] width 6 height 6
type input "3"
drag, startPoint x: 142, startPoint y: 322, endPoint x: 286, endPoint y: 321, distance: 143.2
click at [145, 321] on span "up" at bounding box center [143, 325] width 10 height 10
click at [339, 322] on input "text" at bounding box center [345, 329] width 112 height 26
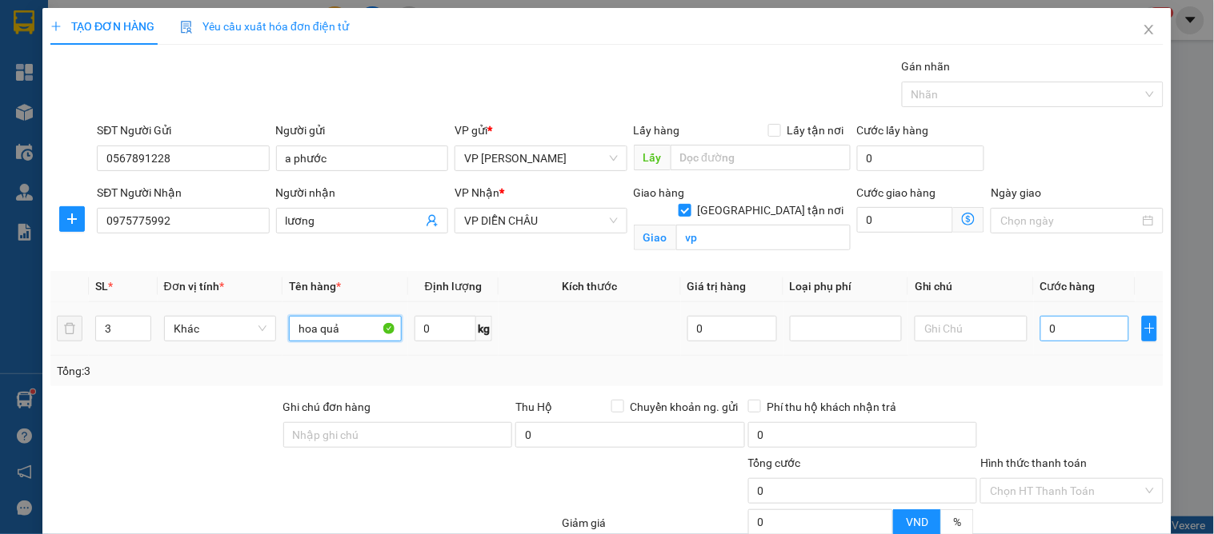
type input "hoa quả"
click at [1070, 321] on input "0" at bounding box center [1085, 329] width 90 height 26
type input "1"
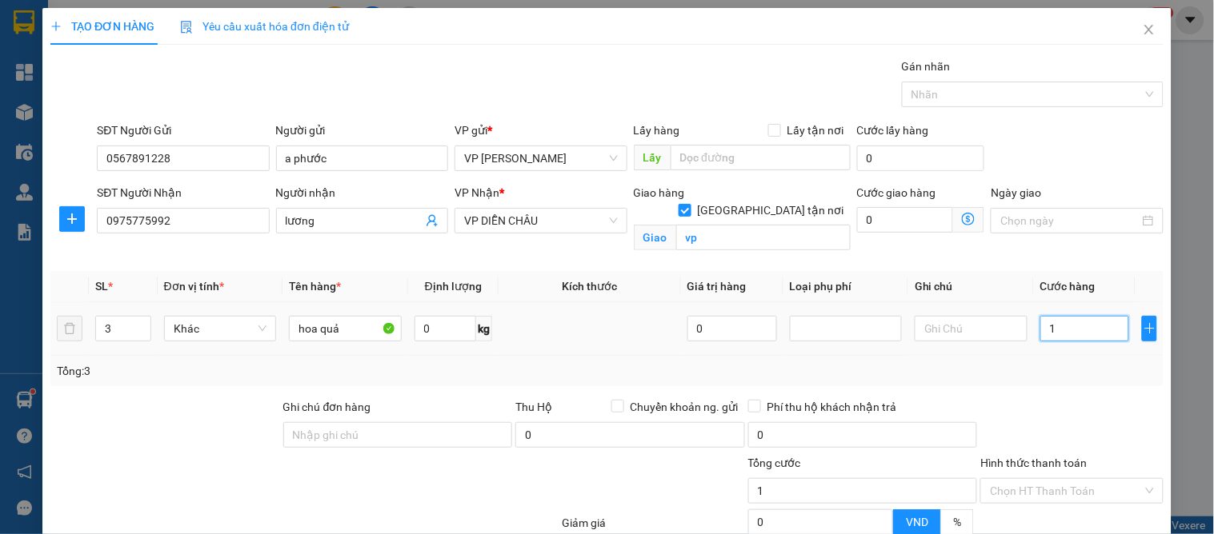
type input "15"
type input "150"
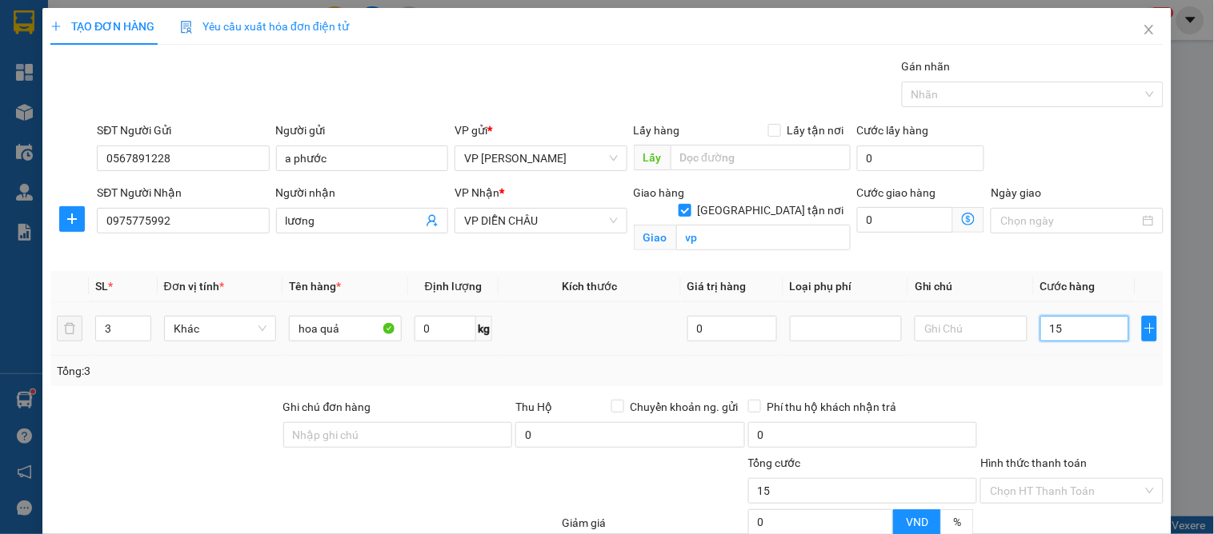
type input "150"
type input "150.000"
click at [985, 410] on div at bounding box center [1072, 426] width 186 height 56
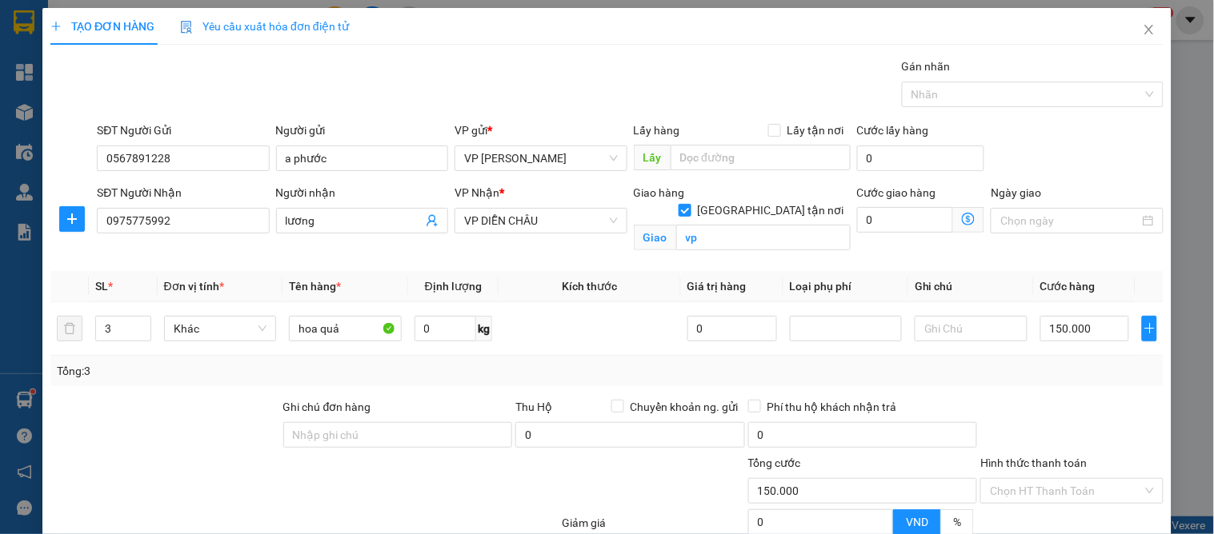
scroll to position [158, 0]
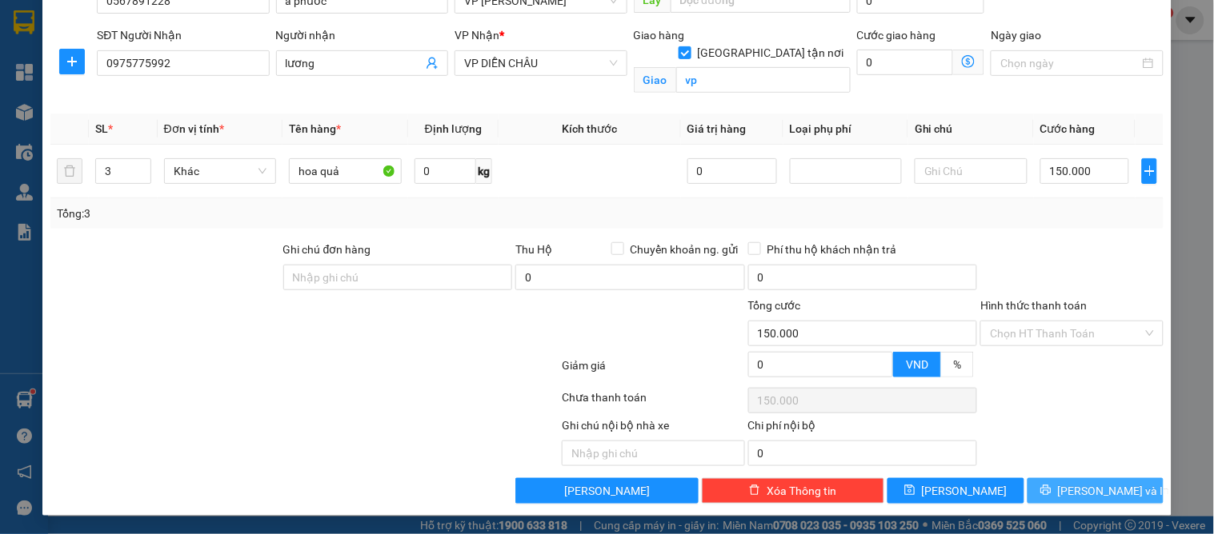
click at [1081, 502] on button "[PERSON_NAME] và In" at bounding box center [1095, 491] width 136 height 26
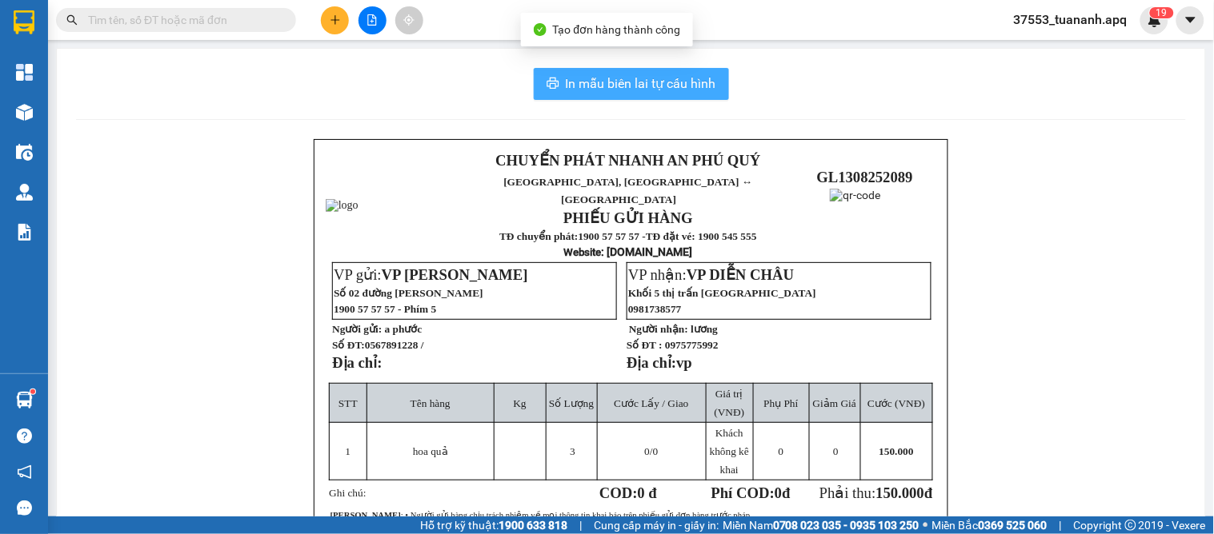
click at [638, 68] on button "In mẫu biên lai tự cấu hình" at bounding box center [631, 84] width 195 height 32
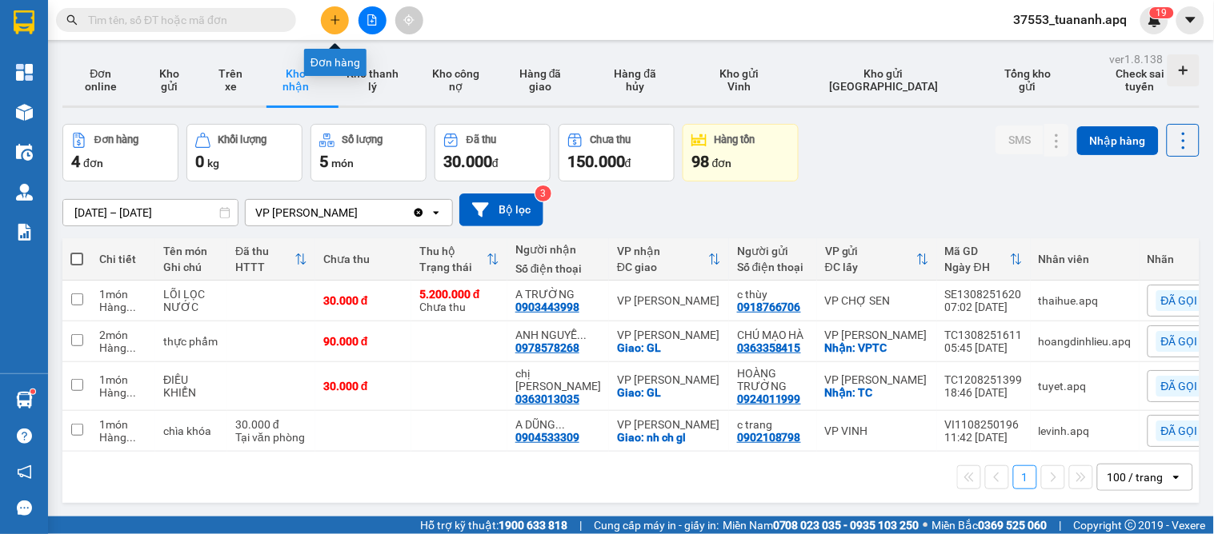
click at [330, 22] on icon "plus" at bounding box center [335, 19] width 11 height 11
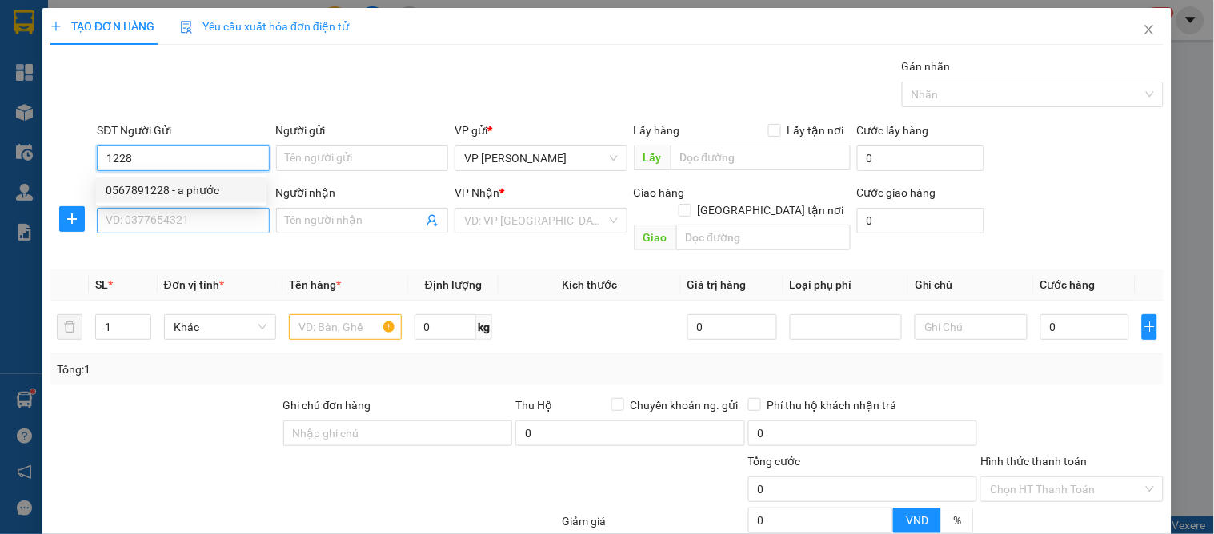
drag, startPoint x: 165, startPoint y: 189, endPoint x: 161, endPoint y: 208, distance: 19.6
click at [162, 202] on div "0567891228 - a phước" at bounding box center [181, 191] width 170 height 26
type input "0567891228"
type input "a phước"
type input "0567891228"
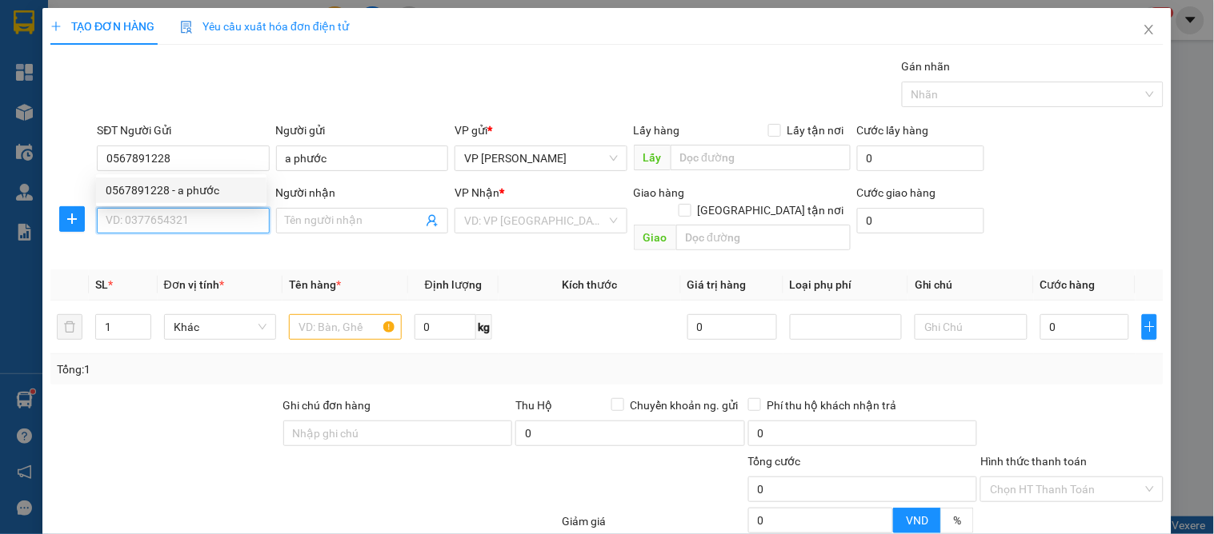
drag, startPoint x: 161, startPoint y: 208, endPoint x: 170, endPoint y: 234, distance: 27.8
click at [163, 216] on input "SĐT Người Nhận" at bounding box center [183, 221] width 172 height 26
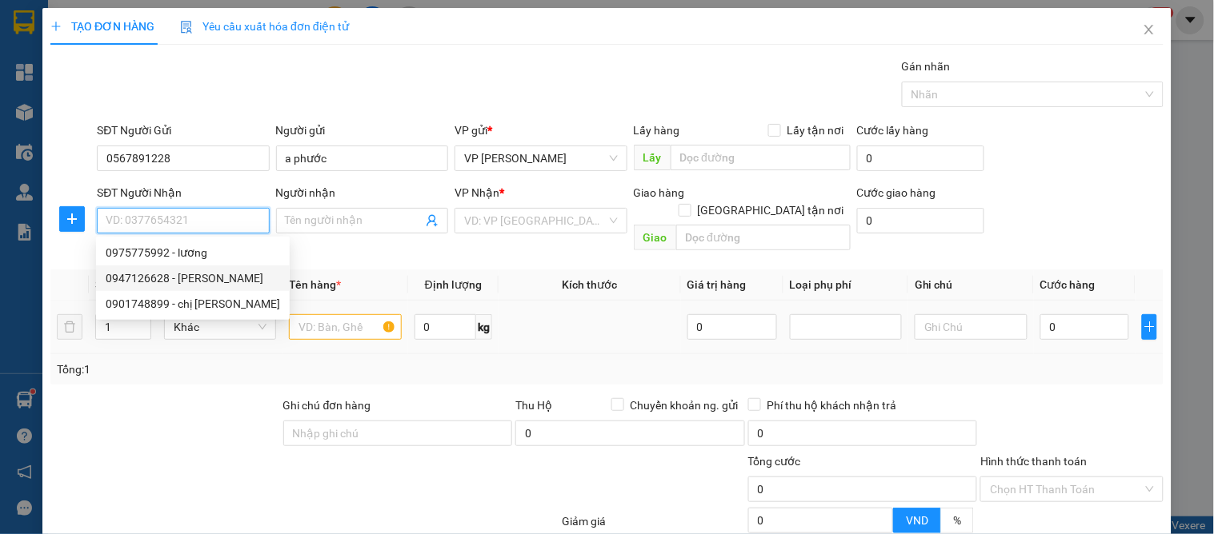
drag, startPoint x: 181, startPoint y: 276, endPoint x: 206, endPoint y: 286, distance: 27.6
click at [186, 278] on div "0947126628 - c lan" at bounding box center [193, 279] width 174 height 18
type input "0947126628"
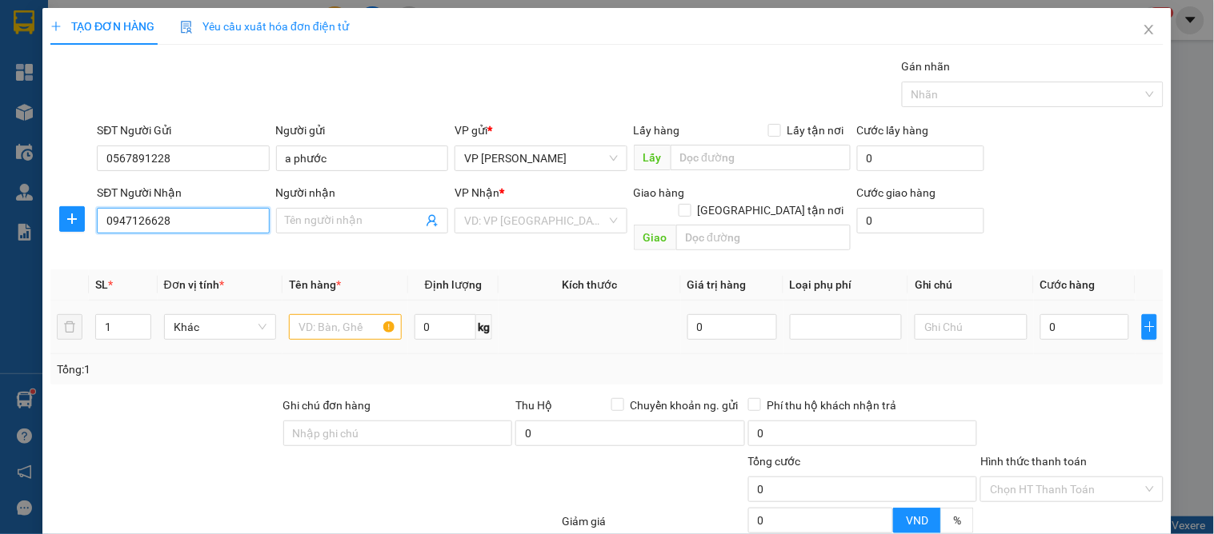
type input "c lan"
checkbox input "true"
type input "18g an dương vương"
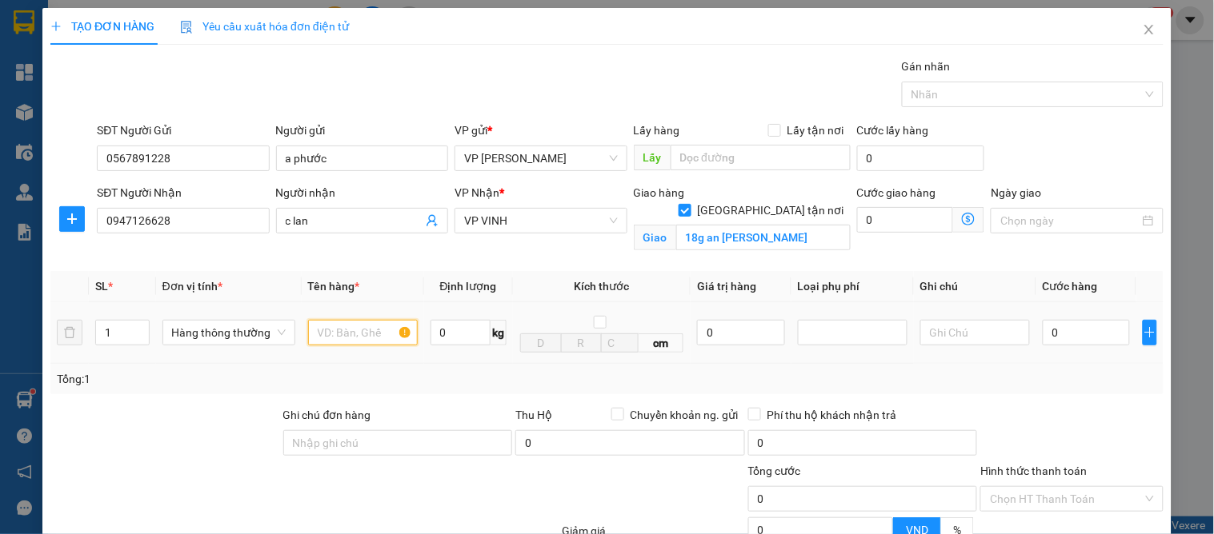
click at [339, 338] on input "text" at bounding box center [363, 333] width 110 height 26
type input "hoa quả"
click at [1071, 342] on input "0" at bounding box center [1086, 333] width 87 height 26
type input "5"
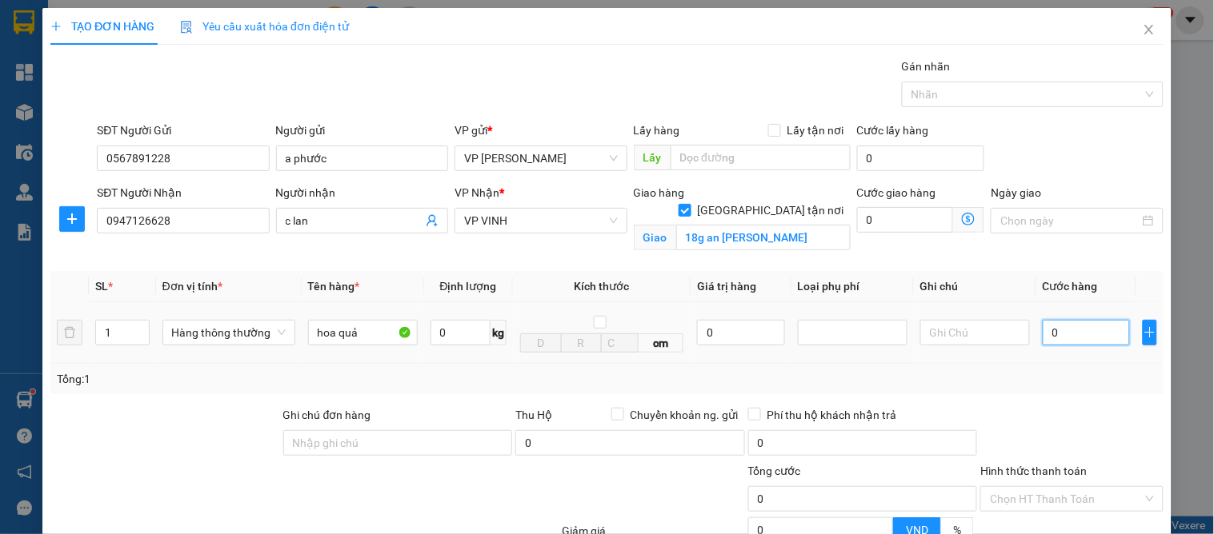
type input "5"
type input "50"
type input "50.000"
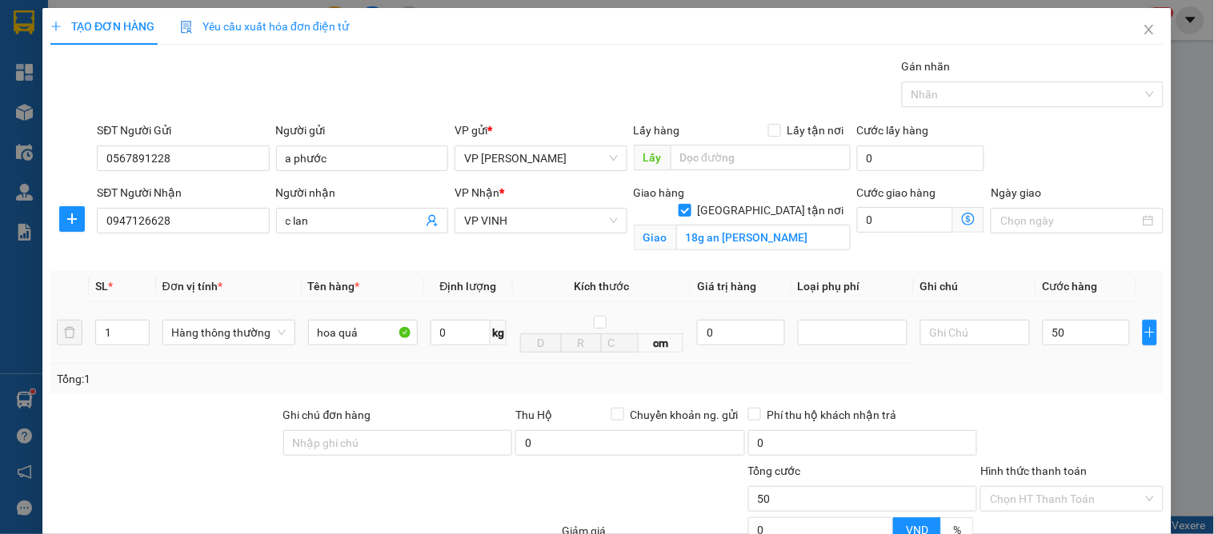
type input "50.000"
click at [1079, 395] on div "Transit Pickup Surcharge Ids Transit Deliver Surcharge Ids Transit Deliver Surc…" at bounding box center [606, 364] width 1113 height 612
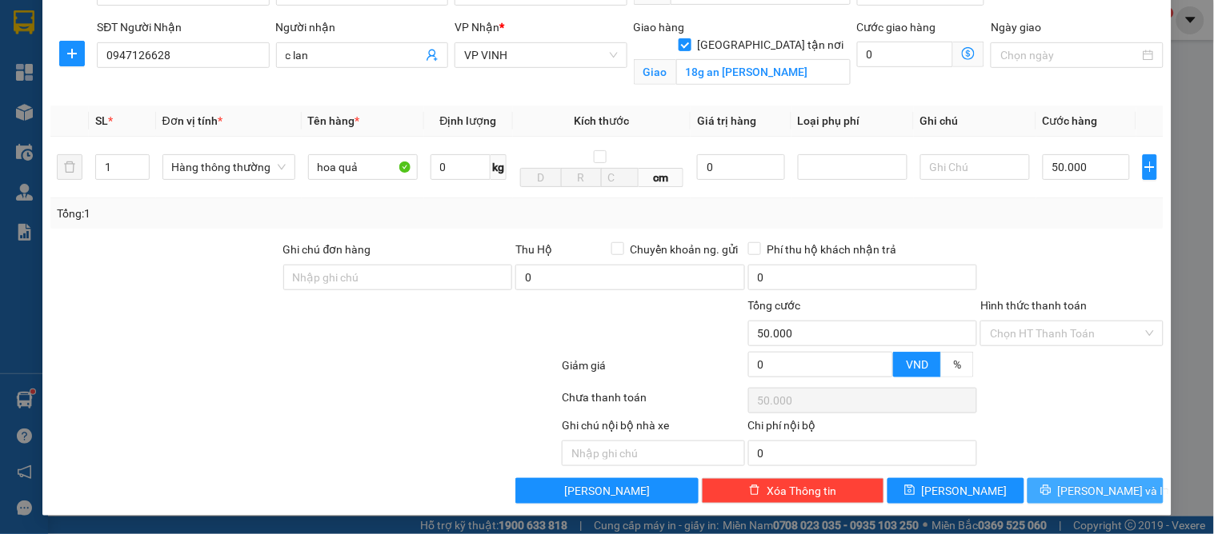
click at [1080, 486] on span "[PERSON_NAME] và In" at bounding box center [1114, 491] width 112 height 18
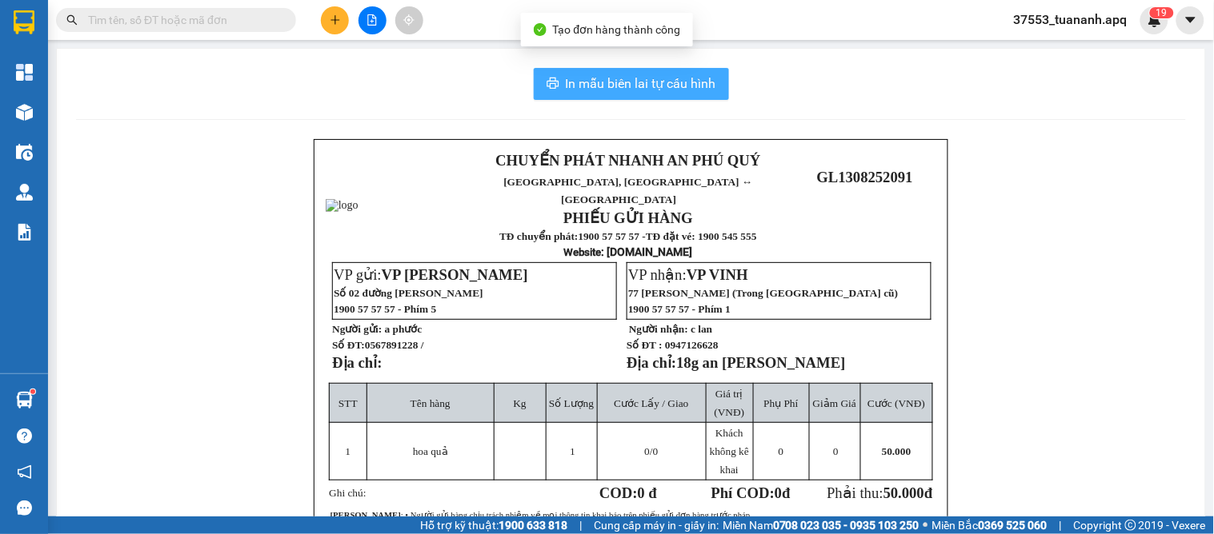
click at [649, 81] on span "In mẫu biên lai tự cấu hình" at bounding box center [641, 84] width 150 height 20
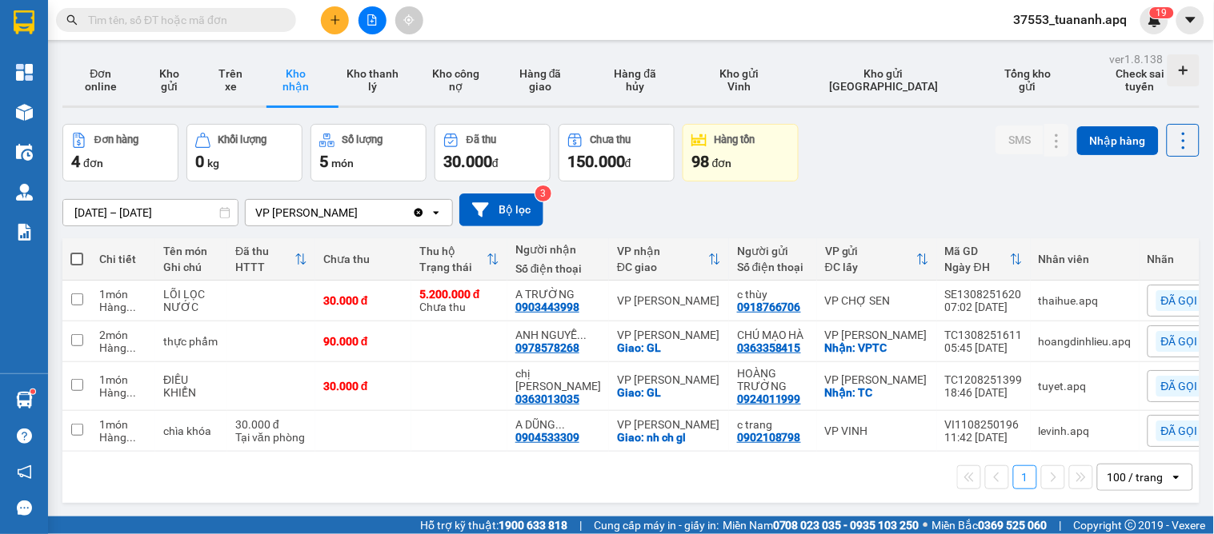
click at [330, 18] on icon "plus" at bounding box center [335, 19] width 11 height 11
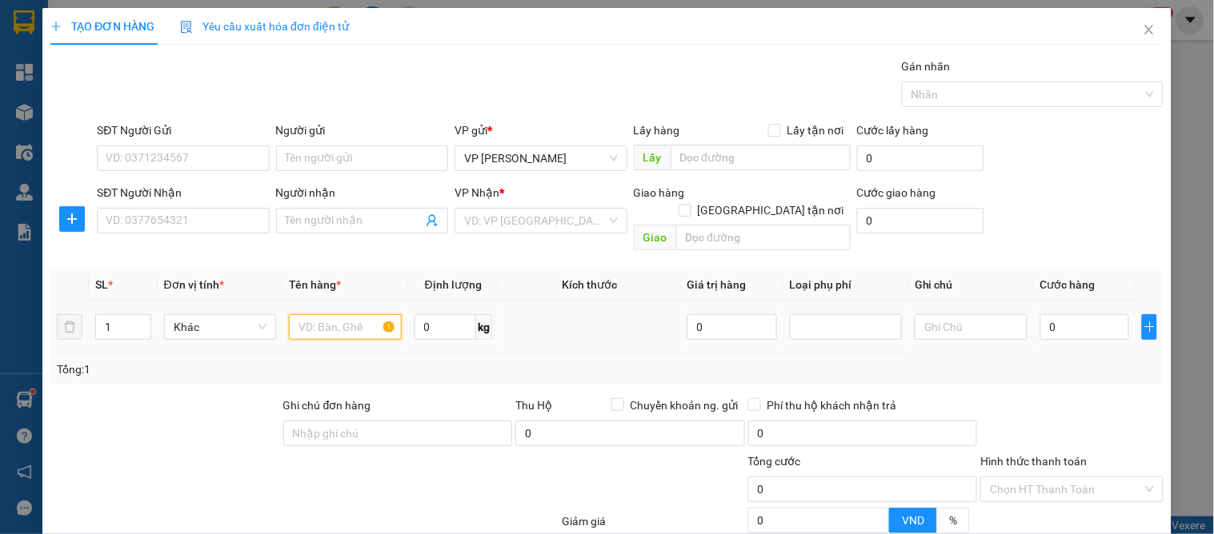
click at [304, 314] on input "text" at bounding box center [345, 327] width 112 height 26
type input "hoa quả"
type input "5"
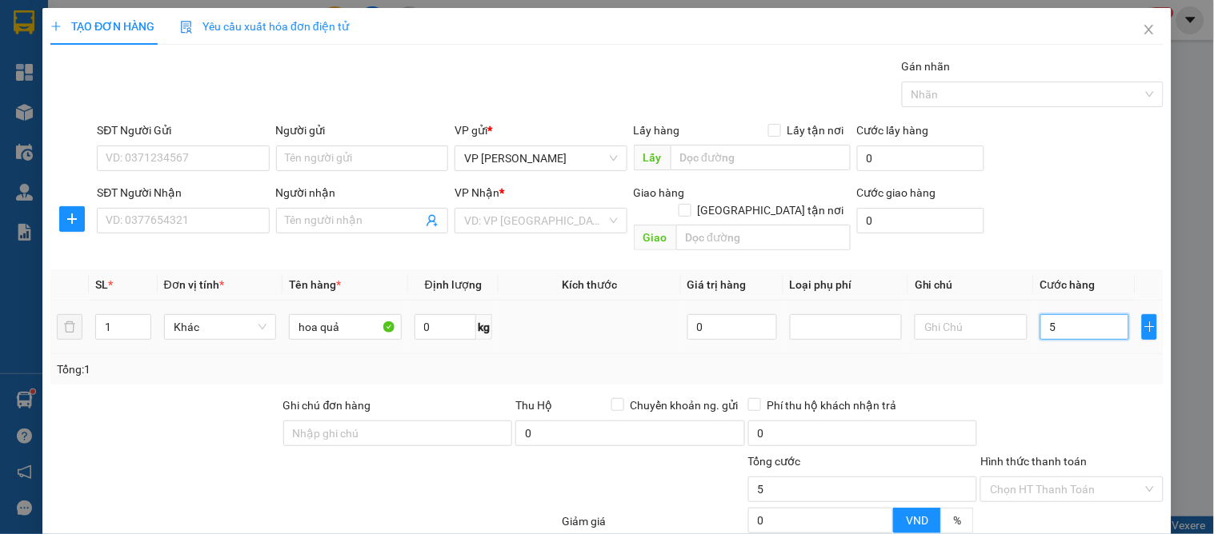
type input "50"
type input "50.000"
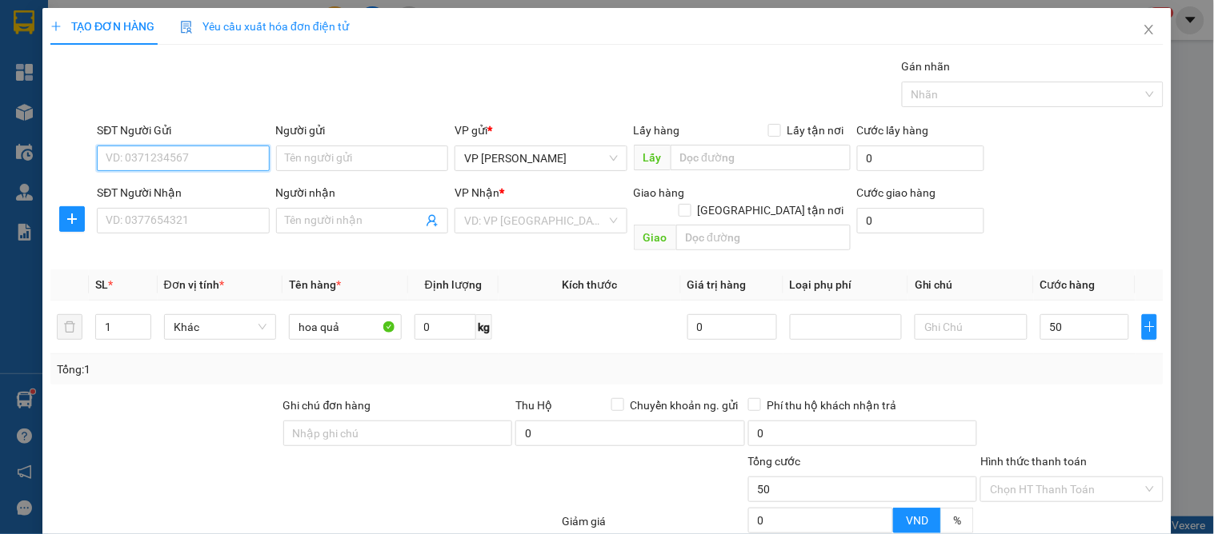
type input "50.000"
click at [149, 154] on input "SĐT Người Gửi" at bounding box center [183, 159] width 172 height 26
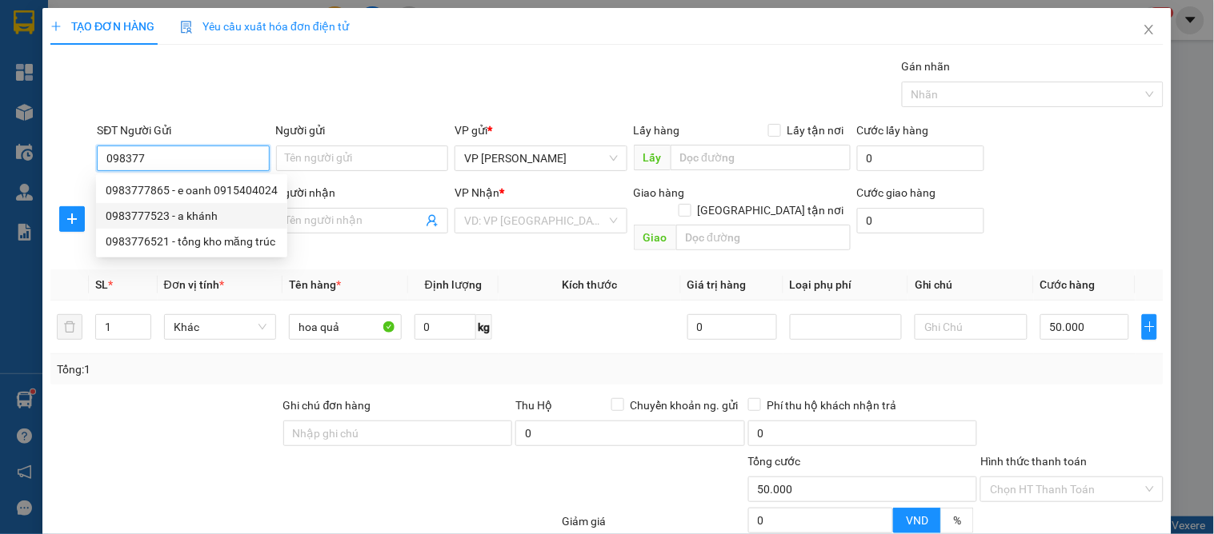
click at [164, 214] on div "0983777523 - a khánh" at bounding box center [192, 216] width 172 height 18
type input "0983777523"
type input "a khánh"
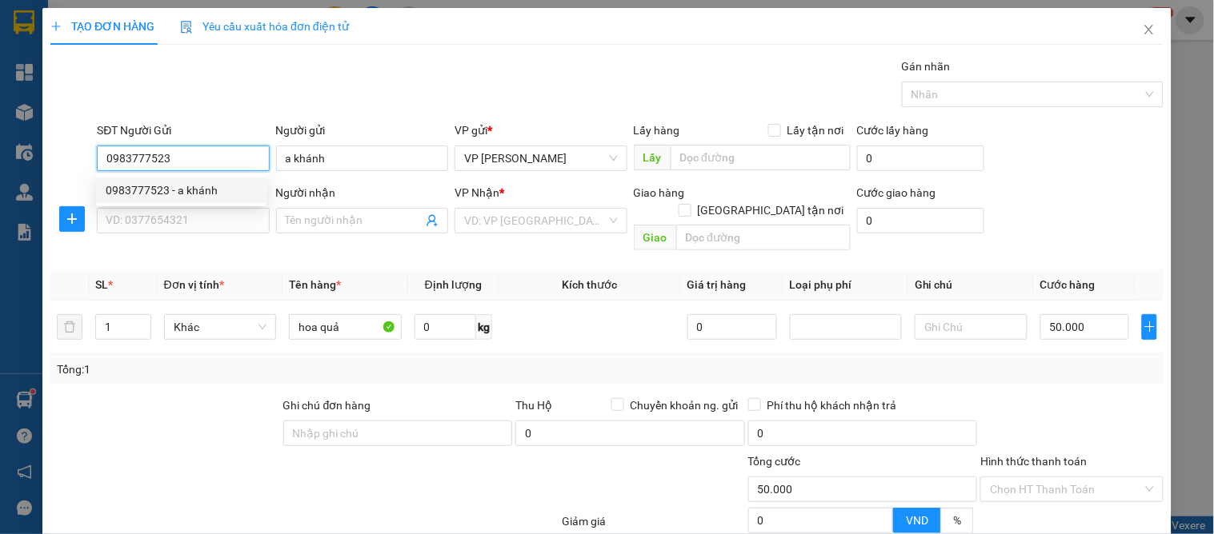
type input "0983777523"
click at [156, 242] on div "Transit Pickup Surcharge Ids Transit Deliver Surcharge Ids Transit Deliver Surc…" at bounding box center [606, 359] width 1113 height 602
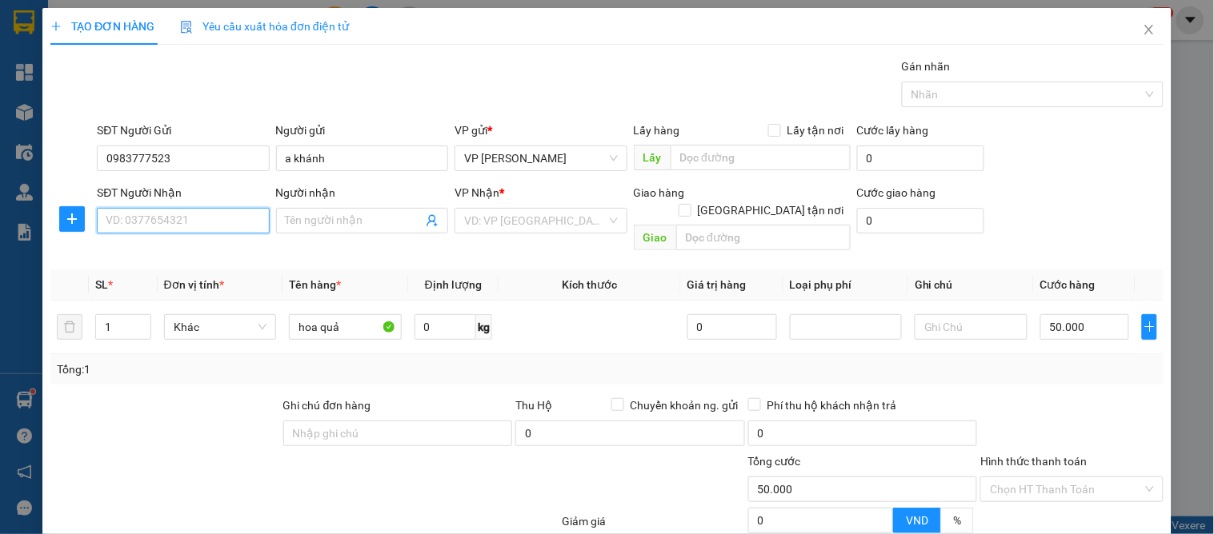
click at [178, 228] on input "SĐT Người Nhận" at bounding box center [183, 221] width 172 height 26
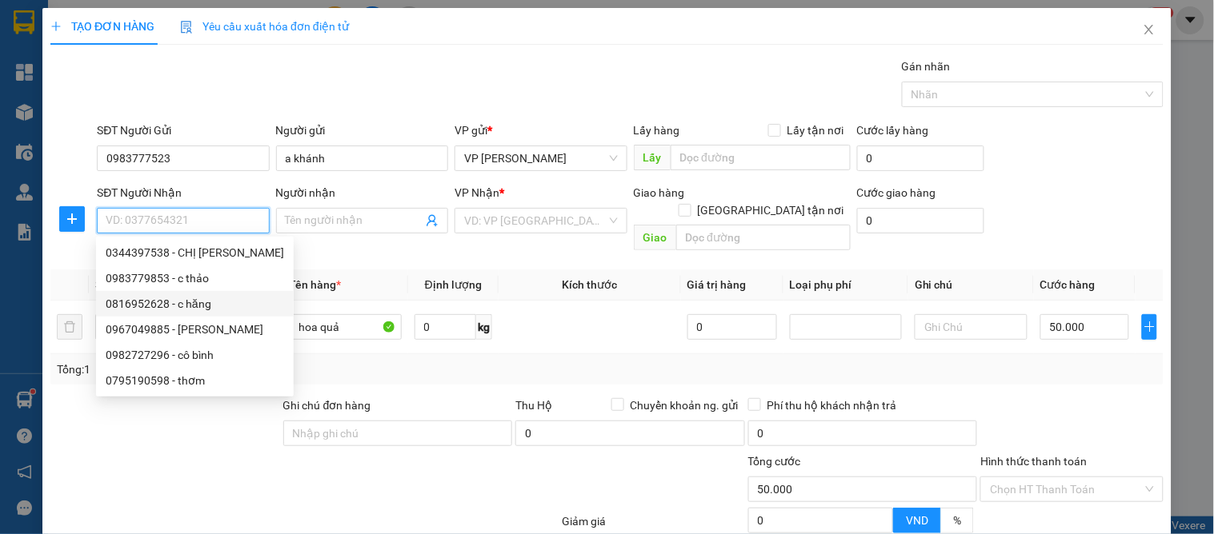
click at [202, 302] on div "0816952628 - c hăng" at bounding box center [195, 304] width 178 height 18
type input "0816952628"
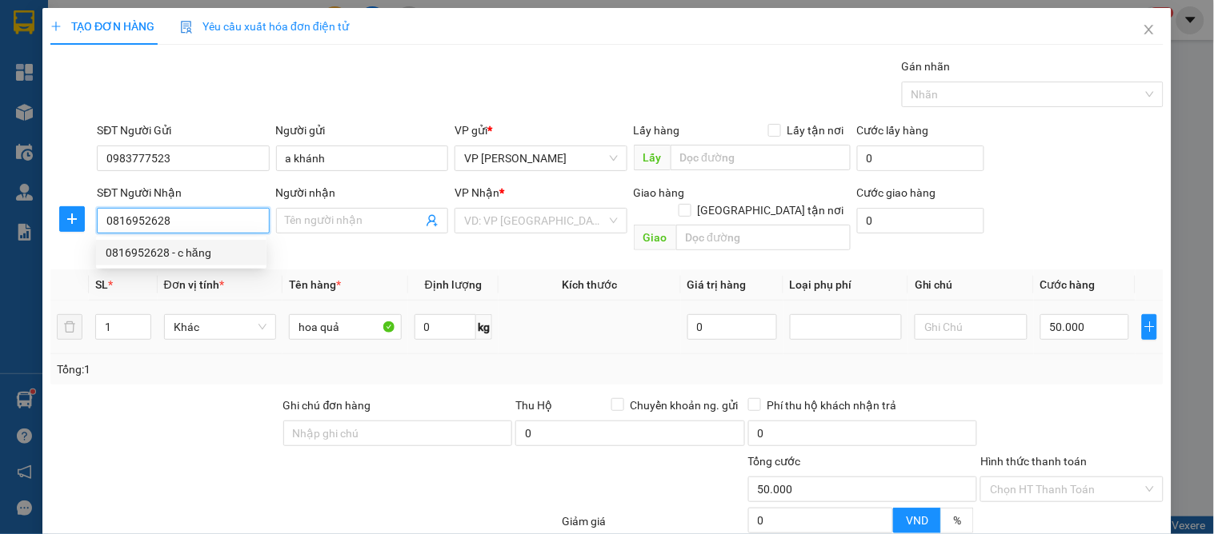
type input "c hăng"
checkbox input "true"
type input "số 2 trần quang diệu"
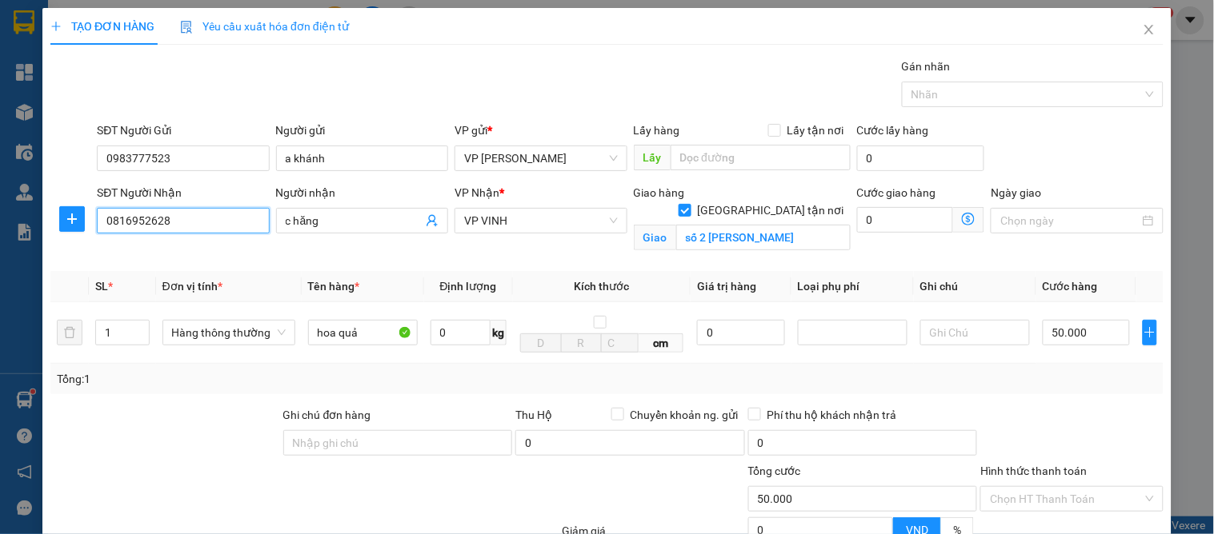
scroll to position [166, 0]
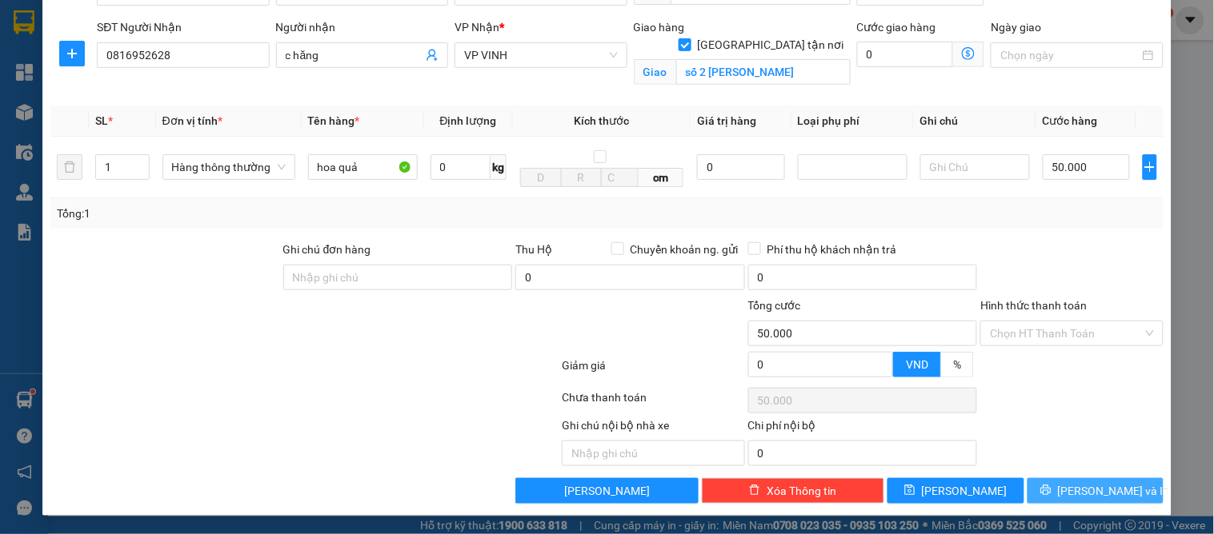
click at [1086, 490] on span "[PERSON_NAME] và In" at bounding box center [1114, 491] width 112 height 18
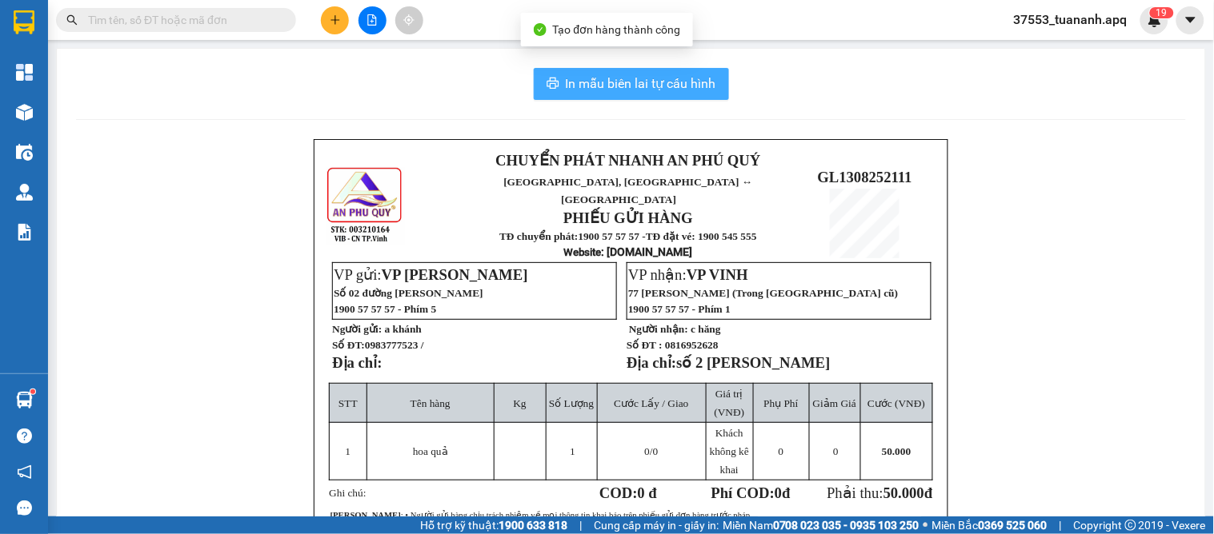
click at [618, 78] on span "In mẫu biên lai tự cấu hình" at bounding box center [641, 84] width 150 height 20
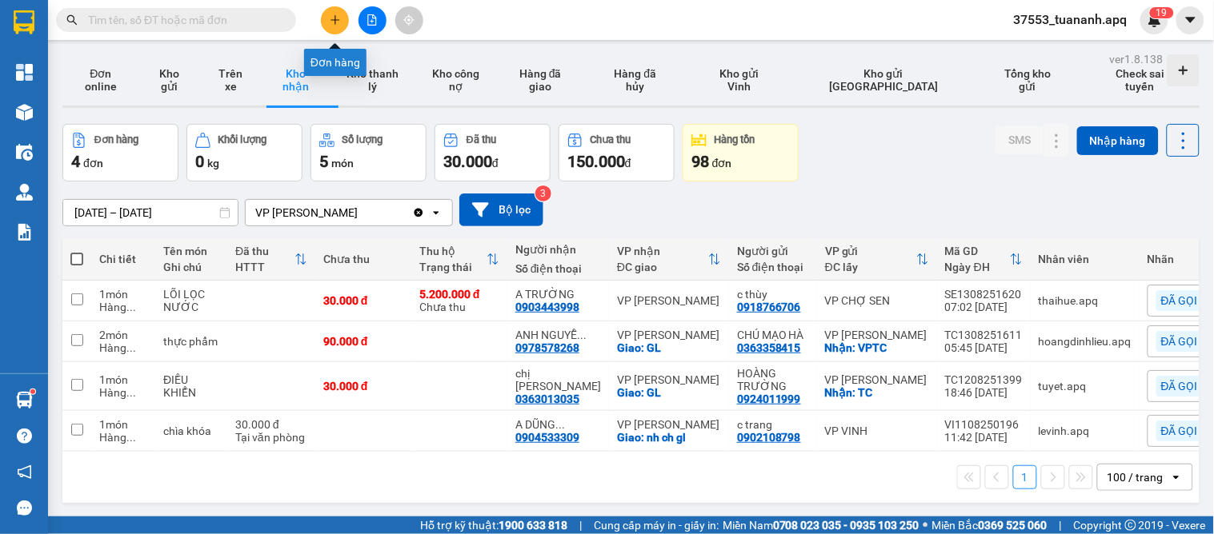
click at [323, 22] on button at bounding box center [335, 20] width 28 height 28
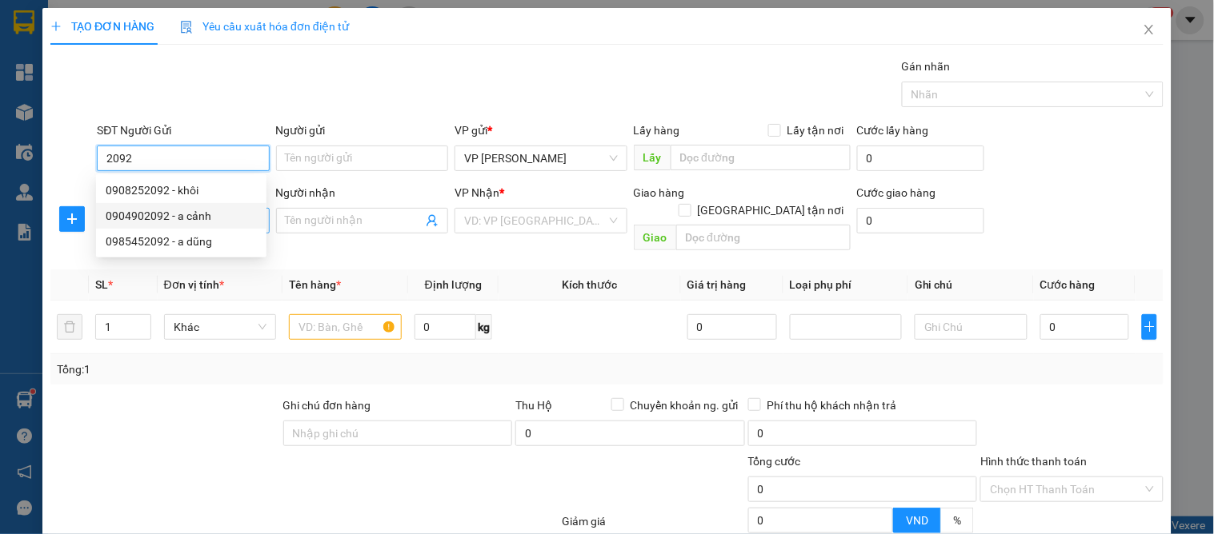
drag, startPoint x: 174, startPoint y: 208, endPoint x: 169, endPoint y: 225, distance: 17.5
click at [174, 211] on div "0904902092 - a cảnh" at bounding box center [181, 216] width 151 height 18
type input "0904902092"
type input "a cảnh"
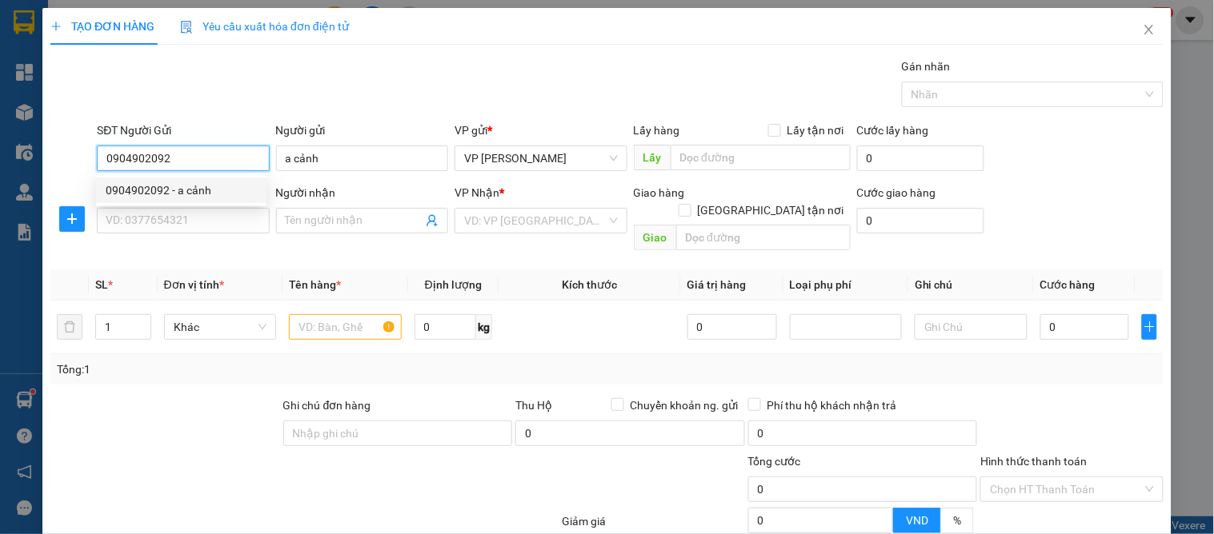
type input "0904902092"
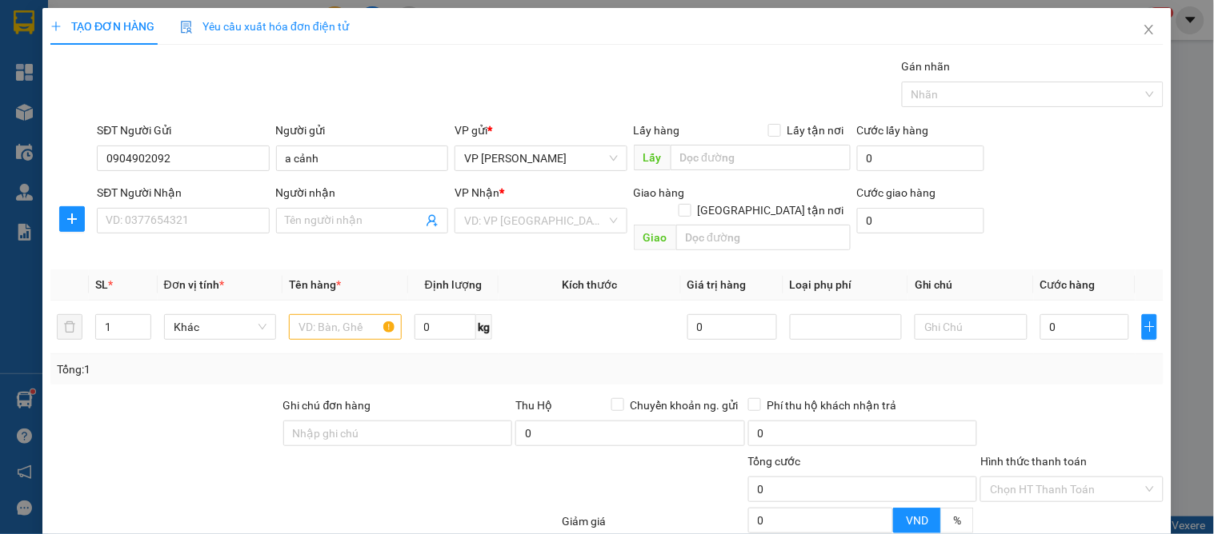
click at [154, 238] on div "SĐT Người Nhận VD: 0377654321" at bounding box center [183, 212] width 172 height 56
click at [158, 227] on input "SĐT Người Nhận" at bounding box center [183, 221] width 172 height 26
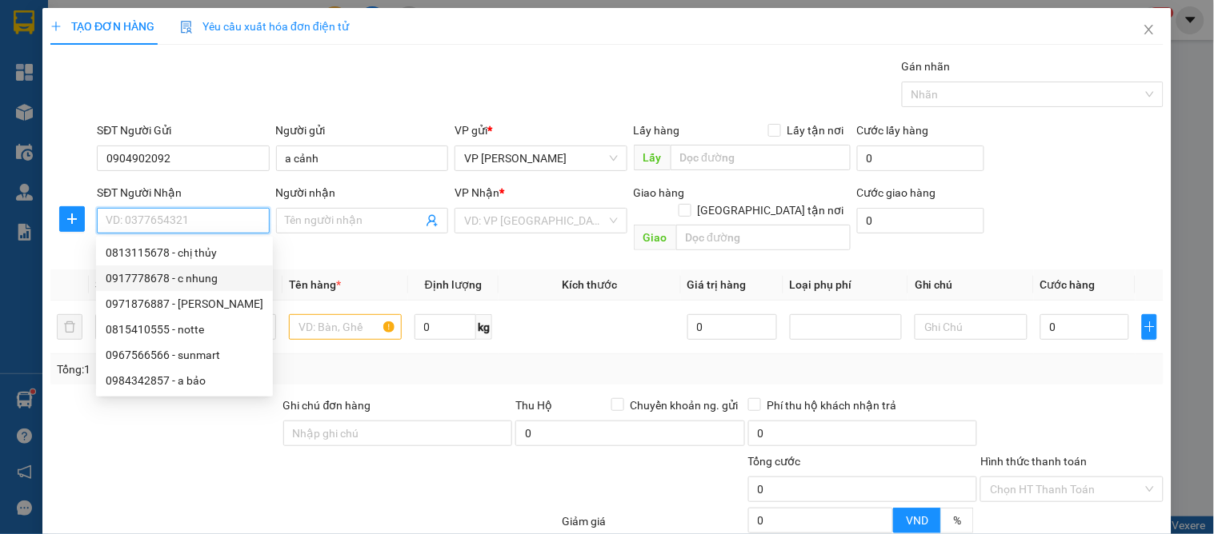
drag, startPoint x: 195, startPoint y: 274, endPoint x: 211, endPoint y: 275, distance: 16.1
click at [197, 274] on div "0917778678 - c nhung" at bounding box center [185, 279] width 158 height 18
type input "0917778678"
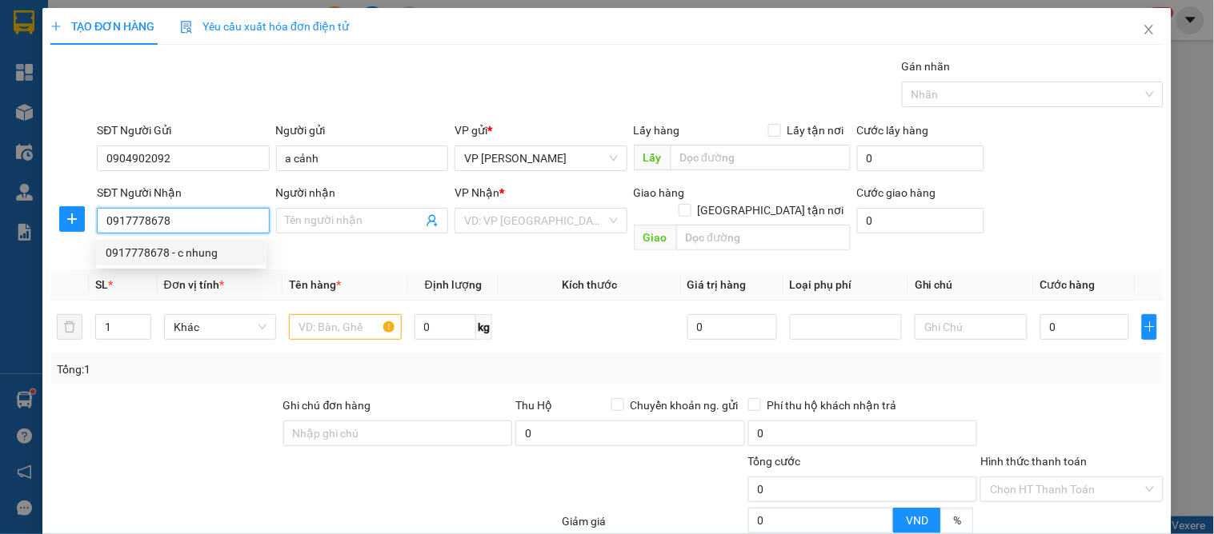
type input "c nhung"
checkbox input "true"
type input "7 nvc"
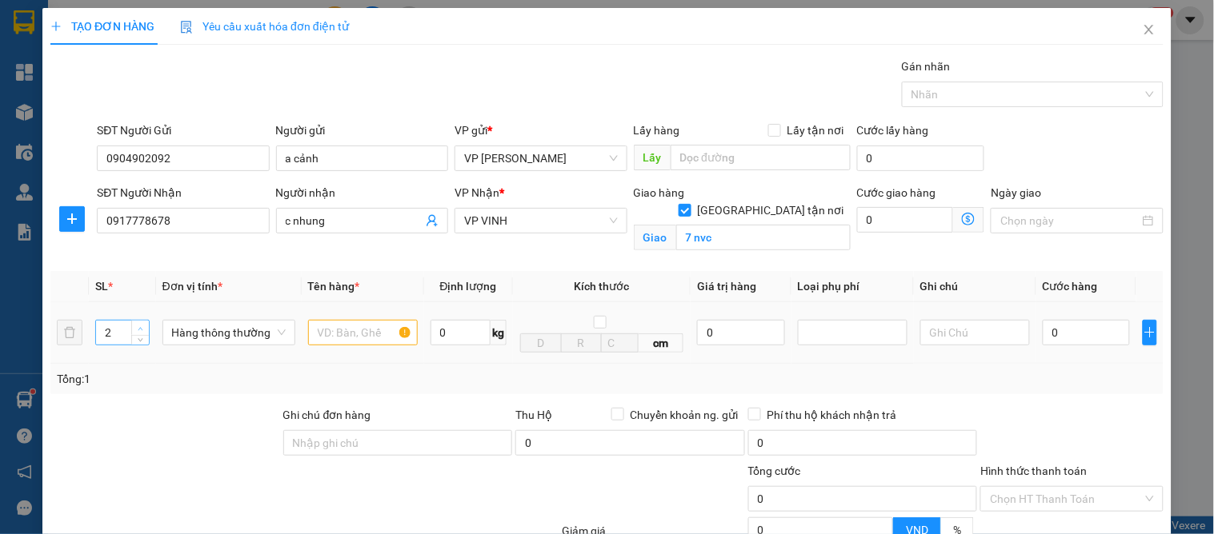
click at [138, 326] on icon "up" at bounding box center [141, 329] width 6 height 6
click at [139, 324] on span "up" at bounding box center [141, 329] width 10 height 10
type input "4"
click at [141, 326] on icon "up" at bounding box center [141, 329] width 6 height 6
click at [370, 334] on input "text" at bounding box center [363, 333] width 110 height 26
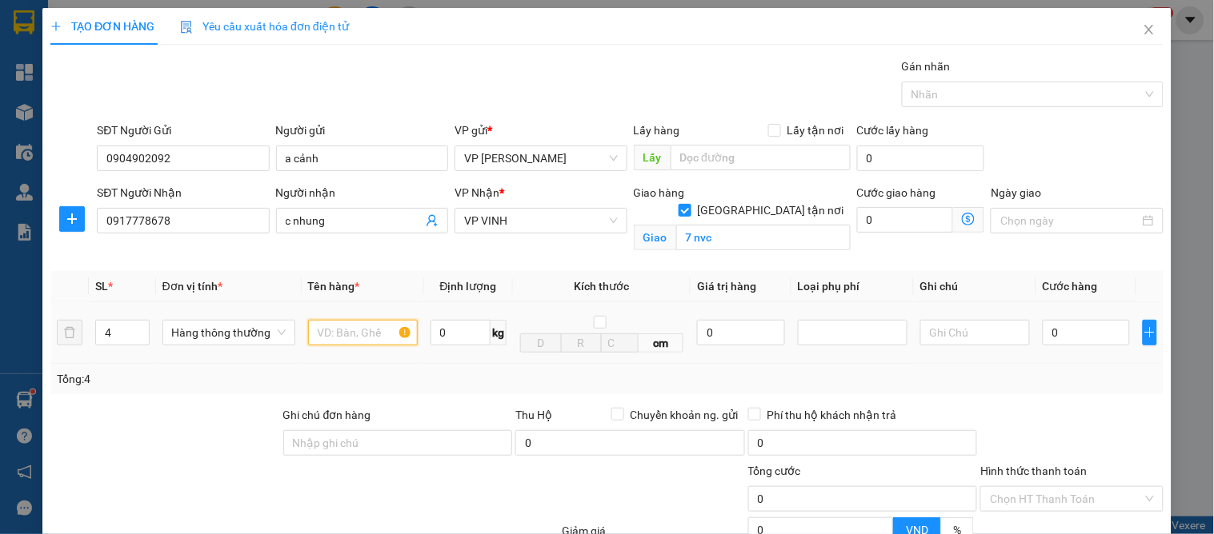
type input "g"
type input "hoa"
click at [1071, 331] on input "0" at bounding box center [1086, 333] width 87 height 26
type input "2"
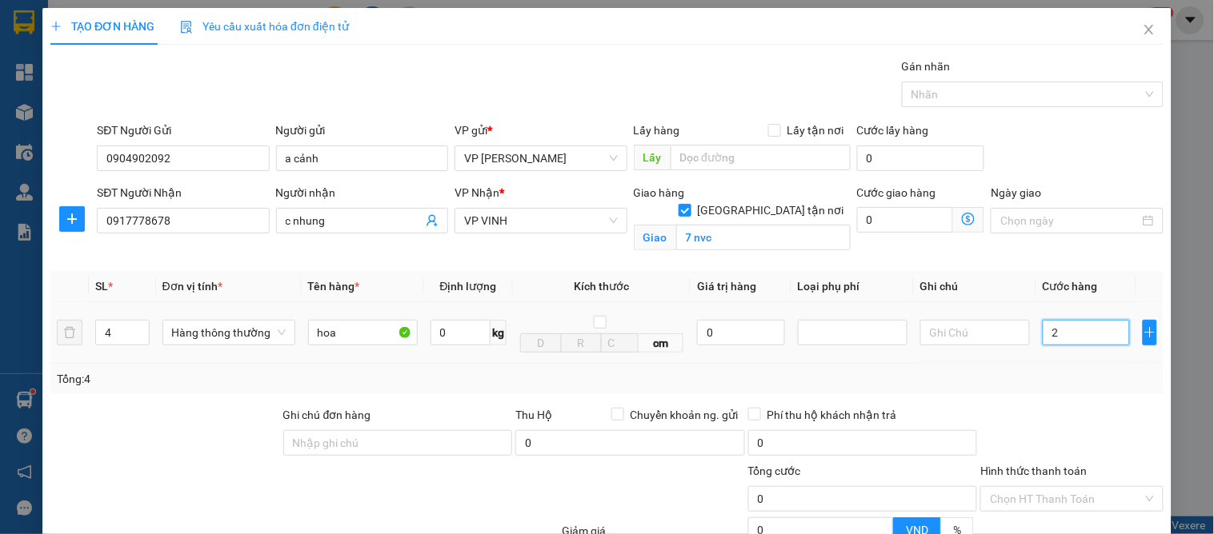
type input "2"
type input "21"
type input "210"
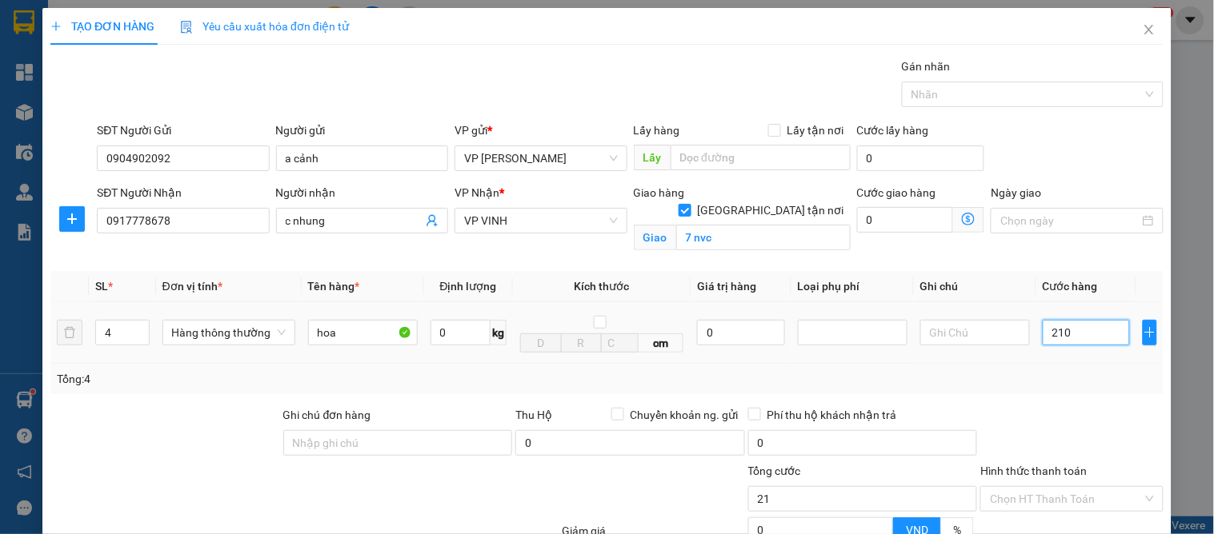
type input "210"
type input "210.000"
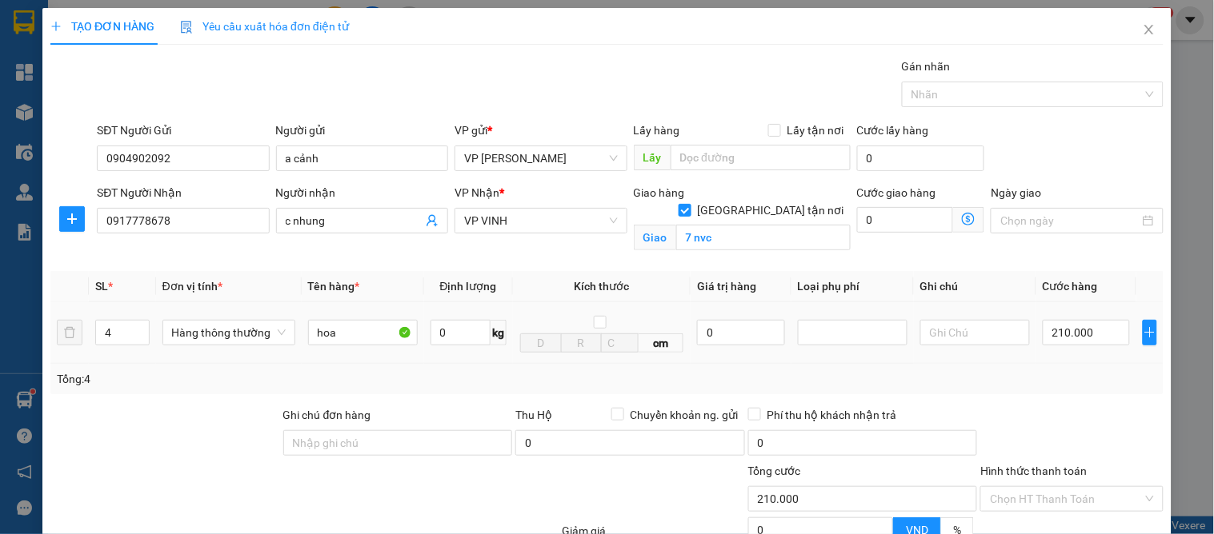
click at [1067, 374] on div "Tổng: 4" at bounding box center [607, 379] width 1100 height 18
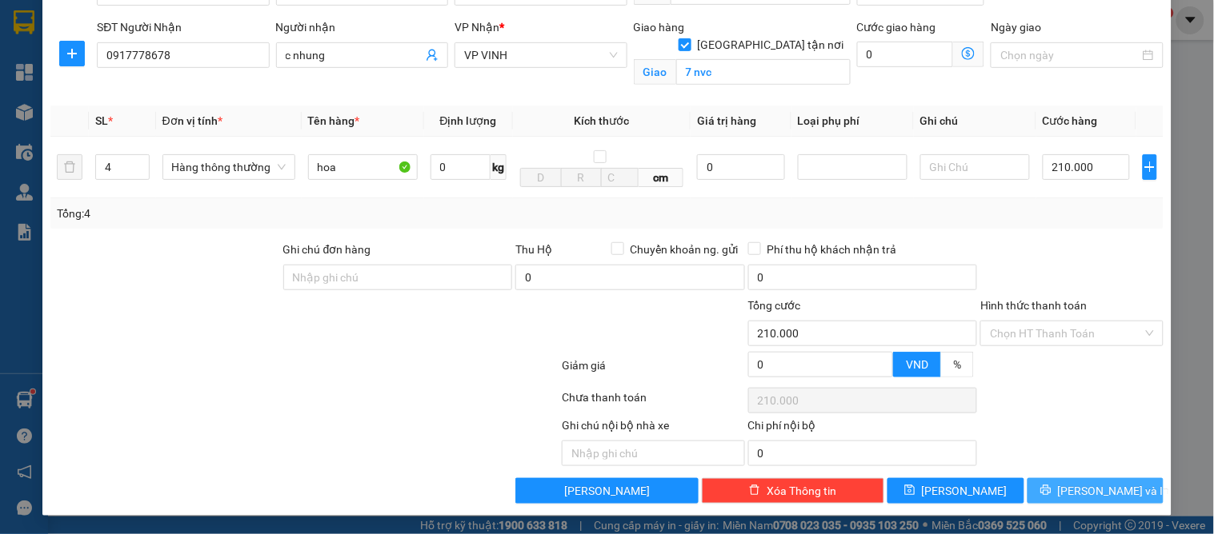
click at [1083, 488] on span "[PERSON_NAME] và In" at bounding box center [1114, 491] width 112 height 18
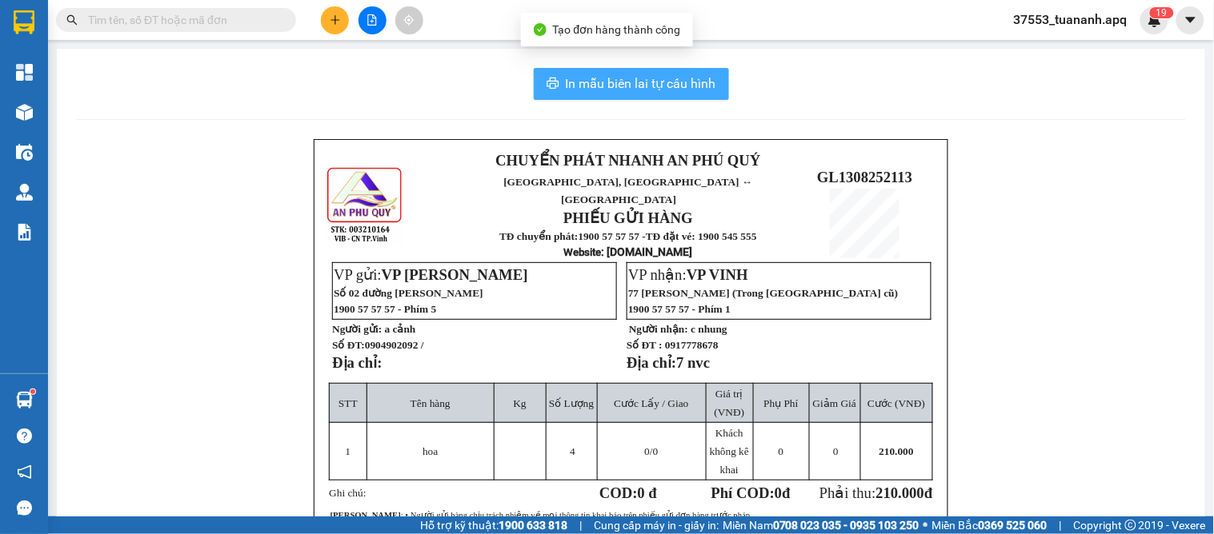
click at [618, 90] on span "In mẫu biên lai tự cấu hình" at bounding box center [641, 84] width 150 height 20
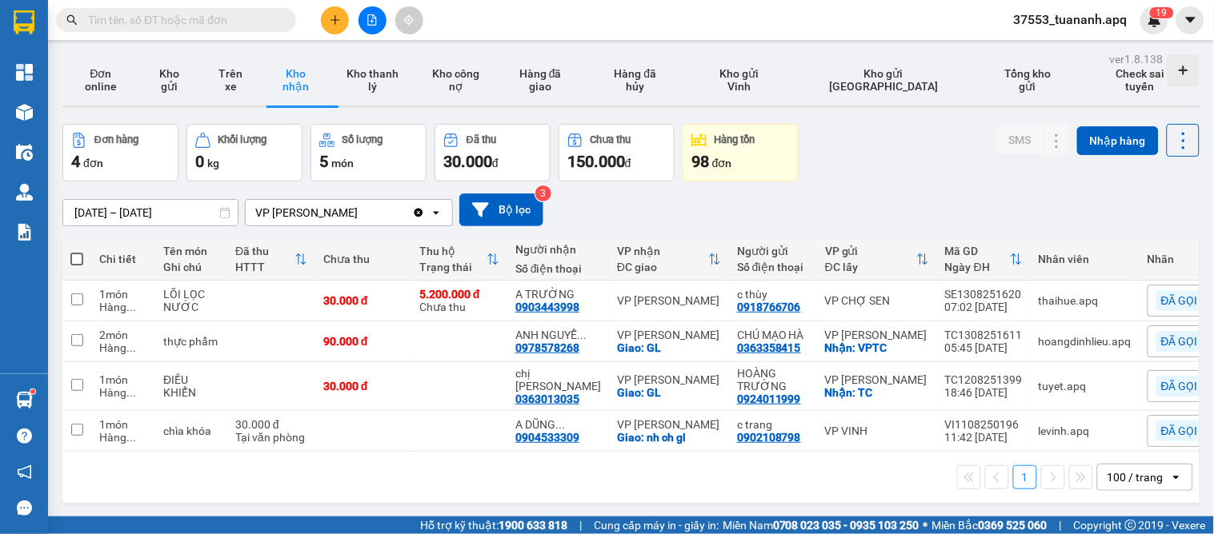
scroll to position [93, 0]
click at [337, 18] on icon "plus" at bounding box center [335, 19] width 11 height 11
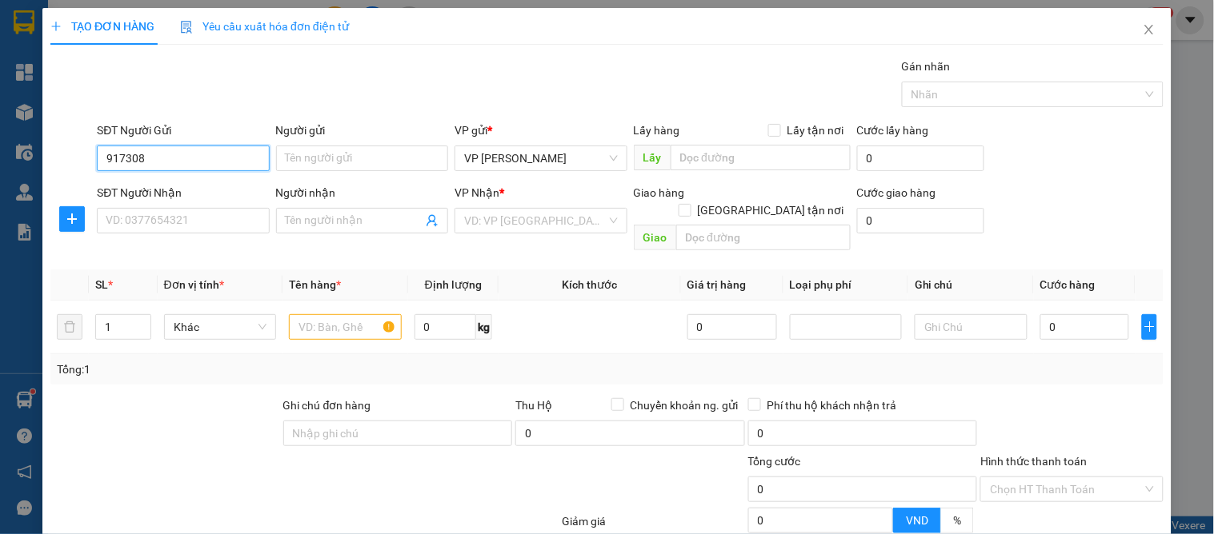
click at [98, 146] on input "917308" at bounding box center [183, 159] width 172 height 26
drag, startPoint x: 166, startPoint y: 192, endPoint x: 166, endPoint y: 206, distance: 13.6
click at [166, 196] on div "0917308288 - a tùng" at bounding box center [181, 191] width 151 height 18
type input "0917308288"
type input "a tùng"
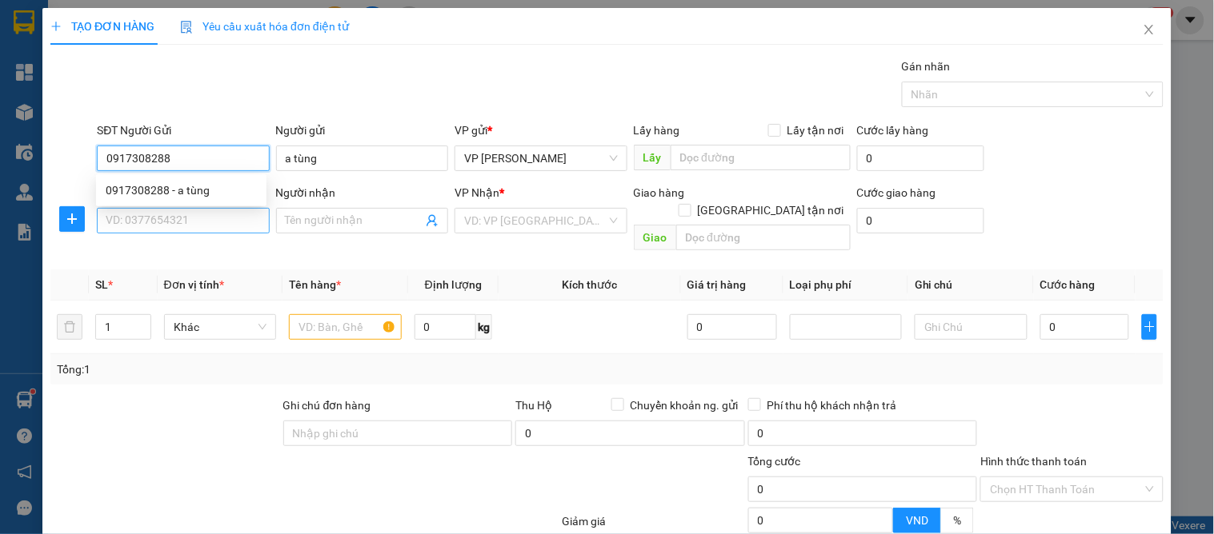
type input "0917308288"
click at [166, 222] on input "SĐT Người Nhận" at bounding box center [183, 221] width 172 height 26
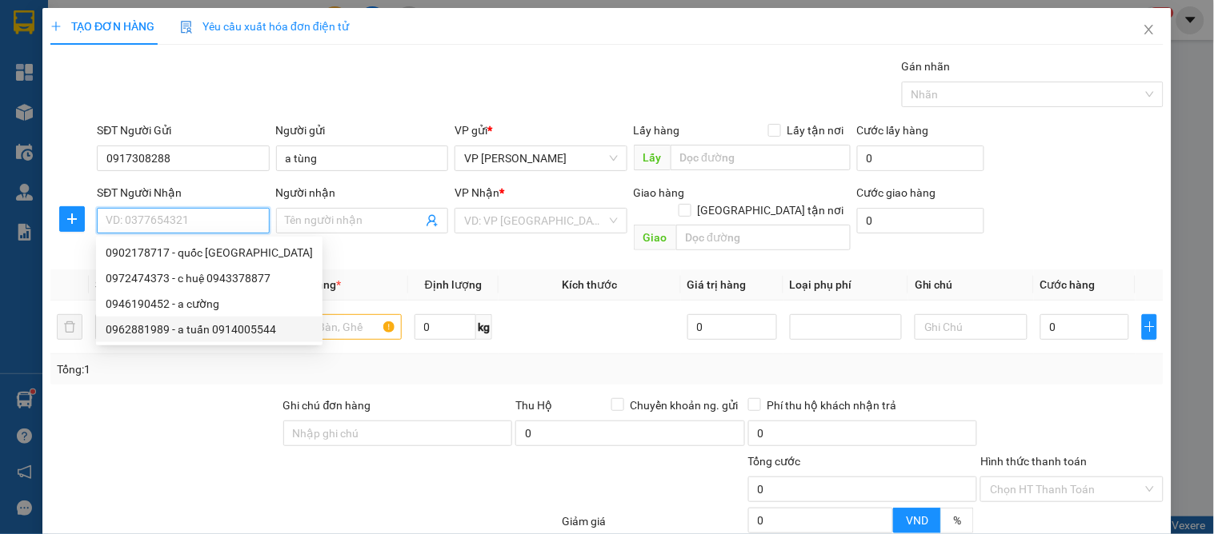
click at [204, 334] on div "0962881989 - a tuấn 0914005544" at bounding box center [209, 330] width 207 height 18
type input "0962881989"
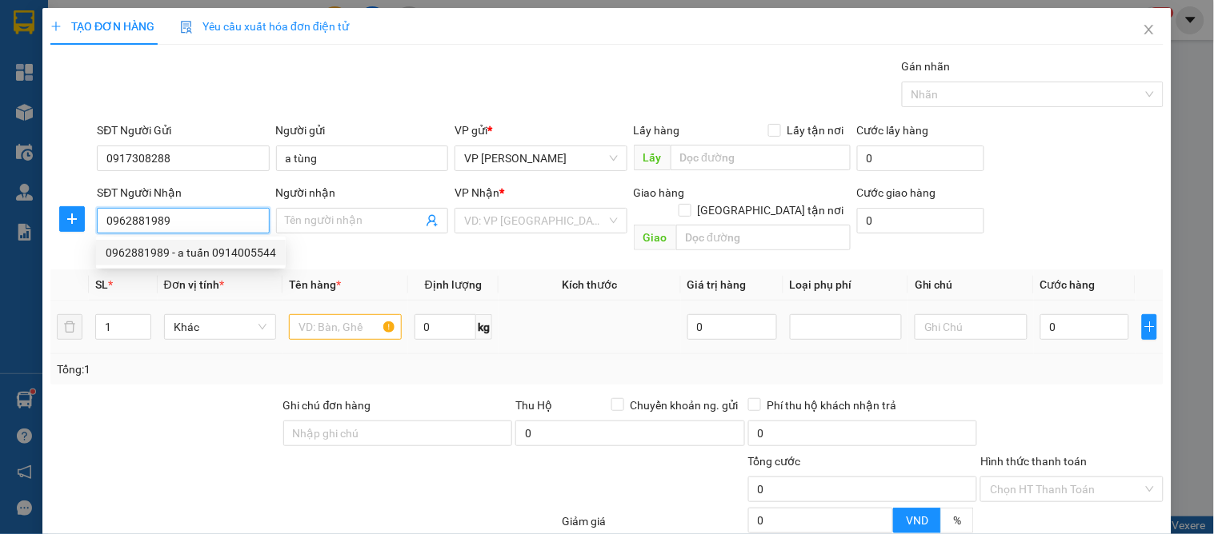
type input "a tuấn 0914005544"
checkbox input "true"
type input "54 nguyễn cảnh chân"
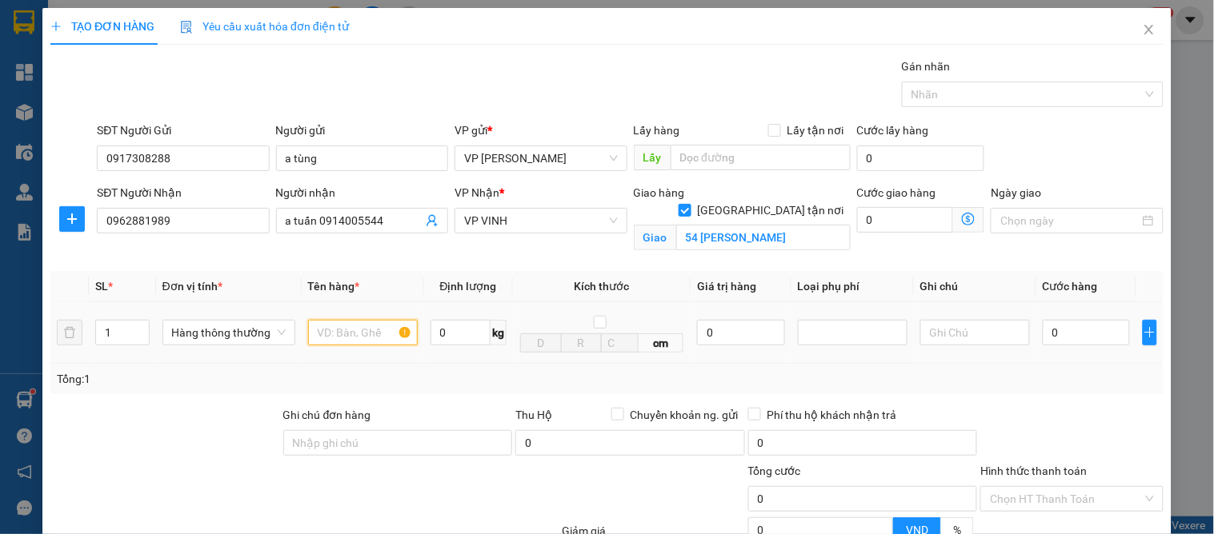
click at [318, 341] on input "text" at bounding box center [363, 333] width 110 height 26
type input "giấy"
click at [1095, 360] on td "0" at bounding box center [1086, 333] width 100 height 62
click at [1088, 340] on input "0" at bounding box center [1086, 333] width 87 height 26
type input "4"
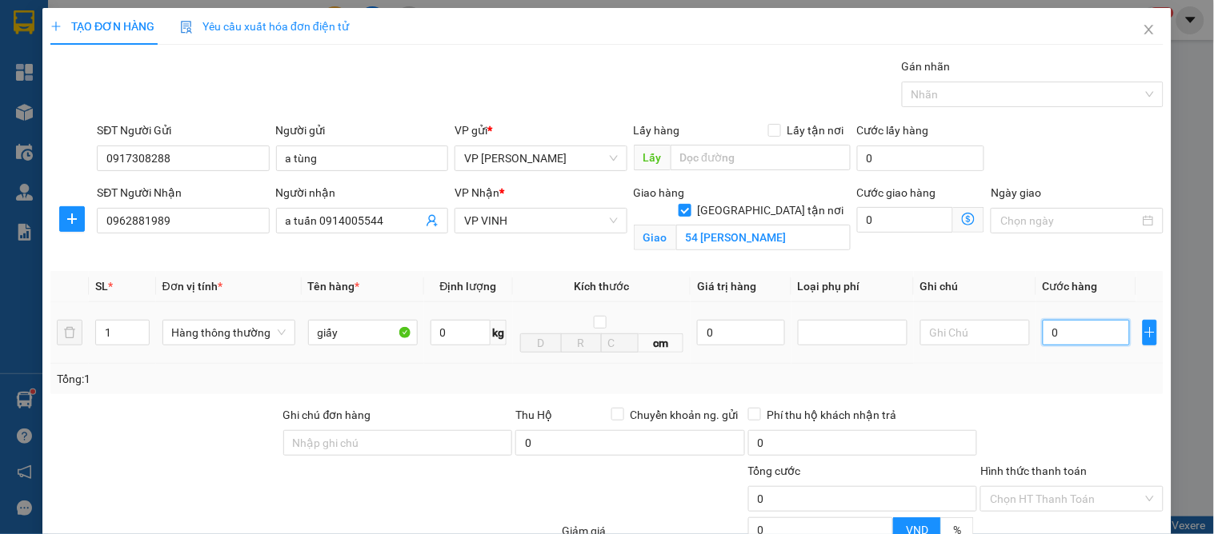
type input "4"
type input "40"
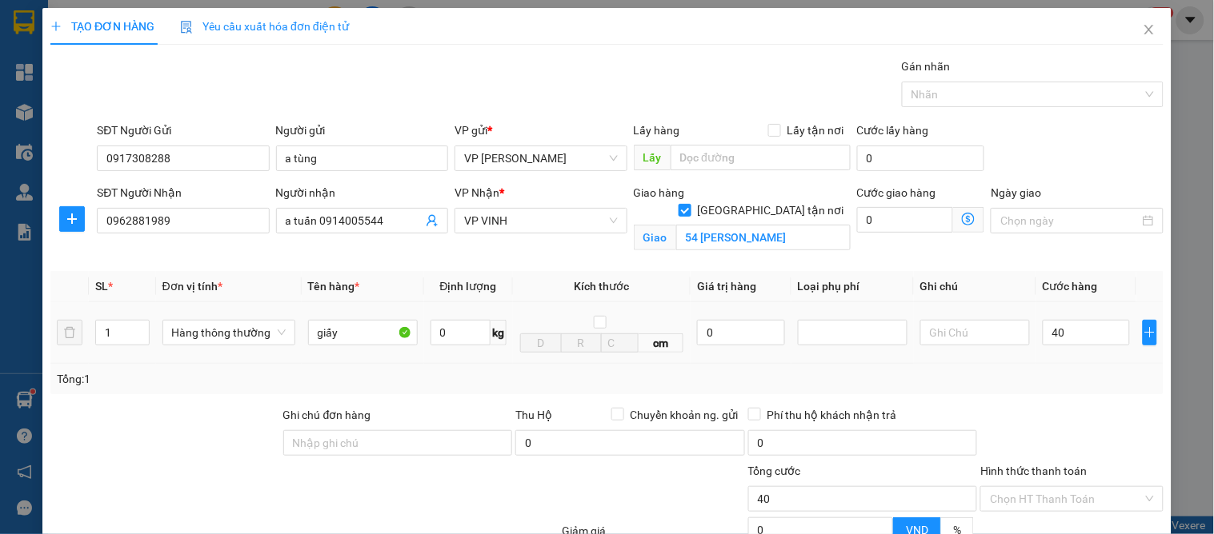
type input "40.000"
click at [1091, 406] on div at bounding box center [1072, 434] width 186 height 56
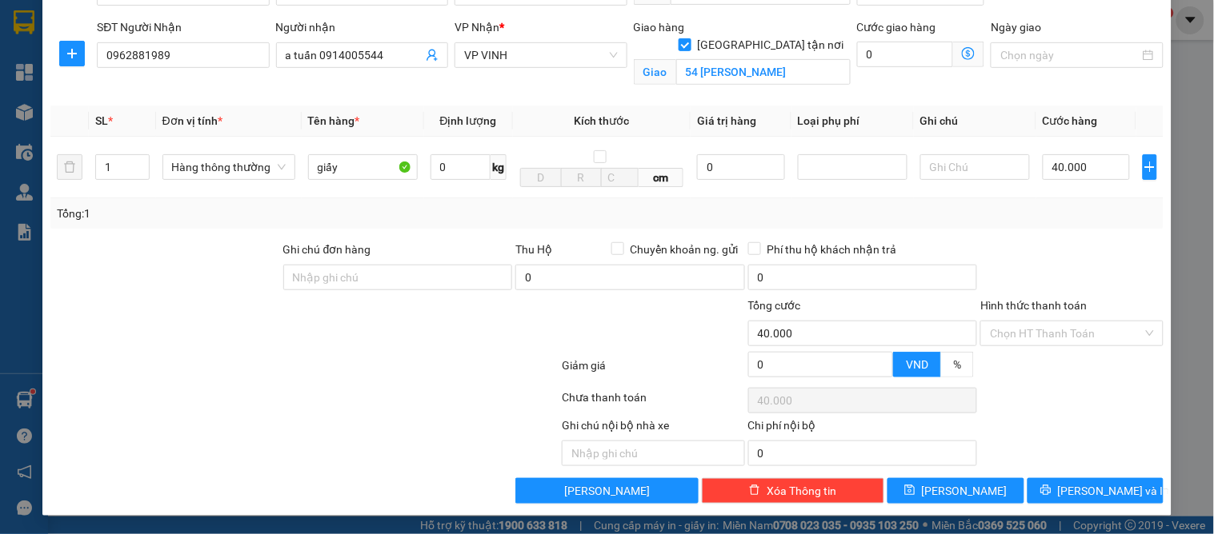
click at [1073, 470] on div "Transit Pickup Surcharge Ids Transit Deliver Surcharge Ids Transit Deliver Surc…" at bounding box center [606, 198] width 1113 height 612
drag, startPoint x: 1070, startPoint y: 476, endPoint x: 1083, endPoint y: 493, distance: 21.6
click at [1071, 476] on div "Transit Pickup Surcharge Ids Transit Deliver Surcharge Ids Transit Deliver Surc…" at bounding box center [606, 198] width 1113 height 612
click at [1081, 494] on span "[PERSON_NAME] và In" at bounding box center [1114, 491] width 112 height 18
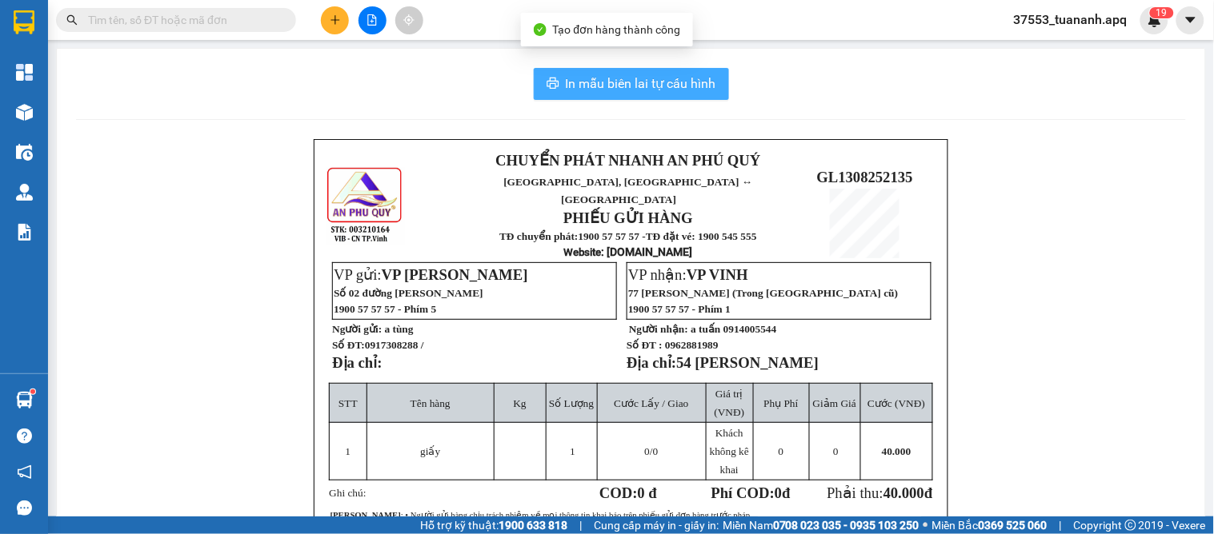
click at [611, 82] on span "In mẫu biên lai tự cấu hình" at bounding box center [641, 84] width 150 height 20
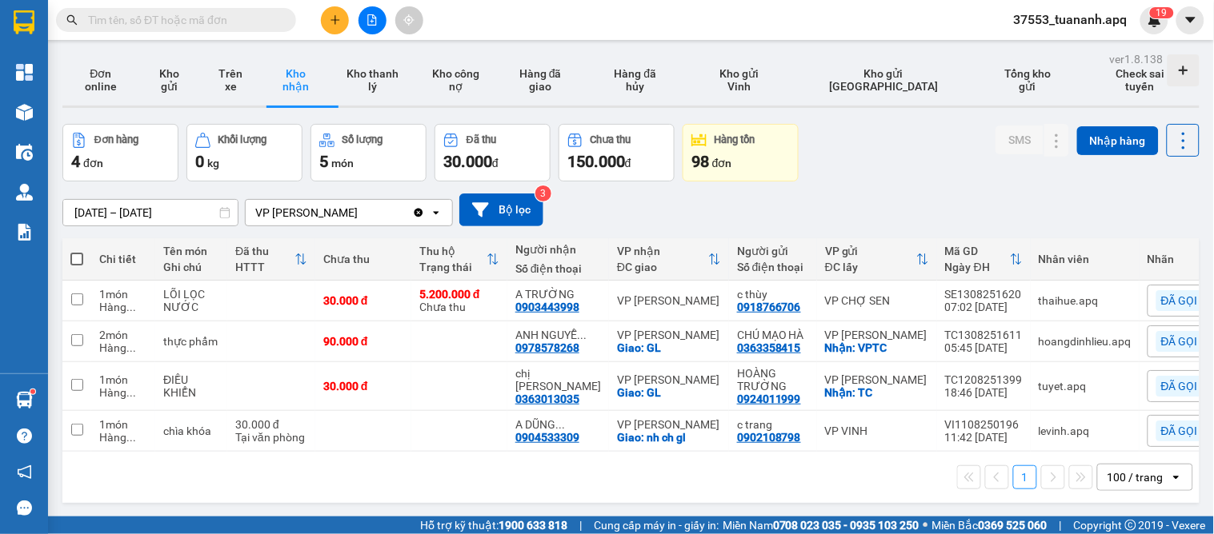
click at [694, 192] on div "[DATE] – [DATE] Press the down arrow key to interact with the calendar and sele…" at bounding box center [630, 210] width 1137 height 57
click at [1050, 342] on button at bounding box center [1057, 342] width 22 height 28
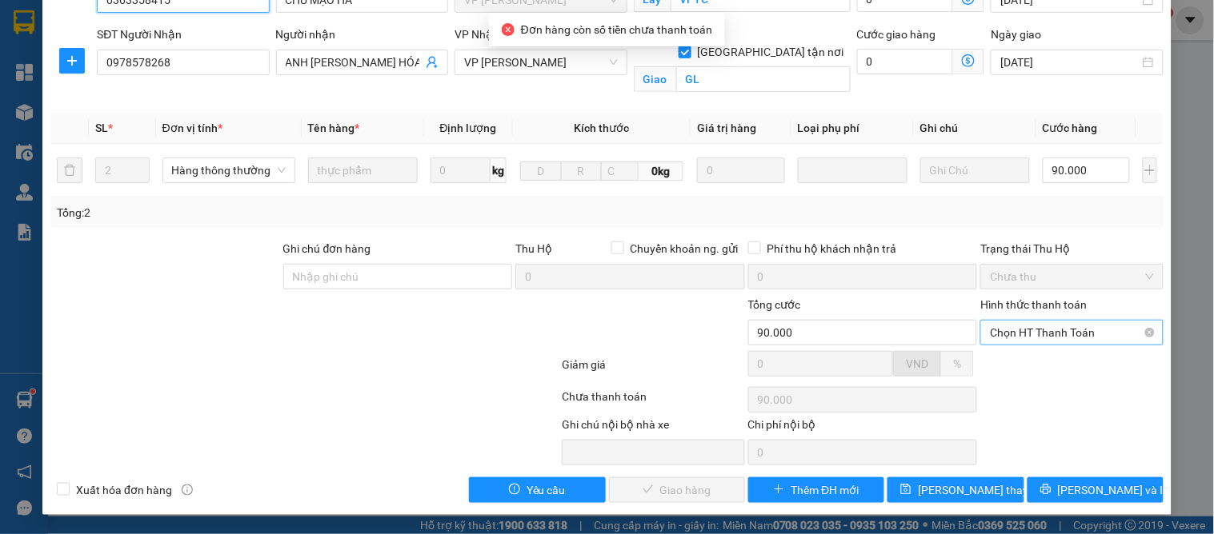
scroll to position [161, 0]
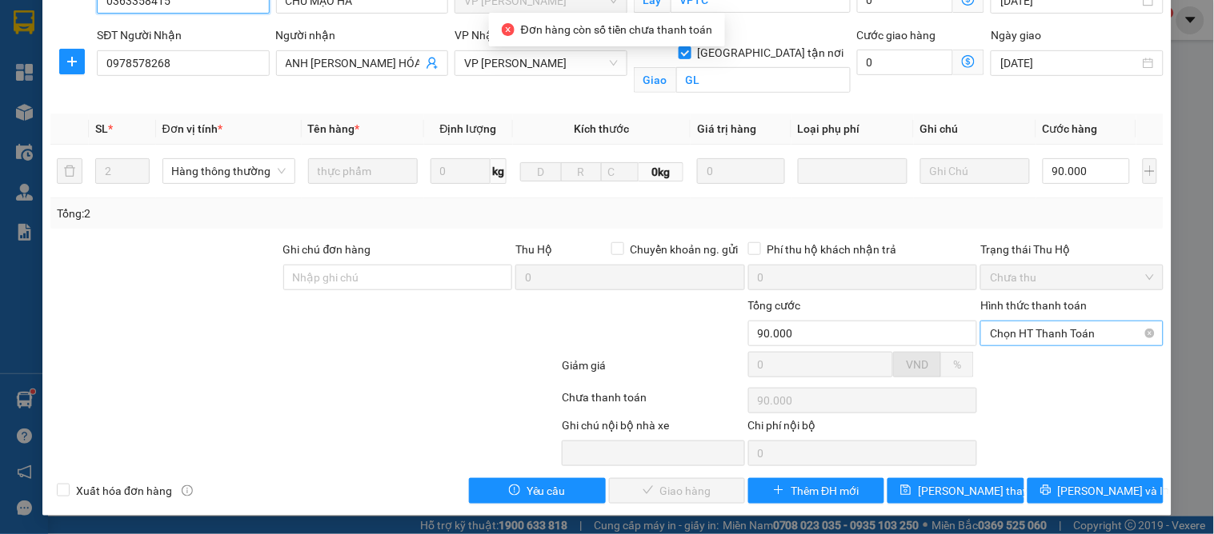
click at [1044, 332] on span "Chọn HT Thanh Toán" at bounding box center [1071, 334] width 163 height 24
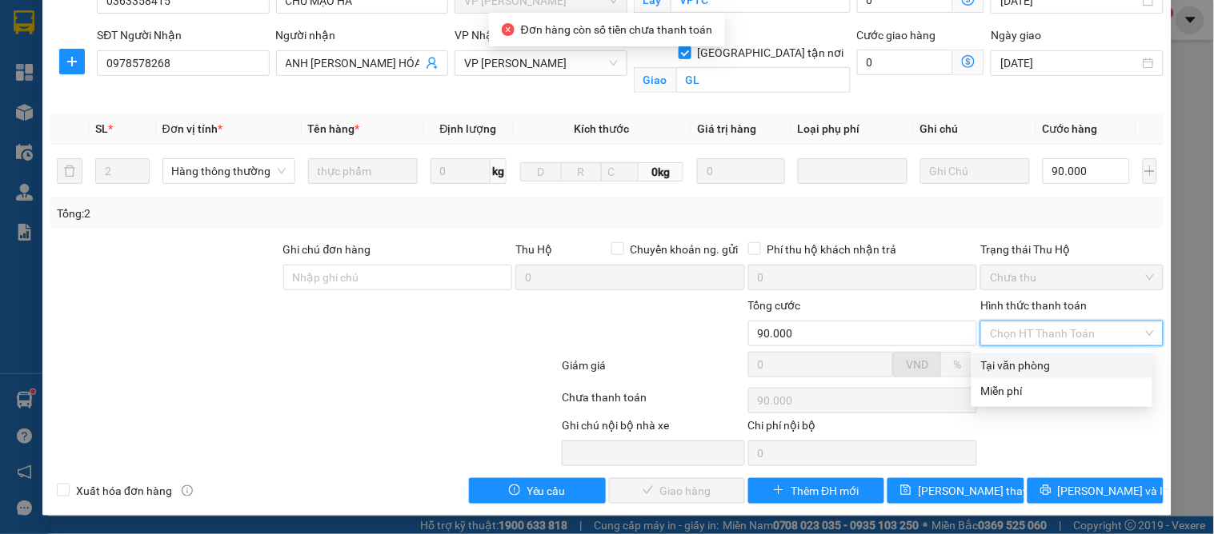
click at [1043, 363] on div "Tại văn phòng" at bounding box center [1062, 366] width 162 height 18
type input "0"
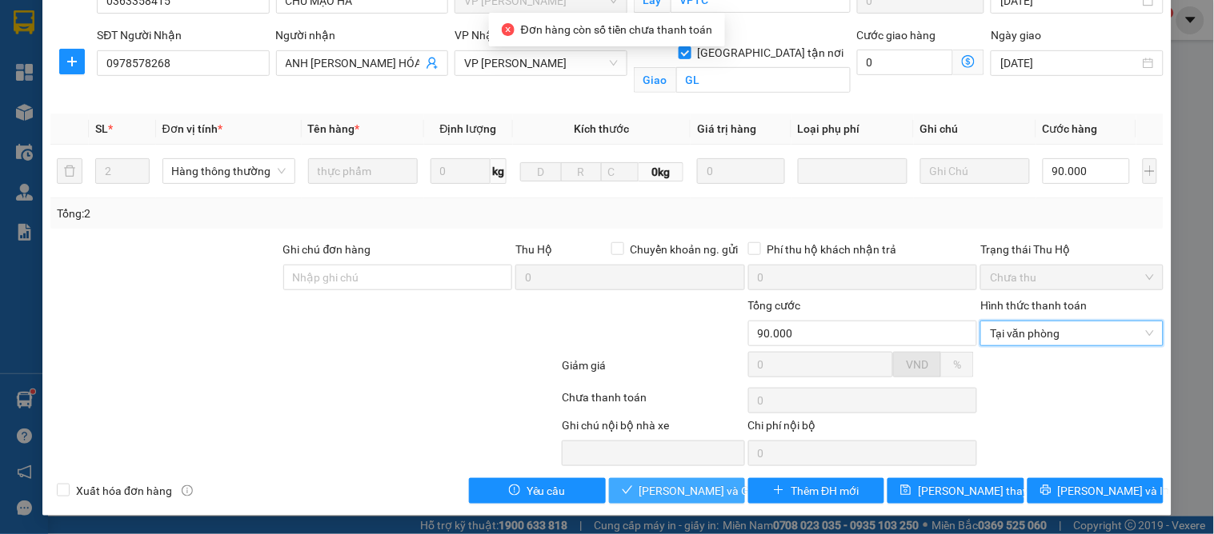
click at [628, 489] on icon "check" at bounding box center [627, 490] width 11 height 11
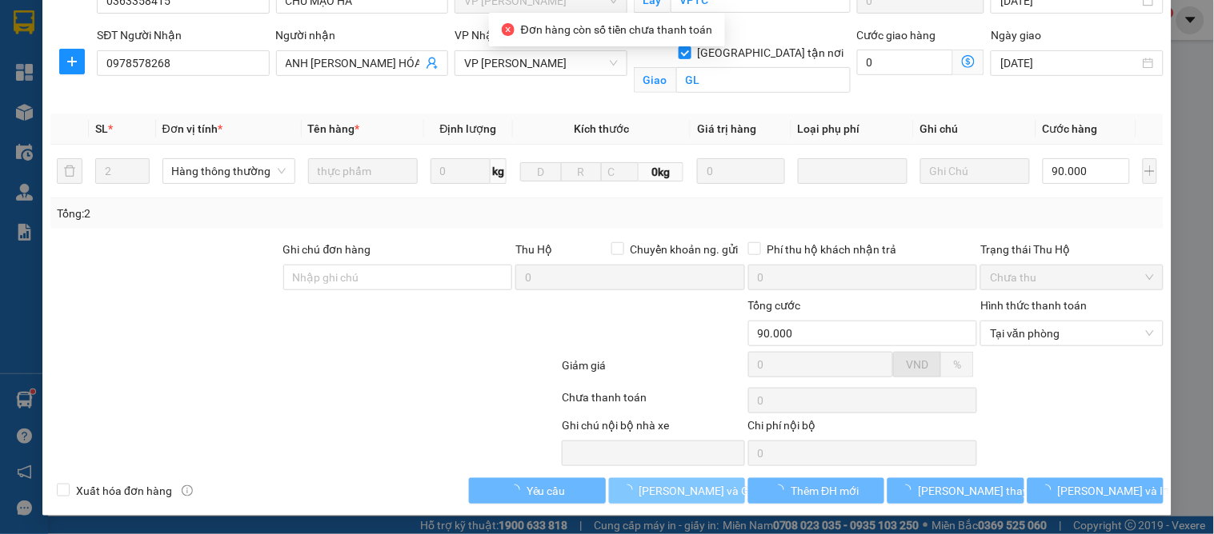
scroll to position [0, 0]
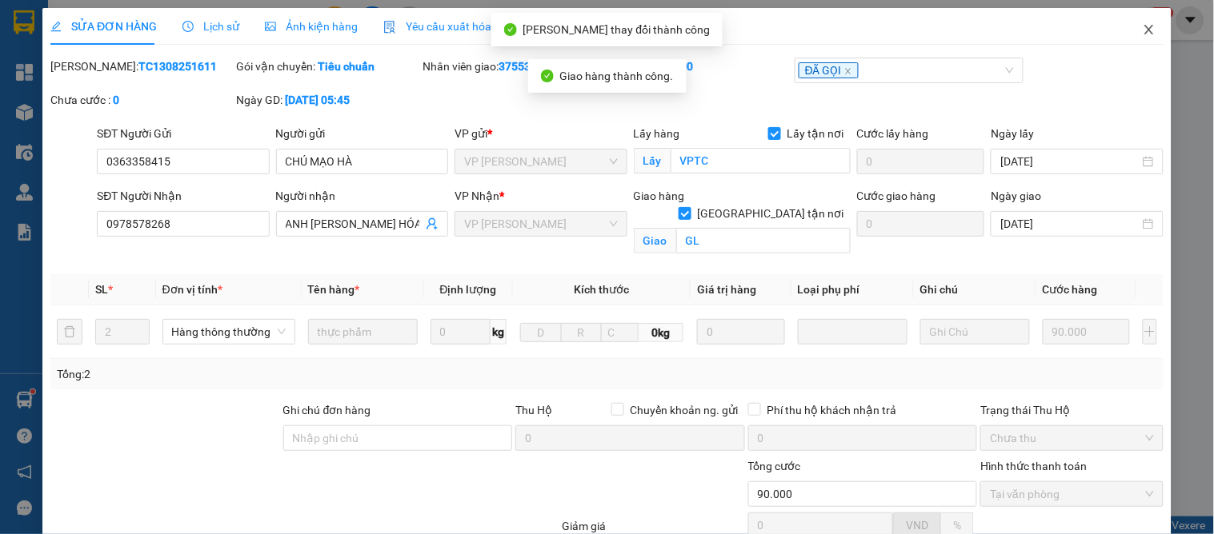
click at [1143, 26] on icon "close" at bounding box center [1149, 29] width 13 height 13
click at [1139, 26] on span "37553_tuananh.apq" at bounding box center [1070, 20] width 139 height 20
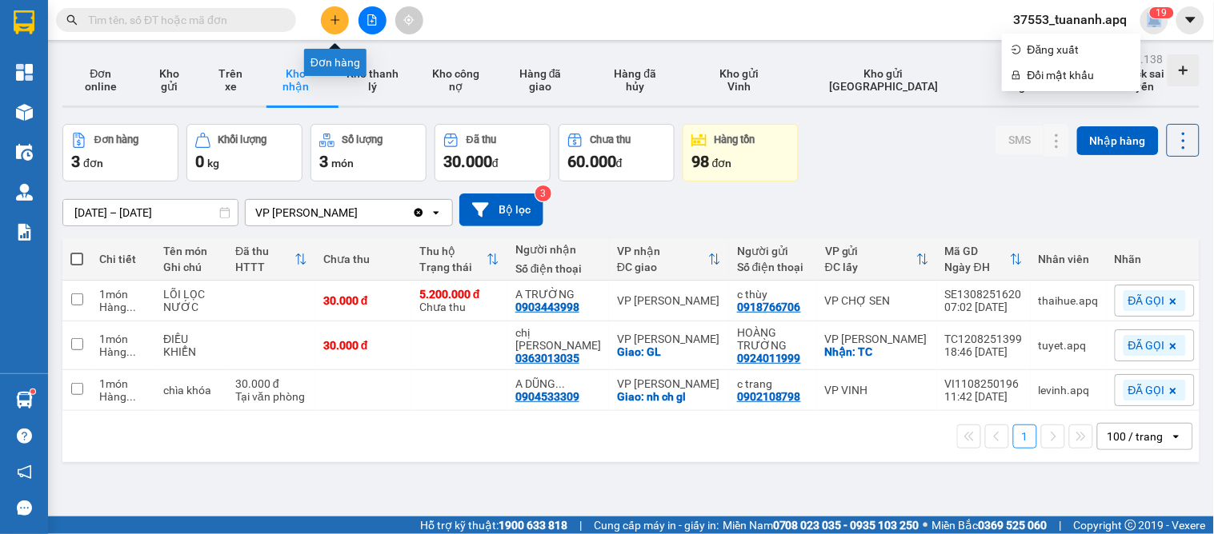
click at [342, 22] on button at bounding box center [335, 20] width 28 height 28
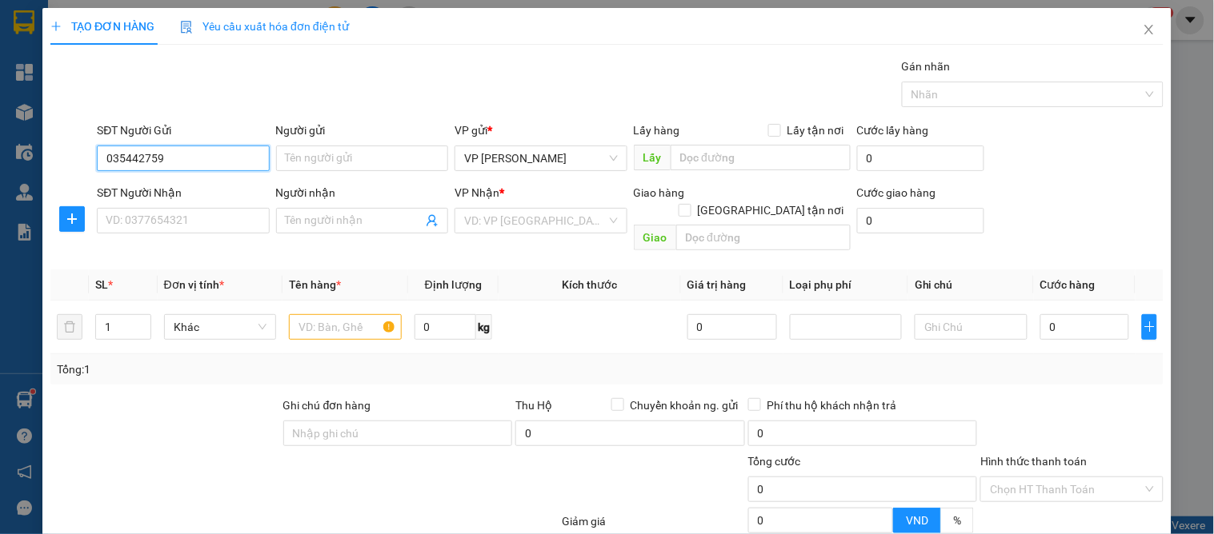
type input "0354427597"
click at [179, 197] on div "0354427597 - a thái" at bounding box center [181, 191] width 151 height 18
type input "a thái"
type input "0354427597"
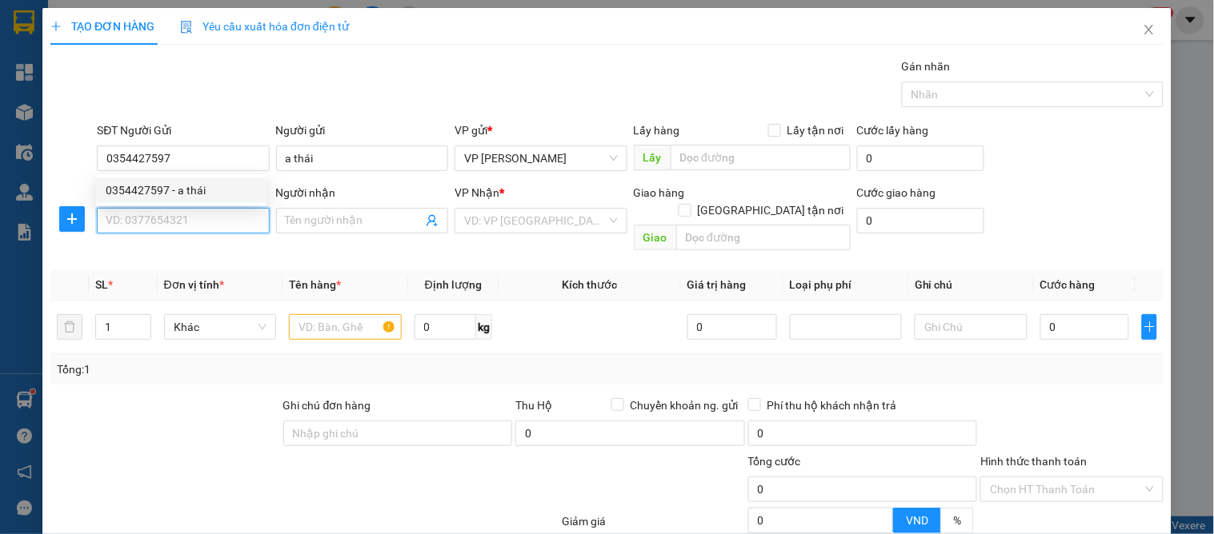
click at [178, 212] on input "SĐT Người Nhận" at bounding box center [183, 221] width 172 height 26
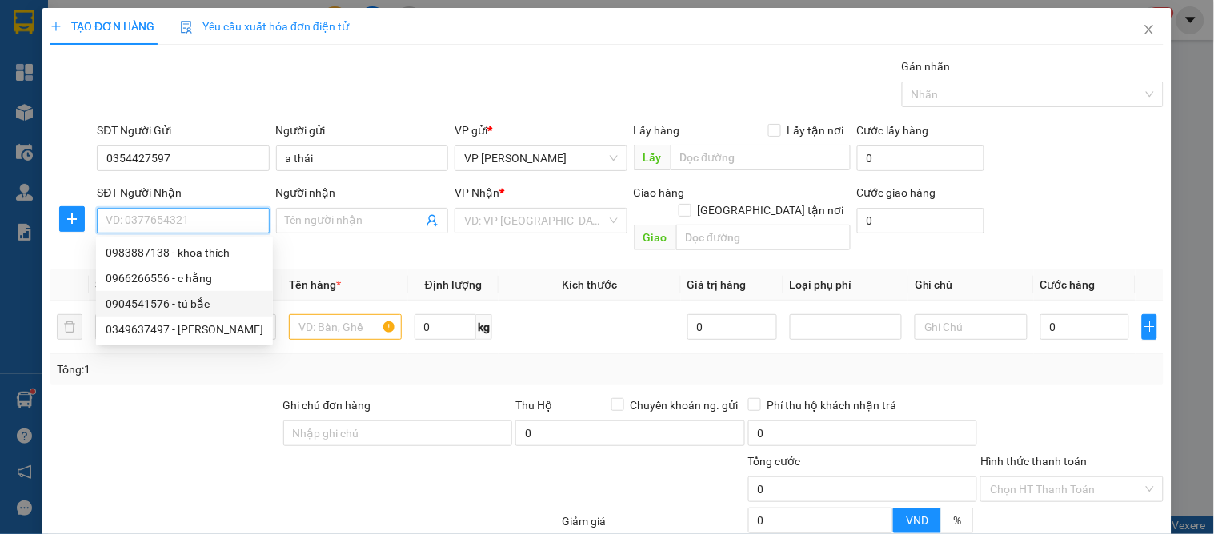
click at [203, 302] on div "0904541576 - tú bắc" at bounding box center [185, 304] width 158 height 18
type input "0904541576"
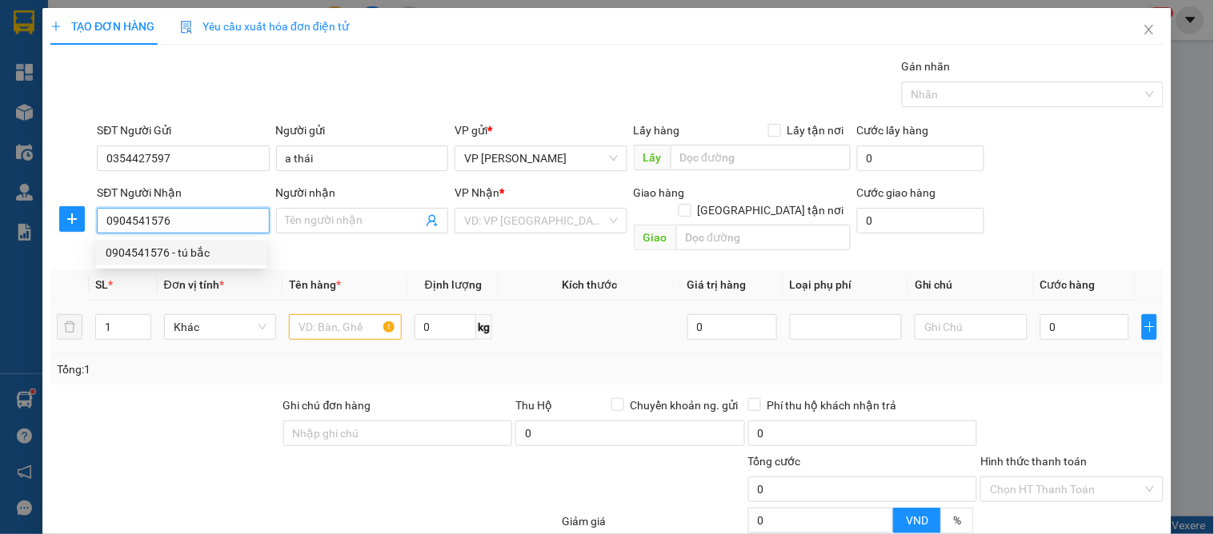
type input "tú bắc"
checkbox input "true"
type input "77 đinh công tráng"
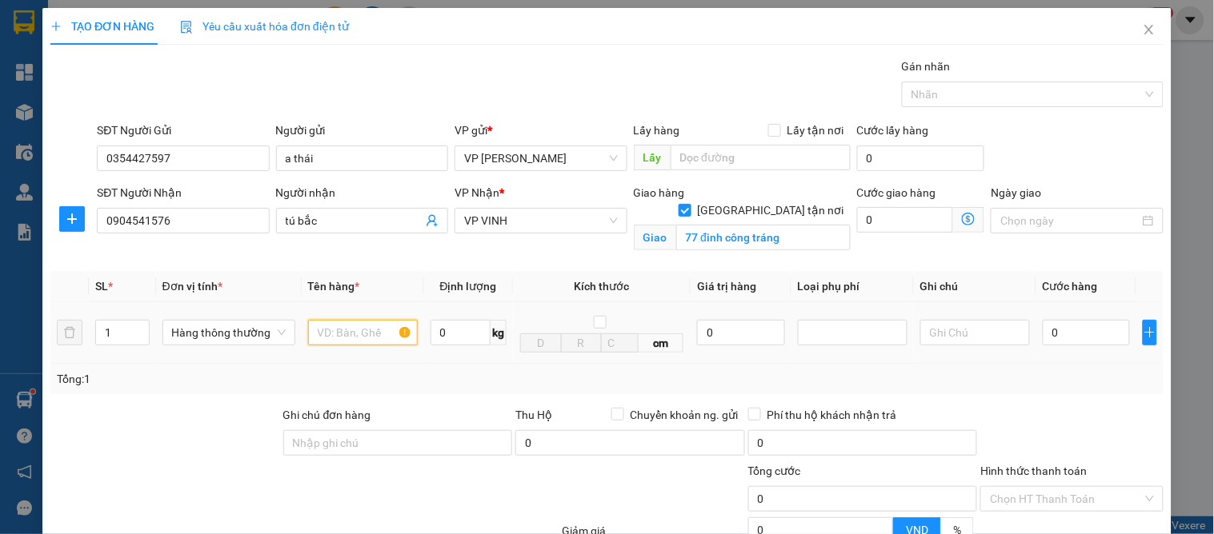
click at [368, 338] on input "text" at bounding box center [363, 333] width 110 height 26
type input "sữa"
click at [1056, 337] on input "0" at bounding box center [1086, 333] width 87 height 26
type input "5"
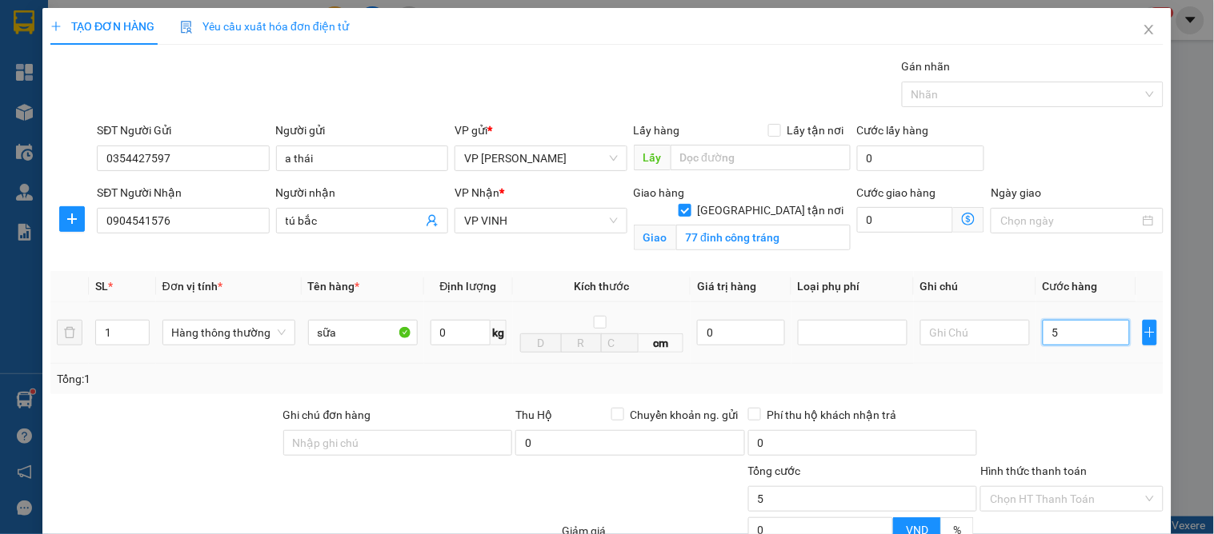
type input "5"
type input "50"
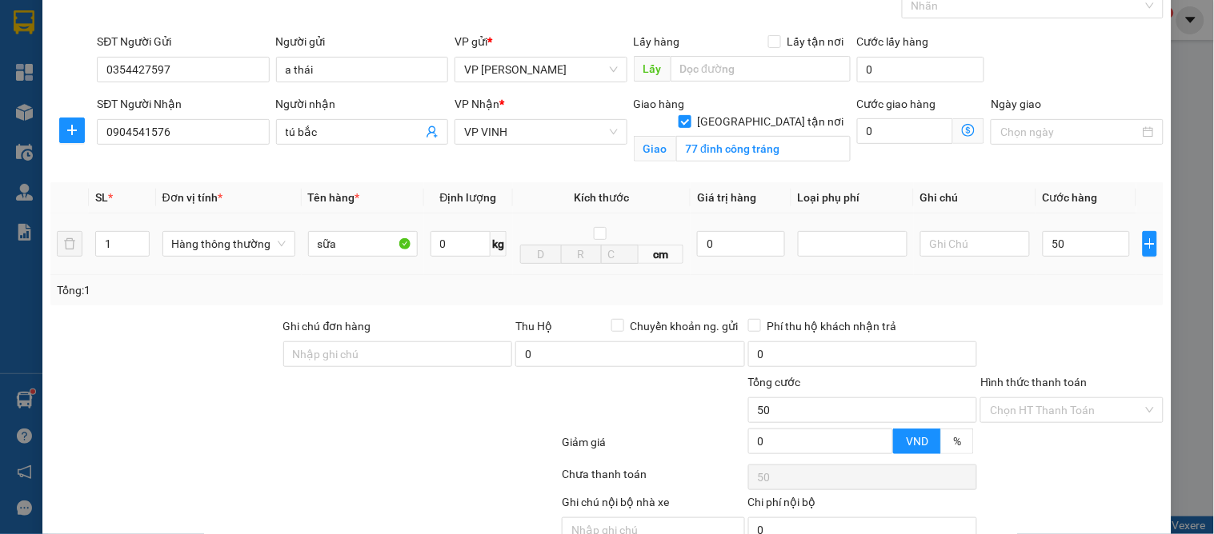
type input "50.000"
click at [1059, 434] on div at bounding box center [1072, 448] width 186 height 28
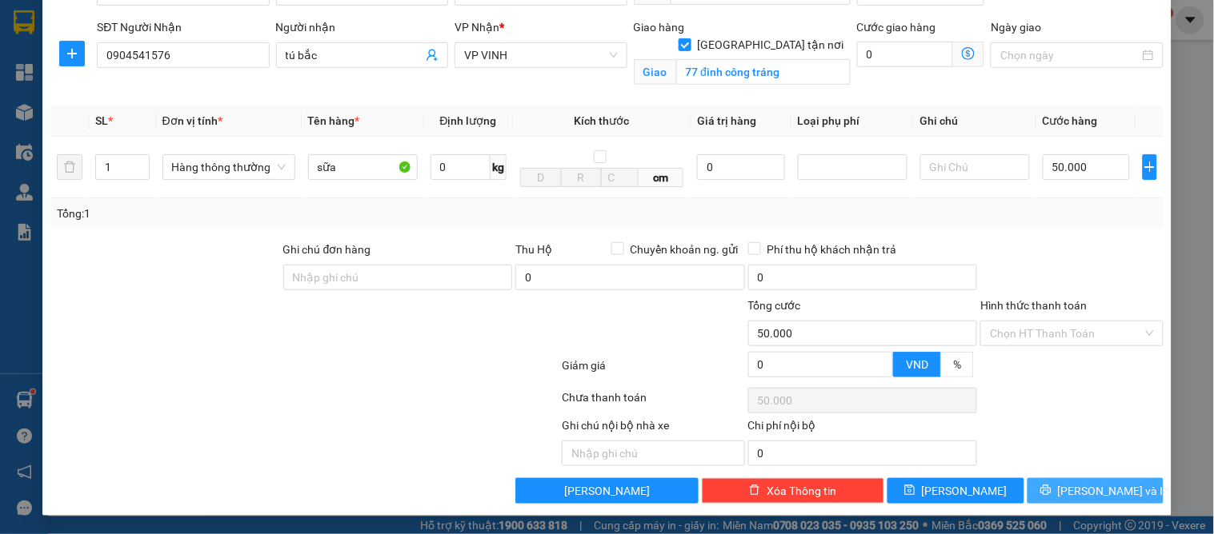
click at [1083, 489] on span "[PERSON_NAME] và In" at bounding box center [1114, 491] width 112 height 18
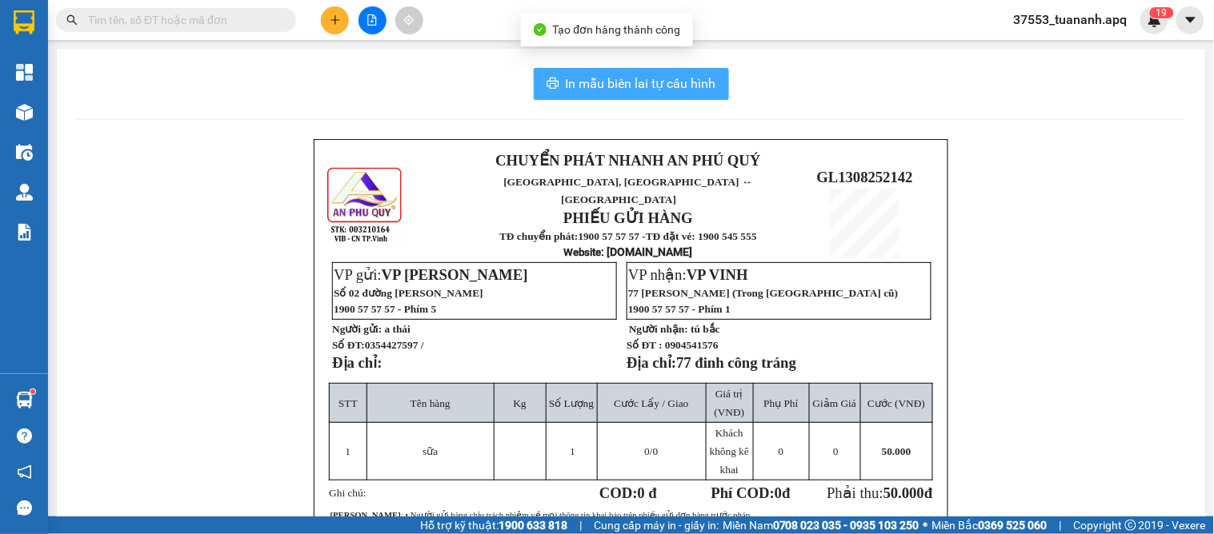
click at [629, 78] on span "In mẫu biên lai tự cấu hình" at bounding box center [641, 84] width 150 height 20
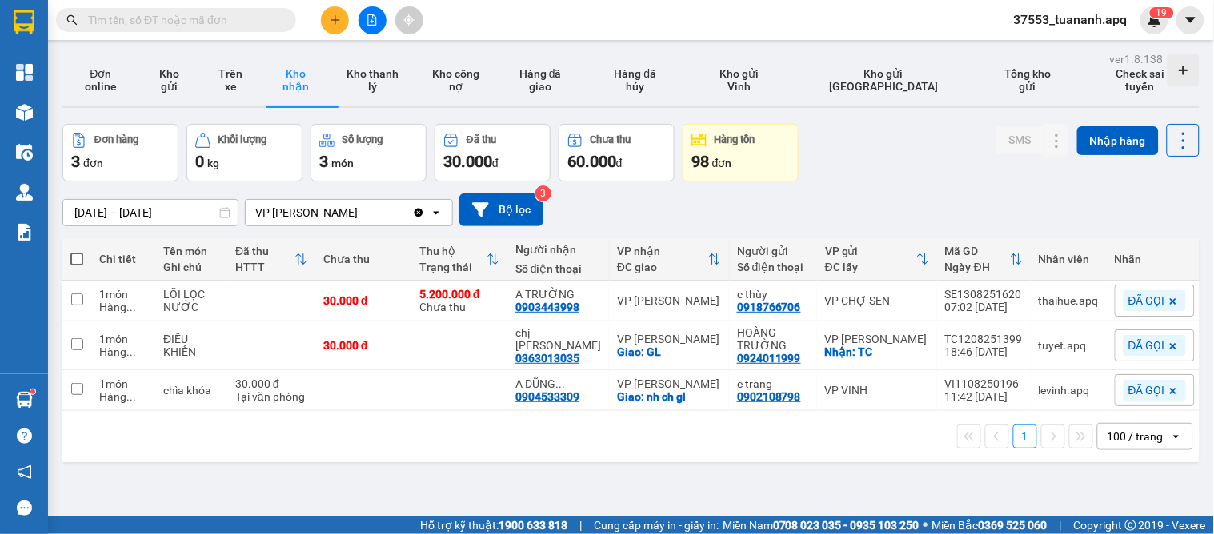
click at [666, 202] on div "[DATE] – [DATE] Press the down arrow key to interact with the calendar and sele…" at bounding box center [630, 210] width 1137 height 33
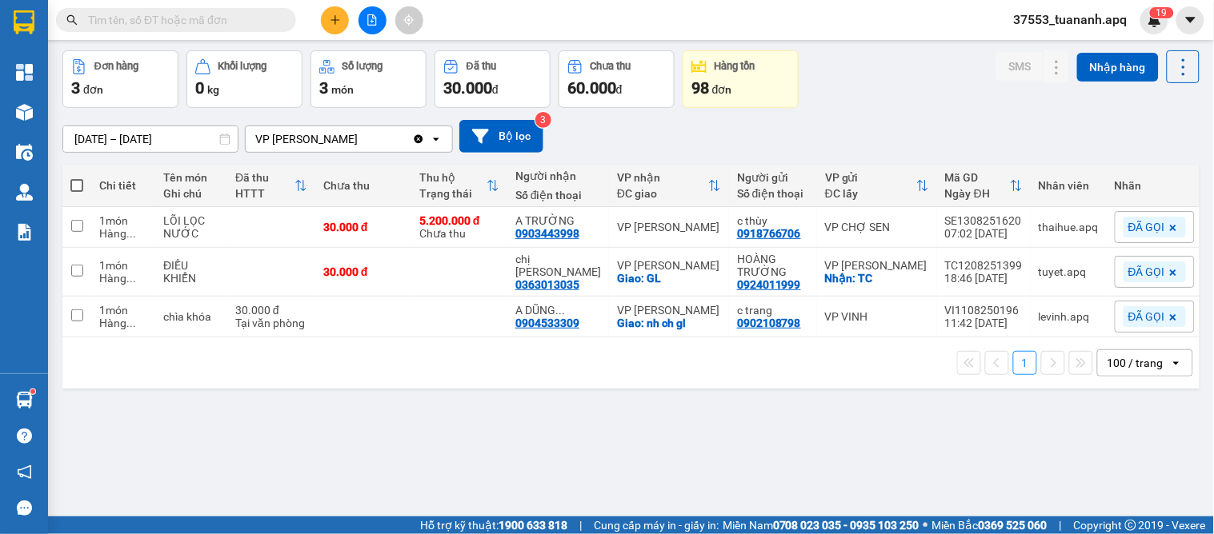
click at [334, 12] on button at bounding box center [335, 20] width 28 height 28
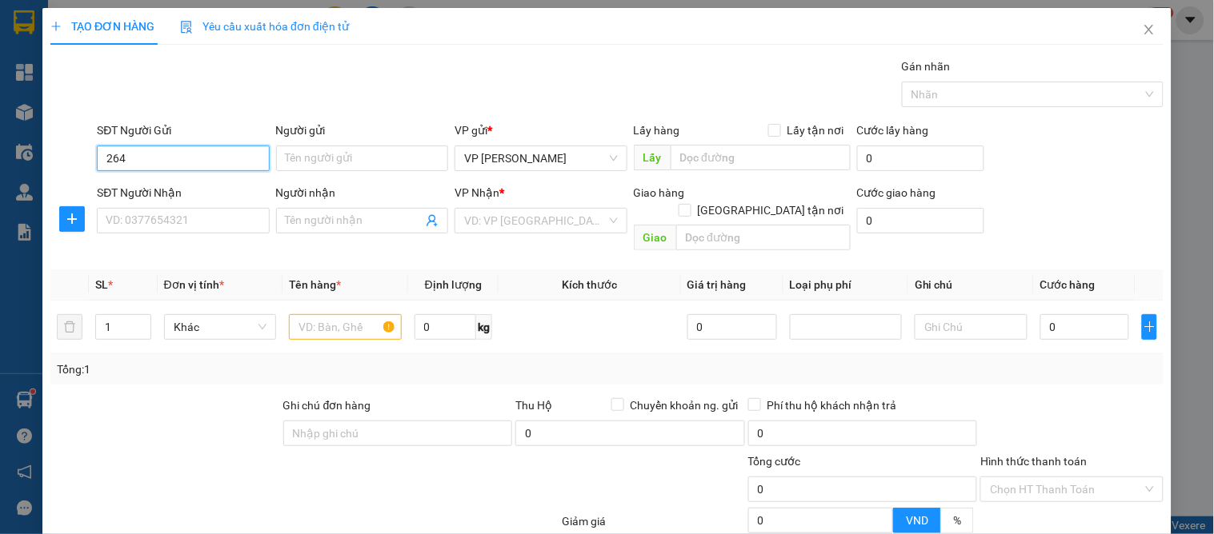
type input "2644"
click at [0, 158] on div "TẠO ĐƠN HÀNG Yêu cầu xuất hóa đơn điện tử Transit Pickup Surcharge Ids Transit …" at bounding box center [607, 267] width 1214 height 534
click at [152, 186] on div "0965724688 - kim anh" at bounding box center [185, 191] width 158 height 18
type input "0965724688"
type input "kim anh"
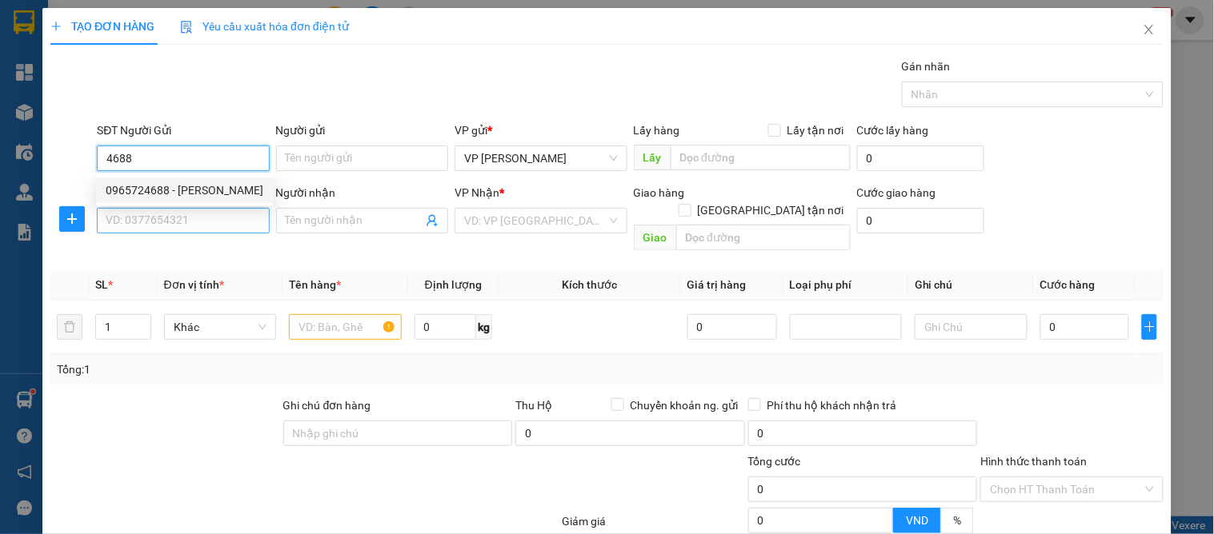
type input "stk 11022413263013 ngô thị kim nhung ngân hàng techcombank"
type input "0965724688"
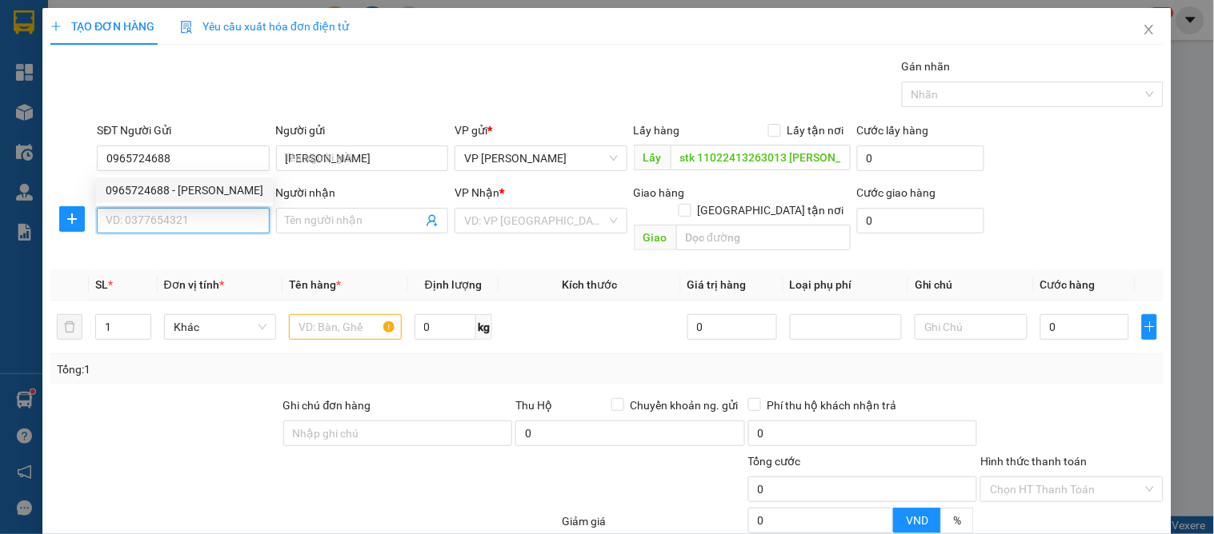
click at [134, 218] on input "SĐT Người Nhận" at bounding box center [183, 221] width 172 height 26
type input "0835653335"
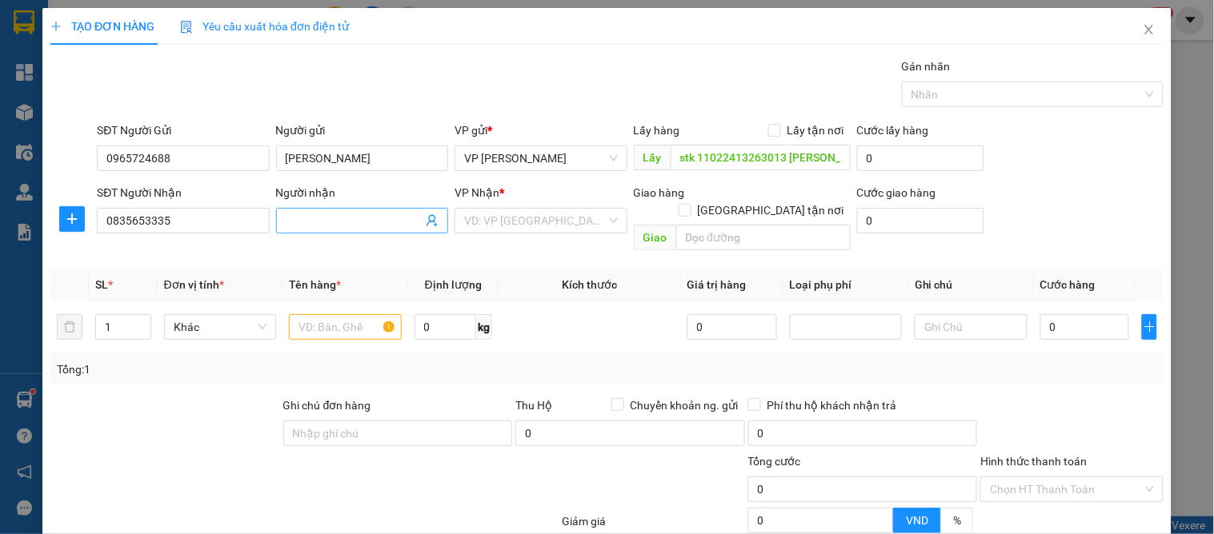
click at [308, 219] on input "Người nhận" at bounding box center [354, 221] width 137 height 18
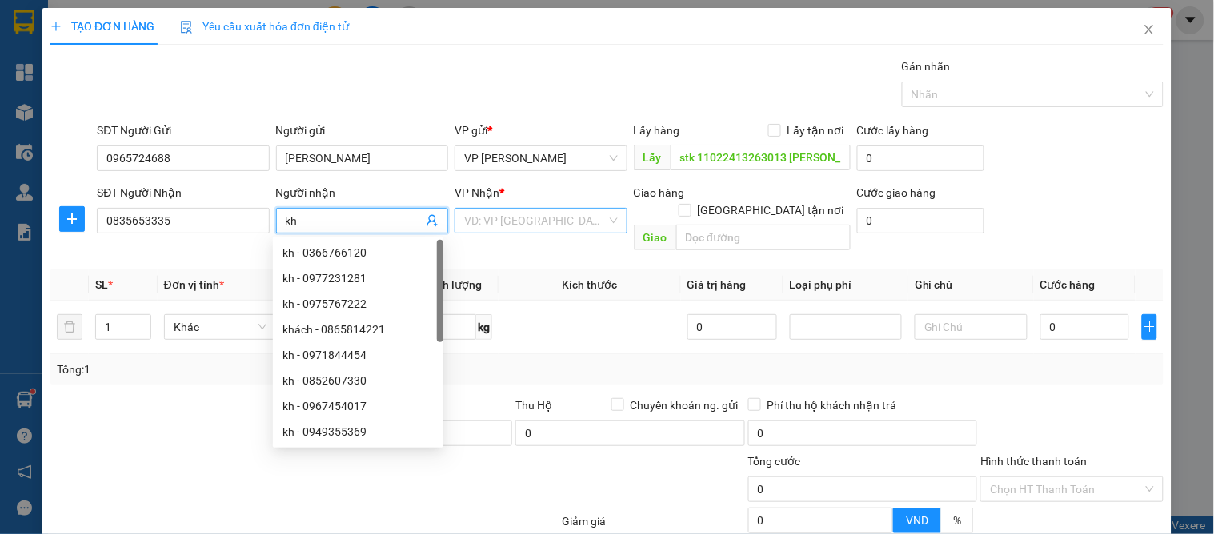
type input "kh"
click at [501, 220] on input "search" at bounding box center [535, 221] width 142 height 24
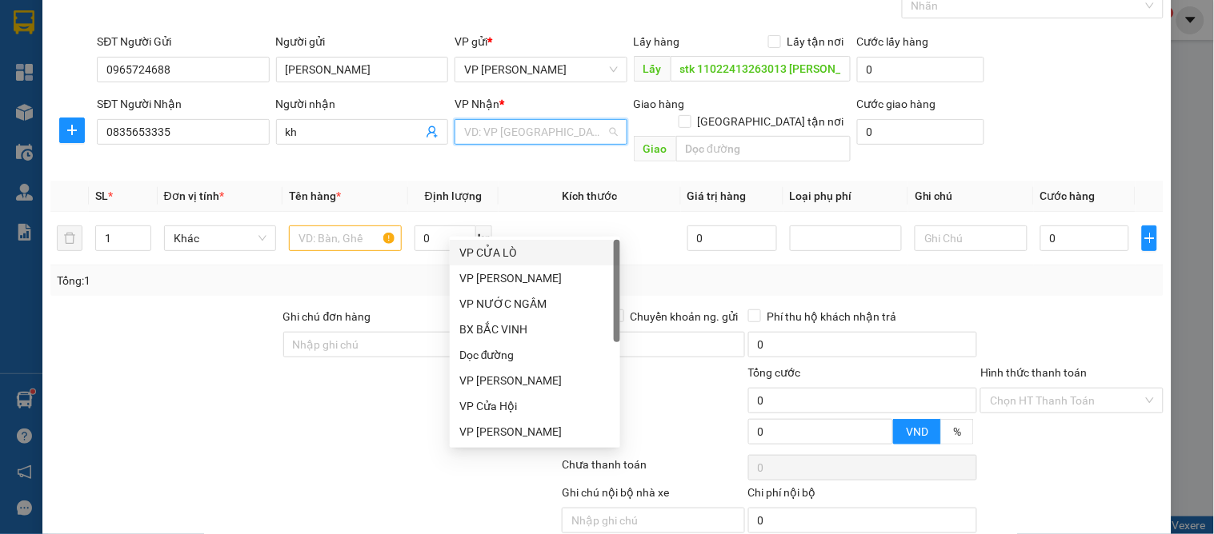
scroll to position [178, 0]
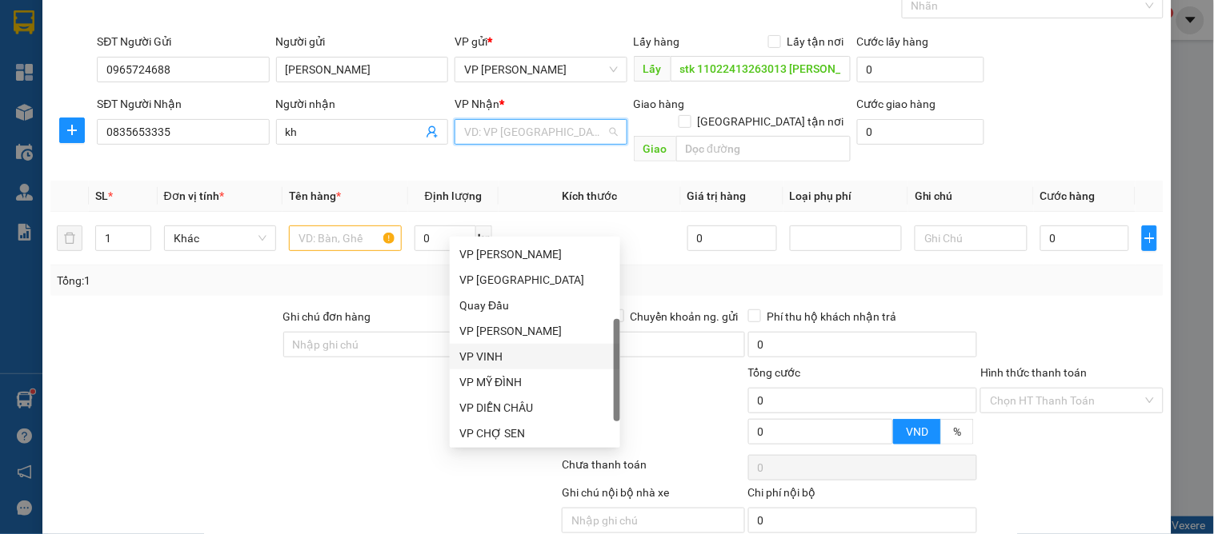
drag, startPoint x: 498, startPoint y: 350, endPoint x: 652, endPoint y: 365, distance: 155.2
click at [498, 352] on div "VP VINH" at bounding box center [534, 357] width 151 height 18
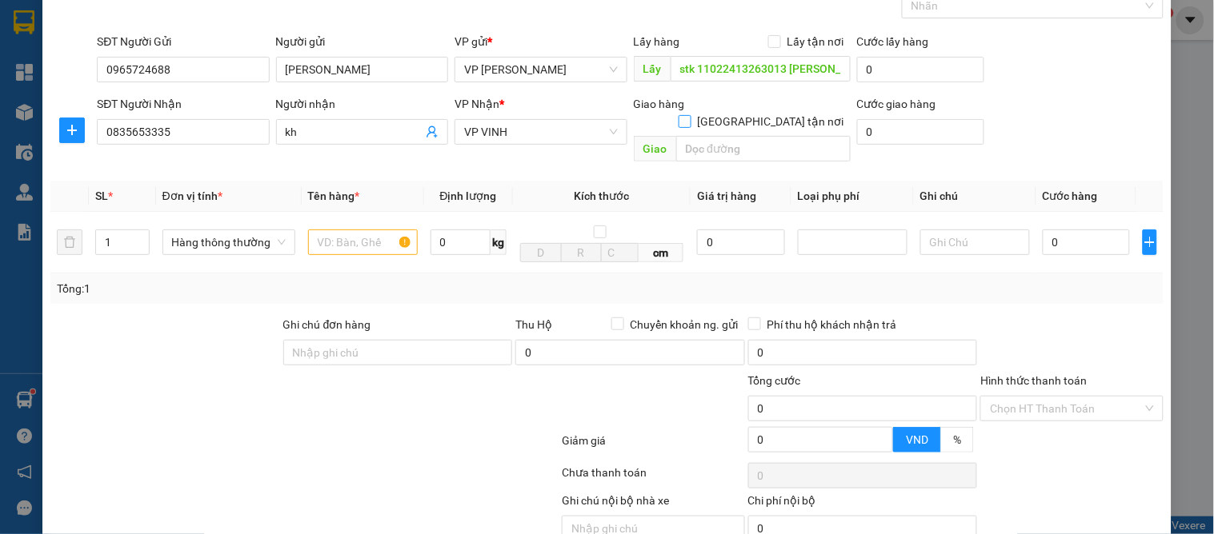
click at [690, 115] on input "[GEOGRAPHIC_DATA] tận nơi" at bounding box center [683, 120] width 11 height 11
checkbox input "true"
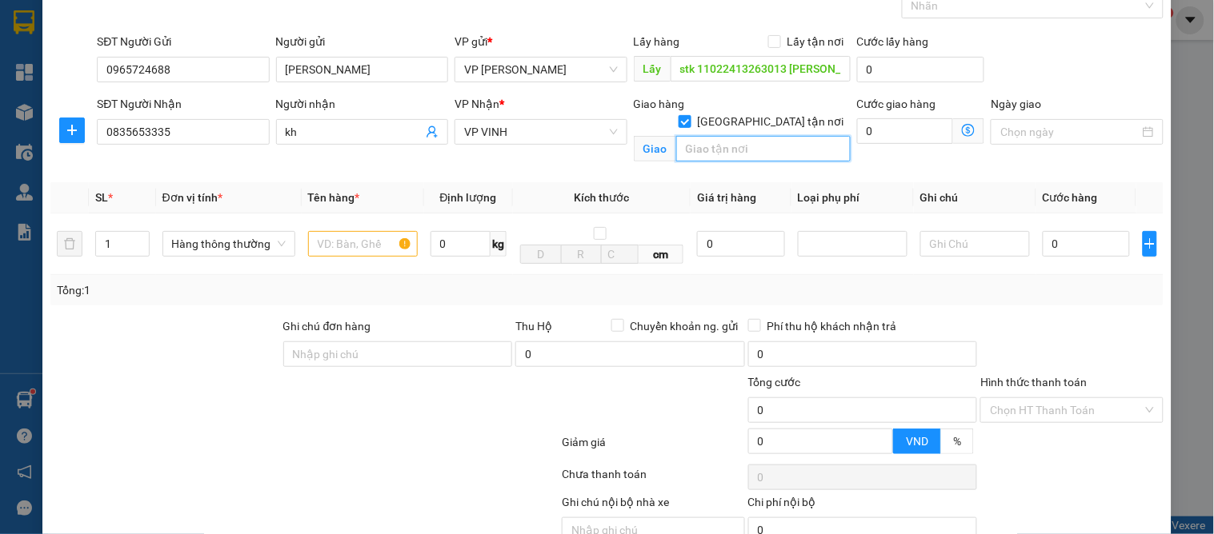
click at [733, 136] on input "text" at bounding box center [763, 149] width 174 height 26
drag, startPoint x: 795, startPoint y: 130, endPoint x: 780, endPoint y: 190, distance: 61.9
click at [795, 136] on input "12 ngõ 171 ngô ddiecs kế" at bounding box center [763, 149] width 174 height 26
type input "12 ngõ 171 ngô duc kế"
click at [331, 246] on input "text" at bounding box center [363, 244] width 110 height 26
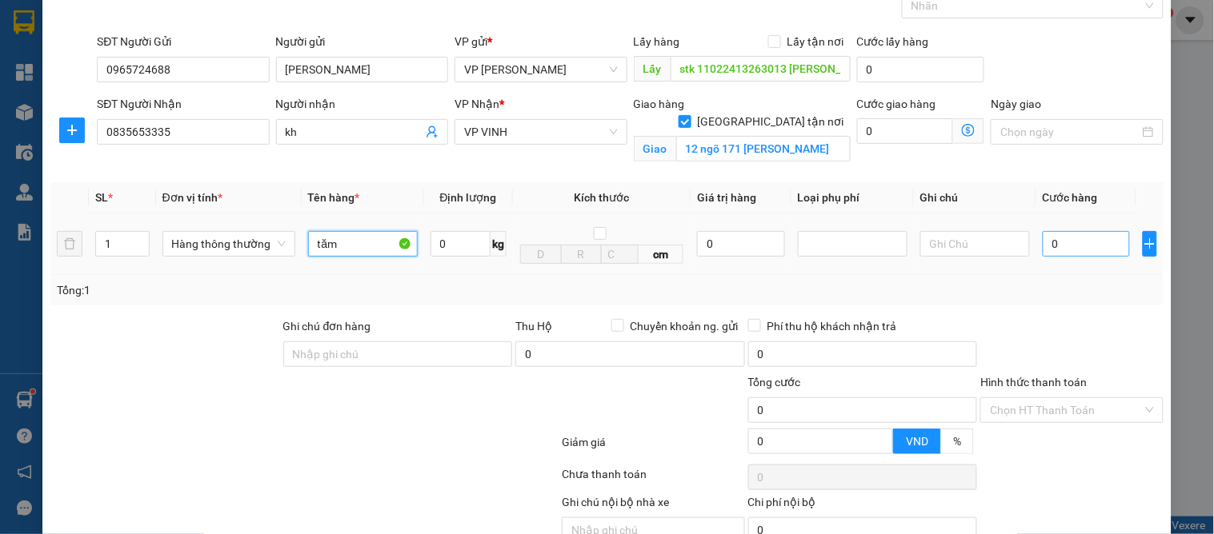
type input "tăm"
click at [1061, 249] on input "0" at bounding box center [1086, 244] width 87 height 26
type input "3"
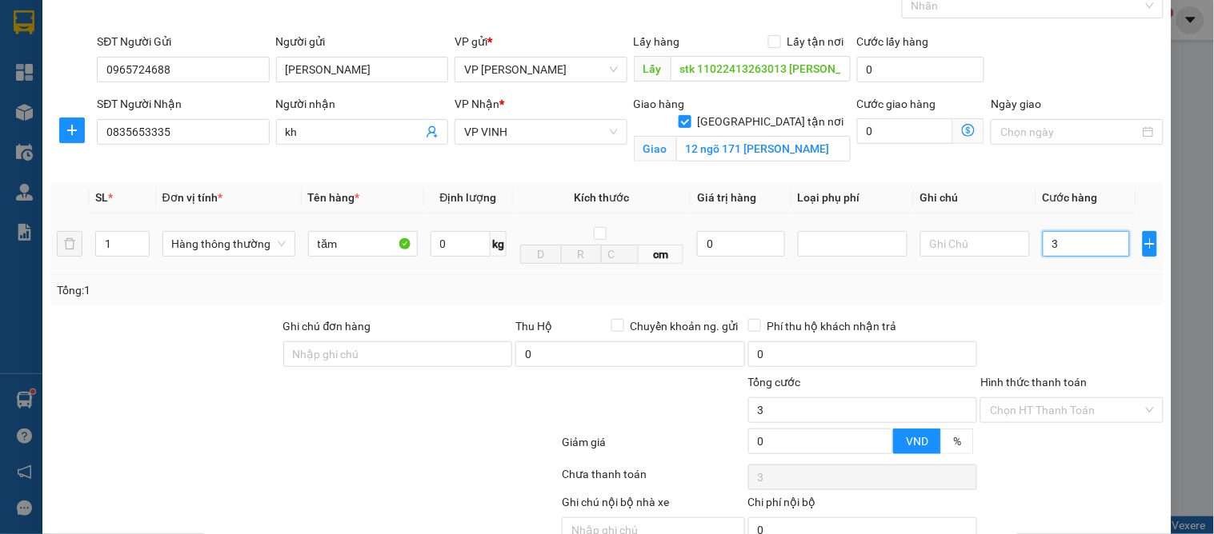
type input "30"
type input "30.000"
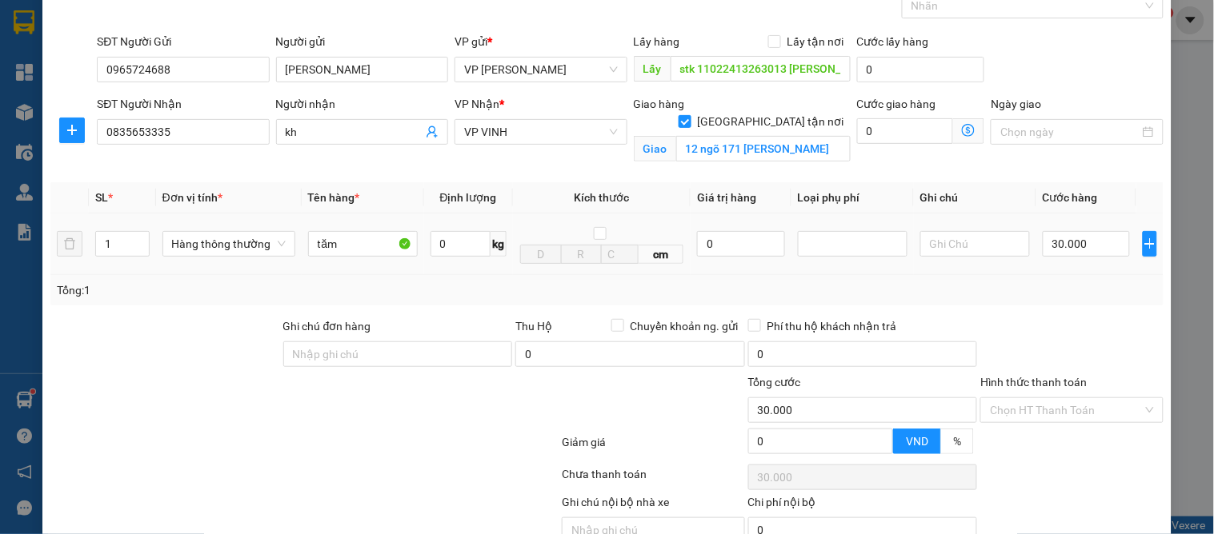
click at [1046, 290] on div "Tổng: 1" at bounding box center [607, 291] width 1100 height 18
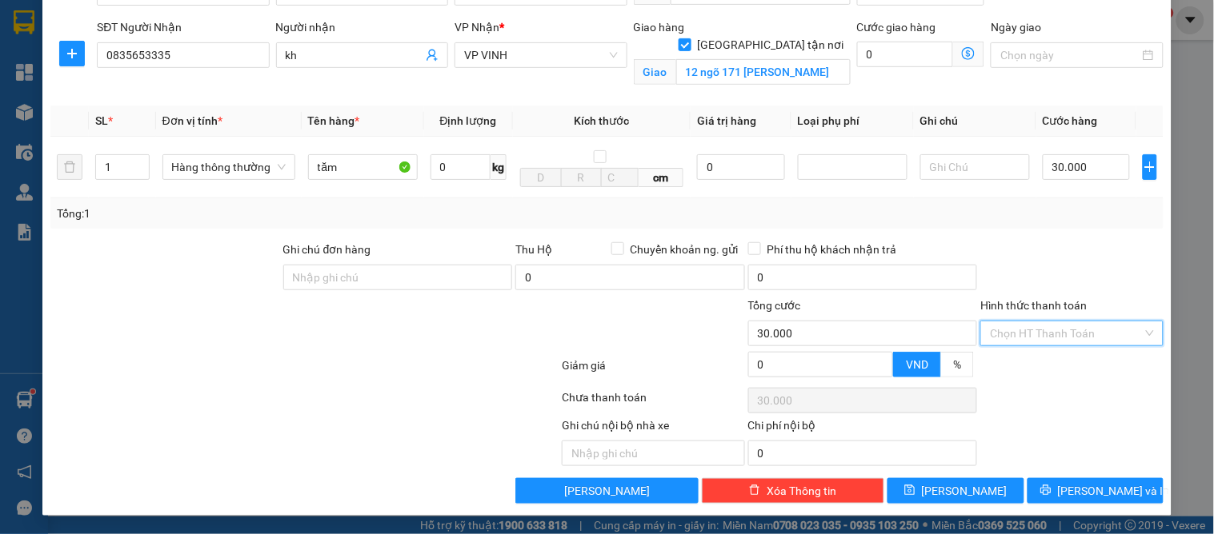
click at [1041, 325] on input "Hình thức thanh toán" at bounding box center [1066, 334] width 152 height 24
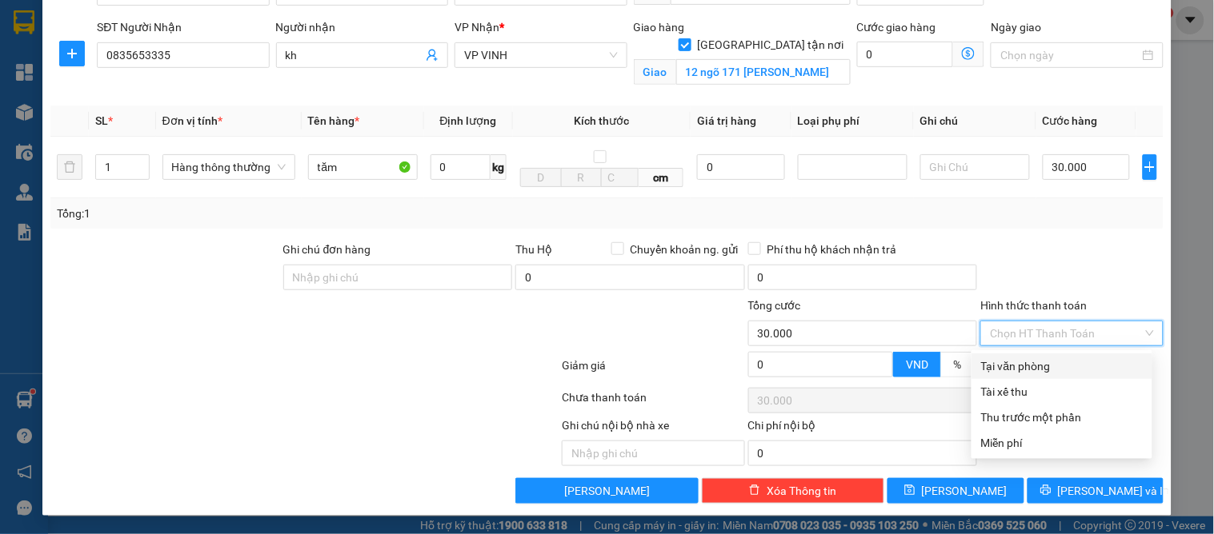
drag, startPoint x: 1040, startPoint y: 358, endPoint x: 1062, endPoint y: 395, distance: 42.7
click at [1041, 362] on div "Tại văn phòng" at bounding box center [1062, 367] width 162 height 18
type input "0"
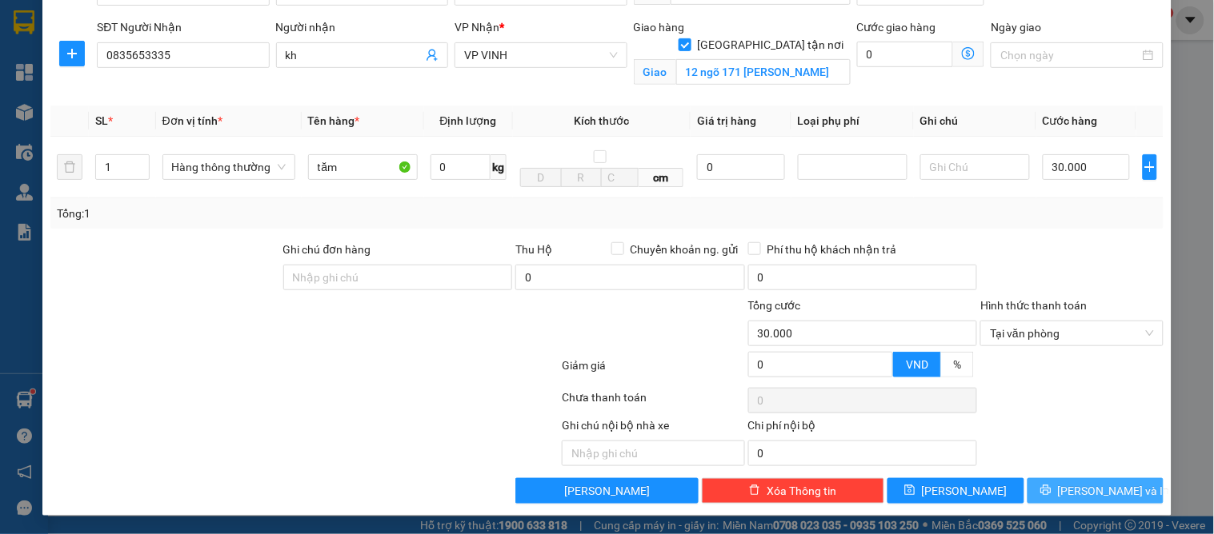
click at [1081, 490] on span "[PERSON_NAME] và In" at bounding box center [1114, 491] width 112 height 18
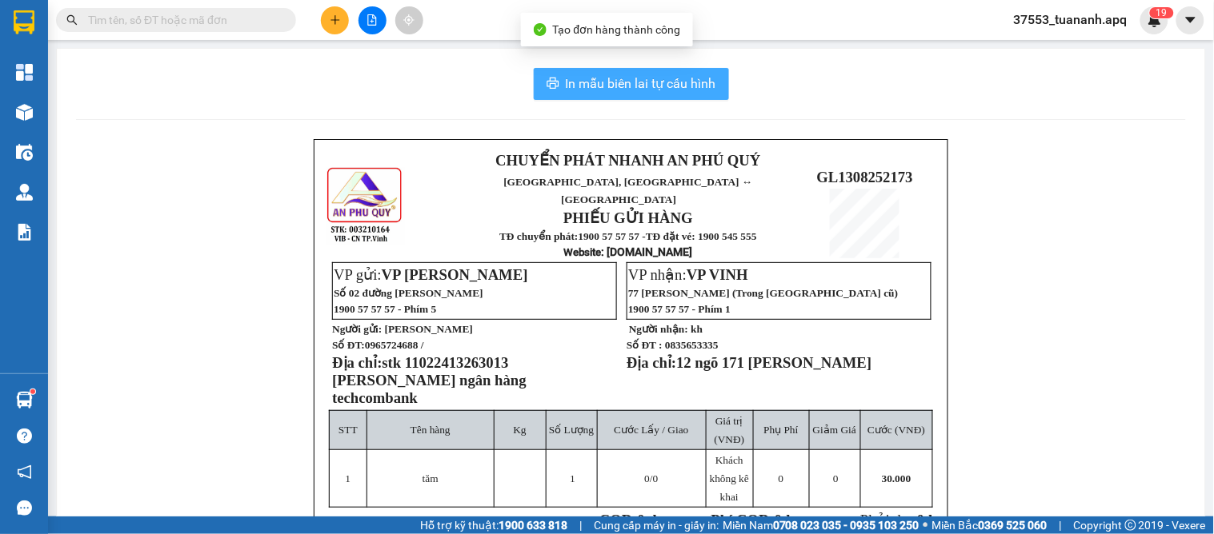
click at [590, 82] on span "In mẫu biên lai tự cấu hình" at bounding box center [641, 84] width 150 height 20
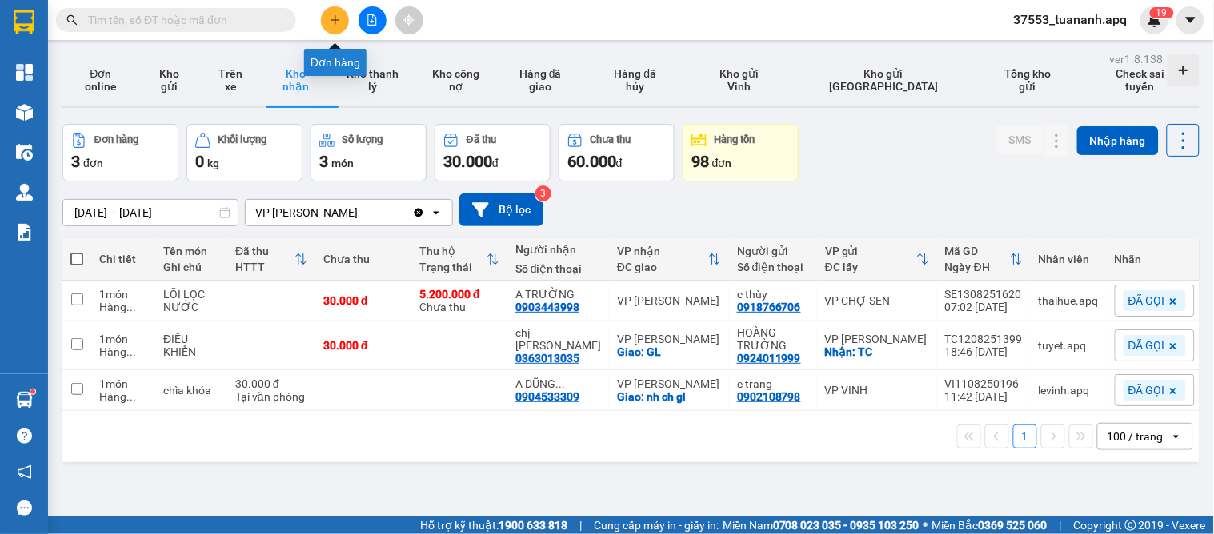
click at [331, 17] on icon "plus" at bounding box center [335, 19] width 11 height 11
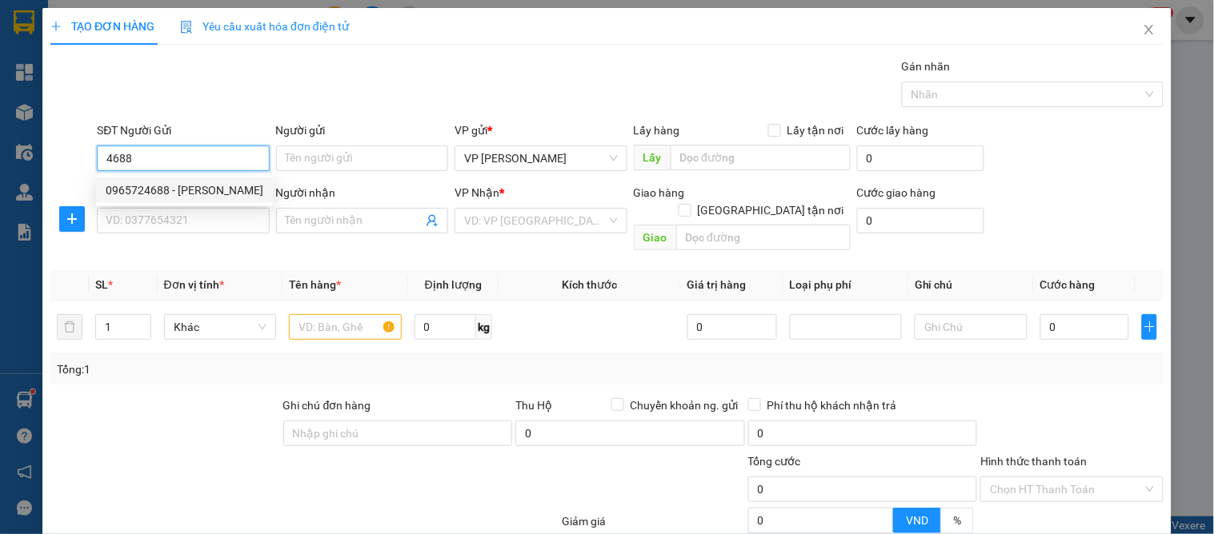
click at [177, 190] on div "0965724688 - kim anh" at bounding box center [185, 191] width 158 height 18
type input "0965724688"
type input "kim anh"
type input "stk 11022413263013 ngô thị kim nhung ngân hàng techcombank"
type input "0965724688"
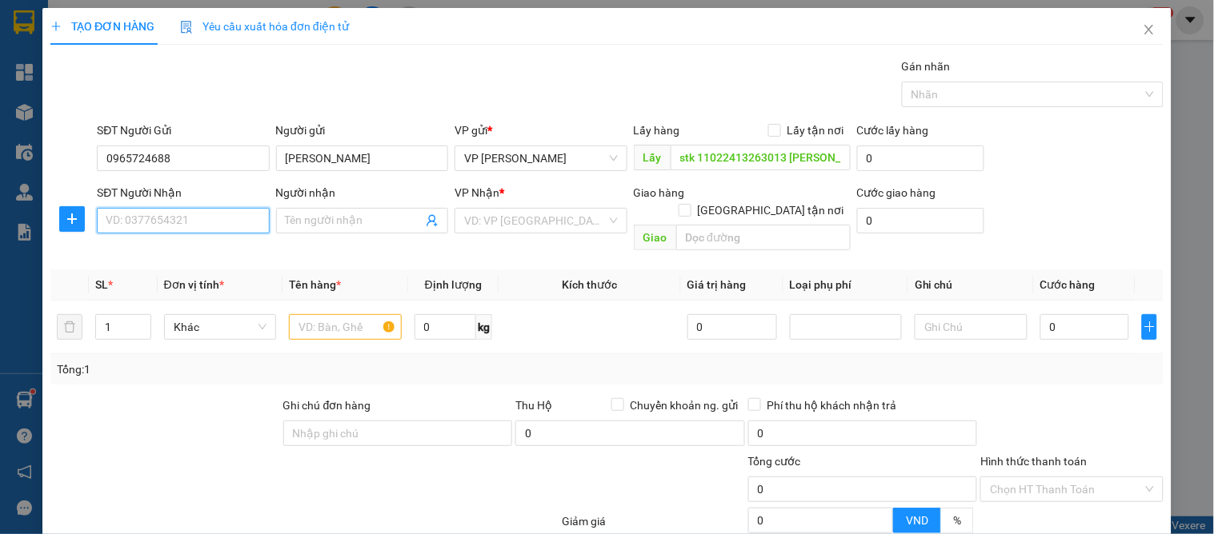
click at [171, 210] on input "SĐT Người Nhận" at bounding box center [183, 221] width 172 height 26
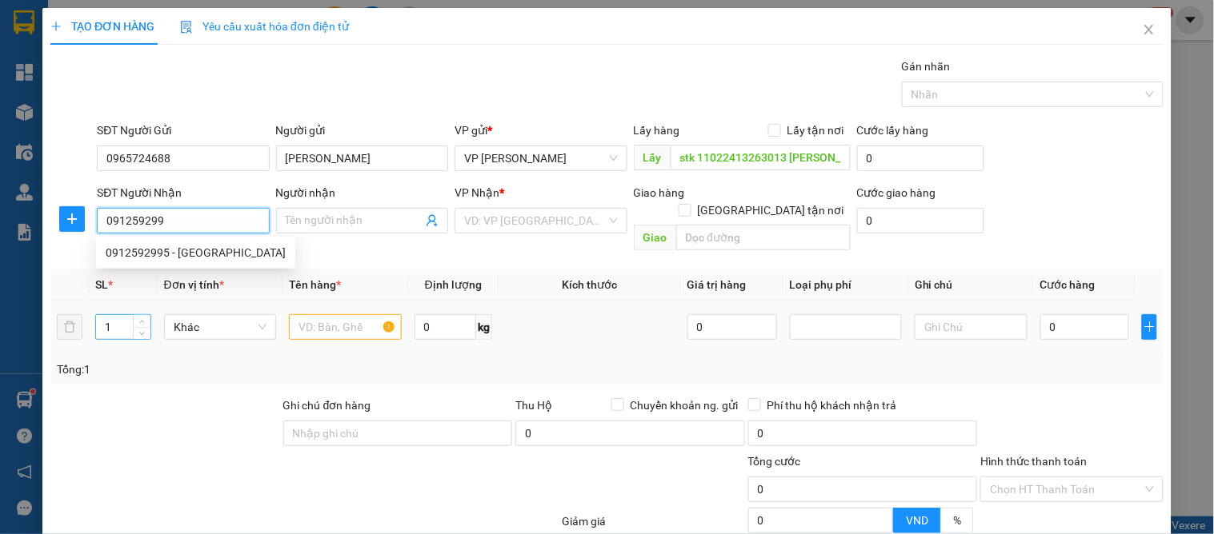
type input "0912592995"
click at [171, 246] on div "0912592995 - mỹ dung" at bounding box center [196, 253] width 180 height 18
type input "mỹ dung"
checkbox input "true"
type input "số 26 ngõ 291 đg phong đình cảng"
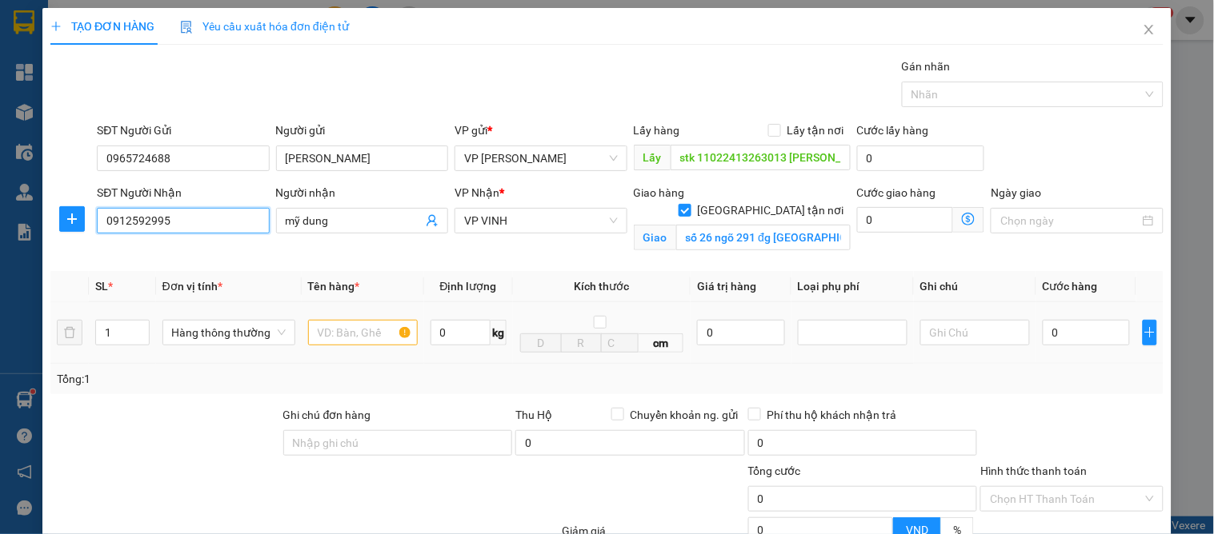
type input "0912592995"
click at [350, 334] on input "text" at bounding box center [363, 333] width 110 height 26
type input "my pham"
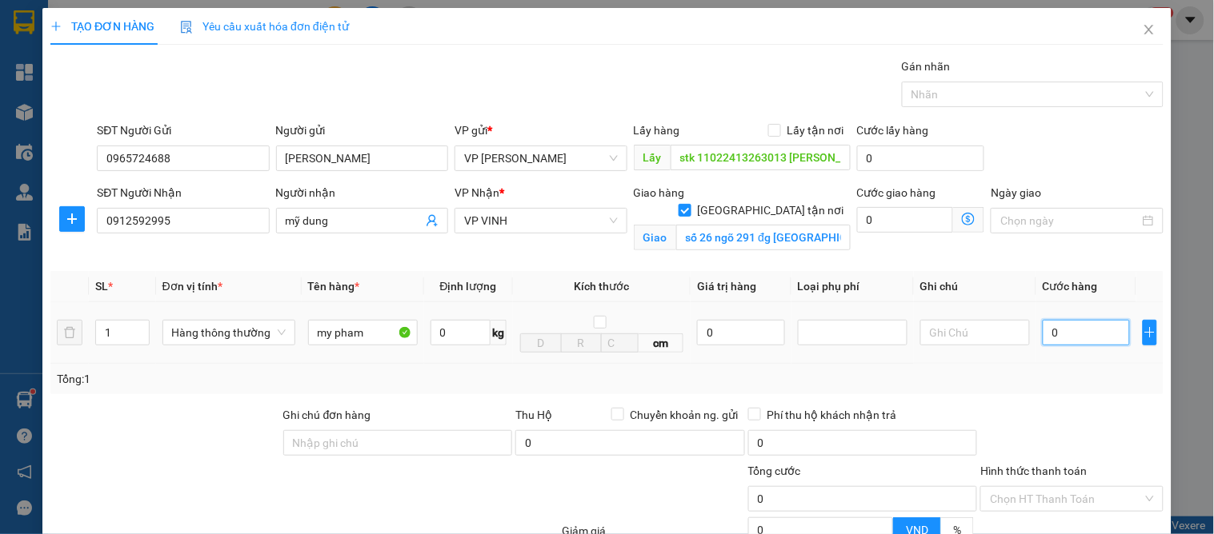
click at [1051, 324] on input "0" at bounding box center [1086, 333] width 87 height 26
click at [1050, 388] on div "Tổng: 1" at bounding box center [606, 379] width 1113 height 30
click at [1038, 487] on input "Hình thức thanh toán" at bounding box center [1066, 499] width 152 height 24
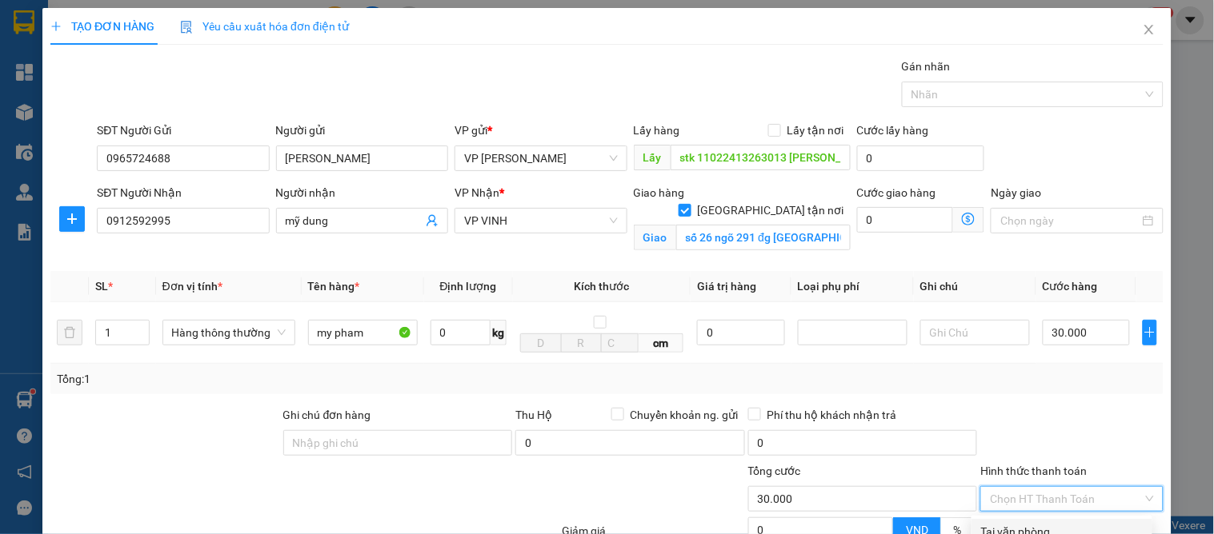
drag, startPoint x: 1035, startPoint y: 355, endPoint x: 1035, endPoint y: 374, distance: 18.4
click at [1035, 519] on div "Tại văn phòng" at bounding box center [1061, 532] width 181 height 26
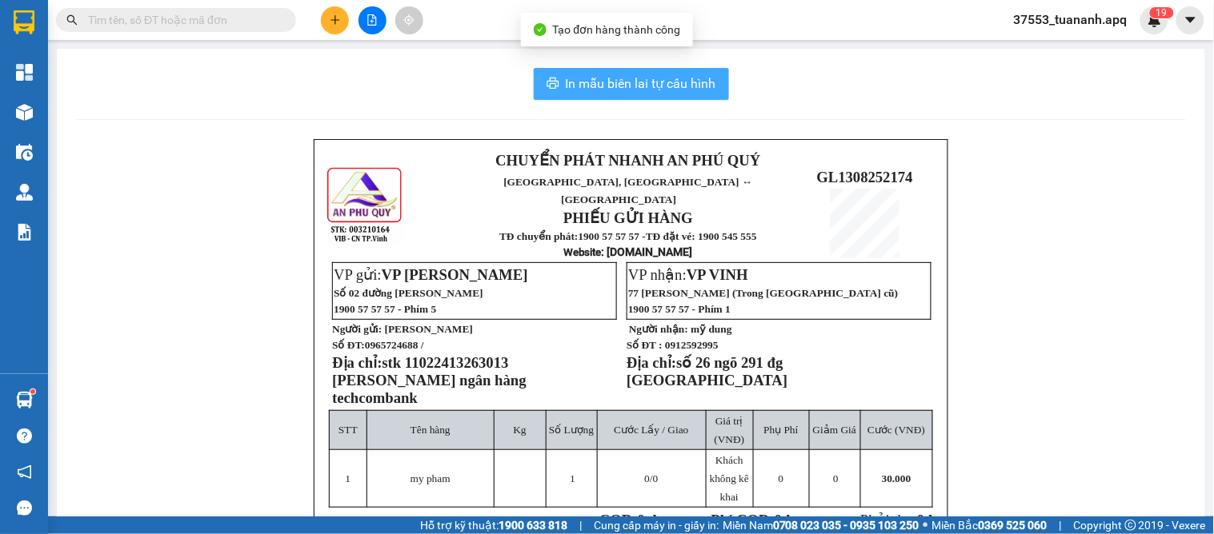
click at [614, 73] on button "In mẫu biên lai tự cấu hình" at bounding box center [631, 84] width 195 height 32
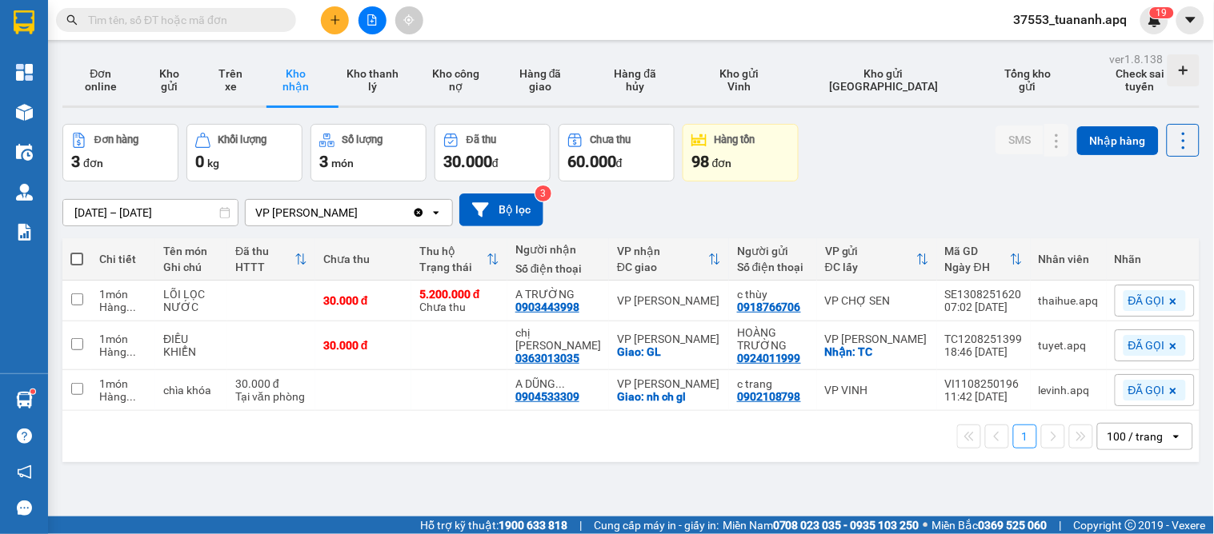
click at [629, 211] on div "[DATE] – [DATE] Press the down arrow key to interact with the calendar and sele…" at bounding box center [630, 210] width 1137 height 33
click at [333, 27] on button at bounding box center [335, 20] width 28 height 28
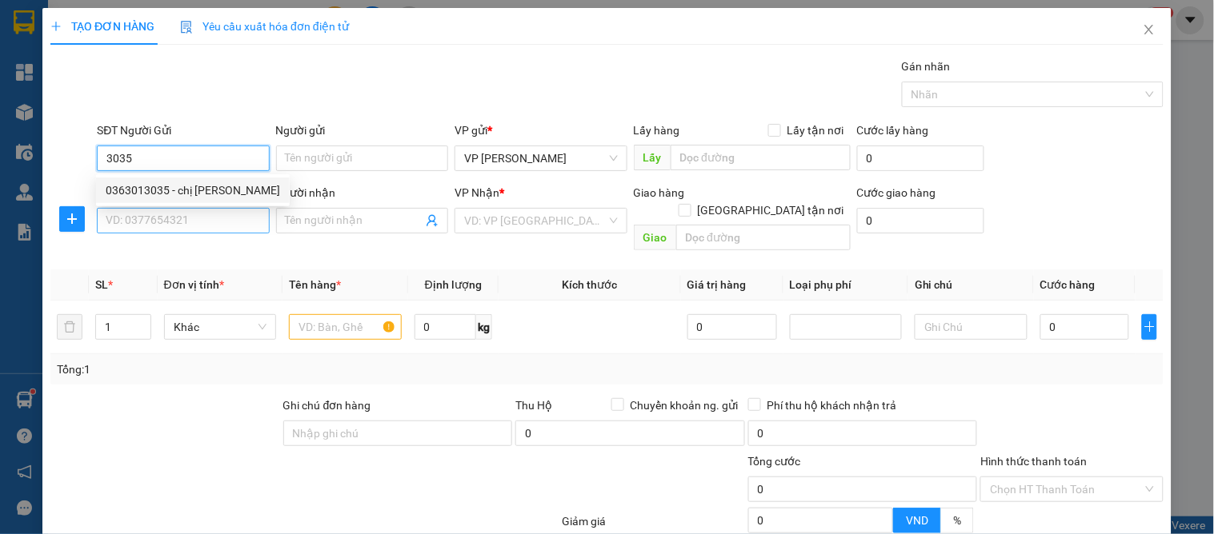
drag, startPoint x: 155, startPoint y: 186, endPoint x: 156, endPoint y: 234, distance: 47.2
click at [156, 188] on div "0363013035 - chị hương" at bounding box center [193, 191] width 174 height 18
type input "0363013035"
type input "chị [PERSON_NAME]"
type input "0363013035"
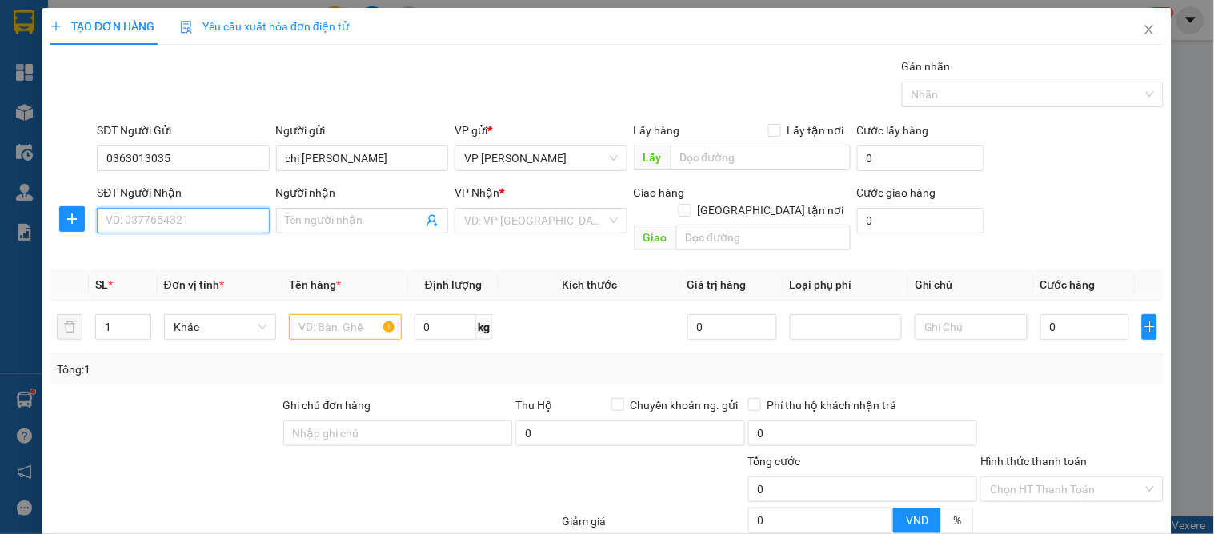
click at [156, 233] on input "SĐT Người Nhận" at bounding box center [183, 221] width 172 height 26
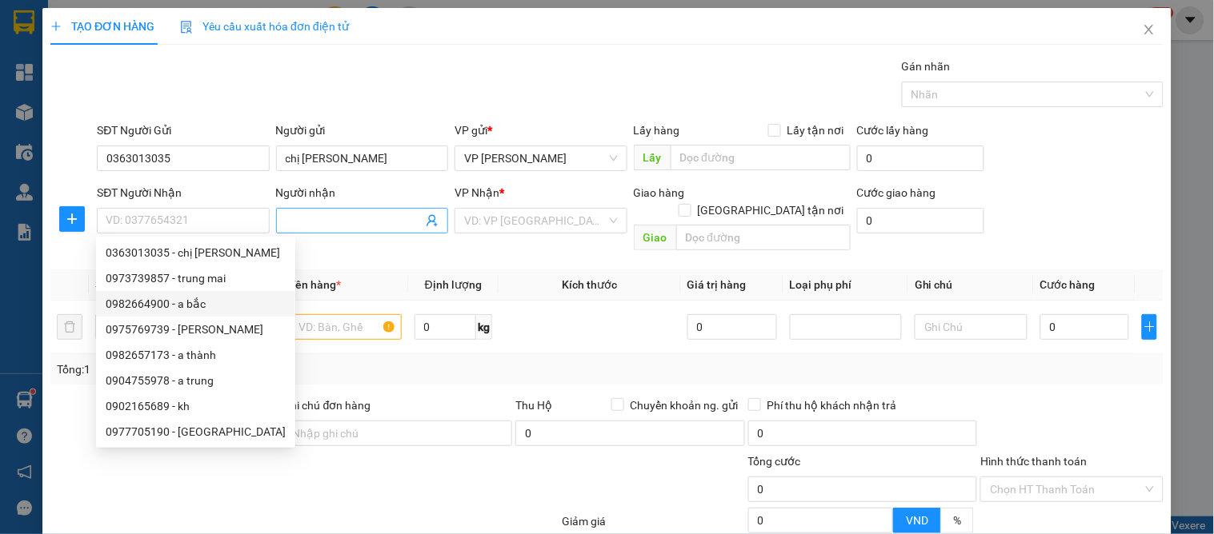
click at [432, 217] on icon "user-add" at bounding box center [432, 220] width 13 height 13
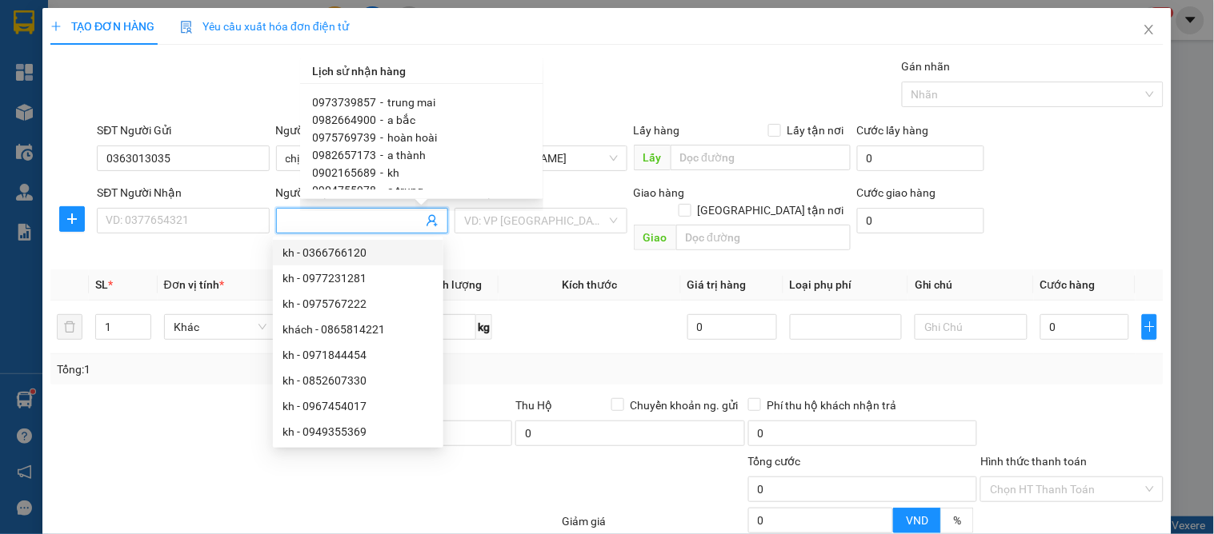
click at [402, 272] on span "tuấn bình" at bounding box center [411, 278] width 47 height 13
type input "0845551993"
type input "tuấn bình"
type input "vp"
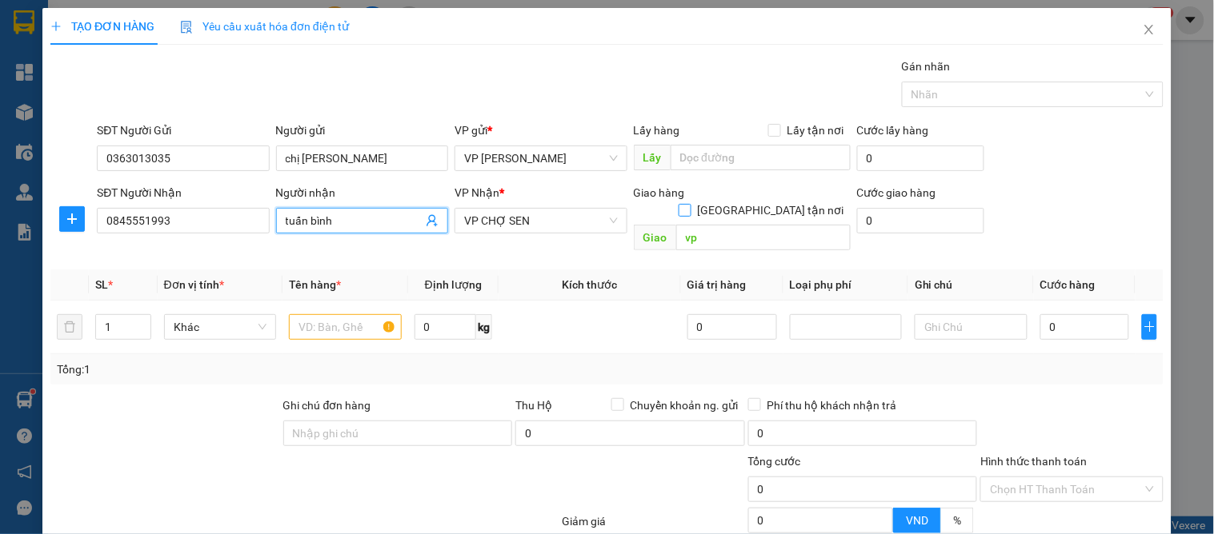
click at [690, 204] on input "[GEOGRAPHIC_DATA] tận nơi" at bounding box center [683, 209] width 11 height 11
checkbox input "true"
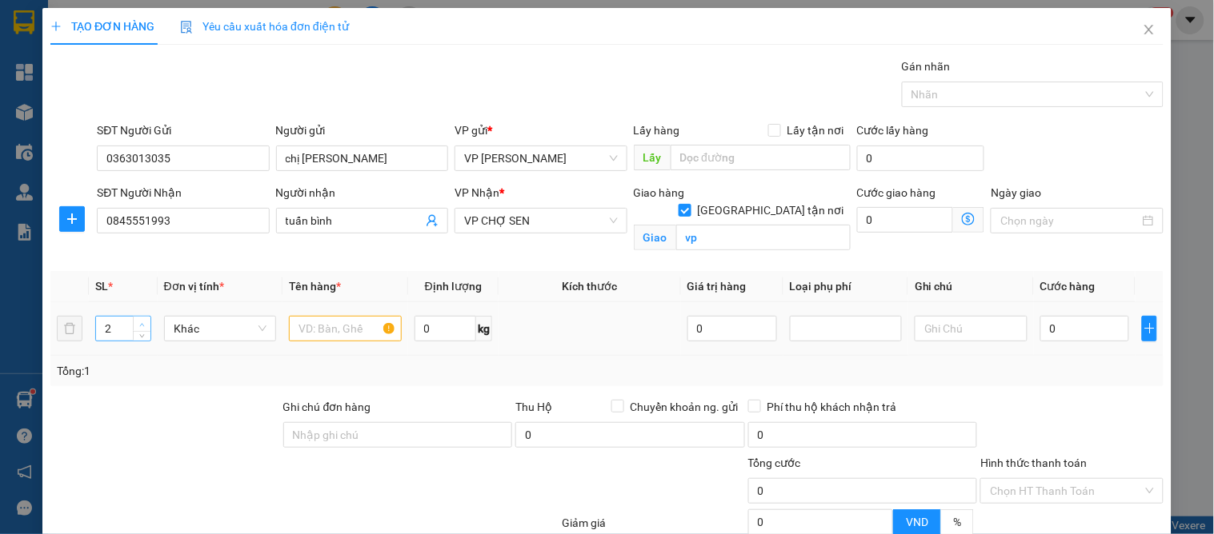
click at [141, 320] on span "up" at bounding box center [143, 325] width 10 height 10
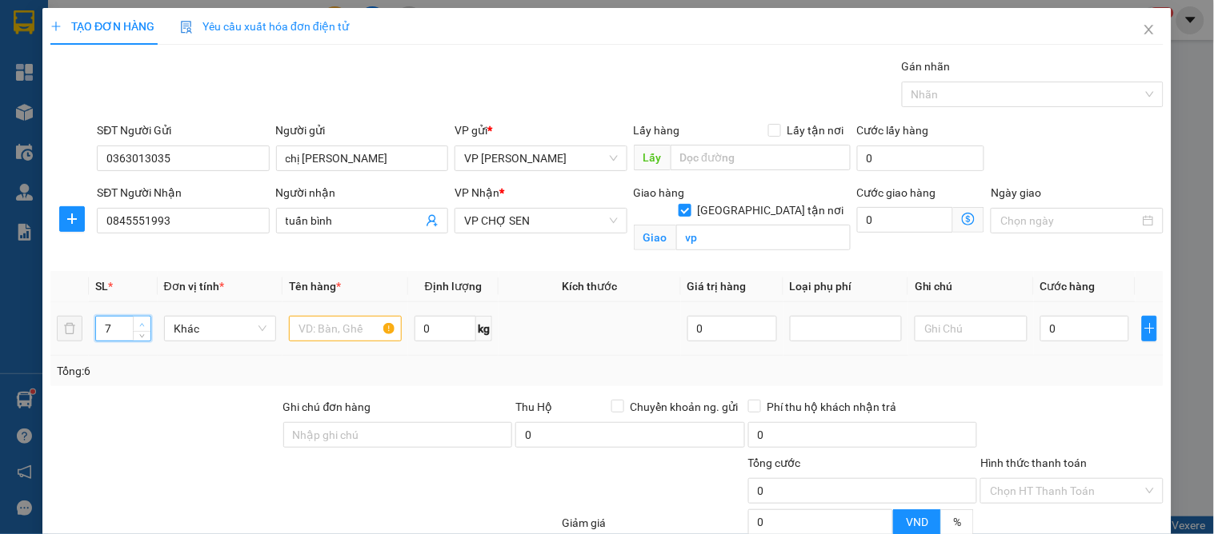
click at [141, 320] on span "up" at bounding box center [143, 325] width 10 height 10
type input "9"
click at [334, 334] on input "text" at bounding box center [345, 329] width 112 height 26
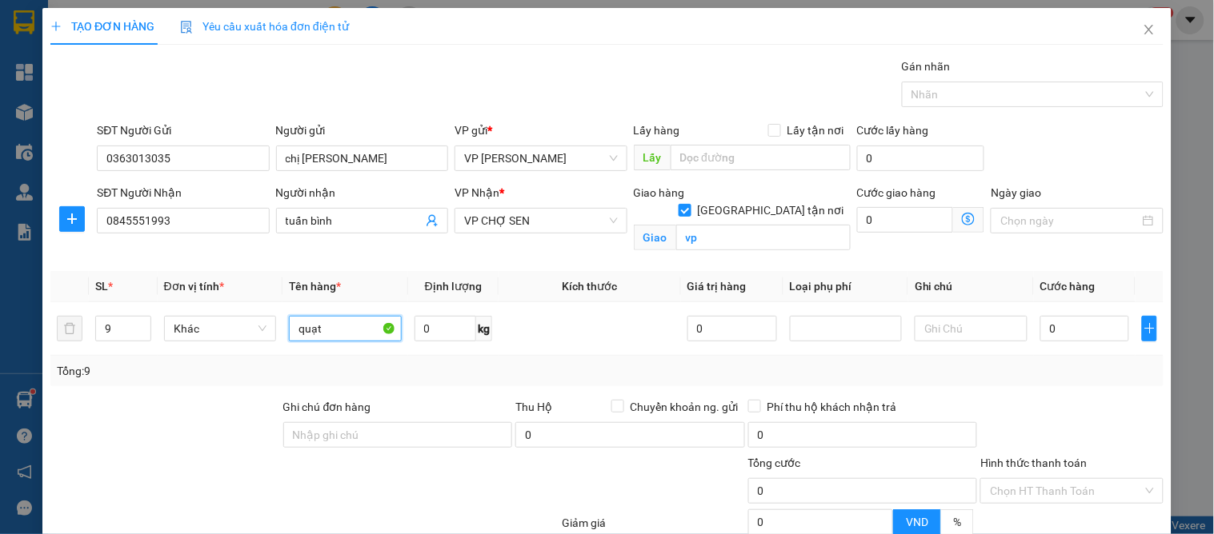
type input "quạt"
drag, startPoint x: 893, startPoint y: 390, endPoint x: 902, endPoint y: 390, distance: 8.8
click at [893, 390] on div "Transit Pickup Surcharge Ids Transit Deliver Surcharge Ids Transit Deliver Surc…" at bounding box center [606, 360] width 1113 height 604
click at [1051, 345] on div "0" at bounding box center [1085, 329] width 90 height 32
click at [1051, 339] on input "0" at bounding box center [1085, 329] width 90 height 26
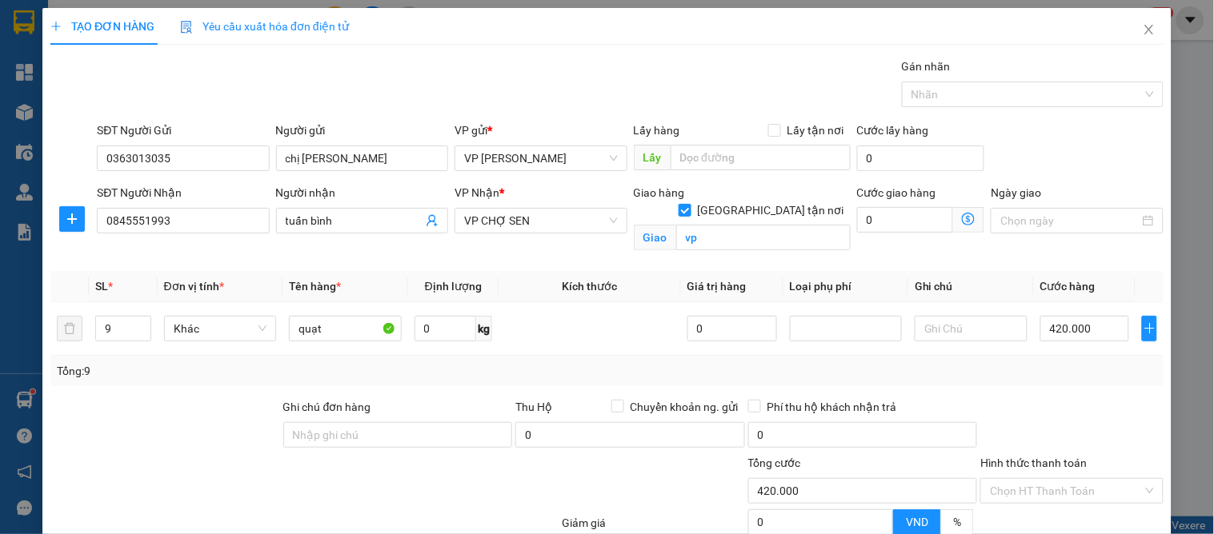
click at [991, 443] on div at bounding box center [1072, 426] width 186 height 56
drag, startPoint x: 1107, startPoint y: 489, endPoint x: 1011, endPoint y: 476, distance: 97.7
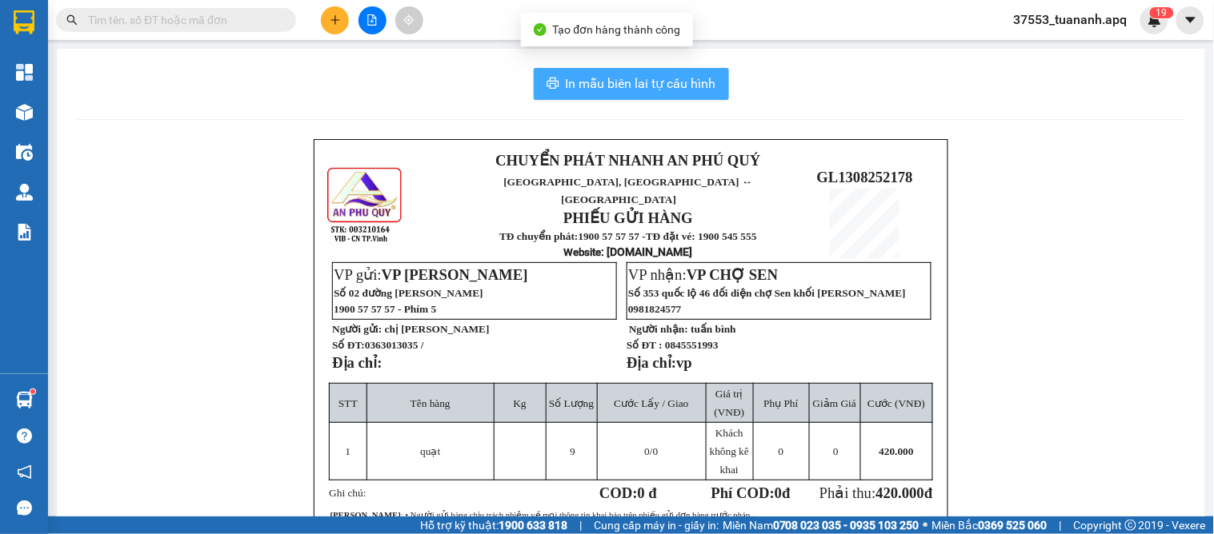
click at [644, 97] on button "In mẫu biên lai tự cấu hình" at bounding box center [631, 84] width 195 height 32
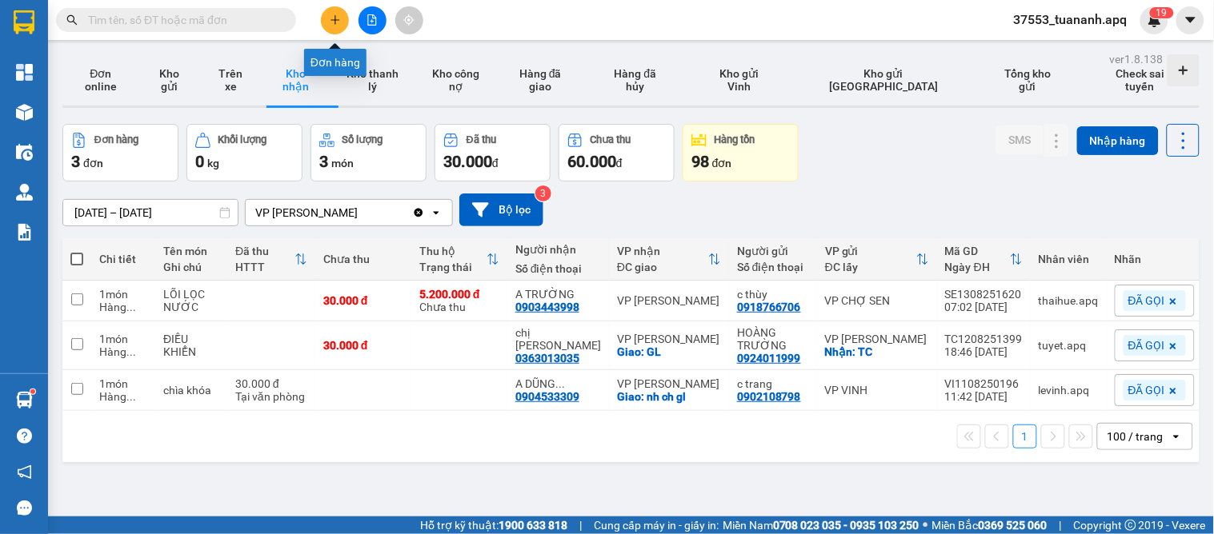
click at [334, 20] on icon "plus" at bounding box center [334, 19] width 9 height 1
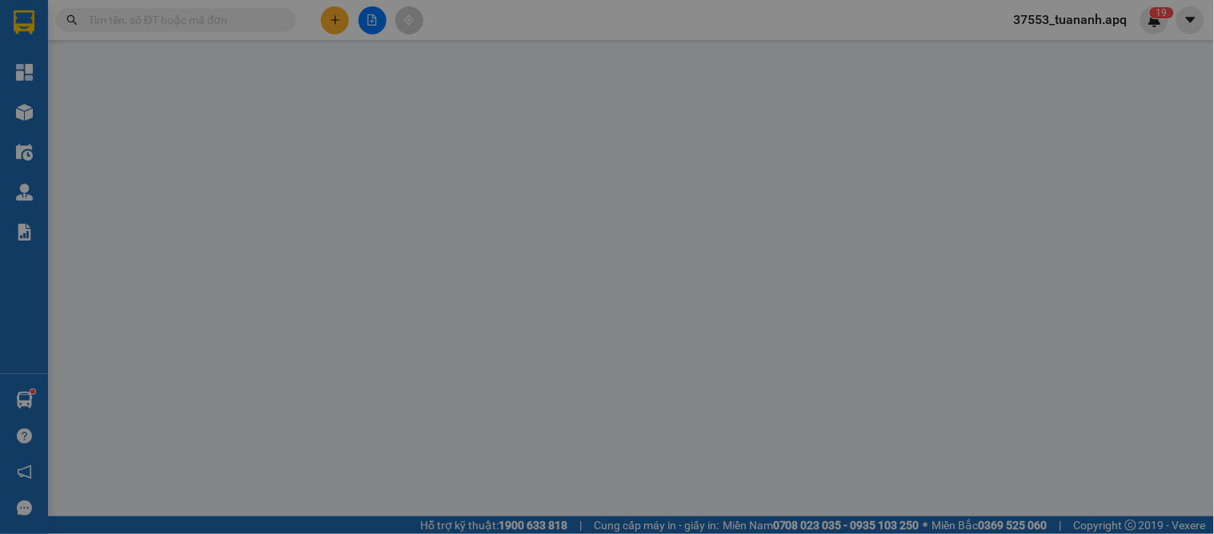
click at [334, 20] on span "Yêu cầu xuất hóa đơn điện tử" at bounding box center [264, 26] width 169 height 13
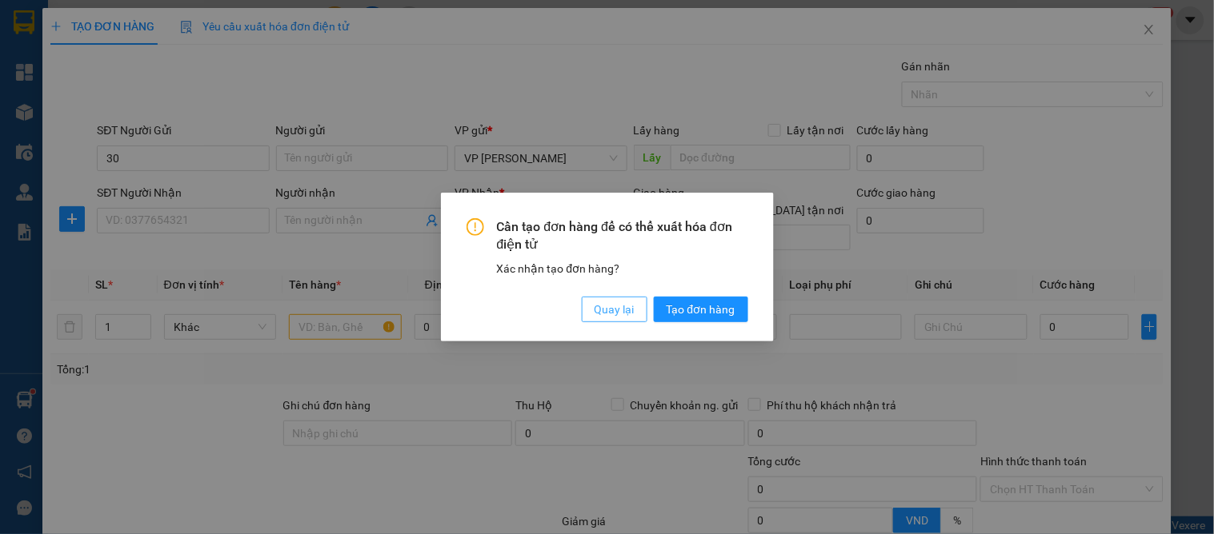
click at [619, 314] on span "Quay lại" at bounding box center [614, 310] width 40 height 18
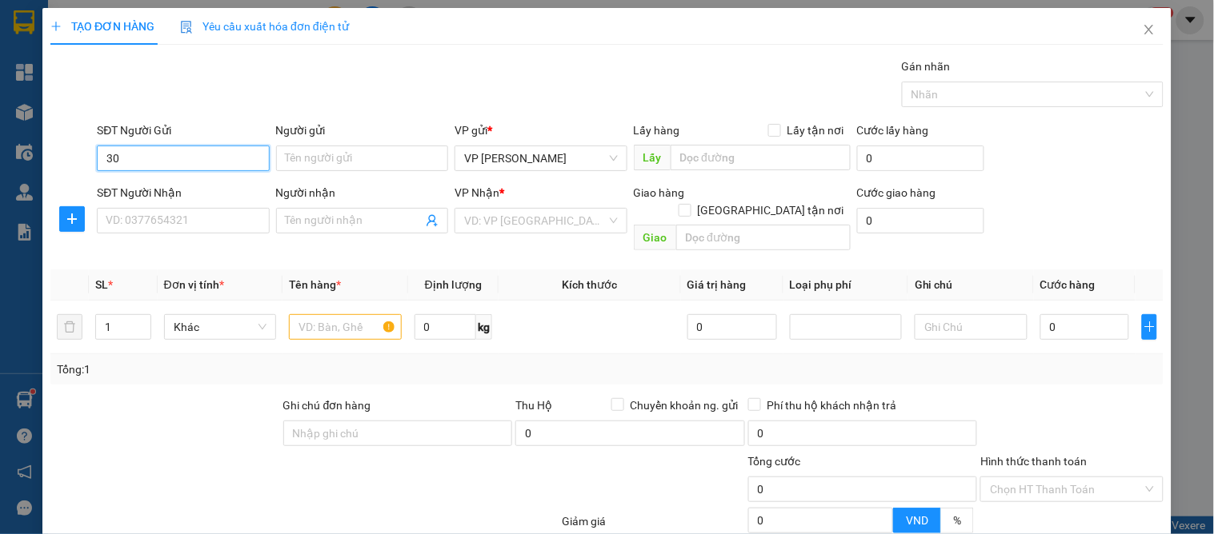
click at [139, 150] on input "30" at bounding box center [183, 159] width 172 height 26
drag, startPoint x: 154, startPoint y: 190, endPoint x: 144, endPoint y: 222, distance: 33.7
click at [154, 192] on div "0363013035 - chị hương" at bounding box center [193, 191] width 174 height 18
type input "0363013035"
type input "chị [PERSON_NAME]"
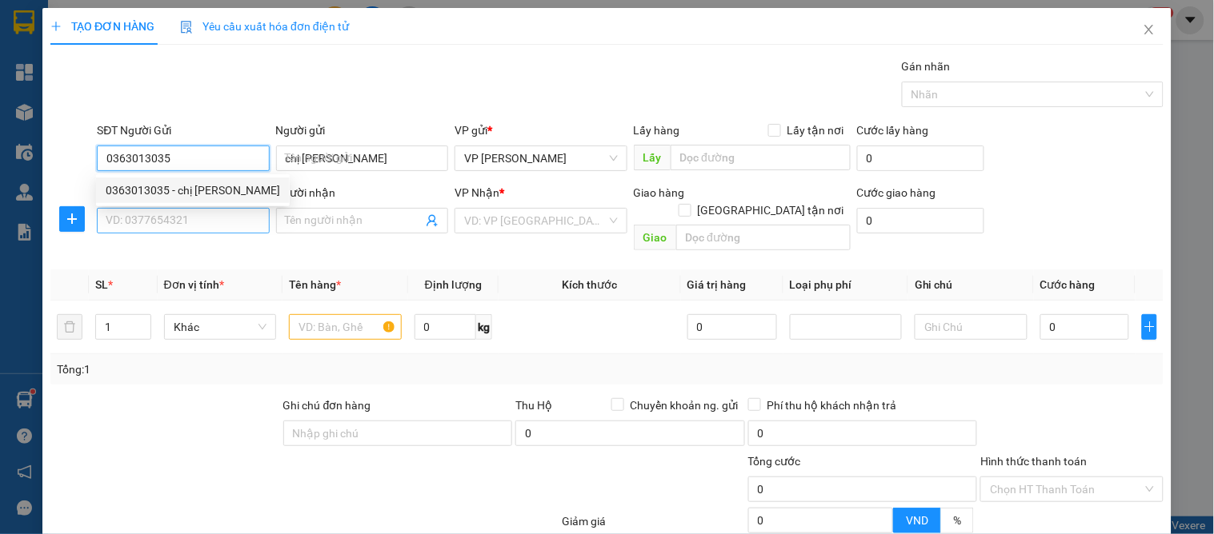
type input "0363013035"
click at [144, 222] on input "SĐT Người Nhận" at bounding box center [183, 221] width 172 height 26
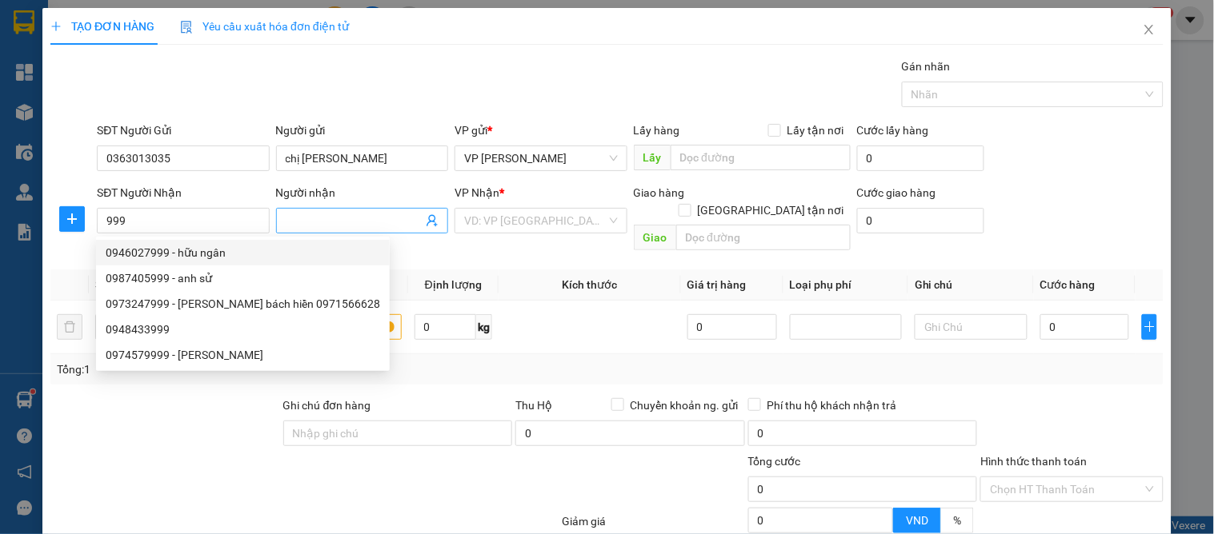
click at [430, 218] on icon "user-add" at bounding box center [432, 220] width 13 height 13
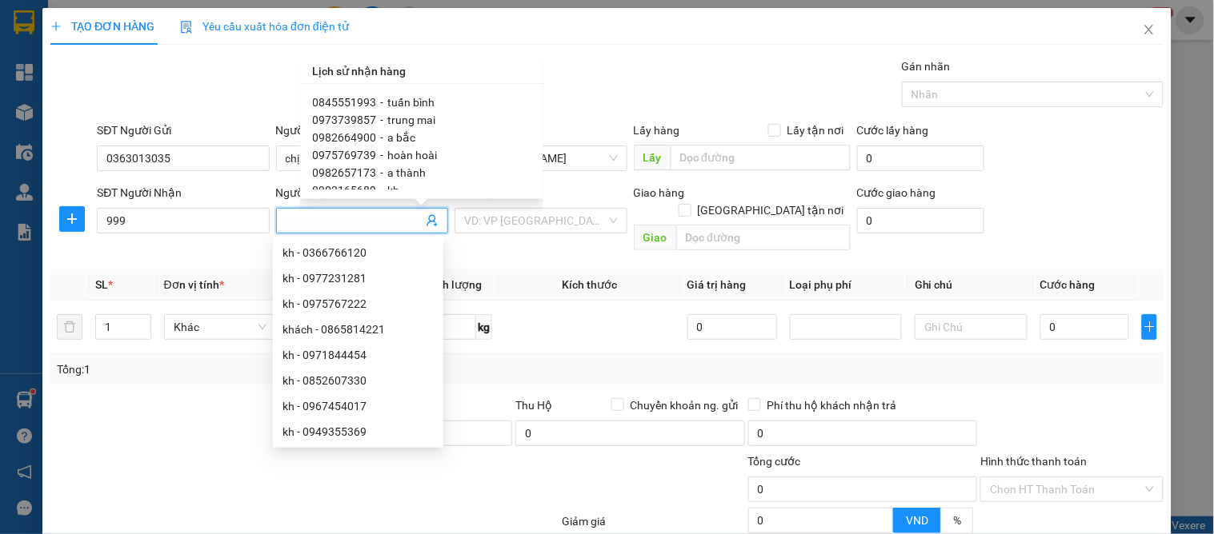
click at [434, 290] on span "hoàng trường" at bounding box center [423, 296] width 70 height 13
type input "0924011999"
type input "hoàng trường"
type input "vp"
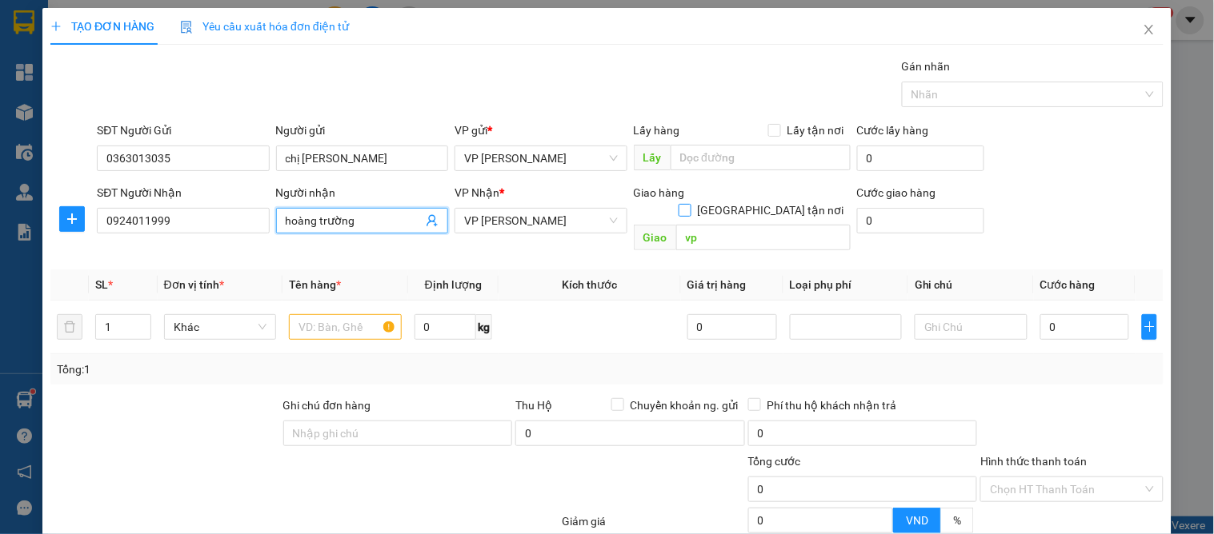
click at [690, 204] on input "[GEOGRAPHIC_DATA] tận nơi" at bounding box center [683, 209] width 11 height 11
checkbox input "true"
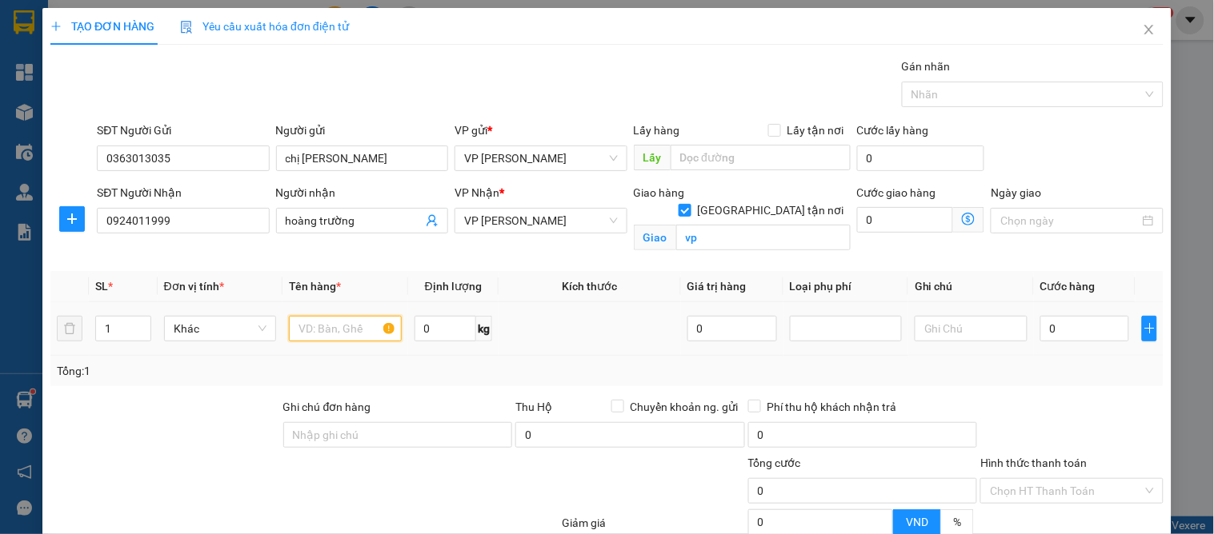
click at [291, 338] on input "text" at bounding box center [345, 329] width 112 height 26
type input "quạt"
click at [1053, 331] on input "0" at bounding box center [1085, 329] width 90 height 26
type input "4"
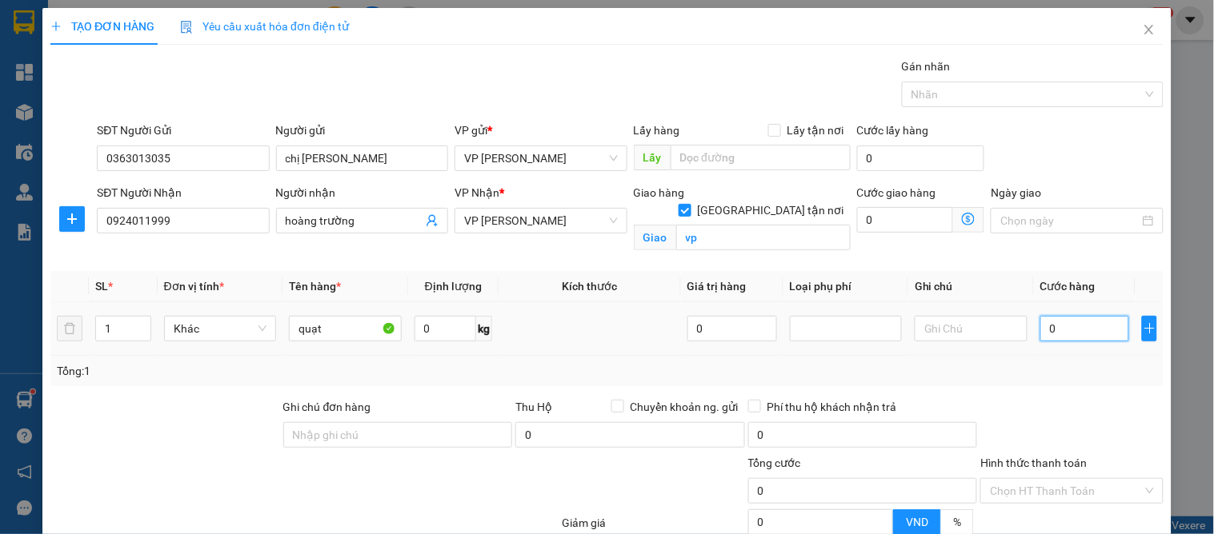
type input "4"
drag, startPoint x: 1063, startPoint y: 426, endPoint x: 1057, endPoint y: 441, distance: 15.5
click at [1061, 429] on div at bounding box center [1072, 426] width 186 height 56
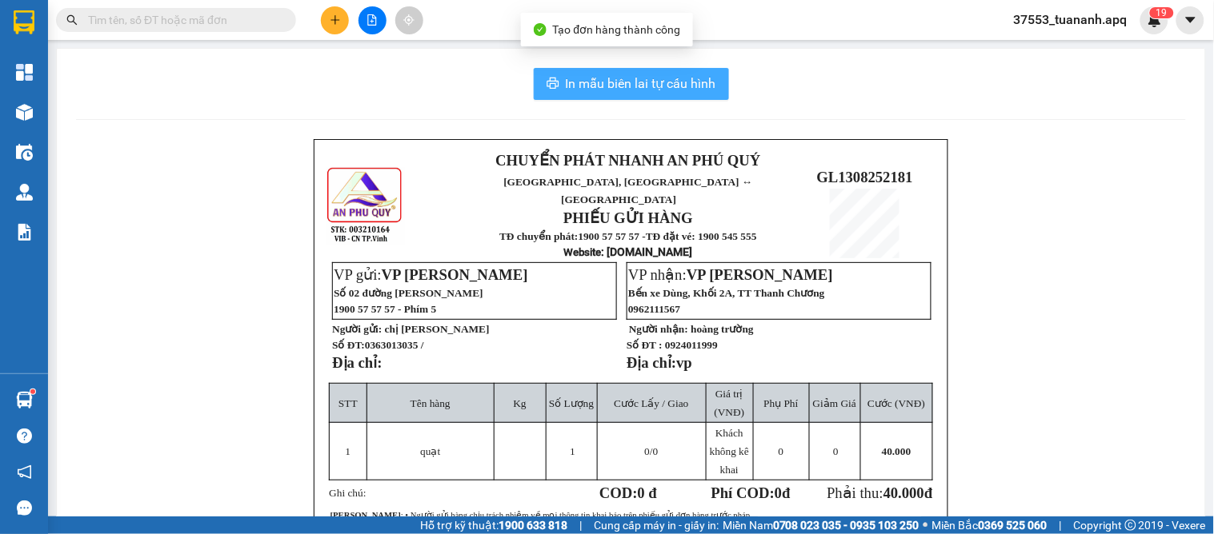
click at [690, 76] on span "In mẫu biên lai tự cấu hình" at bounding box center [641, 84] width 150 height 20
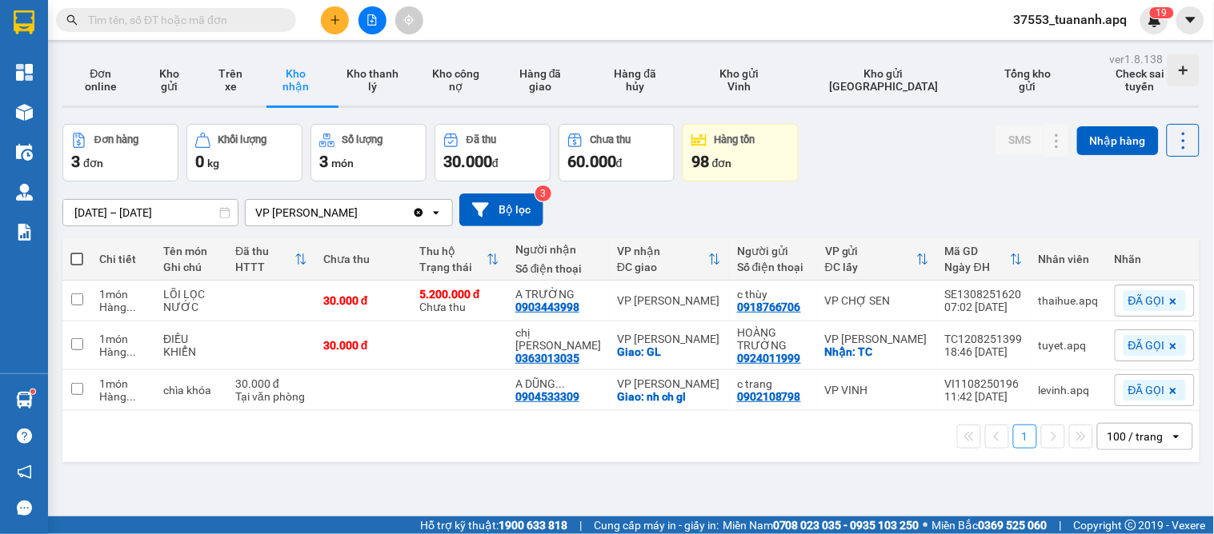
click at [334, 25] on icon "plus" at bounding box center [335, 19] width 11 height 11
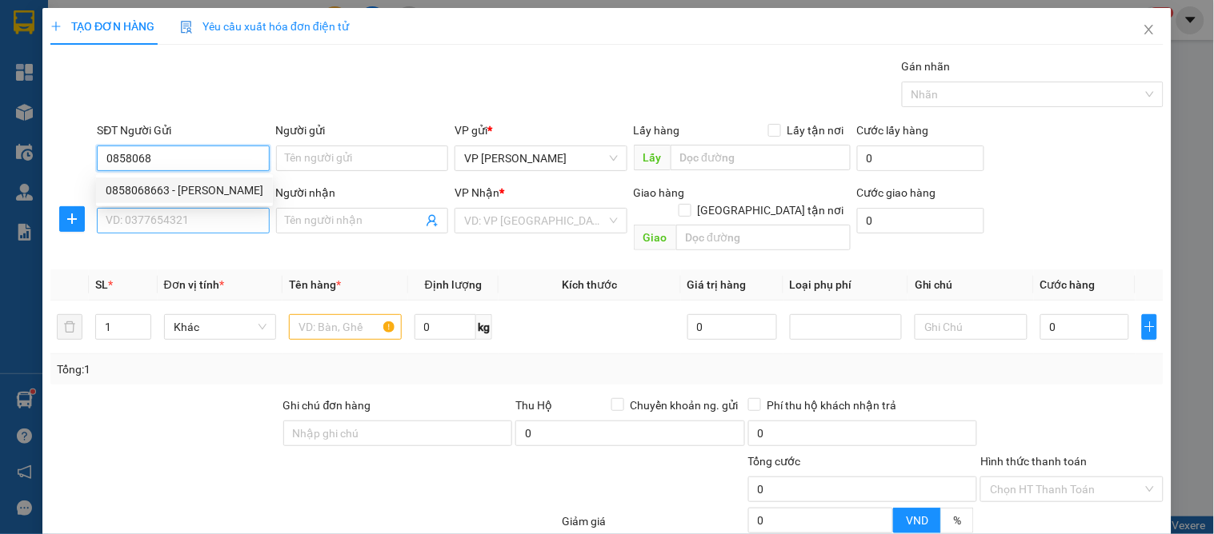
drag, startPoint x: 186, startPoint y: 187, endPoint x: 186, endPoint y: 211, distance: 24.0
click at [186, 193] on div "0858068663 - bùi minh" at bounding box center [185, 191] width 158 height 18
type input "0858068663"
type input "bùi minh"
type input "0858068663"
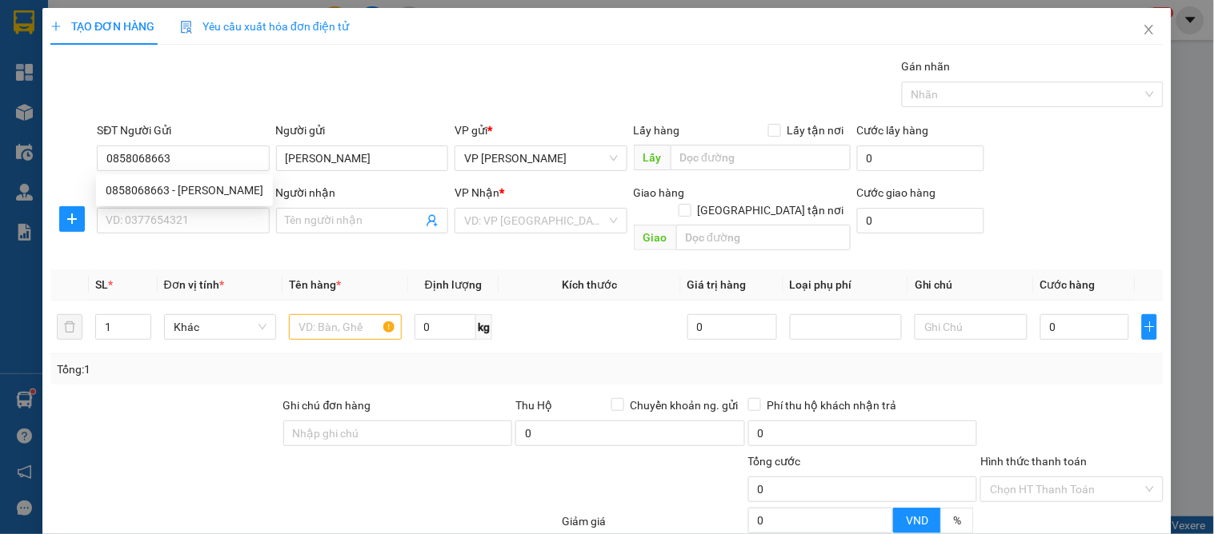
drag, startPoint x: 178, startPoint y: 238, endPoint x: 198, endPoint y: 237, distance: 20.0
click at [178, 237] on div "SĐT Người Nhận VD: 0377654321" at bounding box center [183, 212] width 172 height 56
drag, startPoint x: 190, startPoint y: 220, endPoint x: 209, endPoint y: 266, distance: 49.2
click at [193, 220] on input "SĐT Người Nhận" at bounding box center [183, 221] width 172 height 26
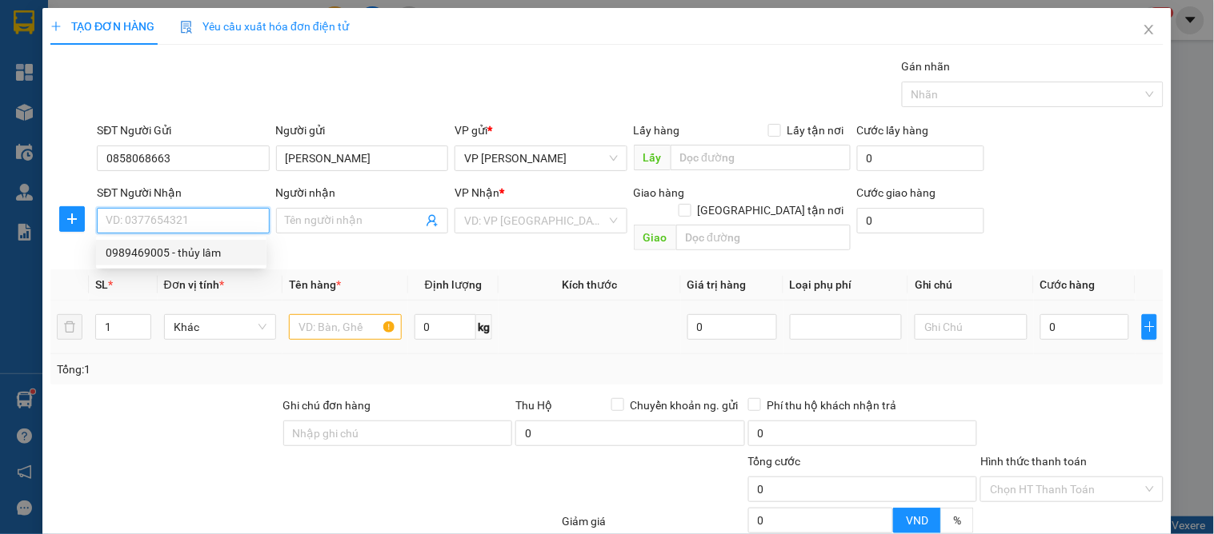
drag, startPoint x: 209, startPoint y: 246, endPoint x: 317, endPoint y: 313, distance: 126.8
click at [210, 250] on div "0989469005 - thủy lâm" at bounding box center [181, 253] width 151 height 18
type input "0989469005"
type input "thủy lâm"
checkbox input "true"
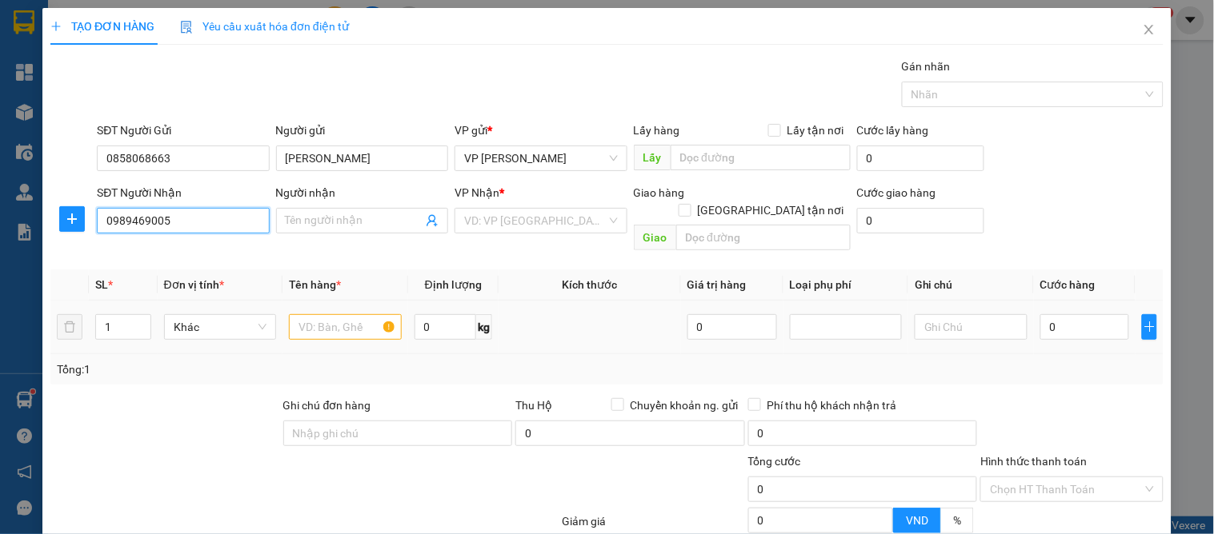
type input "chợ vinh"
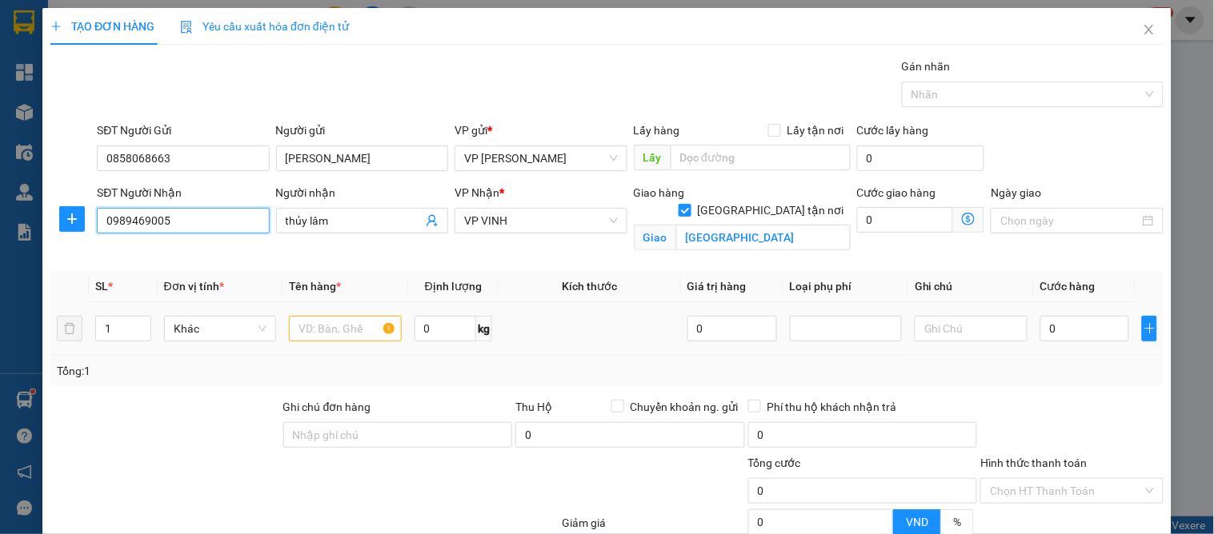
type input "10"
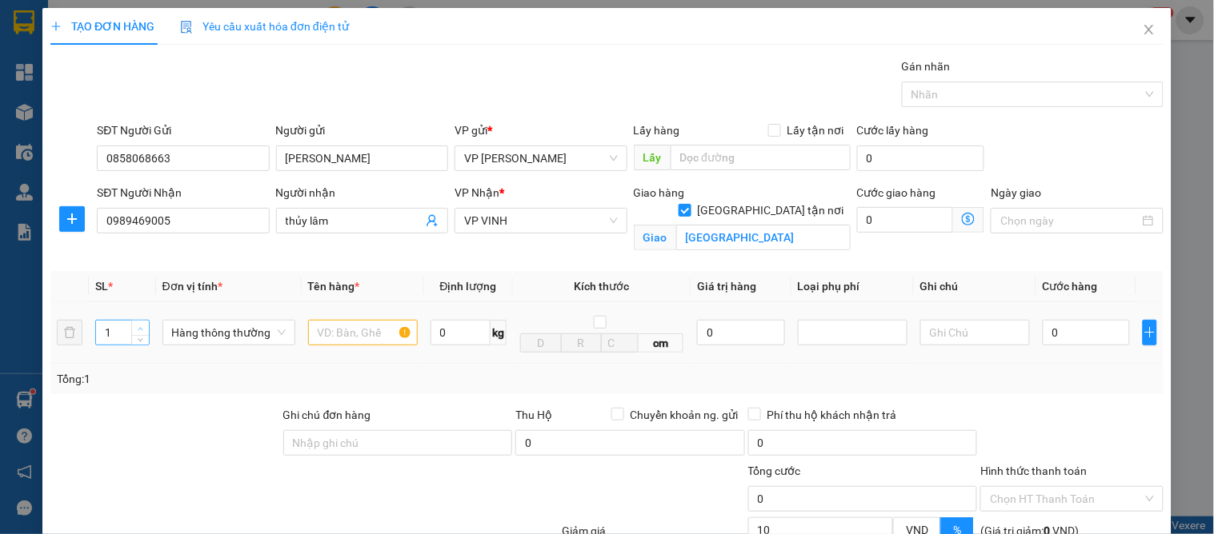
type input "2"
drag, startPoint x: 142, startPoint y: 322, endPoint x: 153, endPoint y: 325, distance: 10.7
click at [149, 325] on td "2" at bounding box center [122, 333] width 66 height 62
click at [314, 338] on input "text" at bounding box center [363, 333] width 110 height 26
type input "my pham"
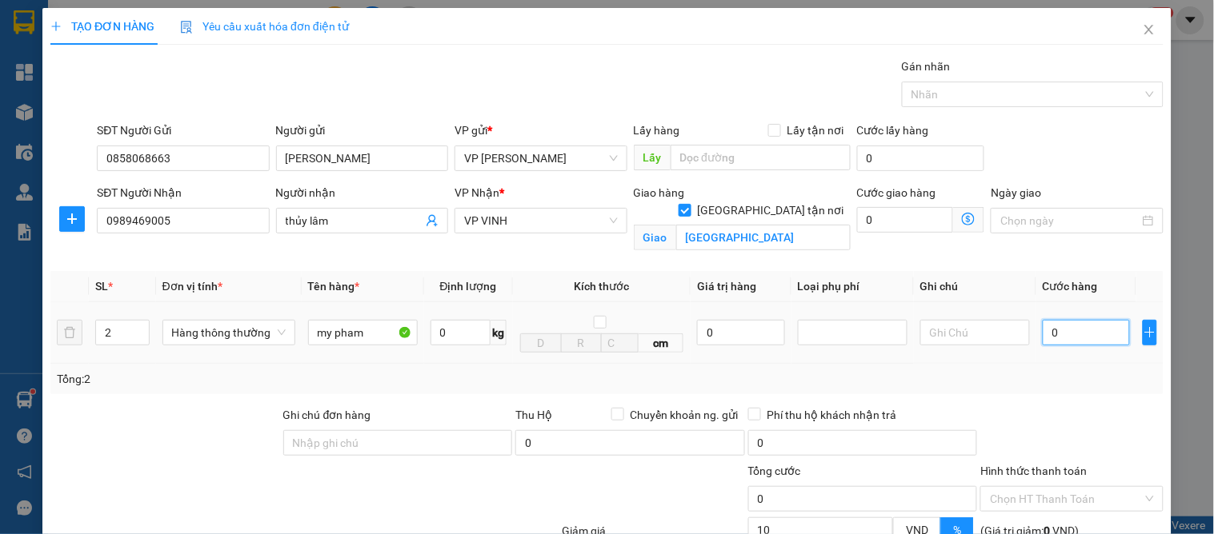
click at [1061, 326] on input "0" at bounding box center [1086, 333] width 87 height 26
type input "1"
type input "12"
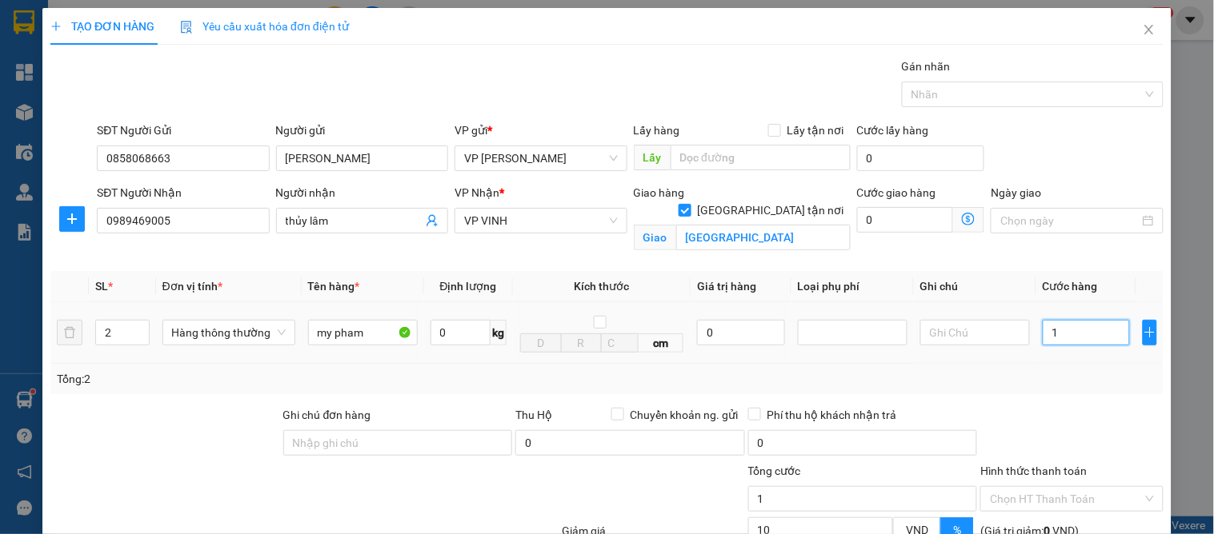
type input "12"
type input "120"
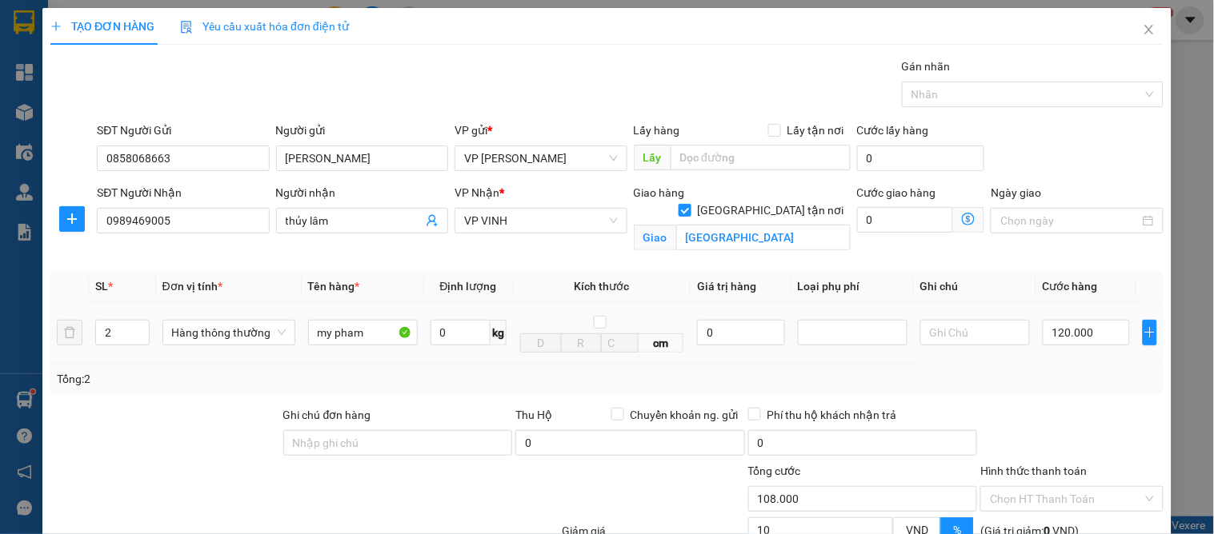
click at [1044, 434] on div at bounding box center [1072, 434] width 186 height 56
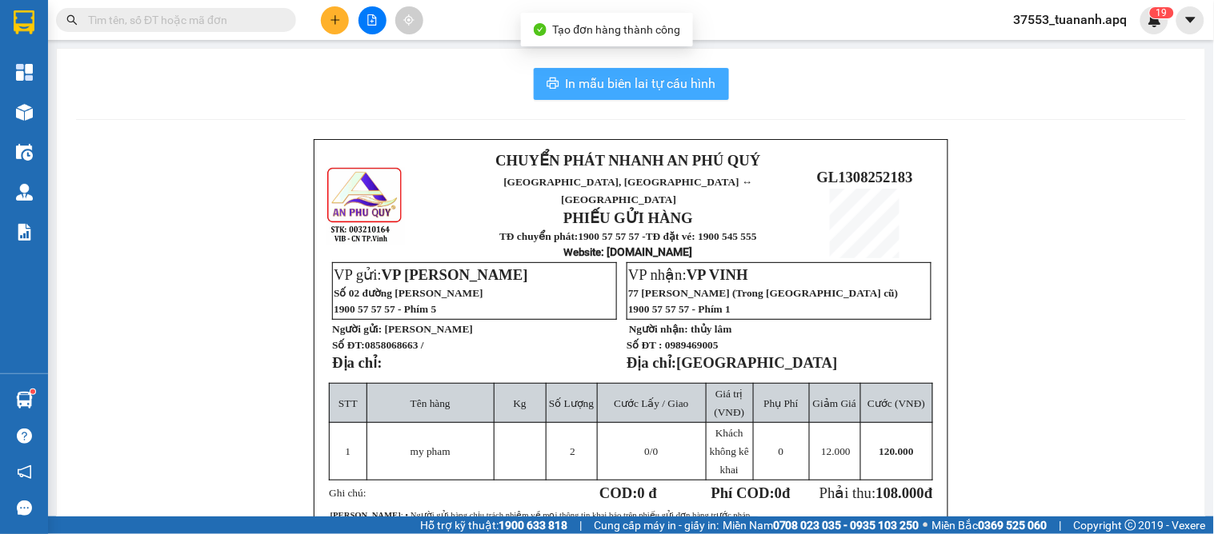
click at [627, 80] on span "In mẫu biên lai tự cấu hình" at bounding box center [641, 84] width 150 height 20
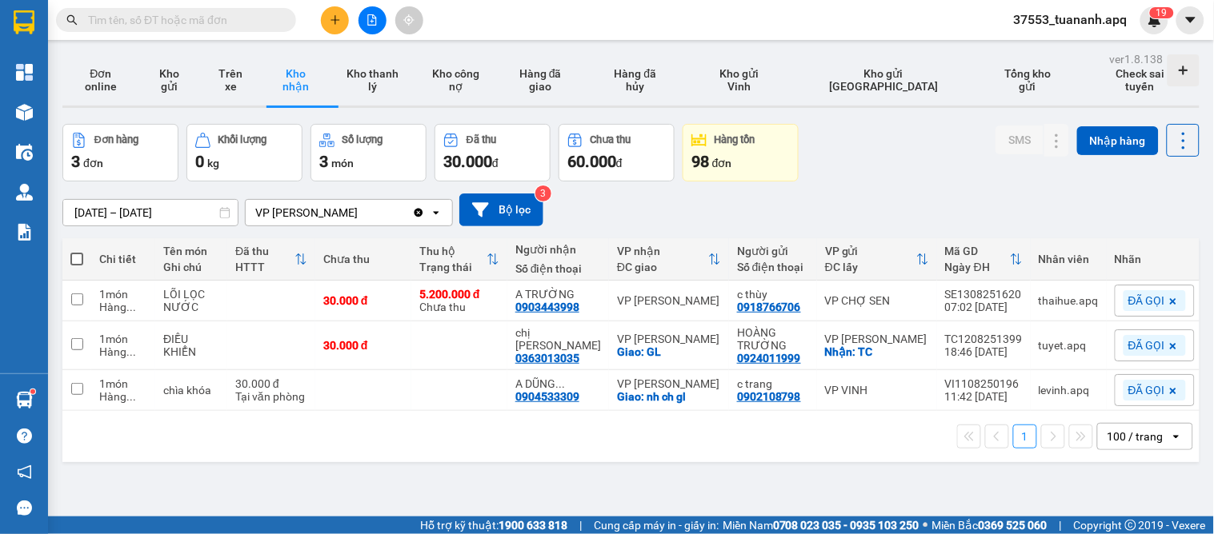
click at [630, 204] on div "[DATE] – [DATE] Press the down arrow key to interact with the calendar and sele…" at bounding box center [630, 210] width 1137 height 33
click at [1051, 346] on icon at bounding box center [1056, 345] width 11 height 11
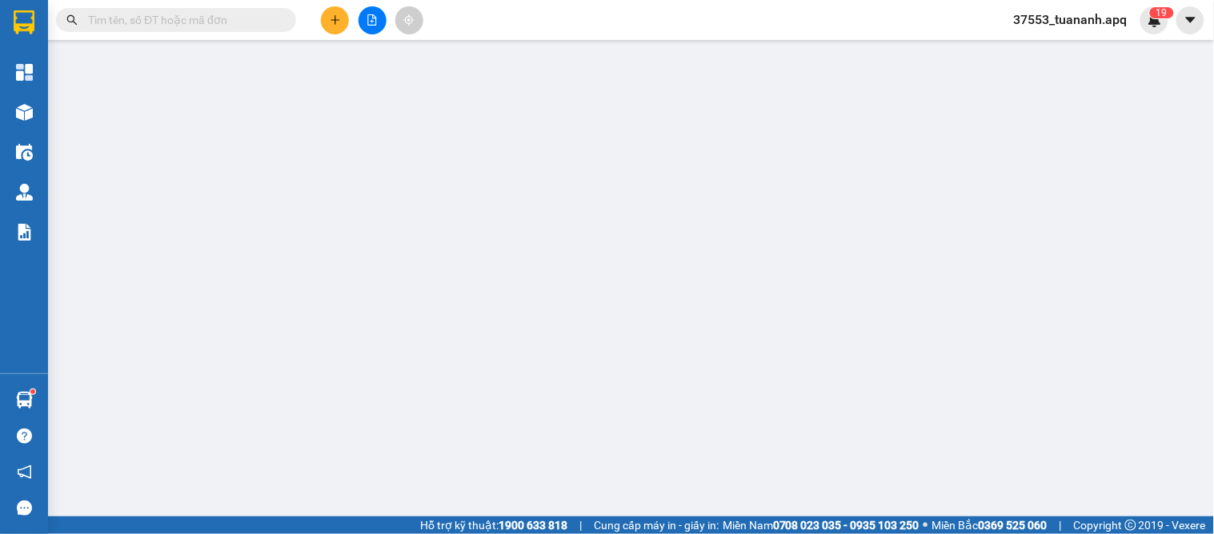
type input "0924011999"
type input "HOÀNG TRƯỜNG"
checkbox input "true"
type input "TC"
type input "0363013035"
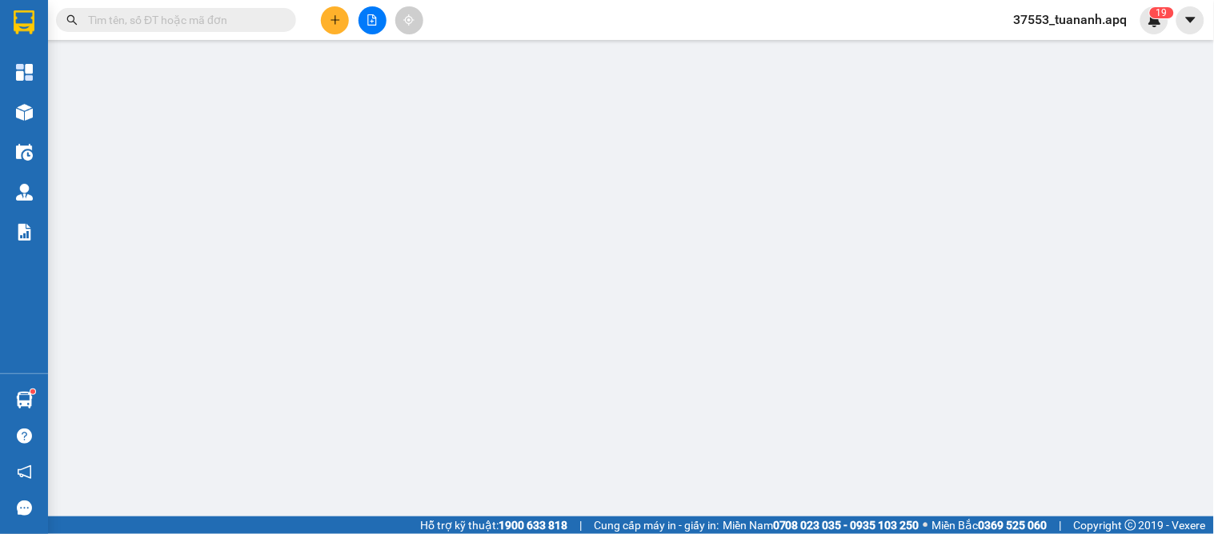
type input "chị [PERSON_NAME]"
checkbox input "true"
type input "GL"
type input "30.000"
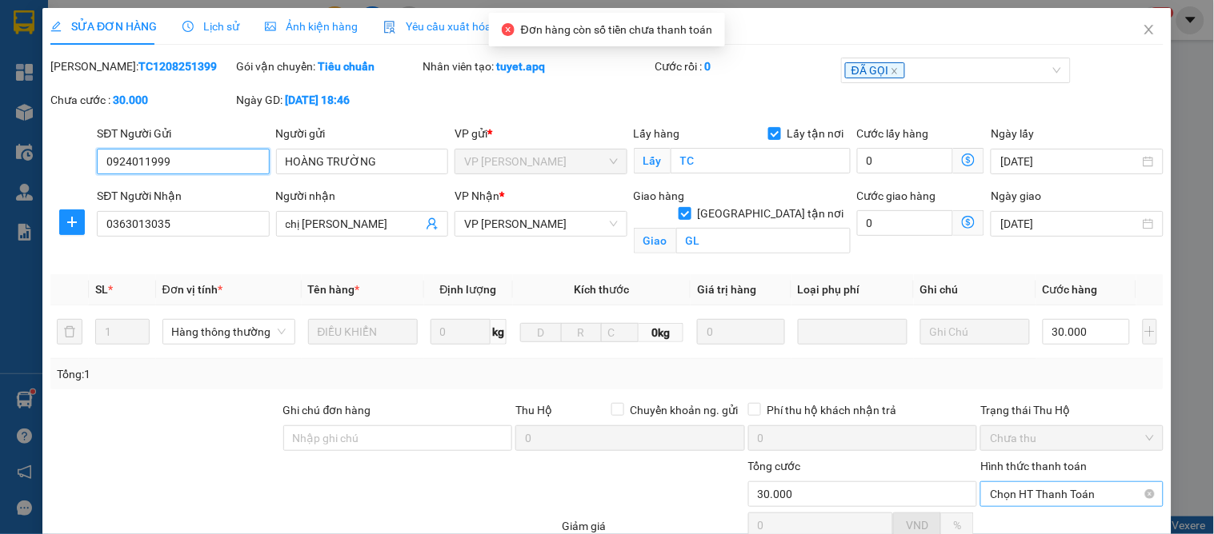
click at [1043, 482] on span "Chọn HT Thanh Toán" at bounding box center [1071, 494] width 163 height 24
click at [1035, 518] on div "Tại văn phòng" at bounding box center [1062, 527] width 162 height 18
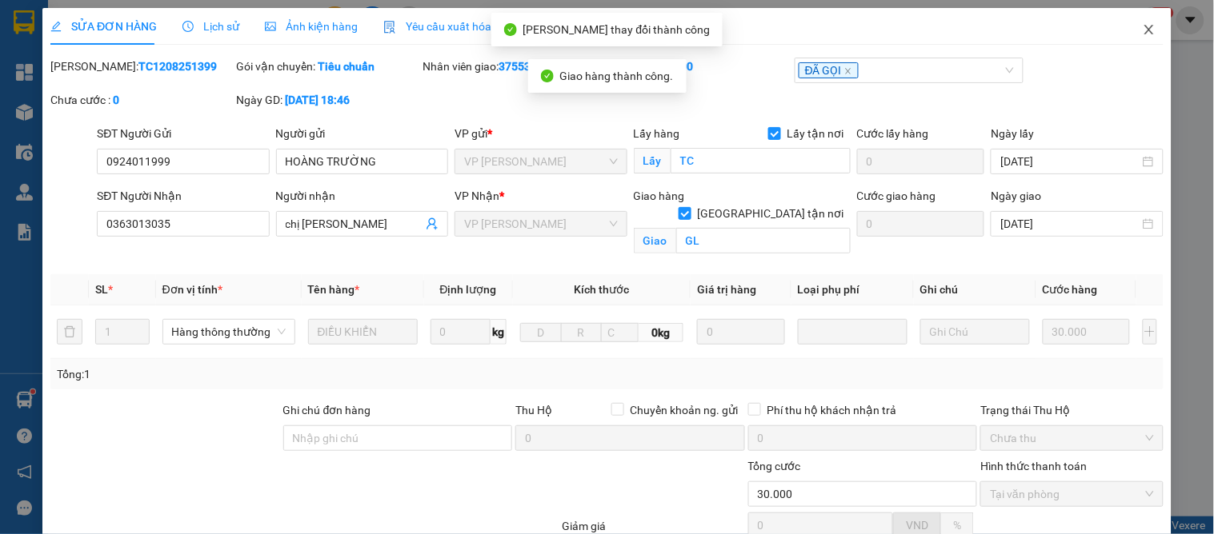
click at [1144, 32] on icon "close" at bounding box center [1148, 30] width 9 height 10
click at [1138, 32] on div "37553_tuananh.apq 1 9" at bounding box center [1084, 20] width 167 height 28
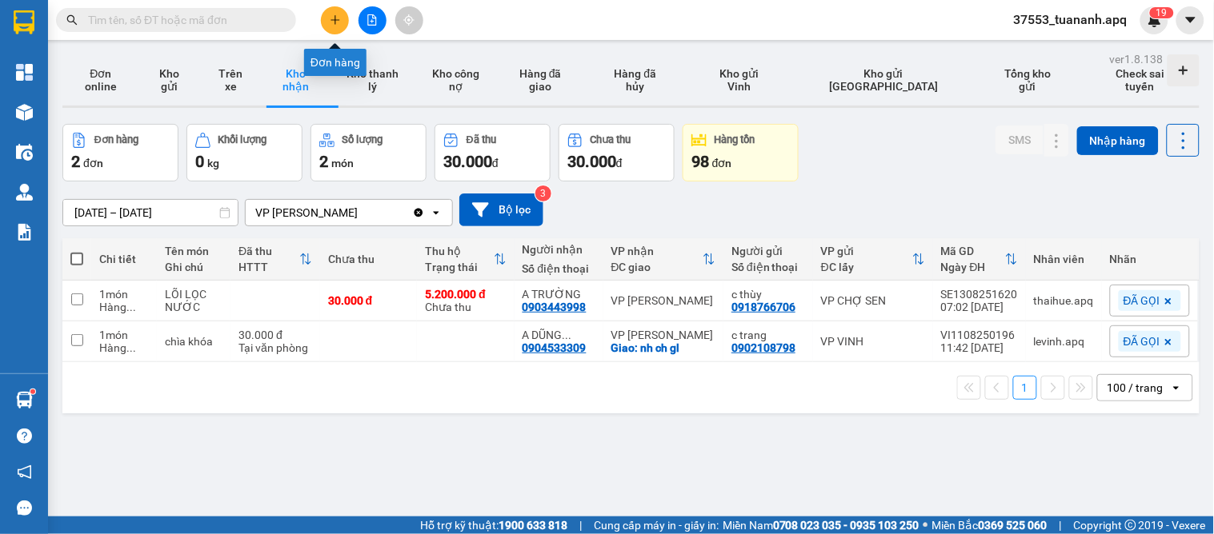
click at [338, 26] on button at bounding box center [335, 20] width 28 height 28
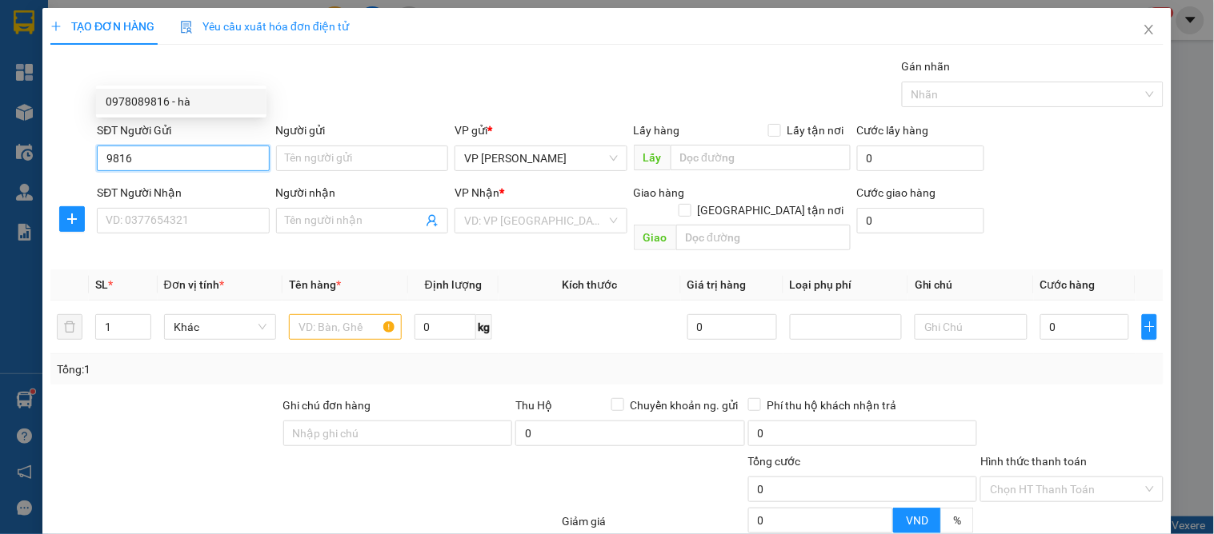
click at [156, 109] on div "0978089816 - hà" at bounding box center [181, 102] width 151 height 18
type input "0978089816"
type input "hà"
type input "0978089816"
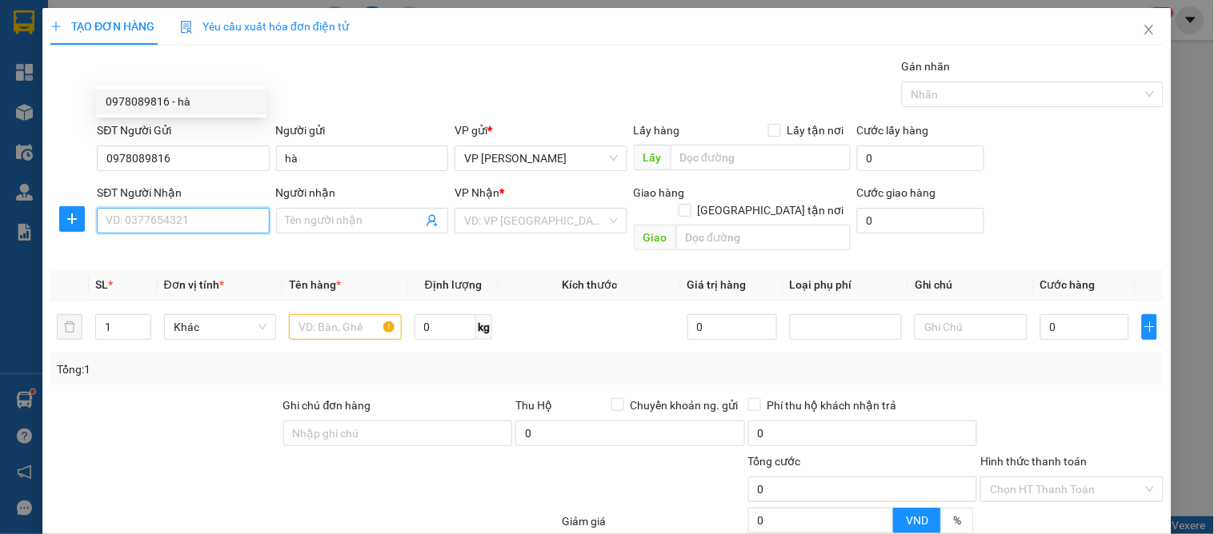
click at [153, 208] on input "SĐT Người Nhận" at bounding box center [183, 221] width 172 height 26
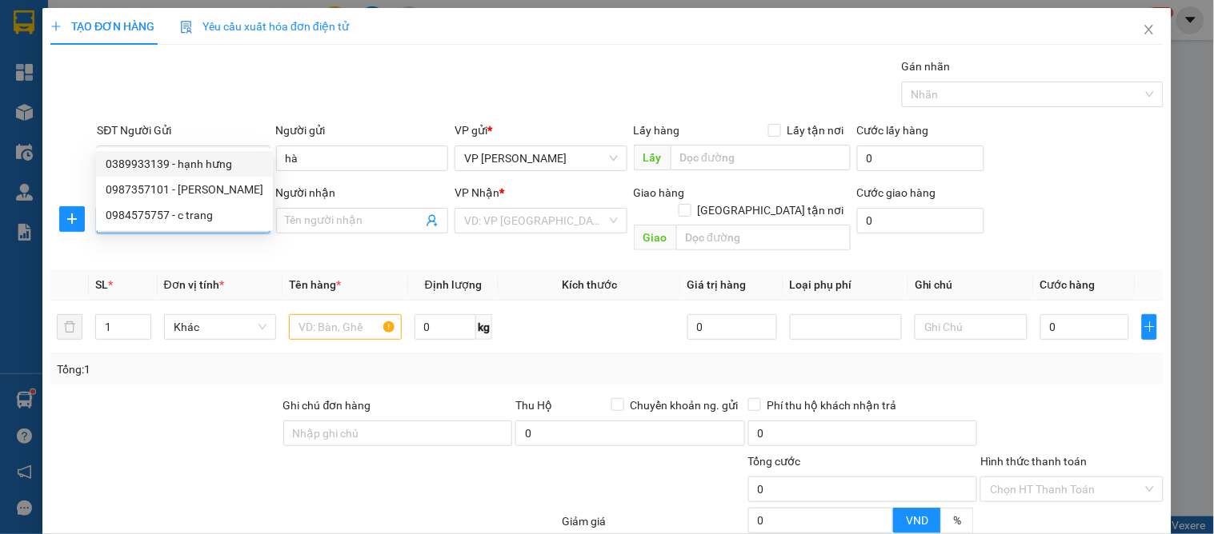
drag, startPoint x: 180, startPoint y: 166, endPoint x: 208, endPoint y: 214, distance: 55.6
click at [181, 166] on div "0389933139 - hạnh hưng" at bounding box center [185, 164] width 158 height 18
type input "0389933139"
type input "hạnh hưng"
checkbox input "true"
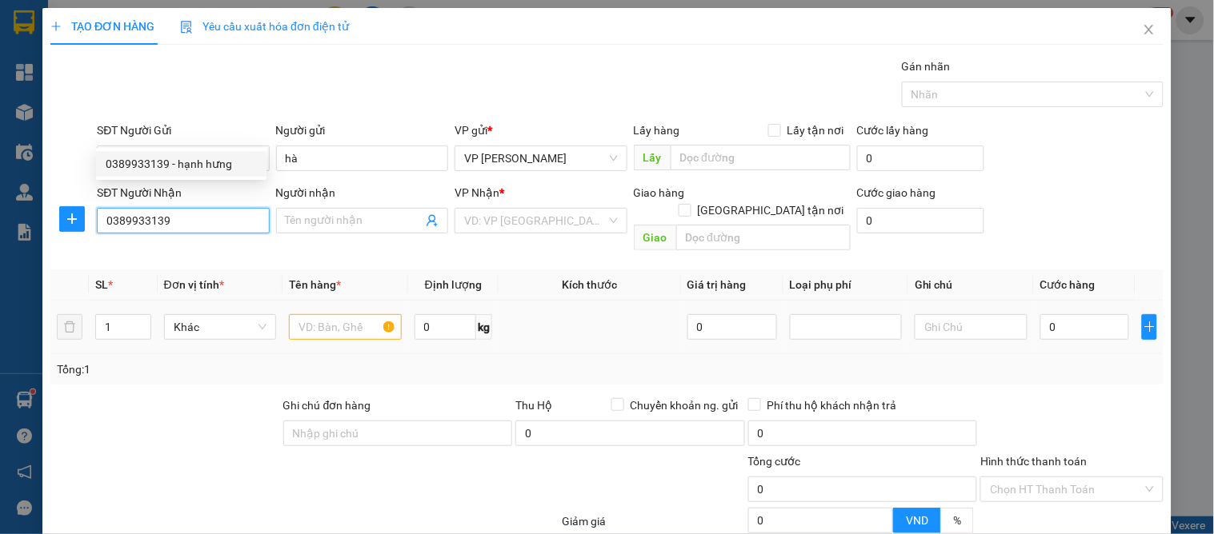
type input "78 ngõ 12 nguyễn viết phú sau quán (huyền ngô đức kế) cố định"
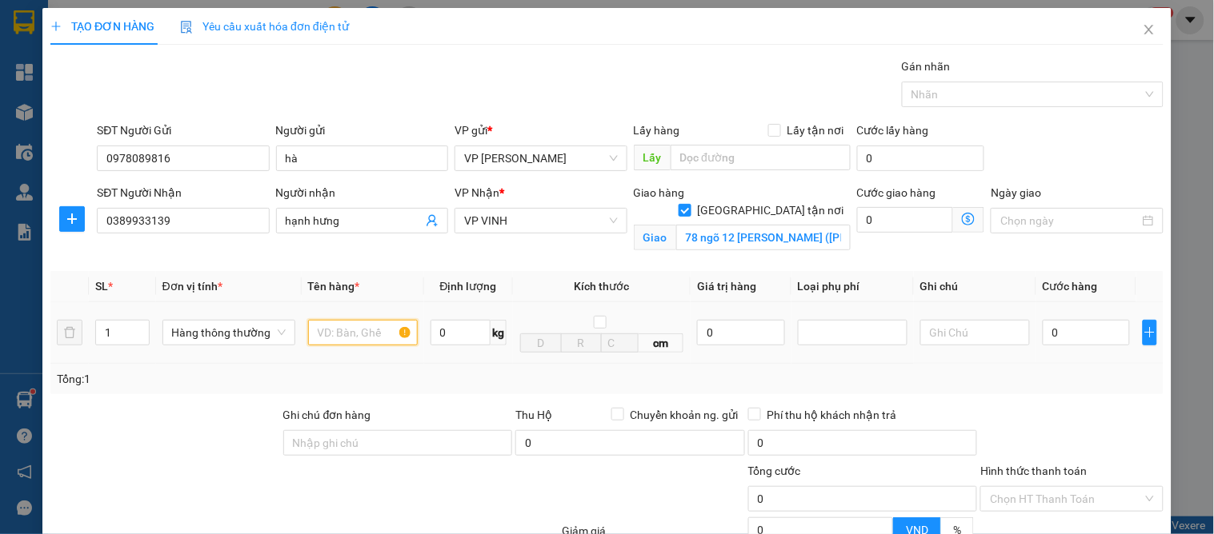
click at [346, 320] on input "text" at bounding box center [363, 333] width 110 height 26
type input "baNHS"
click at [1085, 320] on input "0" at bounding box center [1086, 333] width 87 height 26
type input "5"
click at [1107, 406] on div at bounding box center [1072, 434] width 186 height 56
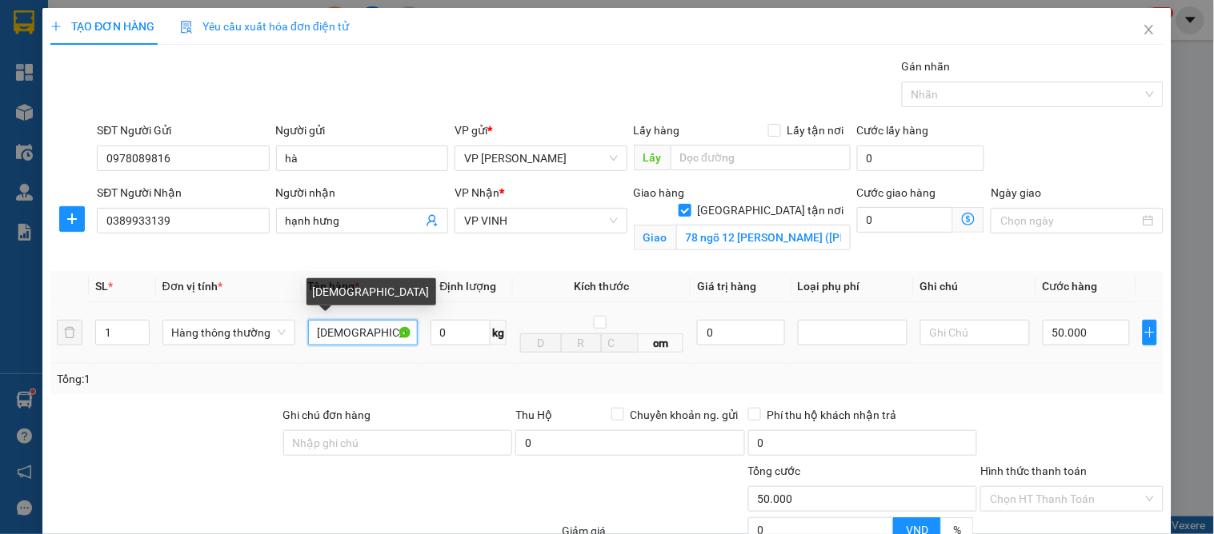
click at [352, 320] on input "baNHS" at bounding box center [363, 333] width 110 height 26
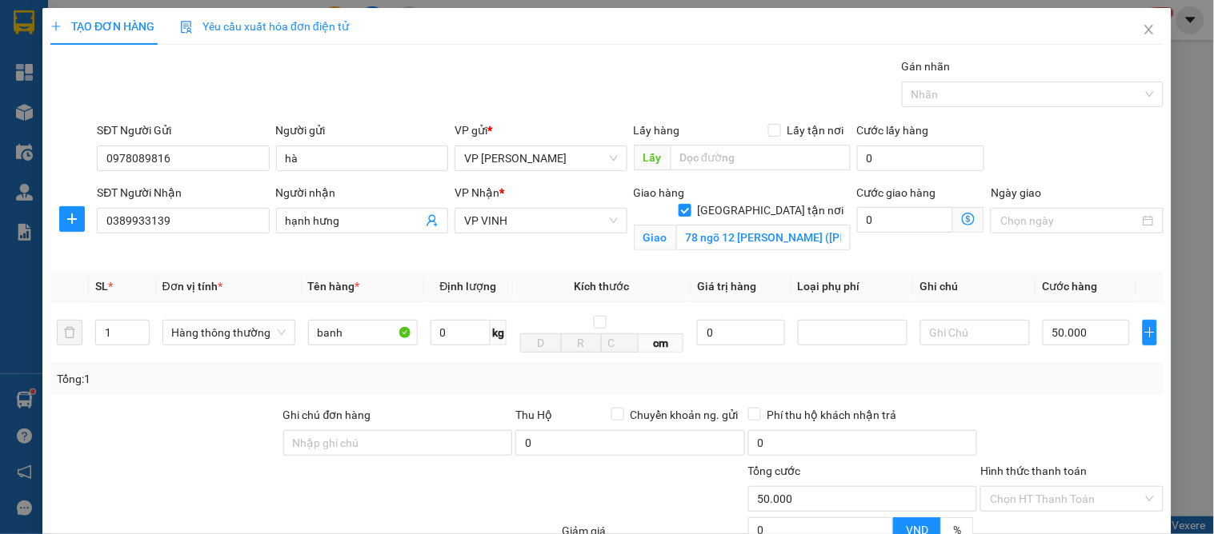
drag, startPoint x: 1028, startPoint y: 394, endPoint x: 1028, endPoint y: 386, distance: 8.8
drag, startPoint x: 1093, startPoint y: 491, endPoint x: 855, endPoint y: 321, distance: 293.1
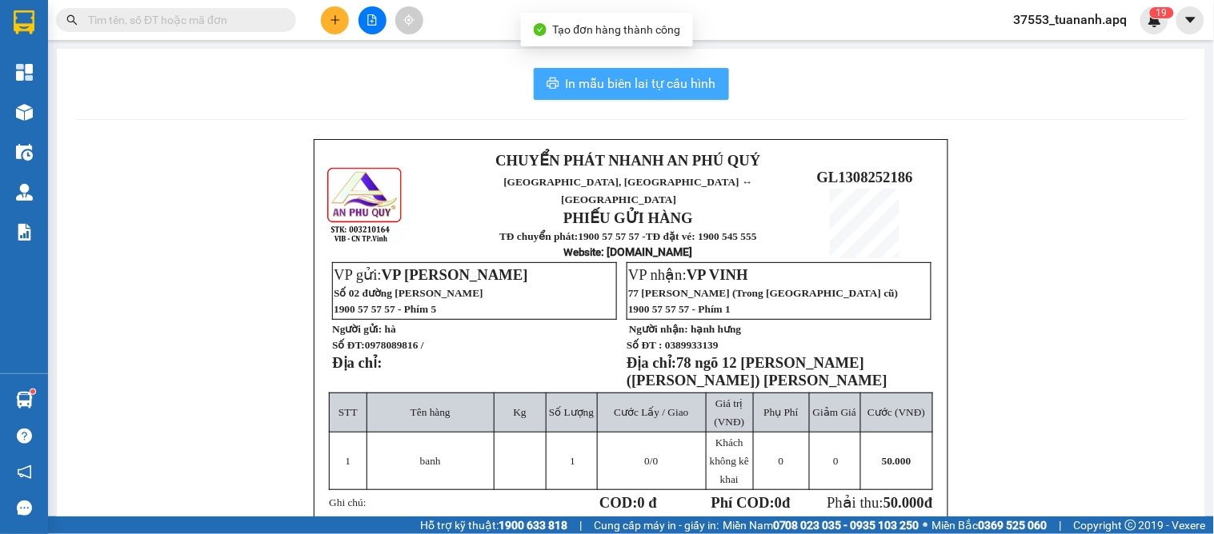
click at [661, 83] on span "In mẫu biên lai tự cấu hình" at bounding box center [641, 84] width 150 height 20
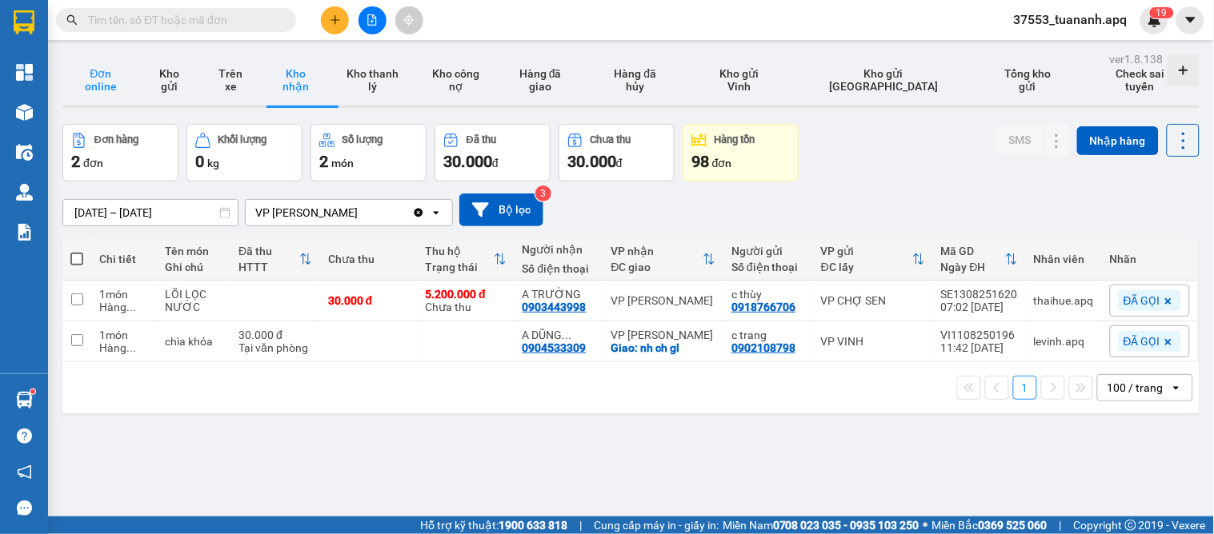
click at [106, 83] on button "Đơn online" at bounding box center [100, 79] width 77 height 51
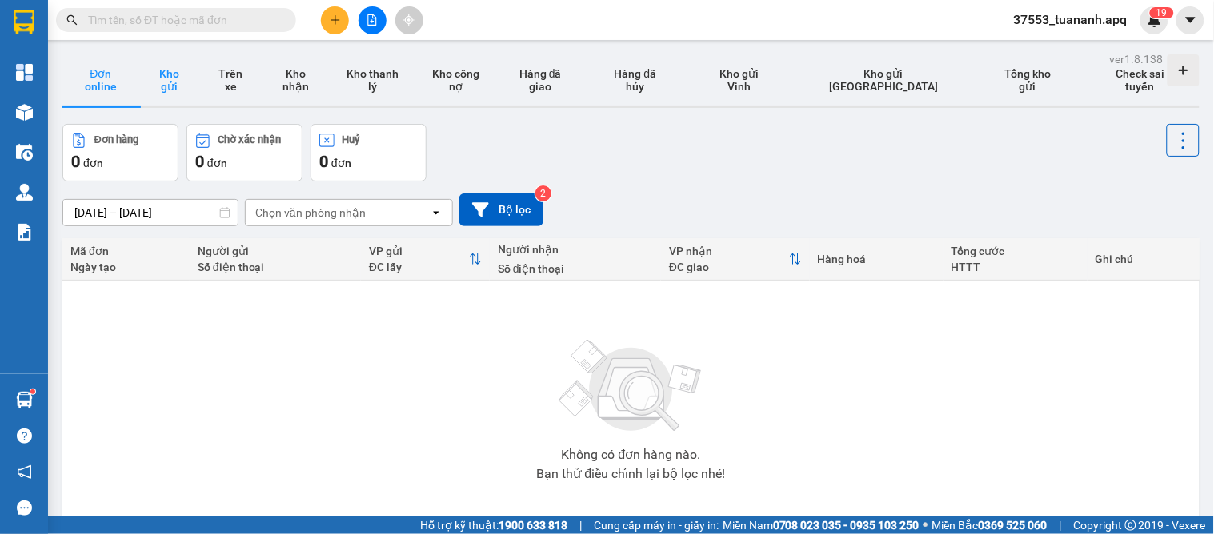
click at [170, 75] on button "Kho gửi" at bounding box center [170, 79] width 62 height 51
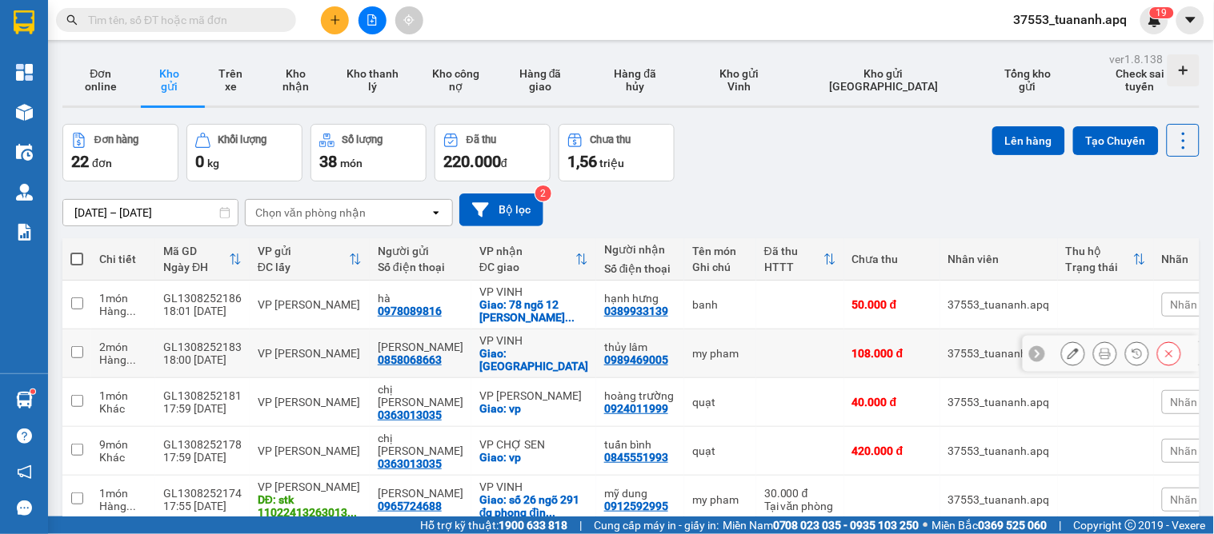
click at [1094, 348] on button at bounding box center [1105, 354] width 22 height 28
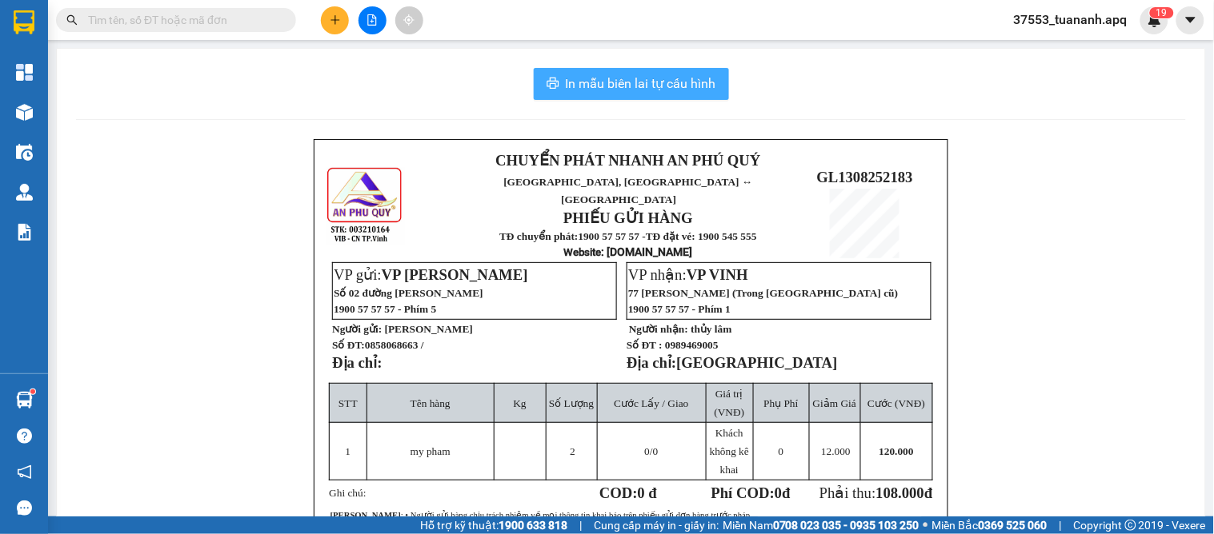
click at [637, 82] on span "In mẫu biên lai tự cấu hình" at bounding box center [641, 84] width 150 height 20
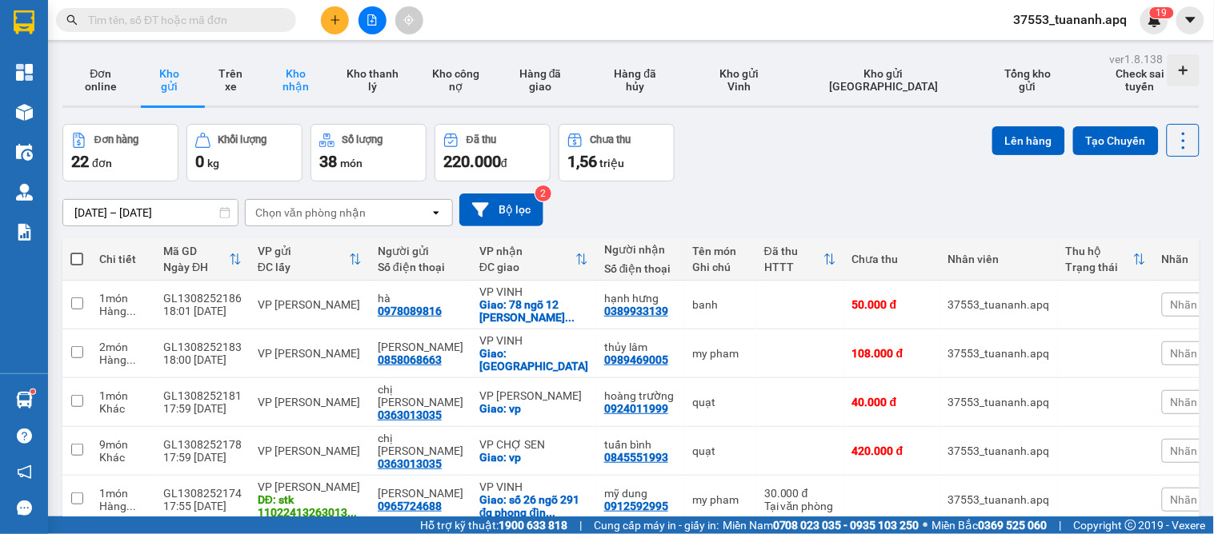
click at [309, 81] on button "Kho nhận" at bounding box center [296, 79] width 70 height 51
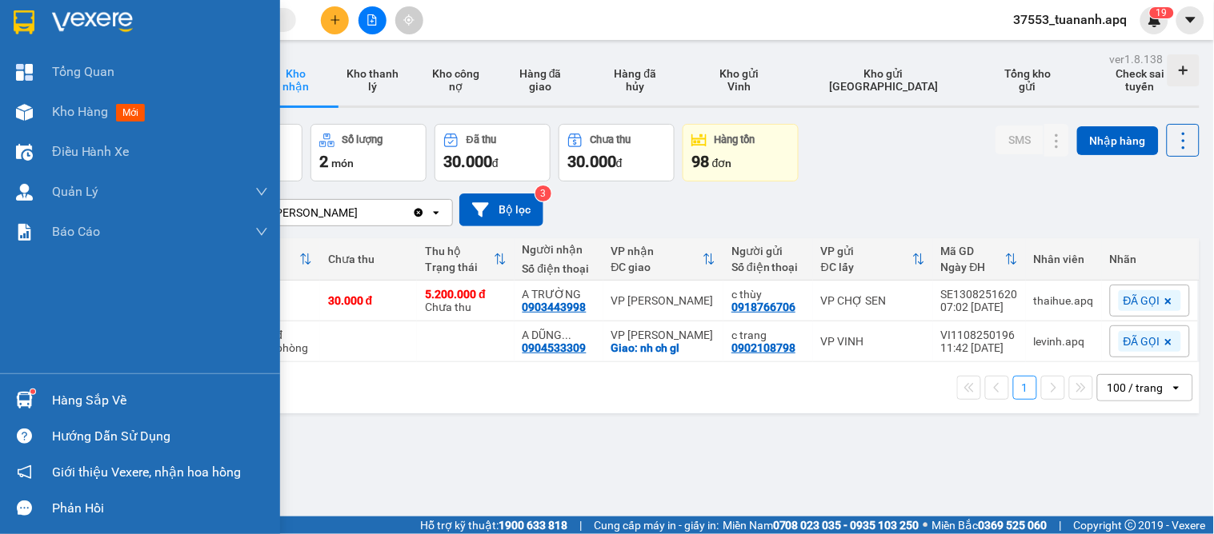
click at [33, 406] on div at bounding box center [24, 400] width 28 height 28
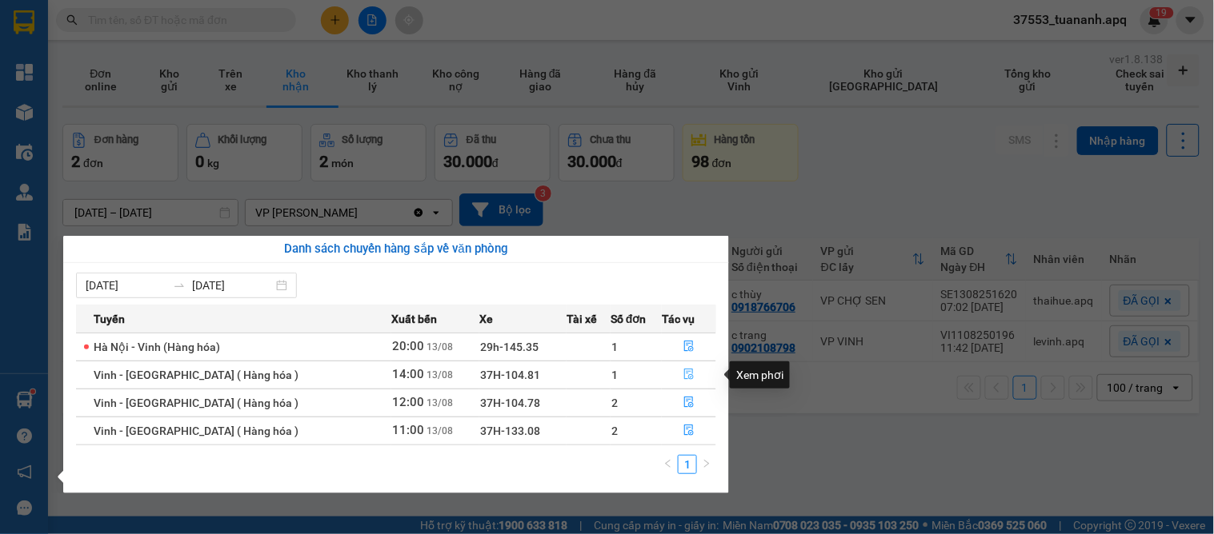
click at [683, 376] on icon "file-done" at bounding box center [688, 374] width 11 height 11
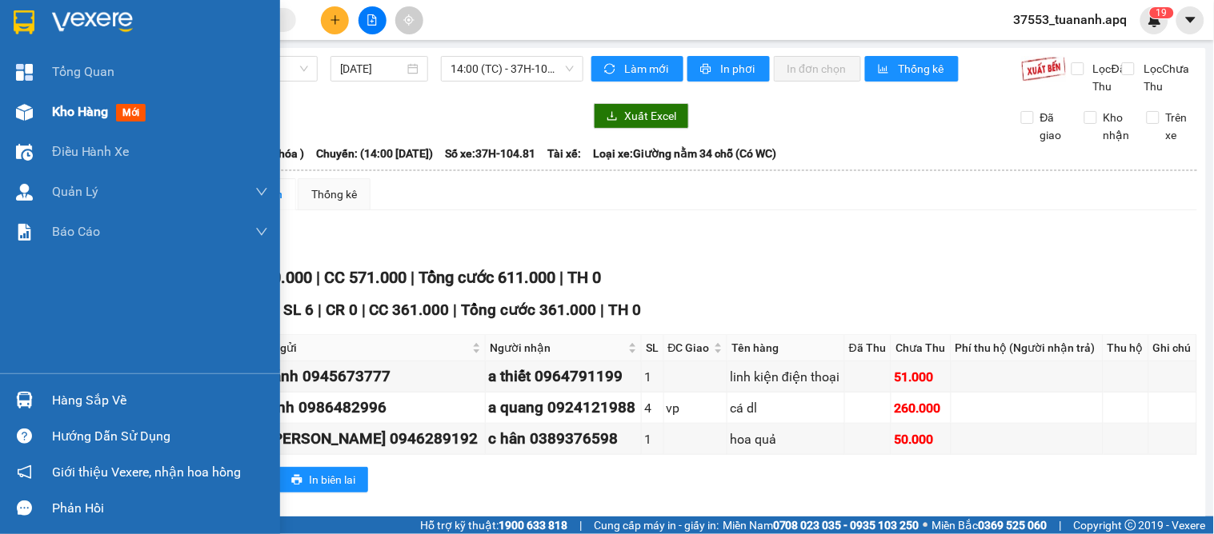
click at [74, 110] on span "Kho hàng" at bounding box center [80, 111] width 56 height 15
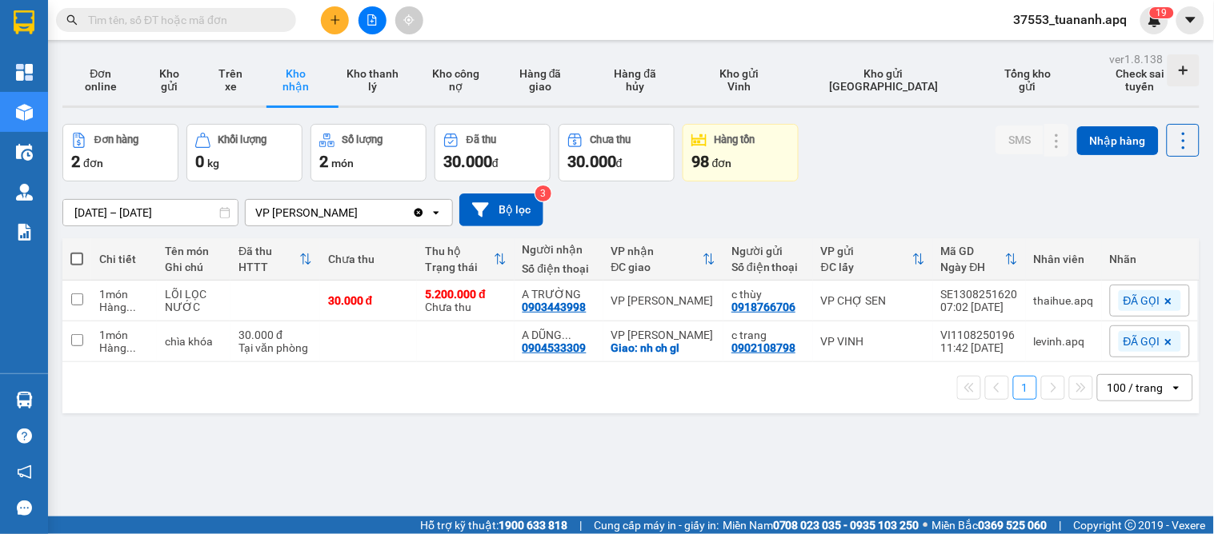
click at [337, 26] on button at bounding box center [335, 20] width 28 height 28
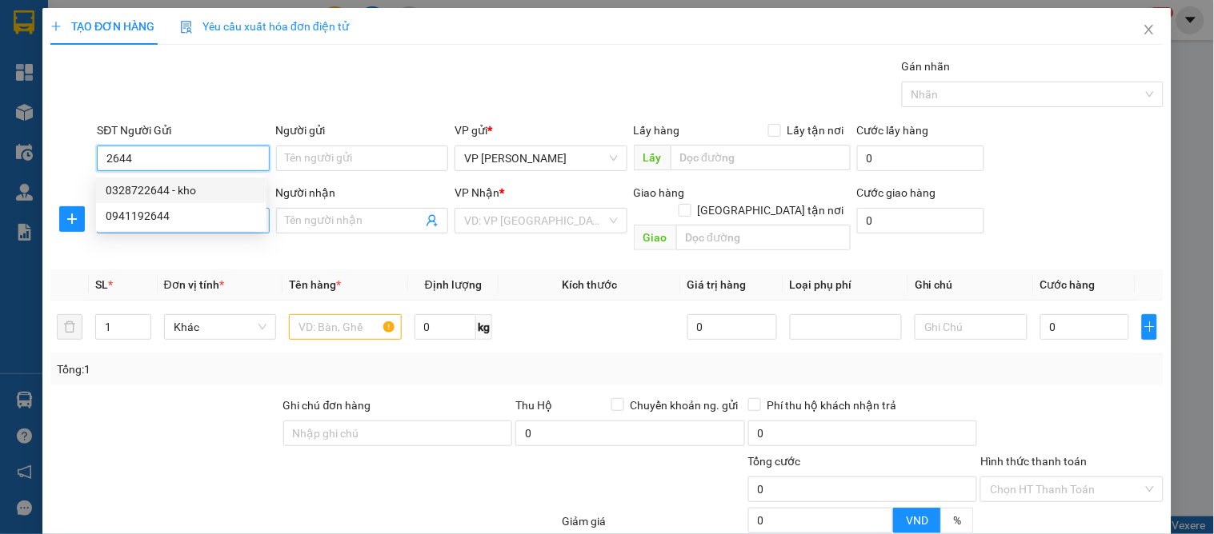
drag, startPoint x: 171, startPoint y: 181, endPoint x: 158, endPoint y: 222, distance: 43.5
click at [170, 184] on div "0328722644 - kho" at bounding box center [181, 191] width 151 height 18
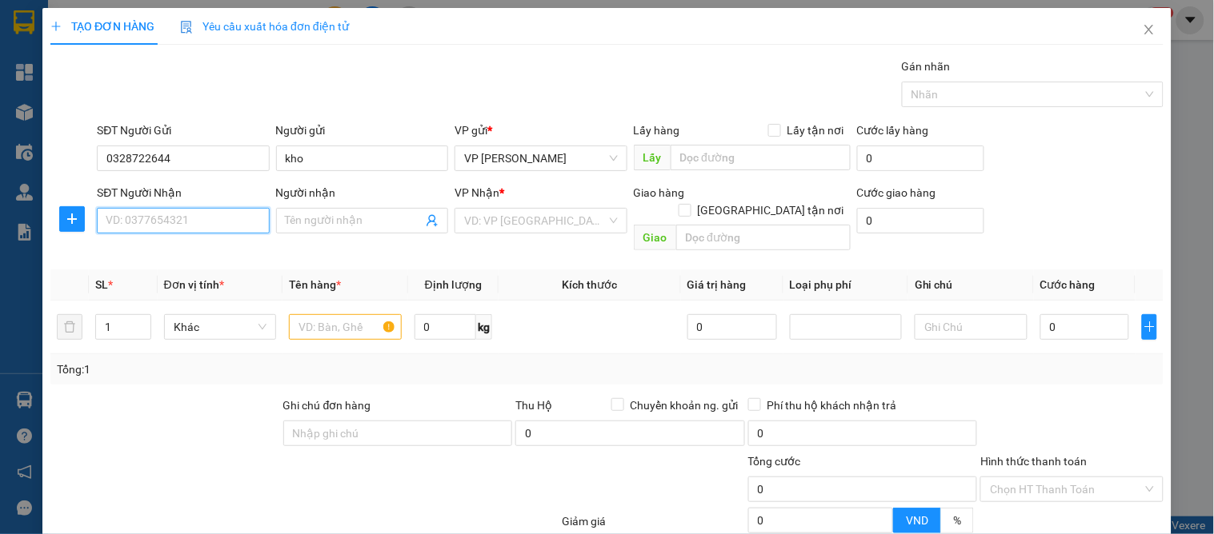
click at [162, 233] on input "SĐT Người Nhận" at bounding box center [183, 221] width 172 height 26
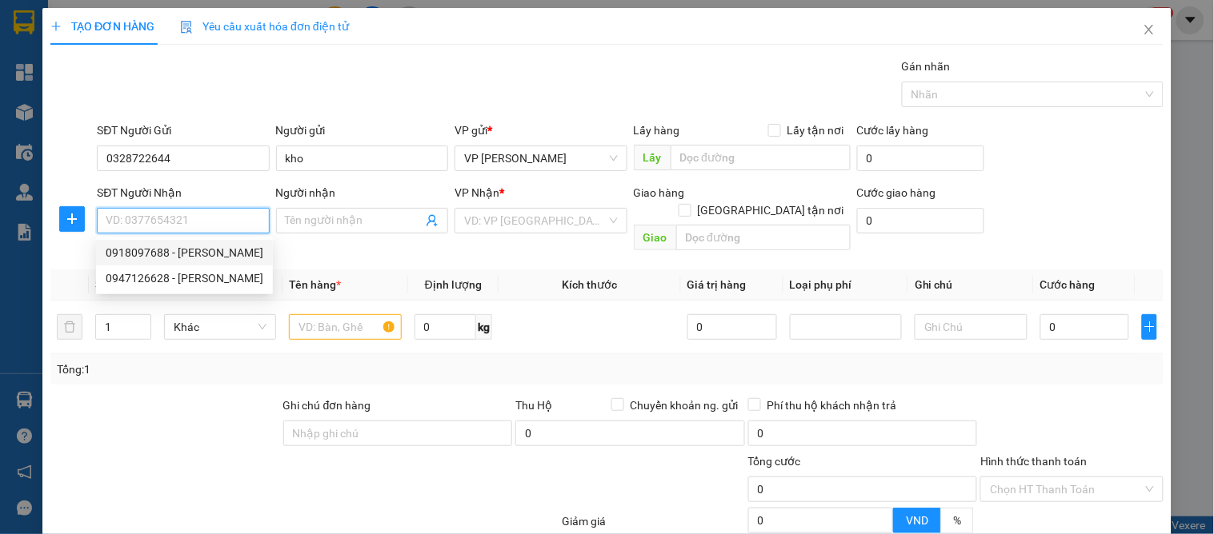
click at [163, 262] on div "0918097688 - c hằng" at bounding box center [184, 253] width 177 height 26
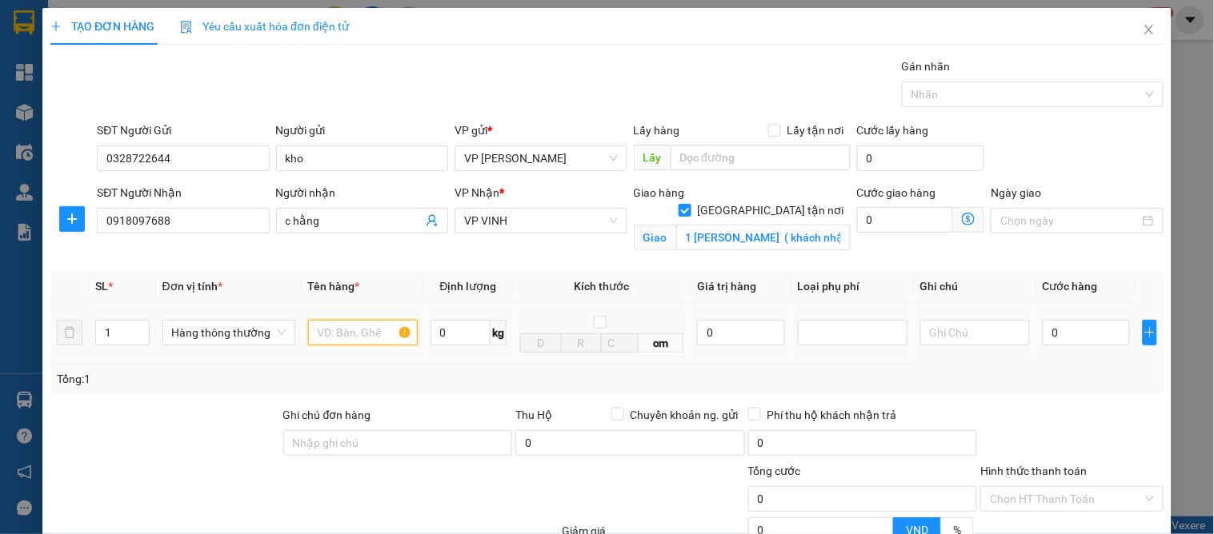
click at [363, 341] on input "text" at bounding box center [363, 333] width 110 height 26
click at [1043, 334] on input "0" at bounding box center [1086, 333] width 87 height 26
click at [697, 336] on input "0" at bounding box center [740, 333] width 87 height 26
click at [845, 341] on div at bounding box center [853, 332] width 102 height 19
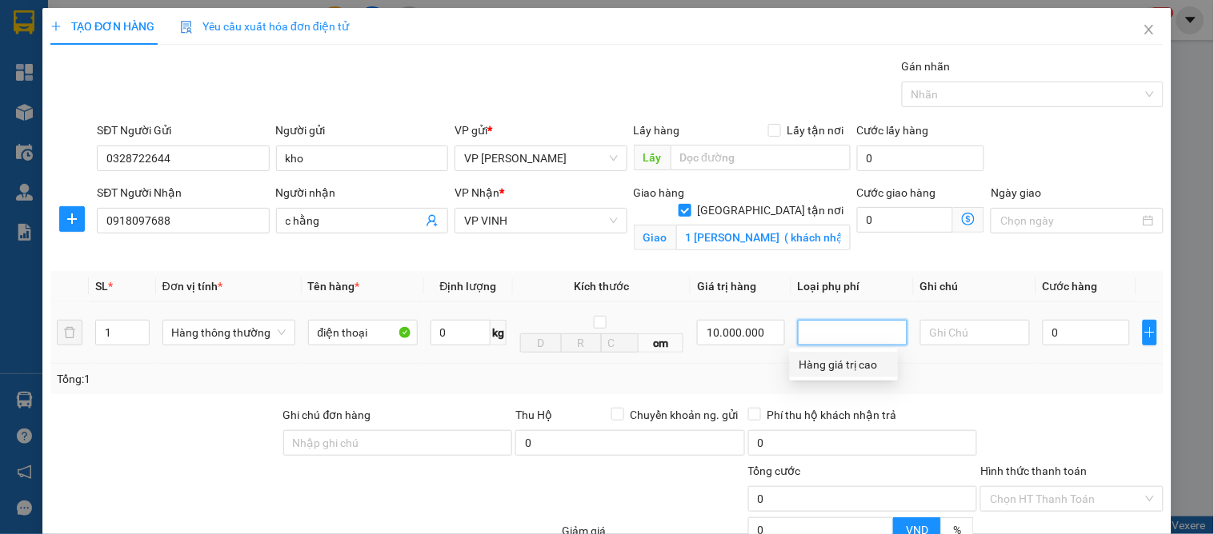
click at [830, 366] on div "Hàng giá trị cao" at bounding box center [843, 365] width 89 height 18
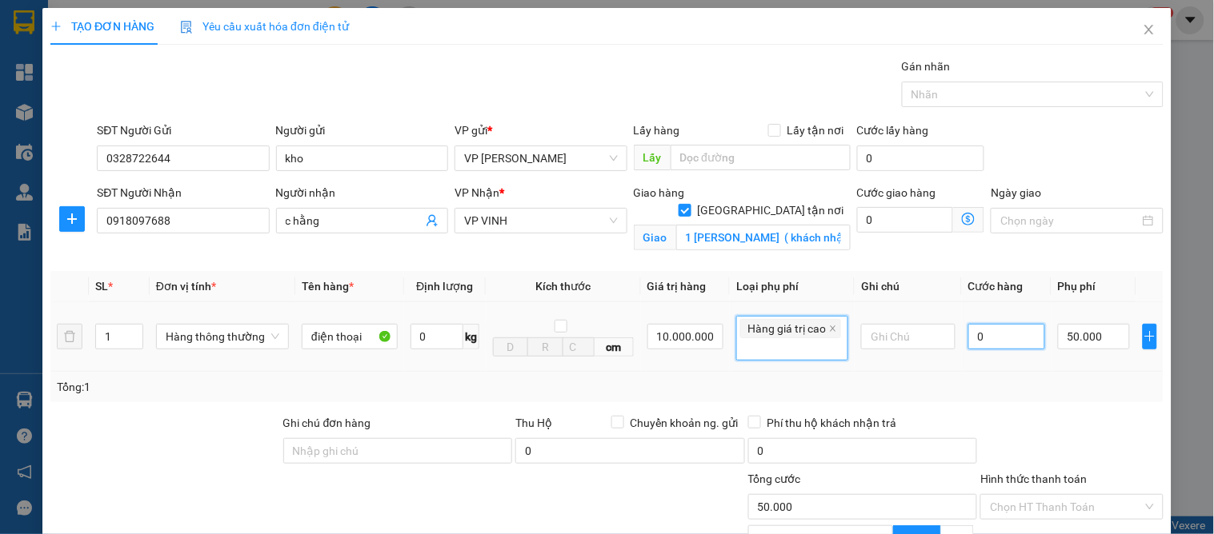
click at [1003, 341] on input "0" at bounding box center [1006, 337] width 77 height 26
click at [999, 406] on div "Transit Pickup Surcharge Ids Transit Deliver Surcharge Ids Transit Deliver Surc…" at bounding box center [606, 368] width 1113 height 620
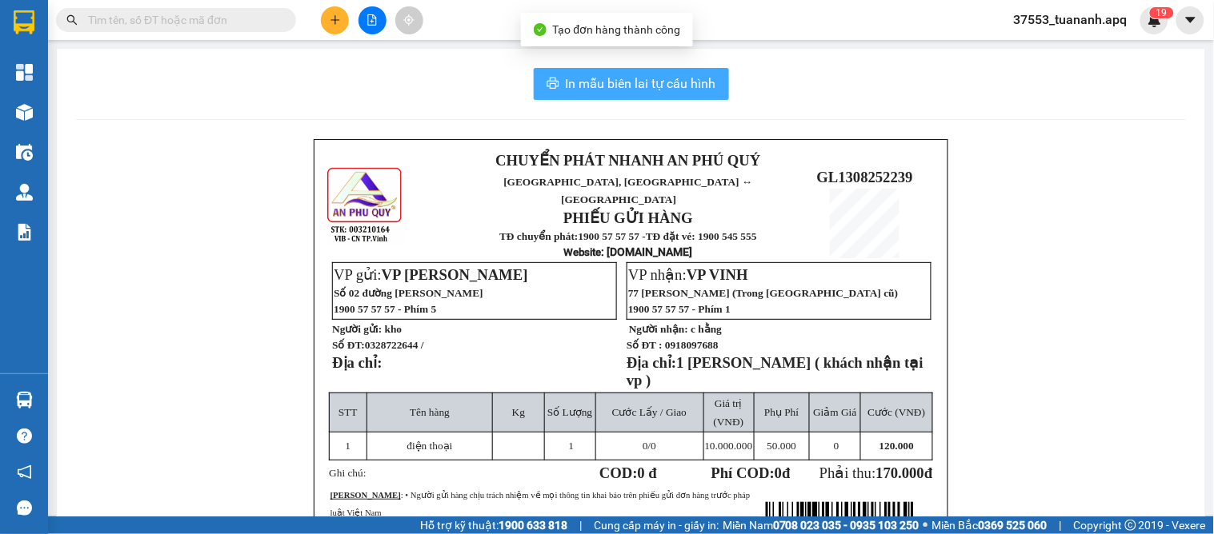
click at [627, 94] on button "In mẫu biên lai tự cấu hình" at bounding box center [631, 84] width 195 height 32
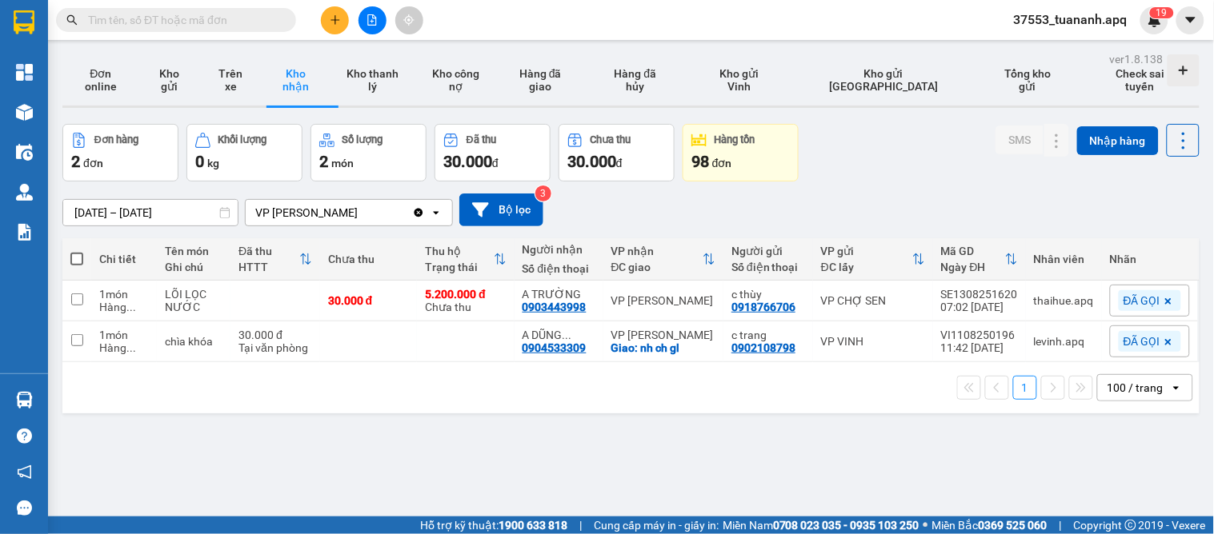
click at [665, 217] on div "[DATE] – [DATE] Press the down arrow key to interact with the calendar and sele…" at bounding box center [630, 210] width 1137 height 33
click at [325, 21] on button at bounding box center [335, 20] width 28 height 28
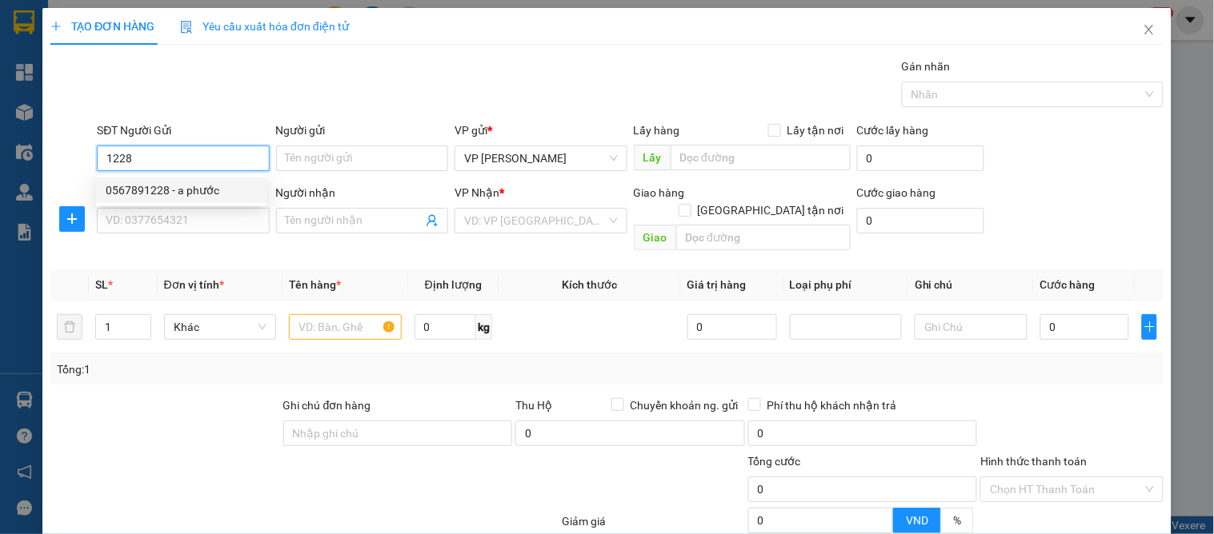
click at [138, 189] on div "0567891228 - a phước" at bounding box center [181, 191] width 151 height 18
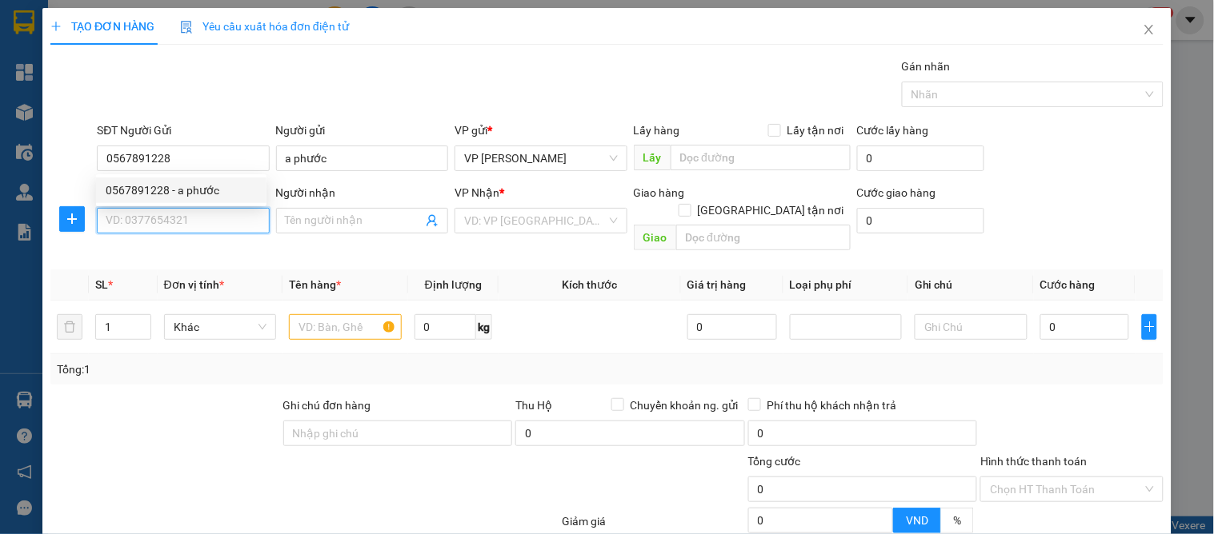
drag, startPoint x: 124, startPoint y: 214, endPoint x: 134, endPoint y: 222, distance: 12.0
click at [124, 216] on input "SĐT Người Nhận" at bounding box center [183, 221] width 172 height 26
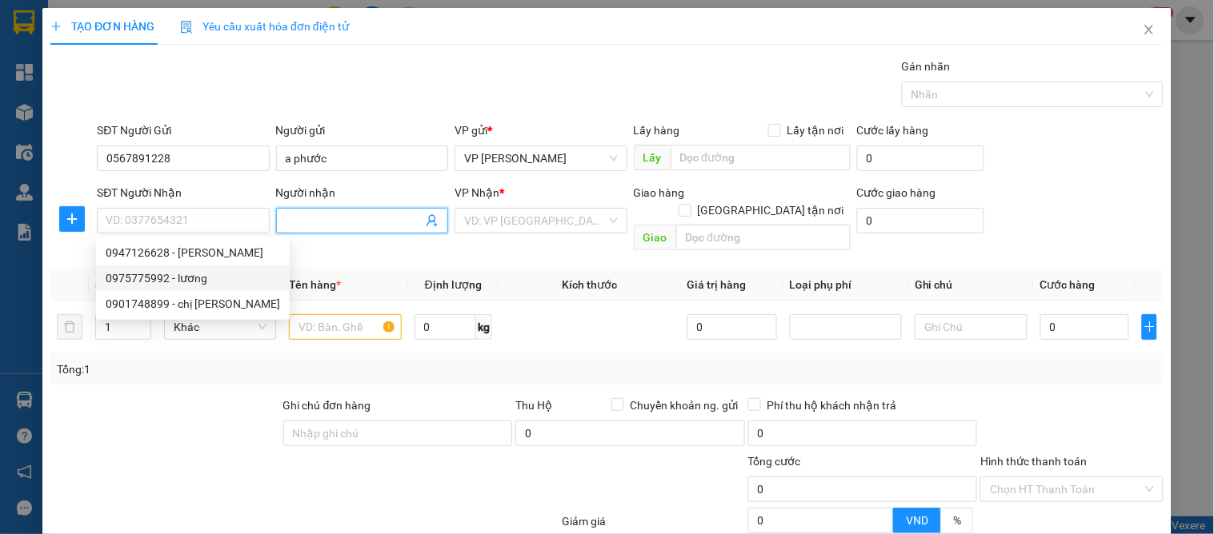
click at [427, 218] on icon "user-add" at bounding box center [432, 220] width 13 height 13
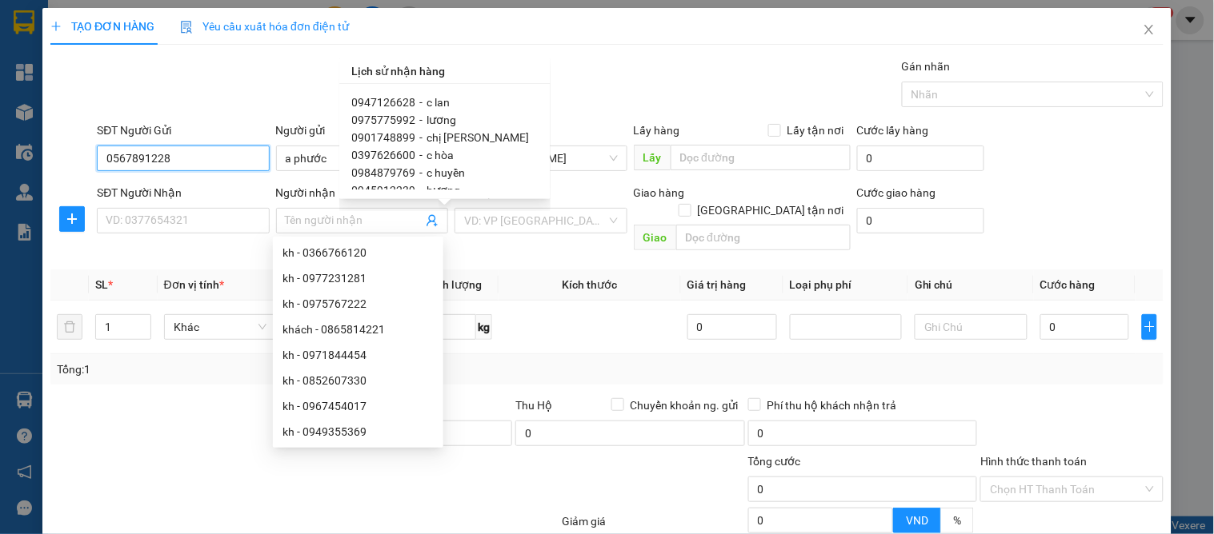
drag, startPoint x: 184, startPoint y: 160, endPoint x: 26, endPoint y: 160, distance: 158.4
click at [26, 160] on div "TẠO ĐƠN HÀNG Yêu cầu xuất hóa đơn điện tử Transit Pickup Surcharge Ids Transit …" at bounding box center [607, 267] width 1214 height 534
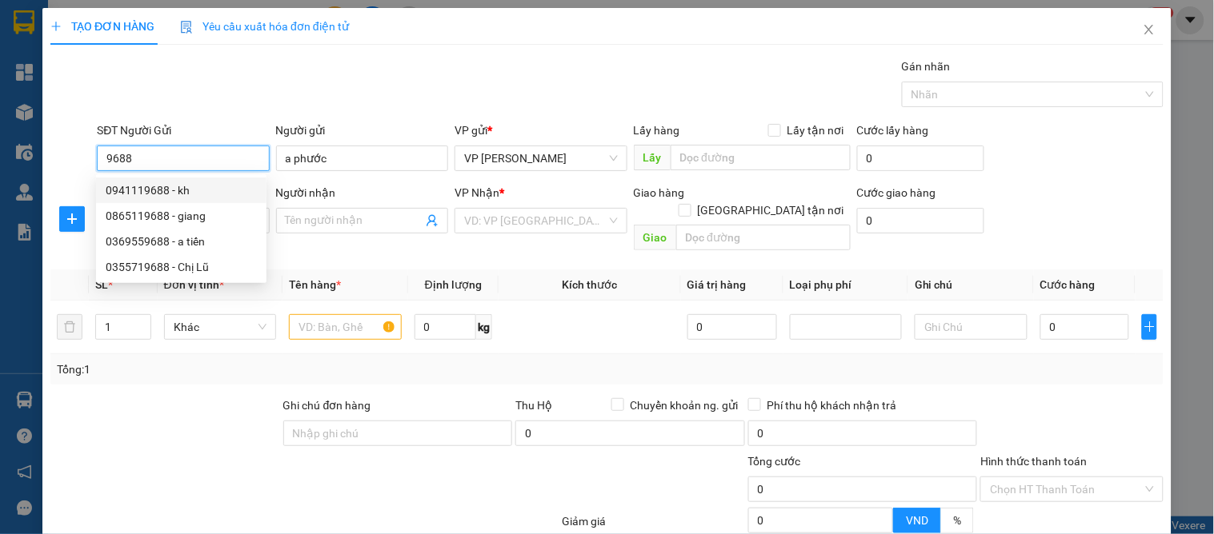
click at [131, 190] on div "0941119688 - kh" at bounding box center [181, 191] width 151 height 18
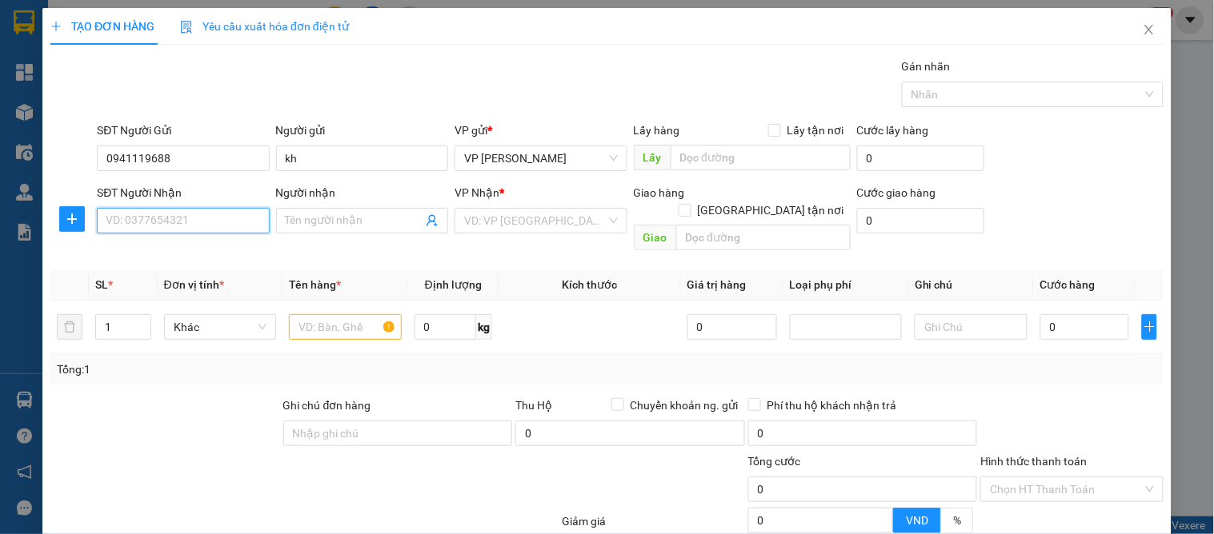
drag, startPoint x: 122, startPoint y: 210, endPoint x: 162, endPoint y: 229, distance: 43.3
click at [126, 211] on input "SĐT Người Nhận" at bounding box center [183, 221] width 172 height 26
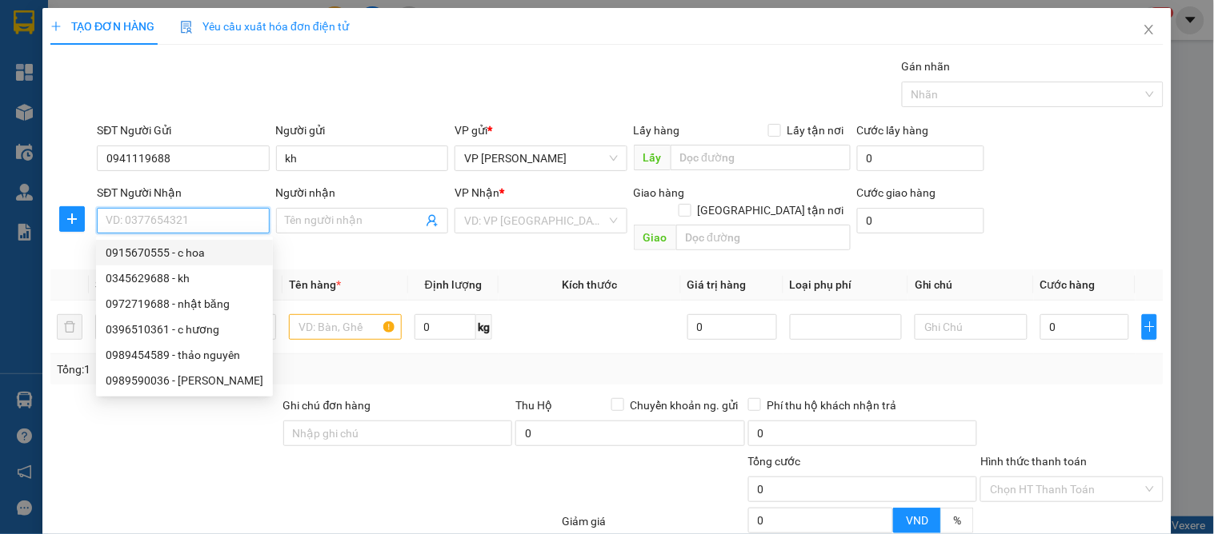
click at [198, 257] on div "0915670555 - c hoa" at bounding box center [185, 253] width 158 height 18
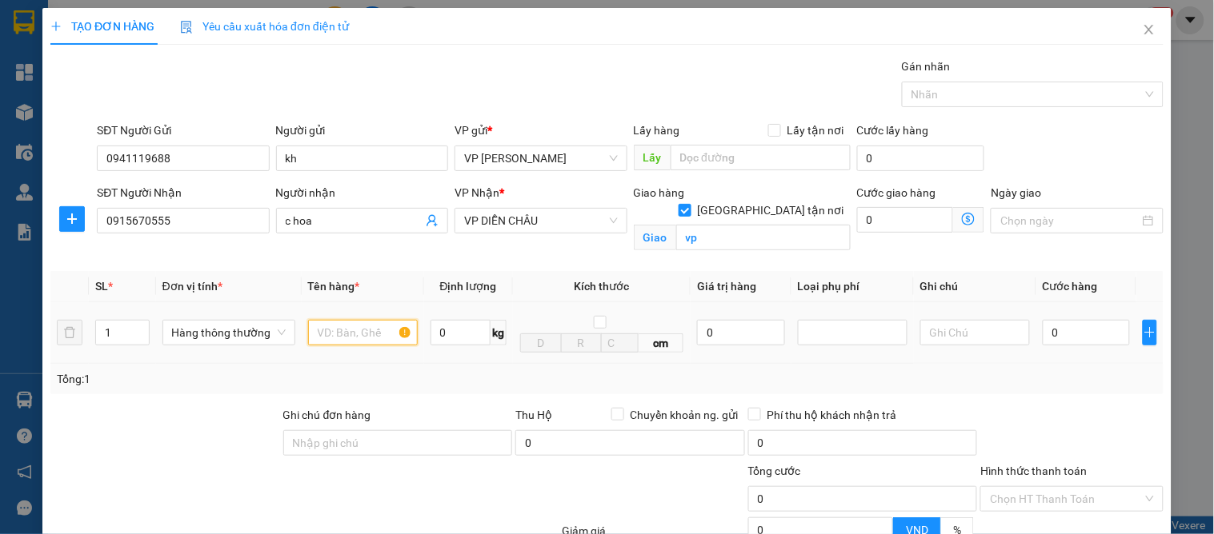
click at [358, 332] on input "text" at bounding box center [363, 333] width 110 height 26
click at [1083, 326] on input "0" at bounding box center [1086, 333] width 87 height 26
click at [1072, 358] on td "50.000" at bounding box center [1086, 333] width 100 height 62
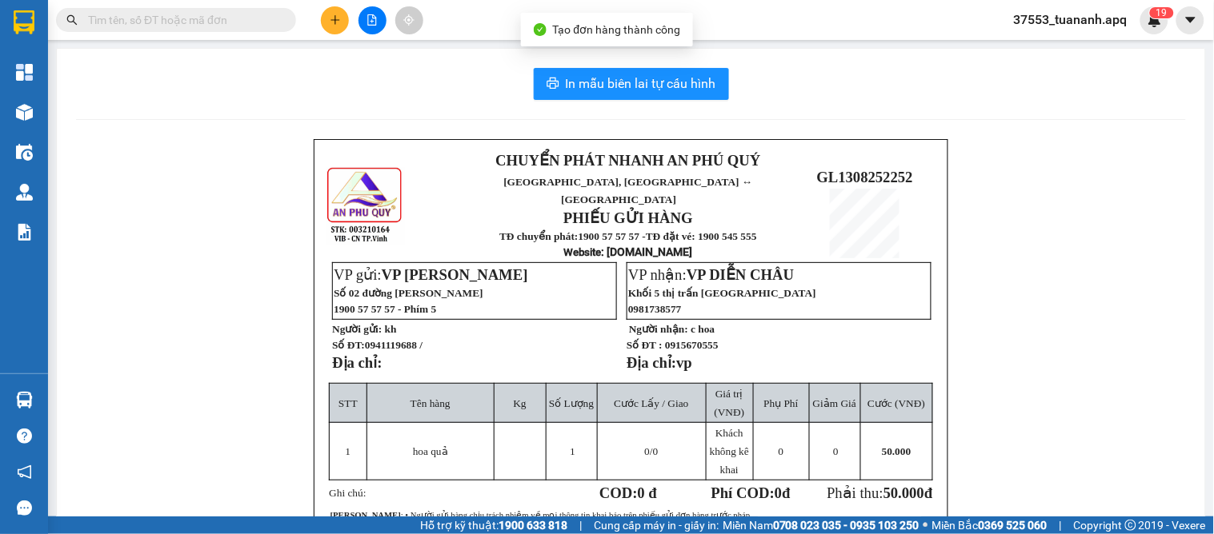
click at [594, 66] on div "In mẫu biên lai tự cấu hình CHUYỂN PHÁT NHANH AN PHÚ QUÝ NGHỆ AN, HÀ TĨNH ↔ HÀ …" at bounding box center [631, 394] width 1148 height 690
click at [645, 82] on span "In mẫu biên lai tự cấu hình" at bounding box center [641, 84] width 150 height 20
